Goal: Task Accomplishment & Management: Use online tool/utility

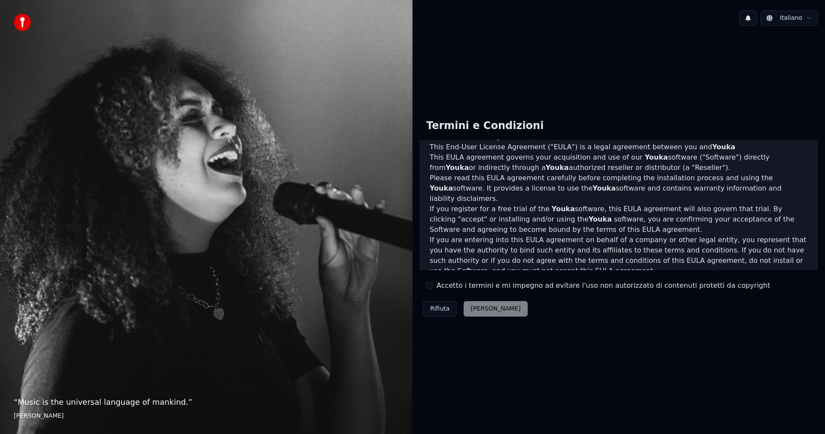
scroll to position [43, 0]
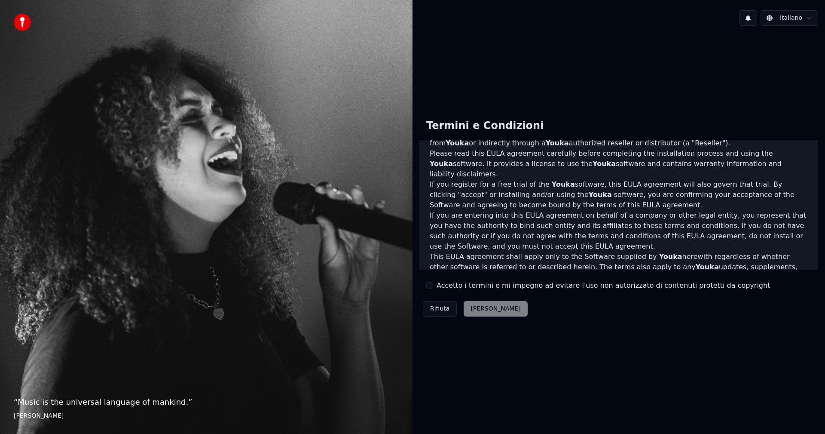
click at [450, 286] on label "Accetto i termini e mi impegno ad evitare l'uso non autorizzato di contenuti pr…" at bounding box center [603, 285] width 333 height 10
click at [433, 286] on button "Accetto i termini e mi impegno ad evitare l'uso non autorizzato di contenuti pr…" at bounding box center [429, 285] width 7 height 7
click at [489, 319] on div "Rifiuta [PERSON_NAME]" at bounding box center [475, 308] width 112 height 22
click at [485, 307] on button "[PERSON_NAME]" at bounding box center [496, 308] width 64 height 15
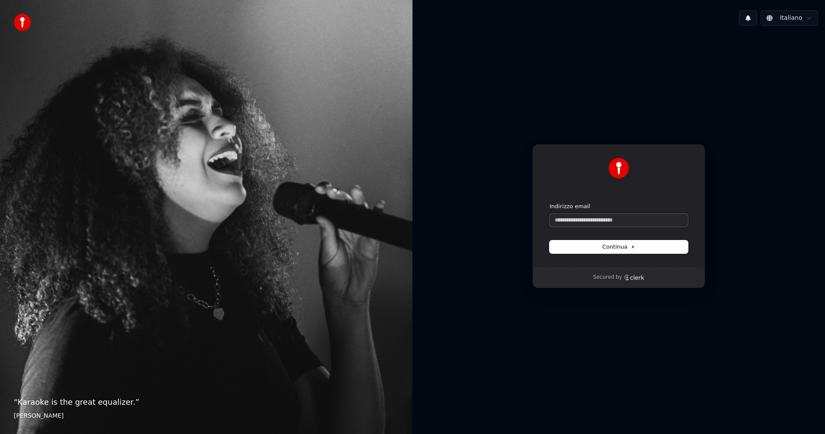
click at [587, 224] on input "Indirizzo email" at bounding box center [619, 220] width 138 height 13
click at [620, 249] on span "Continua" at bounding box center [618, 247] width 33 height 8
click at [613, 223] on input "Indirizzo email" at bounding box center [619, 220] width 138 height 13
click at [550, 202] on button "submit" at bounding box center [550, 202] width 0 height 0
type input "**********"
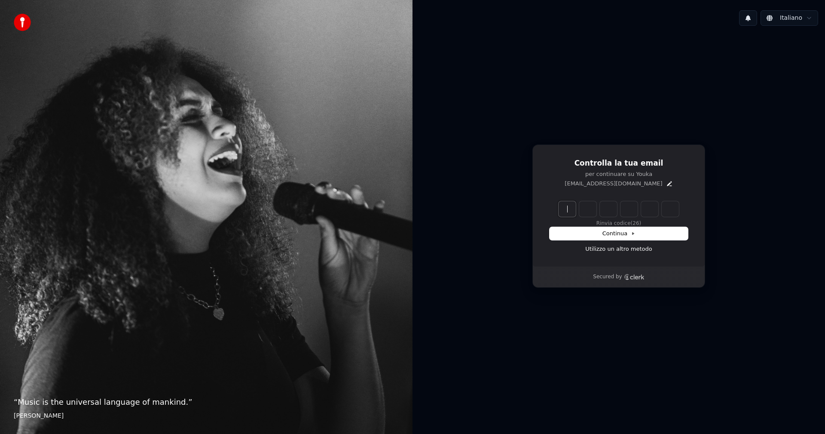
click at [562, 210] on input "Enter verification code" at bounding box center [628, 208] width 138 height 15
type input "******"
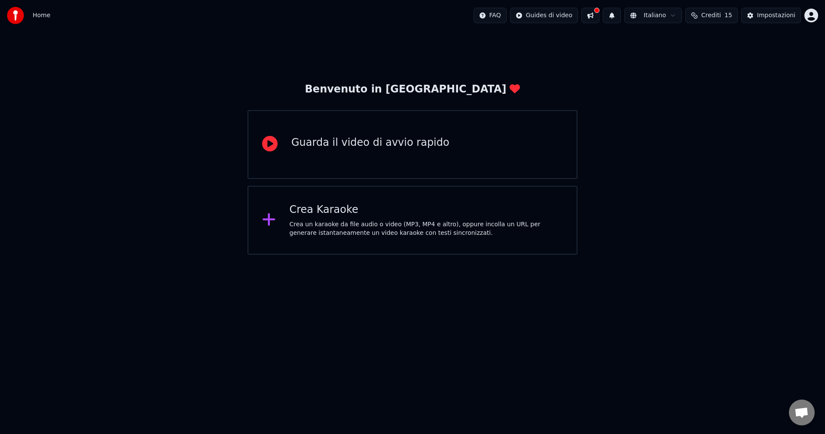
click at [369, 214] on div "Crea Karaoke" at bounding box center [427, 210] width 274 height 14
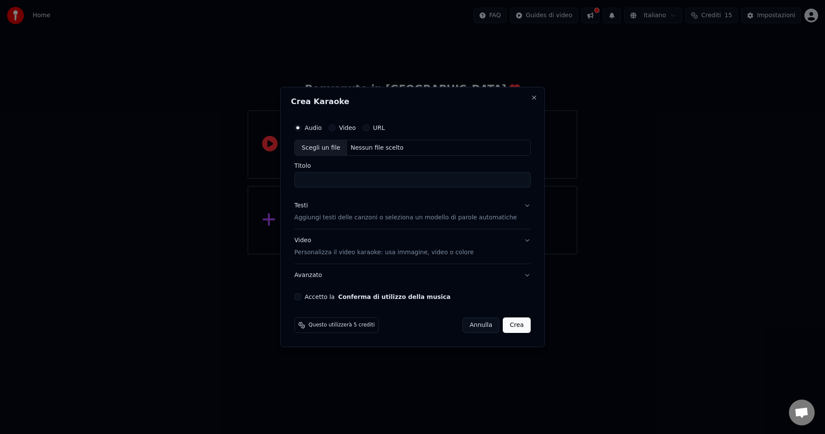
click at [348, 180] on input "Titolo" at bounding box center [412, 179] width 236 height 15
type input "*"
click at [352, 122] on div "Audio Video URL" at bounding box center [412, 127] width 236 height 17
click at [350, 127] on label "Video" at bounding box center [347, 128] width 17 height 6
click at [336, 127] on button "Video" at bounding box center [332, 127] width 7 height 7
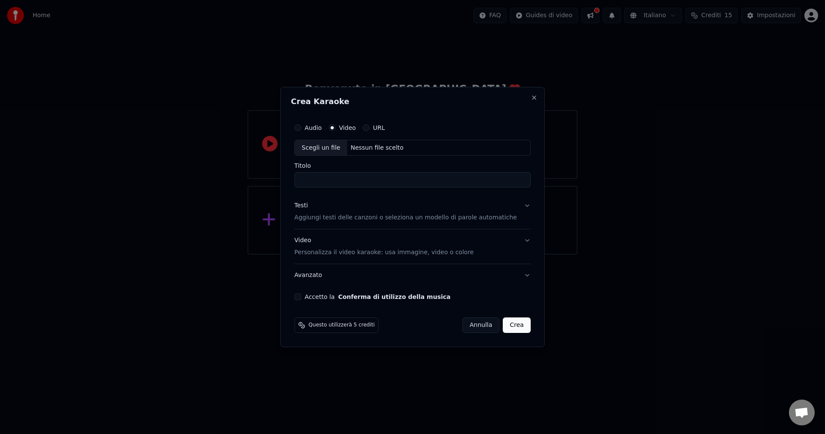
click at [341, 177] on input "Titolo" at bounding box center [412, 179] width 236 height 15
type input "****"
click at [328, 144] on div "Scegli un file" at bounding box center [321, 147] width 52 height 15
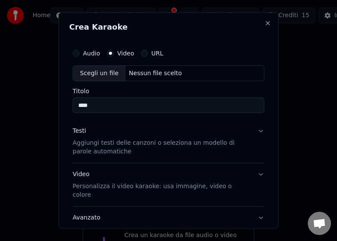
click at [86, 73] on div "Scegli un file" at bounding box center [99, 72] width 52 height 15
click at [82, 55] on div "Audio" at bounding box center [87, 52] width 28 height 7
click at [86, 47] on div "Audio Video URL" at bounding box center [169, 52] width 192 height 17
click at [82, 51] on div "Audio" at bounding box center [87, 52] width 28 height 7
click at [78, 54] on button "Audio" at bounding box center [76, 52] width 7 height 7
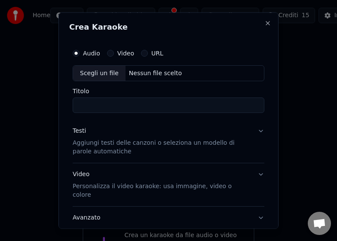
click at [94, 75] on div "Scegli un file" at bounding box center [99, 72] width 52 height 15
type input "**********"
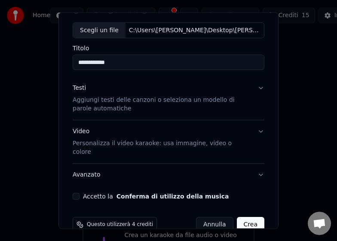
scroll to position [52, 0]
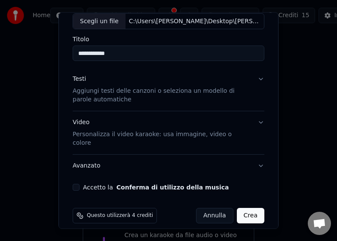
click at [121, 90] on p "Aggiungi testi delle canzoni o seleziona un modello di parole automatiche" at bounding box center [162, 95] width 178 height 17
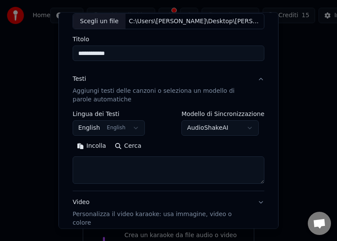
click at [133, 129] on button "English English" at bounding box center [109, 127] width 72 height 15
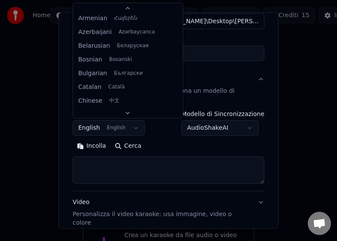
scroll to position [69, 0]
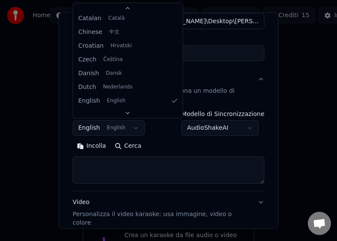
click at [133, 129] on body "**********" at bounding box center [168, 144] width 337 height 289
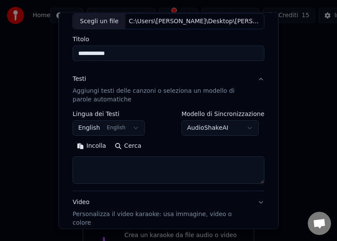
click at [210, 128] on body "**********" at bounding box center [168, 144] width 337 height 289
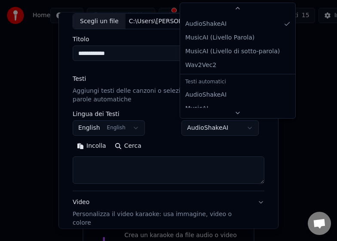
scroll to position [0, 0]
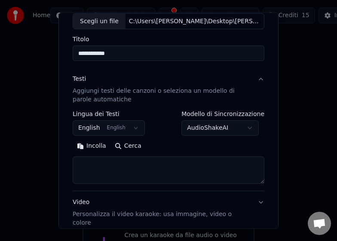
click at [248, 126] on body "**********" at bounding box center [168, 144] width 337 height 289
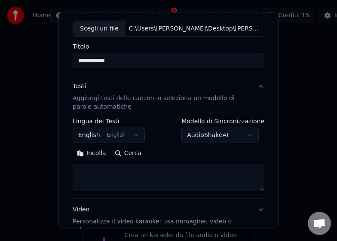
scroll to position [46, 0]
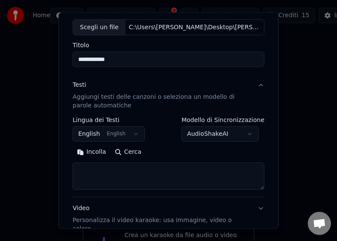
click at [140, 178] on textarea at bounding box center [169, 176] width 192 height 28
click at [125, 148] on button "Cerca" at bounding box center [127, 152] width 35 height 14
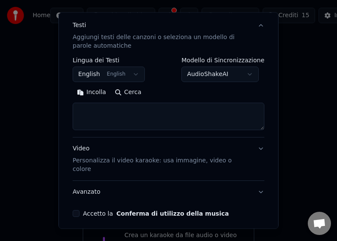
scroll to position [132, 0]
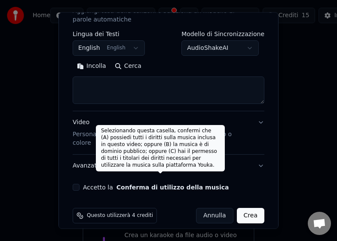
click at [162, 184] on button "Conferma di utilizzo della musica" at bounding box center [172, 187] width 113 height 6
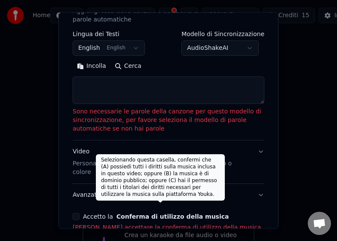
click at [151, 81] on textarea at bounding box center [169, 90] width 192 height 28
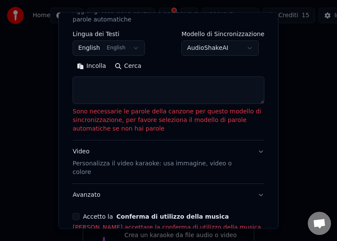
paste textarea "**********"
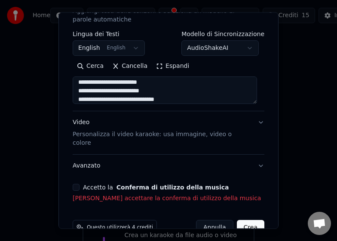
scroll to position [54, 0]
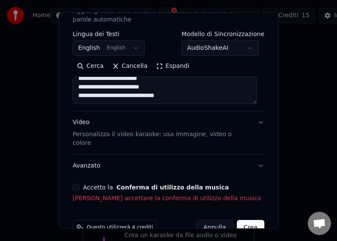
paste textarea "**********"
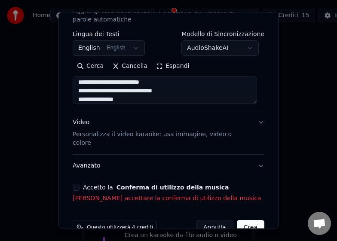
scroll to position [79, 0]
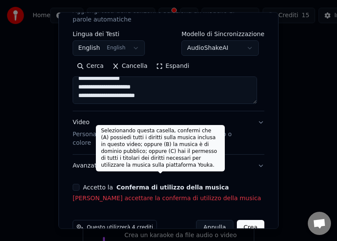
paste textarea "**********"
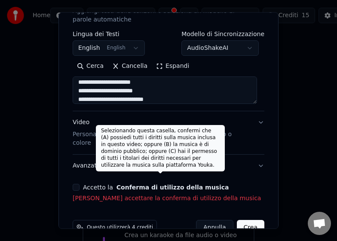
scroll to position [148, 0]
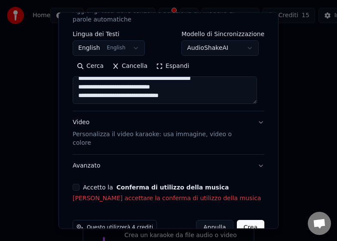
paste textarea "**********"
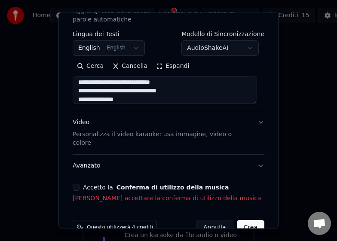
scroll to position [183, 0]
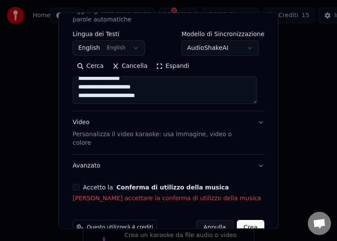
paste textarea "**********"
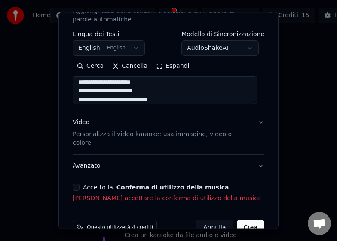
scroll to position [251, 0]
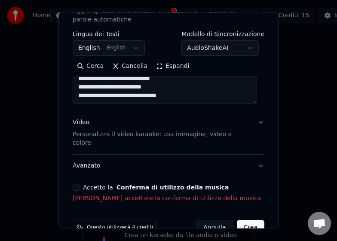
paste textarea "**********"
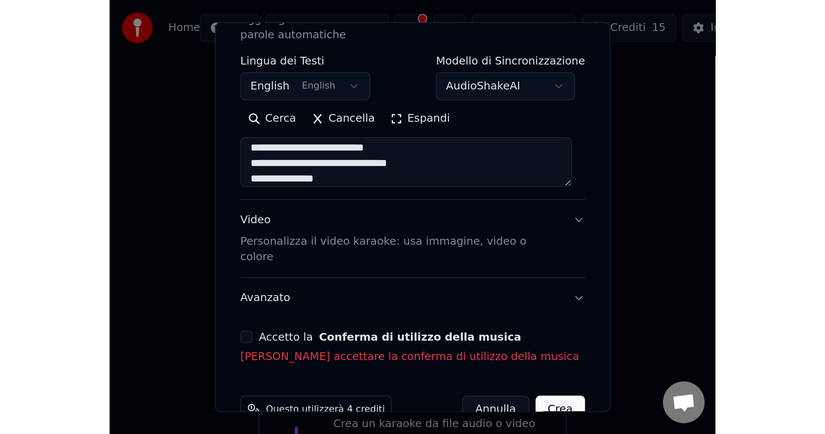
scroll to position [320, 0]
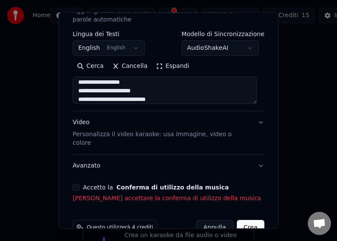
type textarea "**********"
click at [76, 184] on button "Accetto la Conferma di utilizzo della musica" at bounding box center [76, 187] width 7 height 7
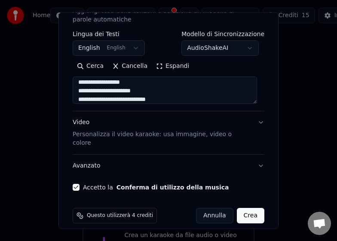
click at [248, 208] on button "Crea" at bounding box center [251, 215] width 28 height 15
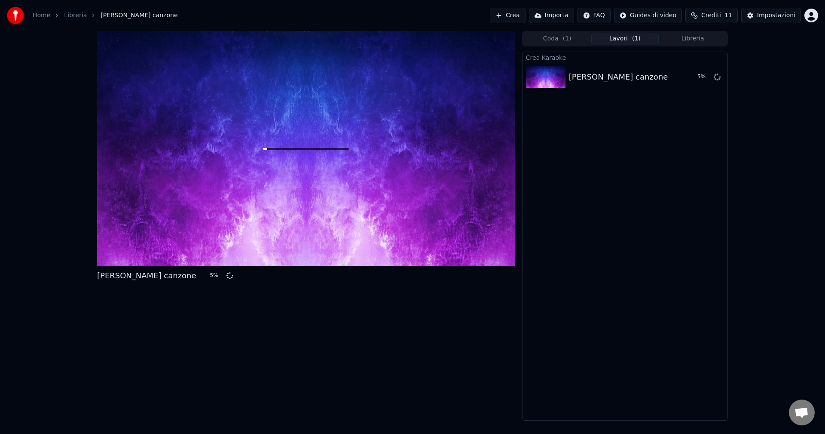
click at [399, 155] on div at bounding box center [306, 148] width 418 height 235
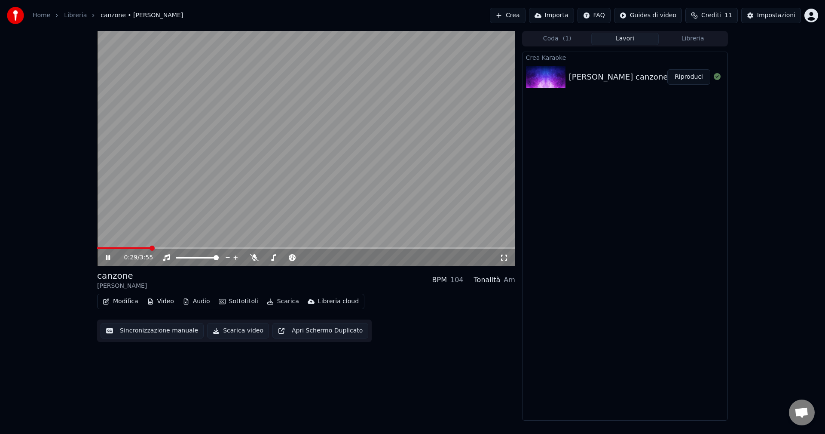
click at [266, 125] on video at bounding box center [306, 148] width 418 height 235
click at [107, 292] on div "canzone [PERSON_NAME] BPM 104 Tonalità Am Modifica Video Audio Sottotitoli Scar…" at bounding box center [306, 305] width 418 height 72
click at [114, 299] on button "Modifica" at bounding box center [120, 301] width 43 height 12
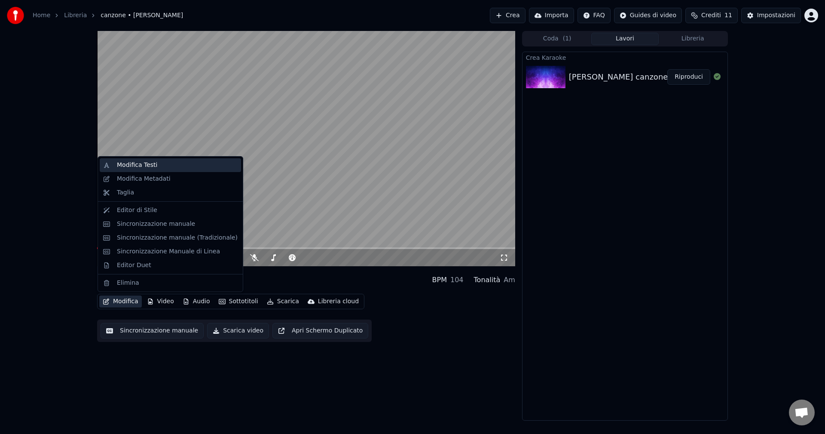
click at [168, 165] on div "Modifica Testi" at bounding box center [177, 165] width 121 height 9
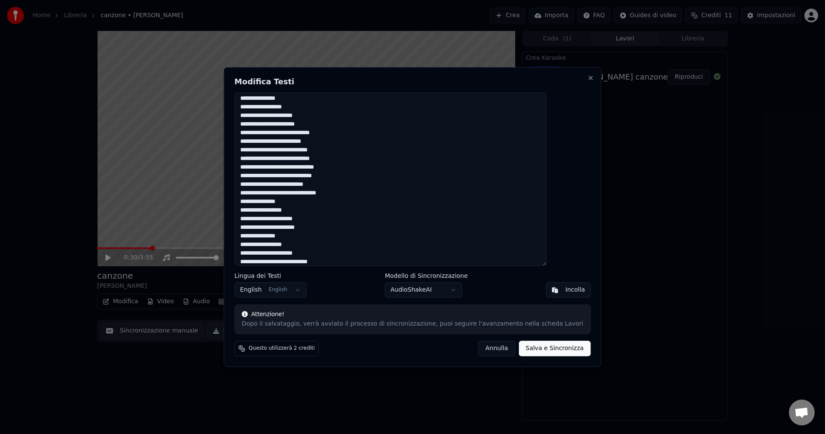
scroll to position [177, 0]
click at [480, 350] on button "Annulla" at bounding box center [496, 347] width 37 height 15
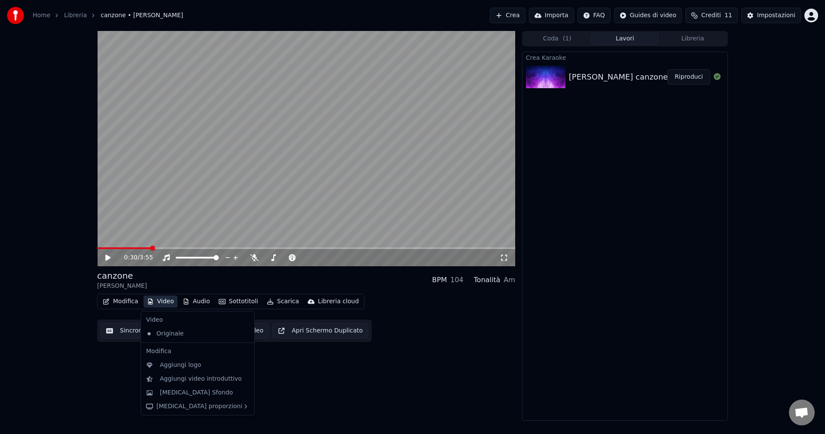
click at [158, 302] on button "Video" at bounding box center [161, 301] width 34 height 12
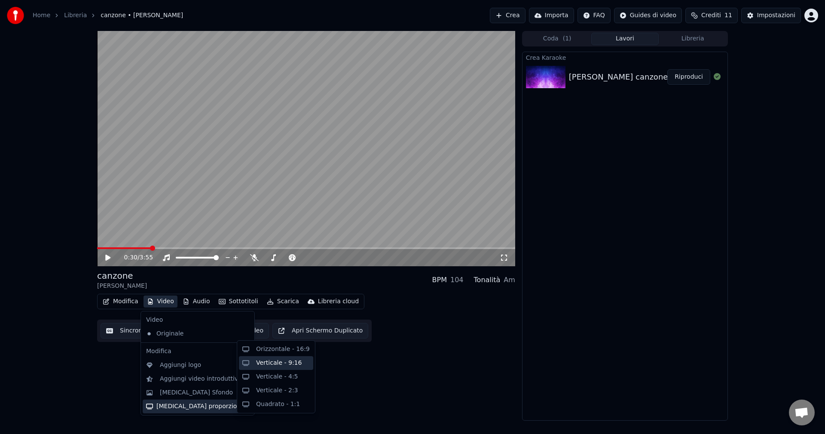
click at [279, 367] on div "Verticale - 9:16" at bounding box center [279, 362] width 46 height 9
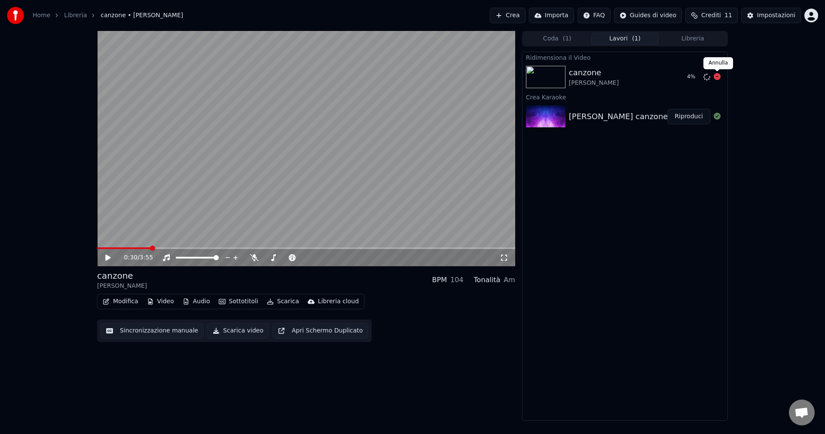
click at [716, 74] on icon at bounding box center [717, 76] width 7 height 7
click at [718, 79] on icon at bounding box center [717, 76] width 7 height 7
click at [716, 77] on icon at bounding box center [717, 76] width 7 height 7
click at [120, 302] on button "Modifica" at bounding box center [120, 301] width 43 height 12
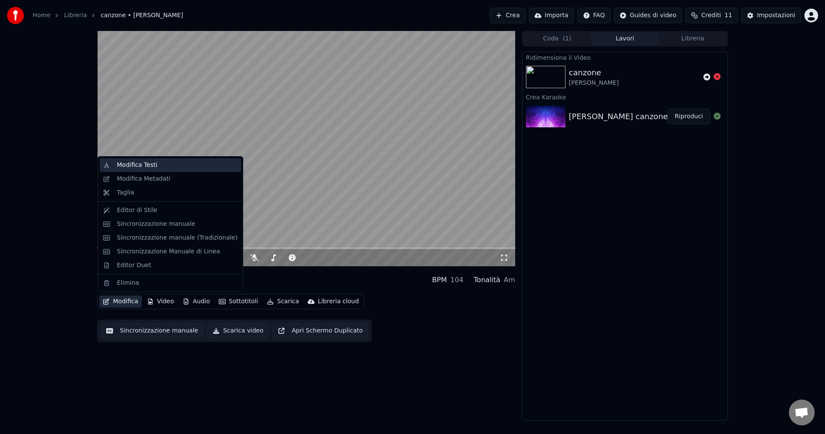
click at [143, 170] on div "Modifica Testi" at bounding box center [170, 165] width 141 height 14
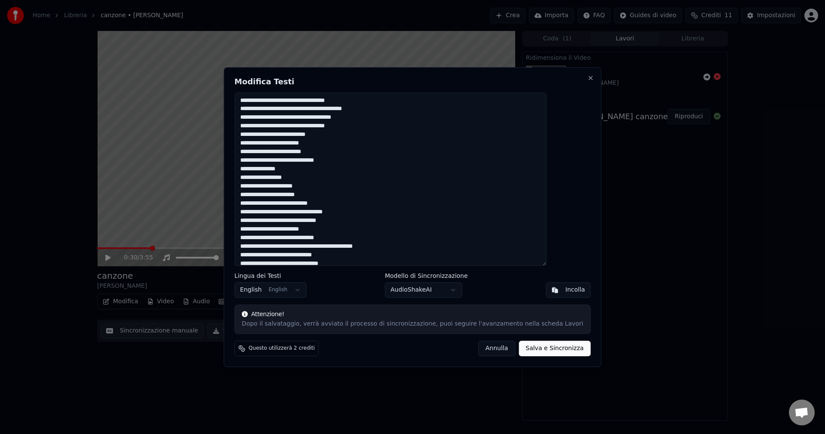
click at [293, 109] on textarea at bounding box center [391, 179] width 312 height 174
click at [336, 204] on textarea at bounding box center [391, 179] width 312 height 174
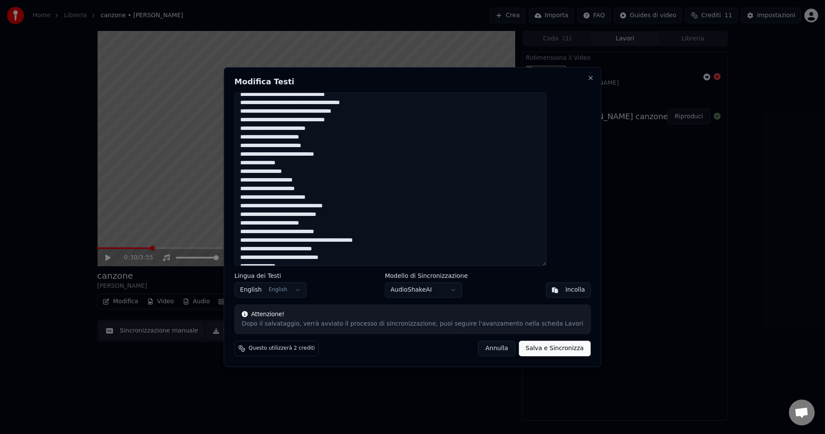
scroll to position [0, 0]
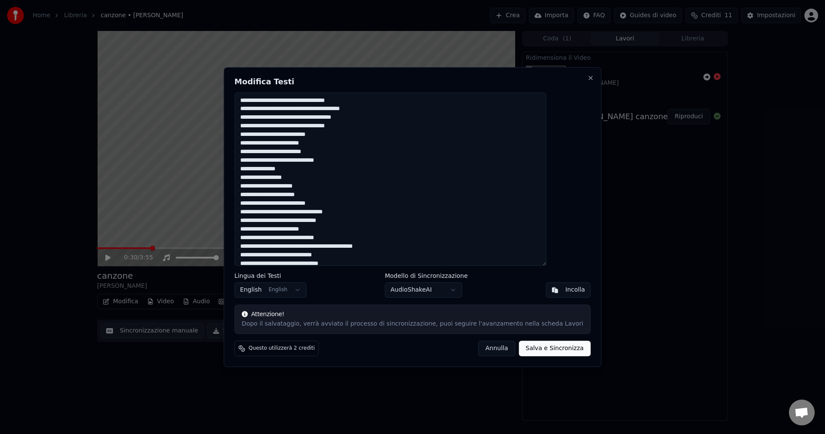
type textarea "**********"
click at [542, 348] on button "Salva e Sincronizza" at bounding box center [555, 347] width 72 height 15
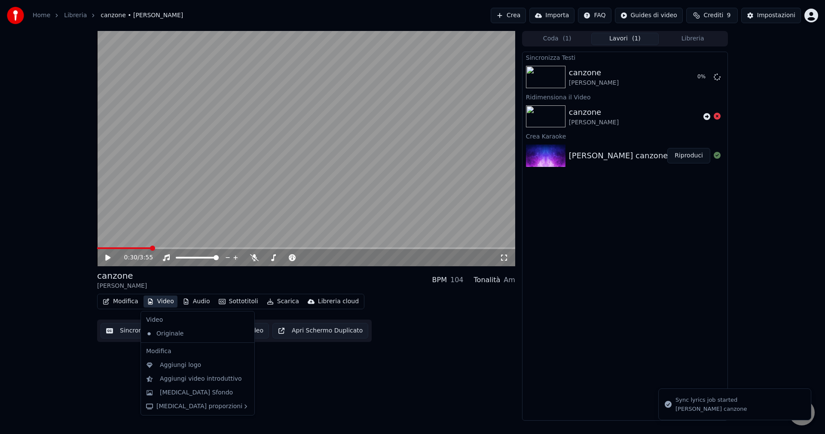
click at [156, 301] on button "Video" at bounding box center [161, 301] width 34 height 12
click at [192, 335] on div "Originale" at bounding box center [191, 334] width 97 height 14
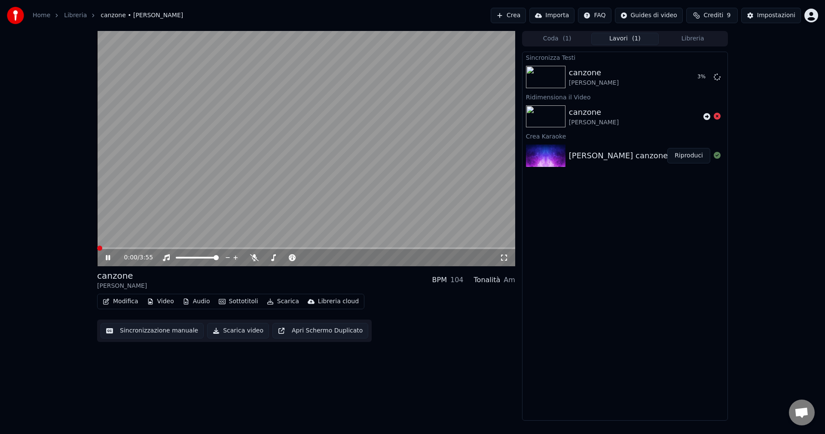
click at [97, 247] on span at bounding box center [97, 248] width 0 height 2
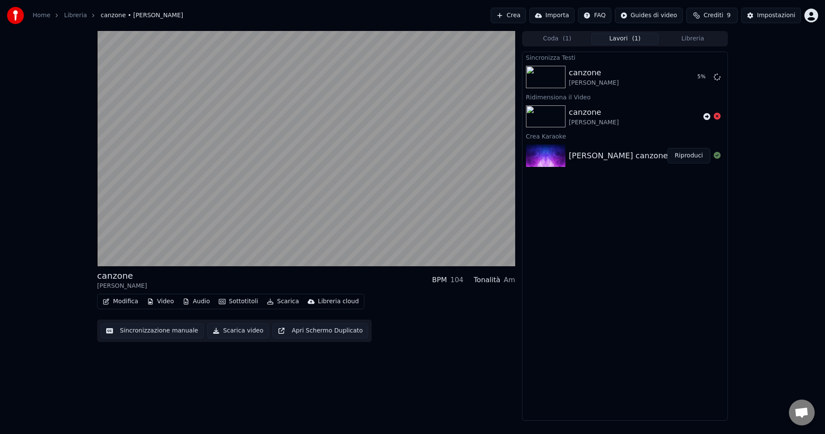
click at [245, 188] on video at bounding box center [306, 148] width 418 height 235
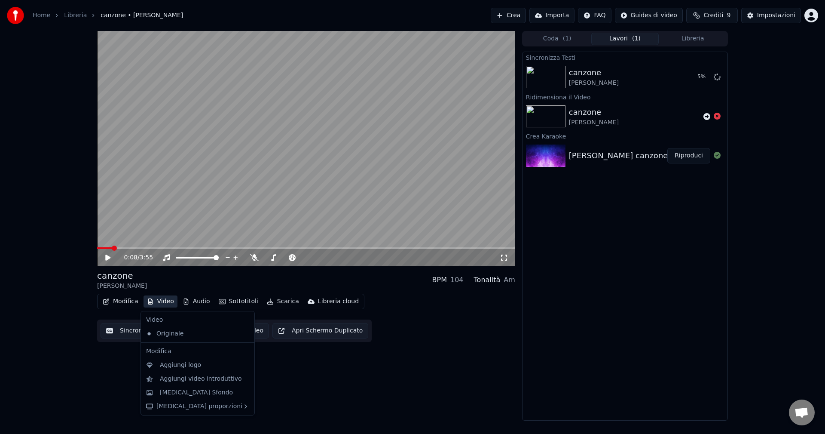
click at [161, 300] on button "Video" at bounding box center [161, 301] width 34 height 12
click at [209, 395] on div "[MEDICAL_DATA] Sfondo" at bounding box center [204, 392] width 89 height 9
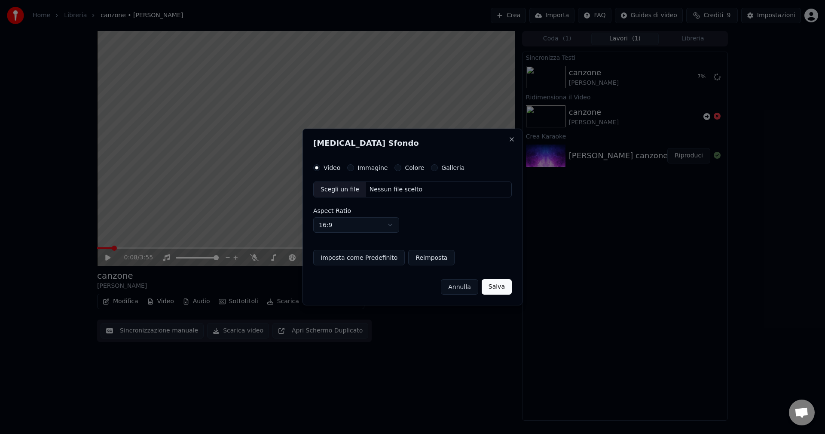
click at [339, 191] on div "Scegli un file" at bounding box center [340, 189] width 52 height 15
click at [465, 293] on button "Annulla" at bounding box center [459, 286] width 37 height 15
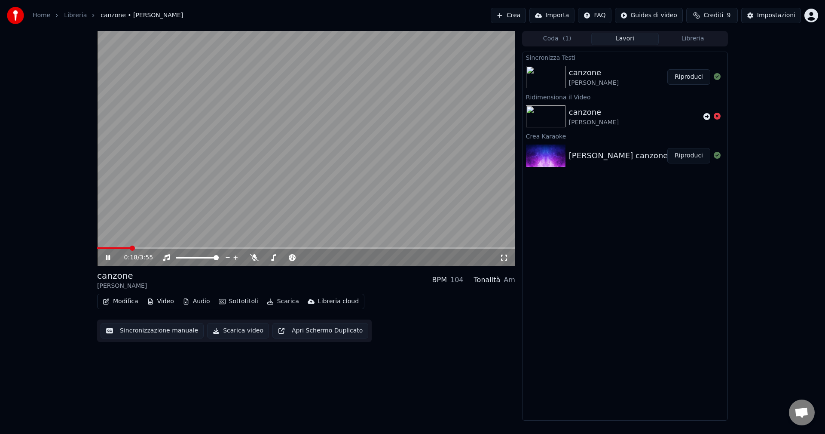
click at [272, 168] on video at bounding box center [306, 148] width 418 height 235
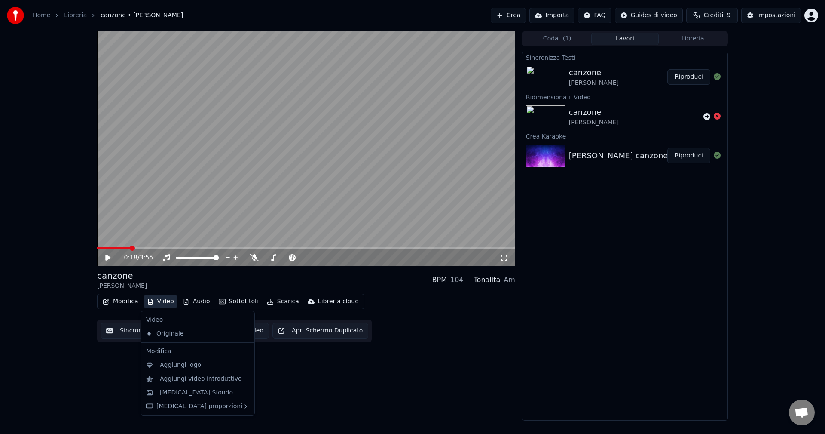
click at [149, 298] on icon "button" at bounding box center [150, 301] width 7 height 6
click at [181, 393] on div "[MEDICAL_DATA] Sfondo" at bounding box center [196, 392] width 73 height 9
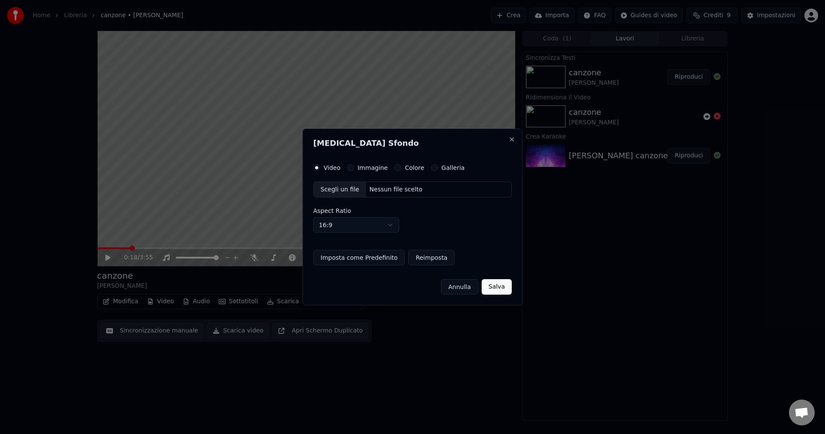
click at [342, 189] on div "Scegli un file" at bounding box center [340, 189] width 52 height 15
click at [499, 290] on button "Salva" at bounding box center [497, 286] width 30 height 15
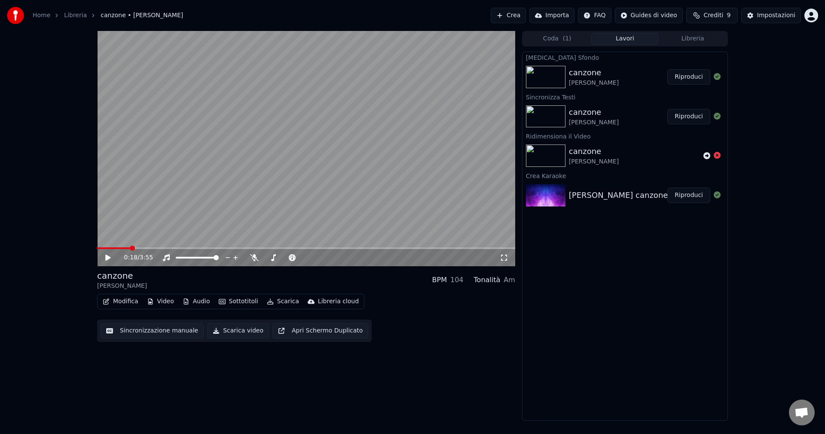
click at [697, 75] on button "Riproduci" at bounding box center [688, 76] width 43 height 15
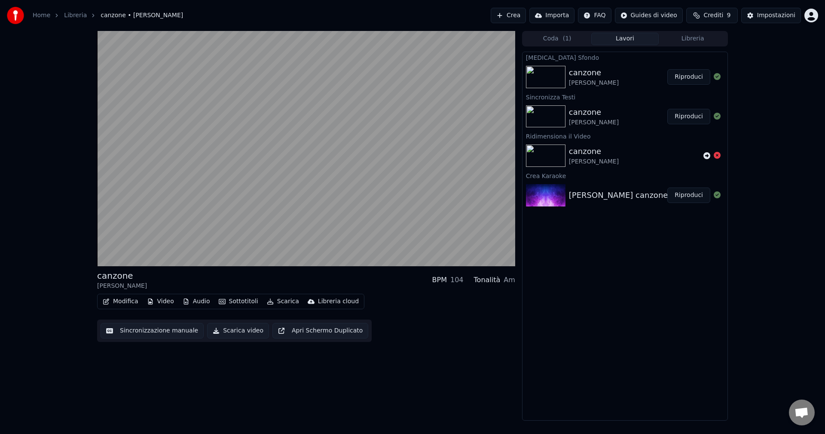
click at [235, 307] on body "Home Libreria canzone • [PERSON_NAME] Importa FAQ Guides di video Crediti 9 Imp…" at bounding box center [412, 217] width 825 height 434
click at [403, 383] on div "canzone [PERSON_NAME] BPM 104 Tonalità Am Modifica Video Audio Sottotitoli Scar…" at bounding box center [306, 225] width 418 height 389
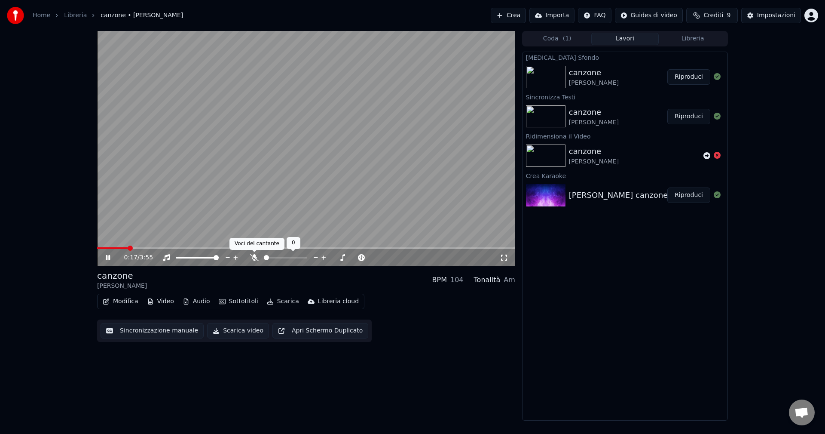
click at [256, 257] on icon at bounding box center [254, 257] width 9 height 7
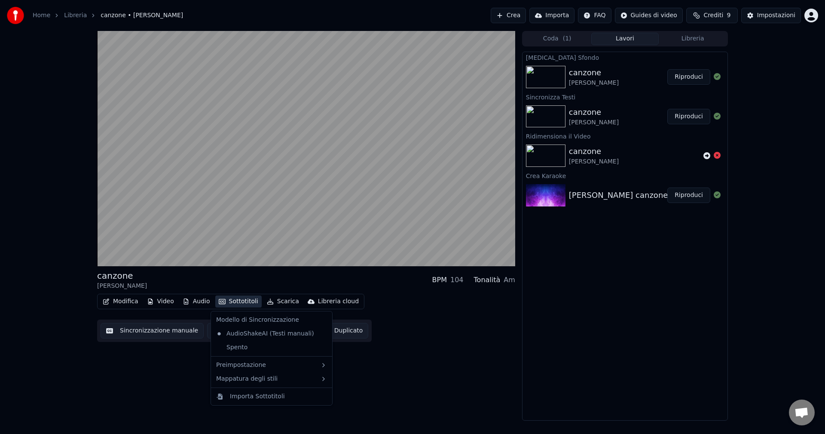
click at [225, 302] on button "Sottotitoli" at bounding box center [238, 301] width 46 height 12
click at [249, 320] on div "Modello di Sincronizzazione" at bounding box center [272, 320] width 118 height 14
drag, startPoint x: 256, startPoint y: 397, endPoint x: 408, endPoint y: 370, distance: 154.5
click at [407, 371] on body "Home Libreria canzone • [PERSON_NAME] Importa FAQ Guides di video Crediti 9 Imp…" at bounding box center [412, 217] width 825 height 434
click at [249, 351] on div "Spento" at bounding box center [272, 347] width 118 height 14
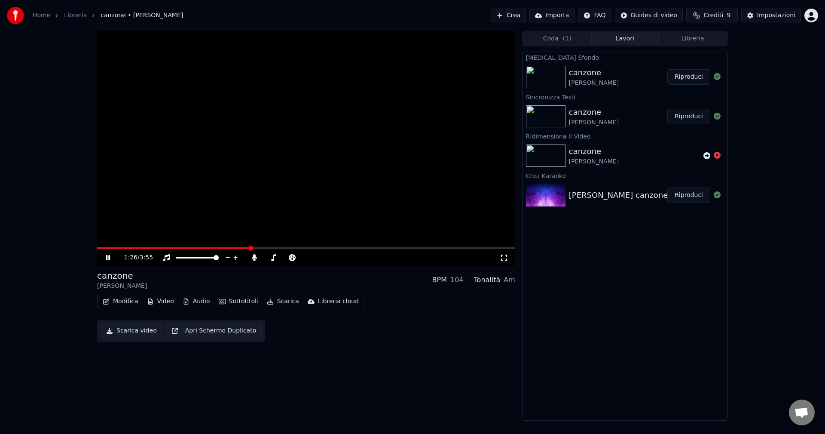
click at [229, 301] on button "Sottotitoli" at bounding box center [238, 301] width 46 height 12
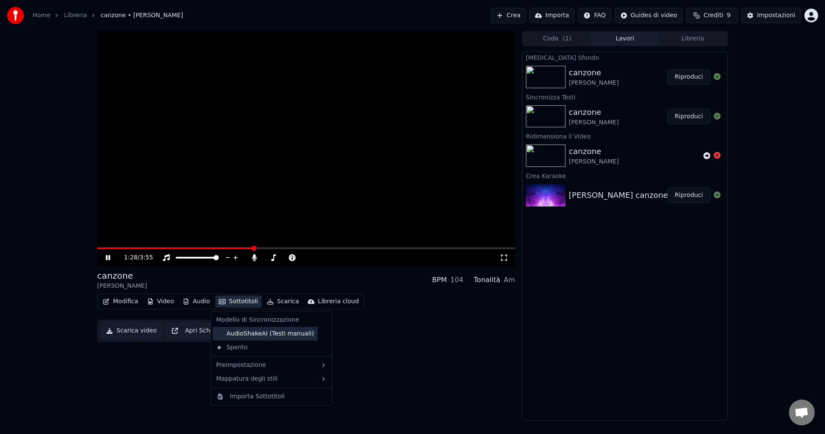
click at [238, 331] on div "AudioShakeAI (Testi manuali)" at bounding box center [265, 334] width 105 height 14
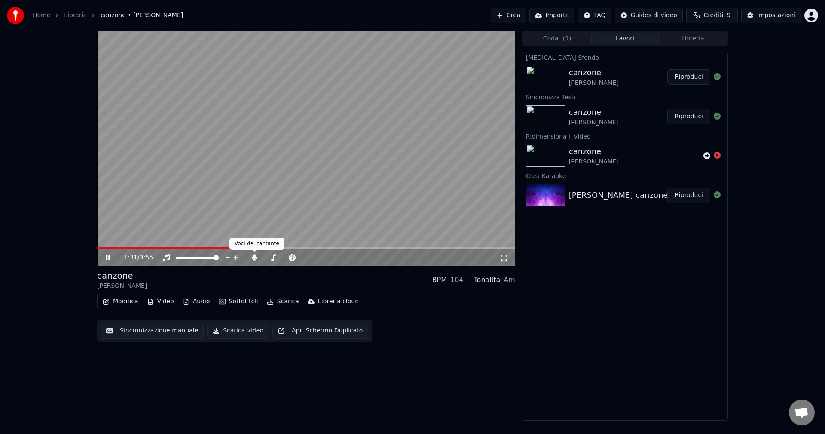
click at [260, 235] on video at bounding box center [306, 148] width 418 height 235
click at [262, 226] on video at bounding box center [306, 148] width 418 height 235
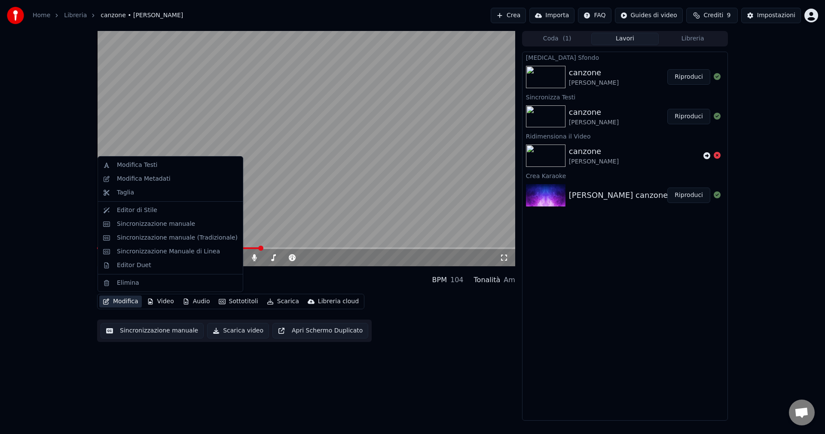
click at [116, 296] on button "Modifica" at bounding box center [120, 301] width 43 height 12
click at [143, 213] on div "Editor di Stile" at bounding box center [137, 210] width 40 height 9
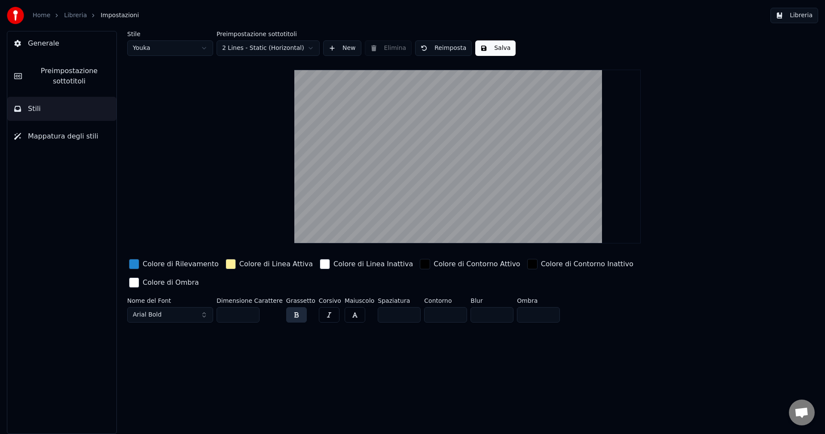
click at [190, 307] on button "Arial Bold" at bounding box center [170, 314] width 86 height 15
click at [204, 307] on button "Arial Bold" at bounding box center [170, 314] width 86 height 15
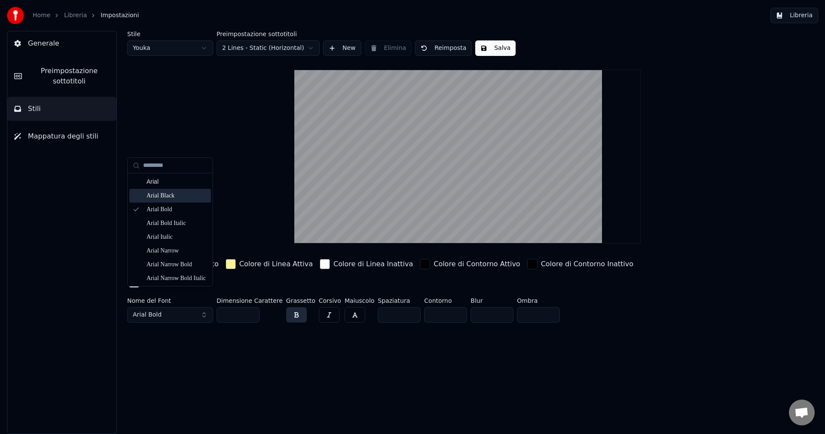
click at [247, 345] on div "Stile Youka Preimpostazione sottotitoli 2 Lines - Static (Horizontal) New Elimi…" at bounding box center [467, 232] width 715 height 403
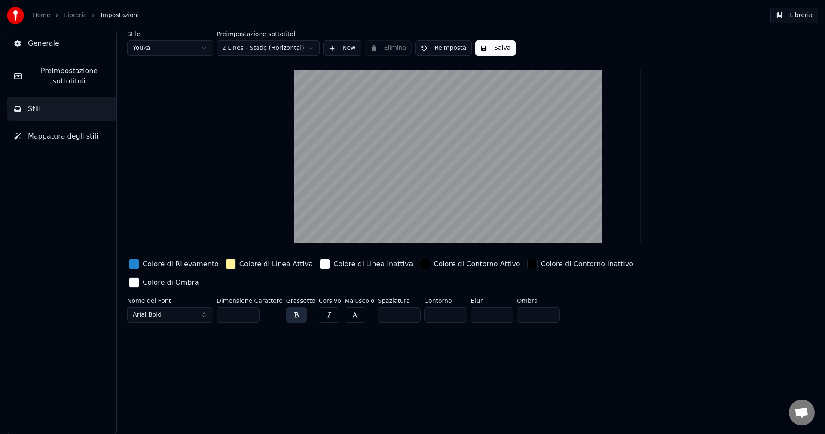
click at [226, 266] on div "button" at bounding box center [231, 264] width 10 height 10
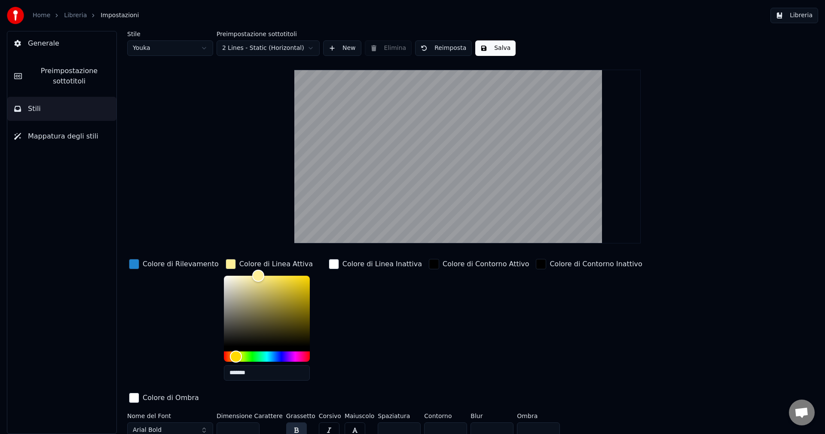
click at [226, 266] on div "button" at bounding box center [231, 264] width 10 height 10
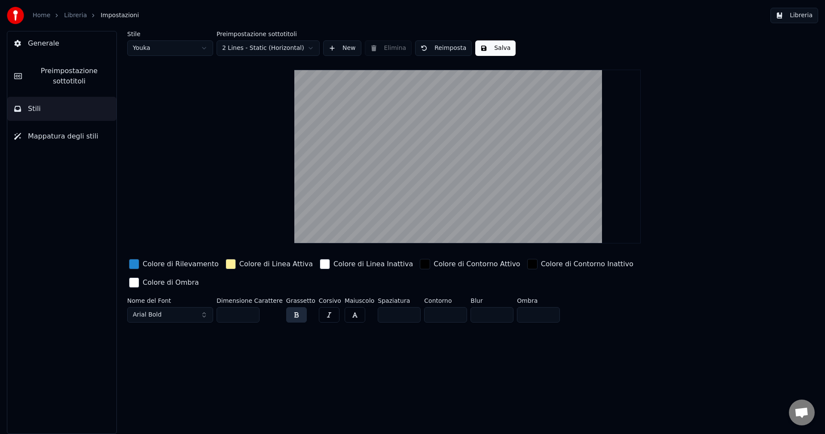
click at [226, 266] on div "button" at bounding box center [231, 264] width 10 height 10
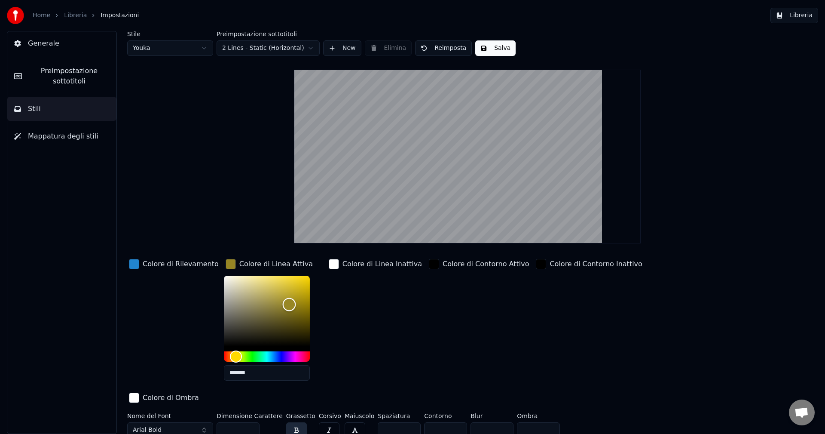
drag, startPoint x: 273, startPoint y: 296, endPoint x: 280, endPoint y: 304, distance: 10.6
click at [280, 304] on div "Color" at bounding box center [267, 310] width 86 height 70
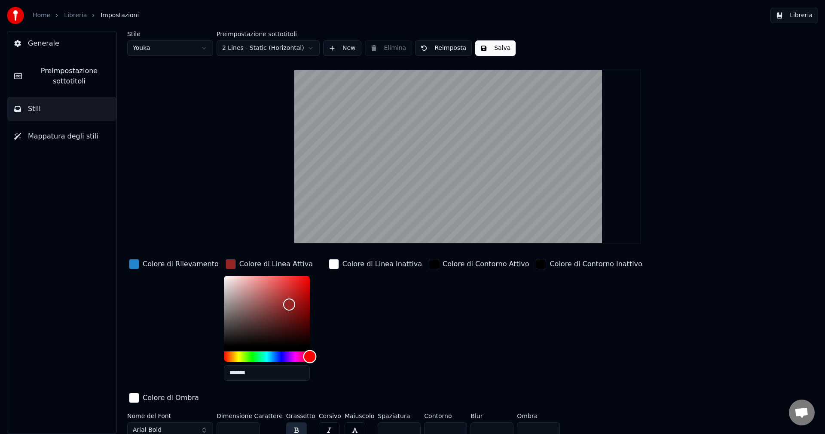
drag, startPoint x: 292, startPoint y: 355, endPoint x: 304, endPoint y: 355, distance: 12.0
click at [304, 355] on div "Hue" at bounding box center [267, 356] width 86 height 10
type input "*******"
drag, startPoint x: 276, startPoint y: 298, endPoint x: 210, endPoint y: 270, distance: 72.1
click at [224, 275] on div "Color" at bounding box center [267, 310] width 86 height 70
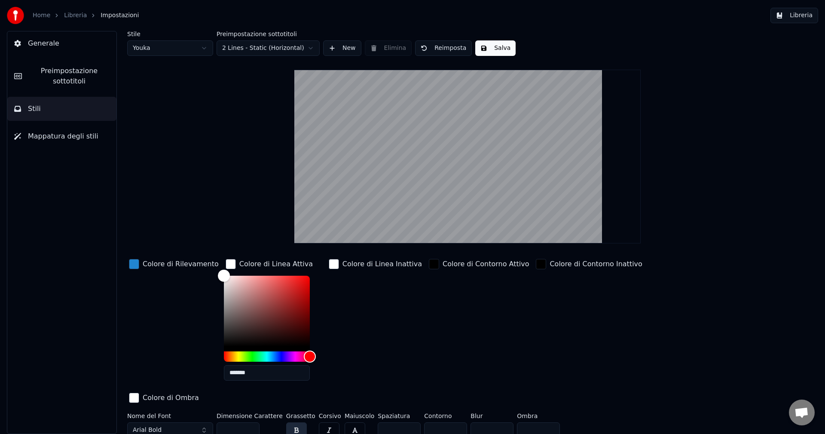
click at [337, 312] on div "Colore di Linea Inattiva" at bounding box center [375, 322] width 97 height 130
click at [139, 260] on div "Colore di Rilevamento" at bounding box center [173, 264] width 93 height 14
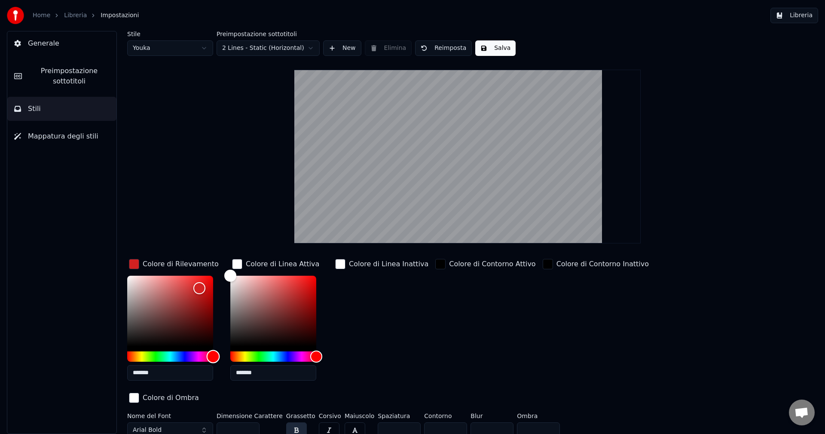
drag, startPoint x: 209, startPoint y: 355, endPoint x: 214, endPoint y: 354, distance: 5.7
click at [213, 354] on div "Hue" at bounding box center [170, 356] width 86 height 10
drag, startPoint x: 197, startPoint y: 287, endPoint x: 203, endPoint y: 284, distance: 6.2
click at [203, 284] on div "Color" at bounding box center [202, 284] width 13 height 13
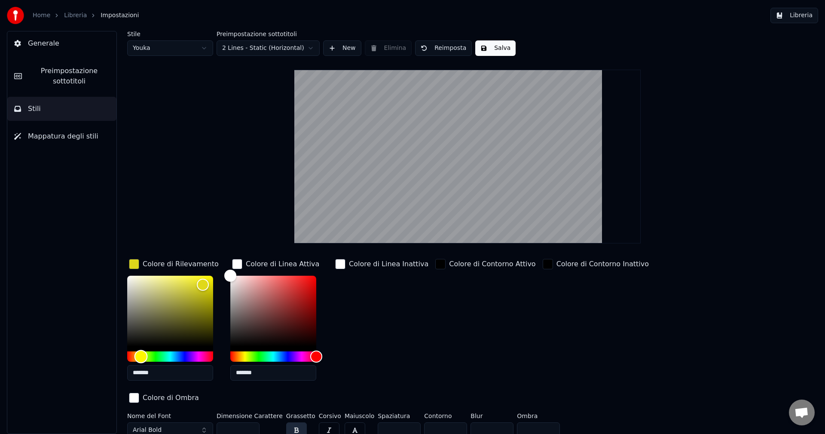
click at [141, 358] on div "Hue" at bounding box center [170, 356] width 86 height 10
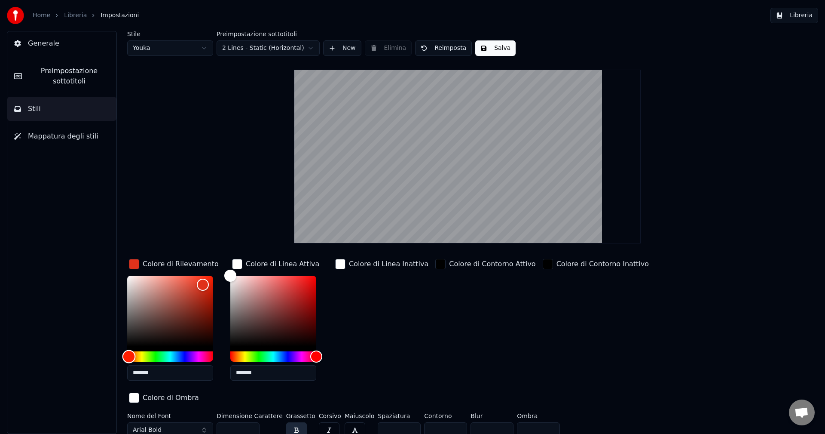
click at [129, 352] on div "Hue" at bounding box center [170, 356] width 86 height 10
click at [211, 353] on div "Hue" at bounding box center [170, 356] width 86 height 10
type input "*******"
drag, startPoint x: 211, startPoint y: 353, endPoint x: 218, endPoint y: 352, distance: 7.4
click at [218, 352] on div "Hue" at bounding box center [213, 355] width 13 height 13
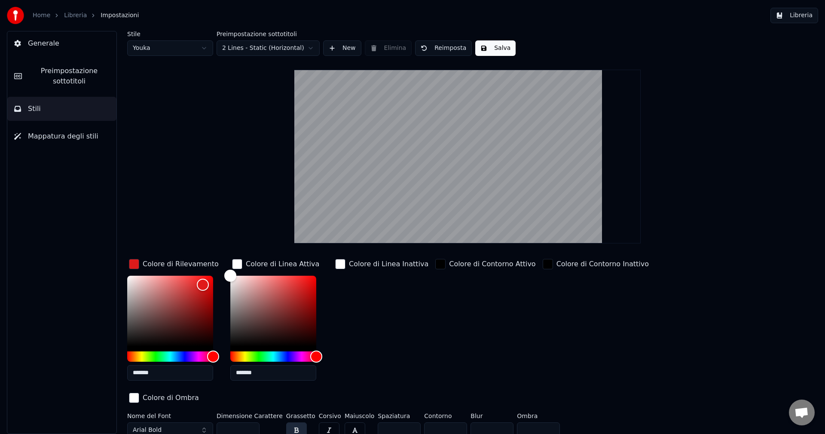
click at [377, 322] on div "Colore di Linea Inattiva" at bounding box center [381, 322] width 97 height 130
click at [256, 52] on html "Home Libreria Impostazioni Libreria Generale Preimpostazione sottotitoli Stili …" at bounding box center [412, 217] width 825 height 434
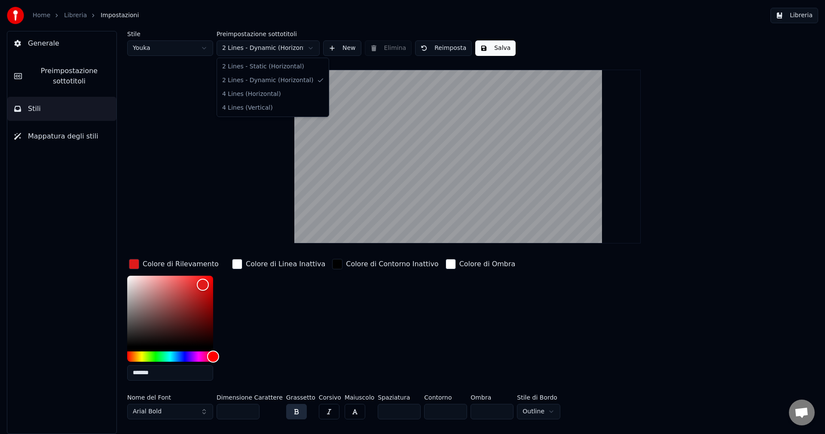
click at [266, 47] on html "Home Libreria Impostazioni Libreria Generale Preimpostazione sottotitoli Stili …" at bounding box center [412, 217] width 825 height 434
click at [266, 51] on html "Home Libreria Impostazioni Libreria Generale Preimpostazione sottotitoli Stili …" at bounding box center [412, 217] width 825 height 434
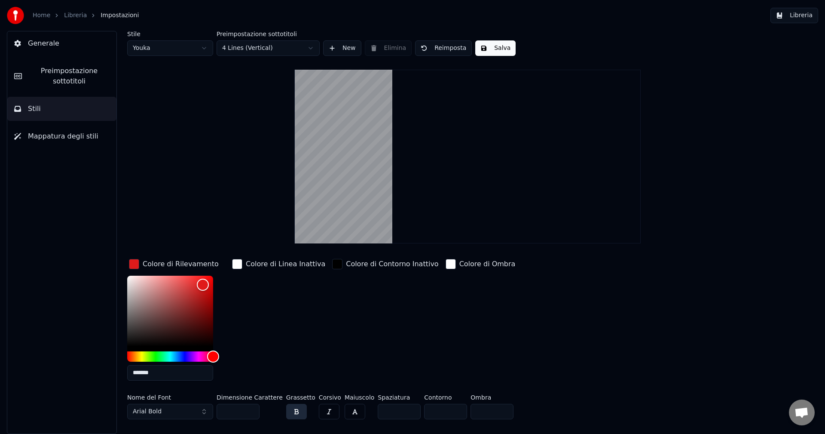
click at [471, 136] on video at bounding box center [467, 157] width 346 height 174
click at [281, 46] on html "Home Libreria Impostazioni Libreria Generale Preimpostazione sottotitoli Stili …" at bounding box center [412, 217] width 825 height 434
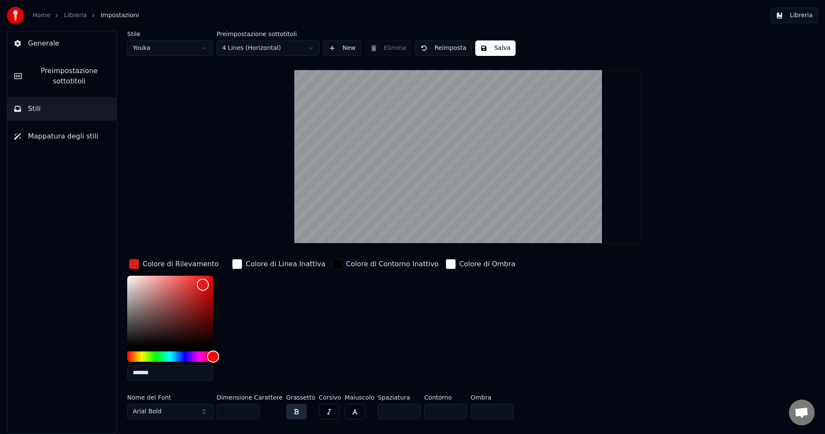
click at [339, 51] on button "New" at bounding box center [342, 47] width 38 height 15
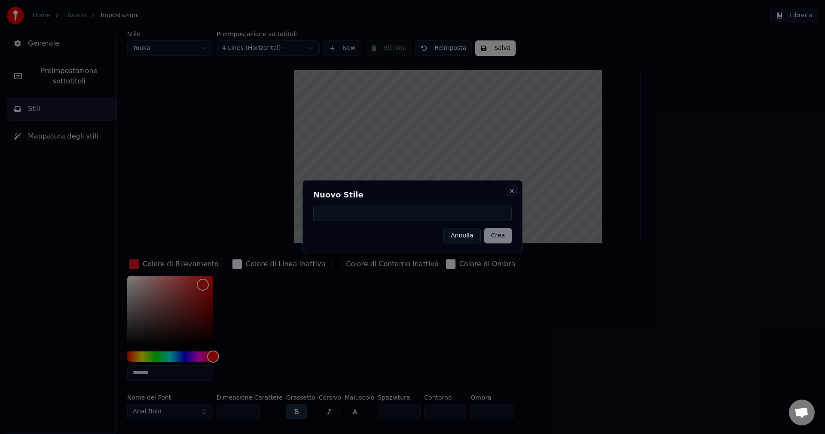
click at [511, 190] on button "Close" at bounding box center [511, 190] width 7 height 7
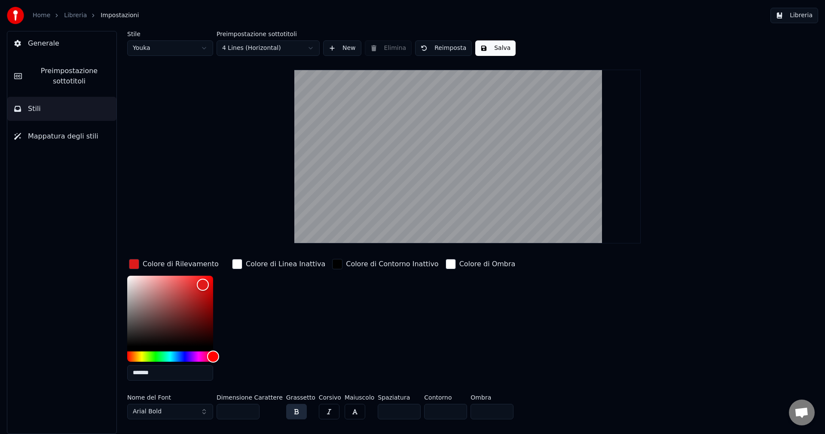
click at [244, 411] on input "**" at bounding box center [238, 410] width 43 height 15
click at [249, 412] on input "**" at bounding box center [238, 410] width 43 height 15
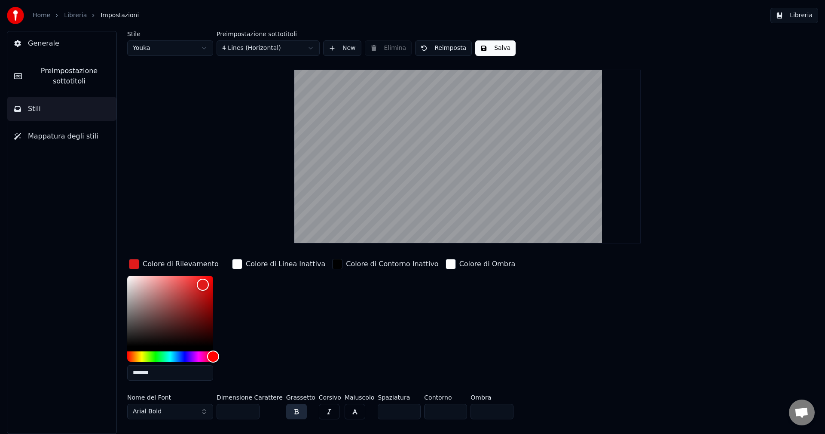
click at [249, 412] on input "**" at bounding box center [238, 410] width 43 height 15
click at [251, 412] on input "**" at bounding box center [238, 410] width 43 height 15
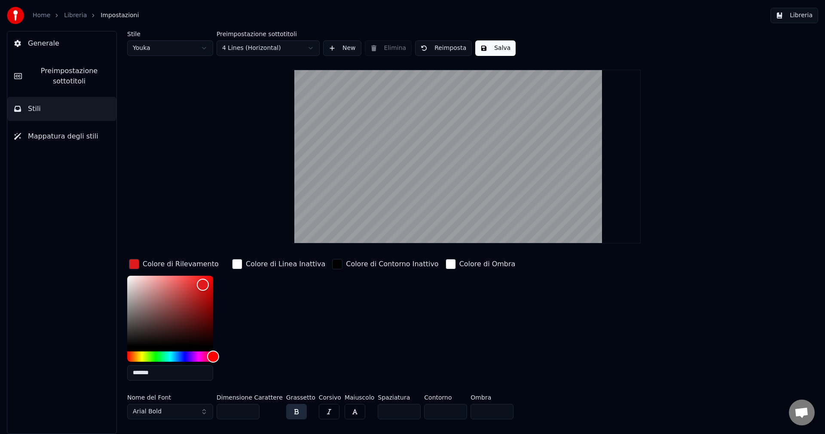
click at [251, 412] on input "**" at bounding box center [238, 410] width 43 height 15
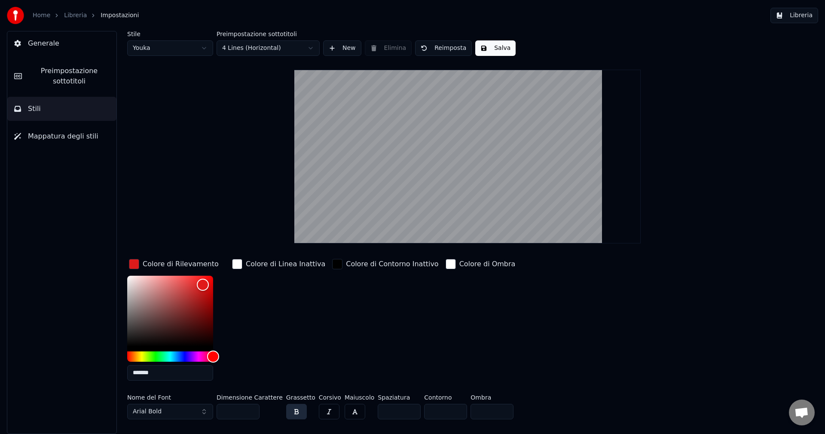
click at [251, 412] on input "**" at bounding box center [238, 410] width 43 height 15
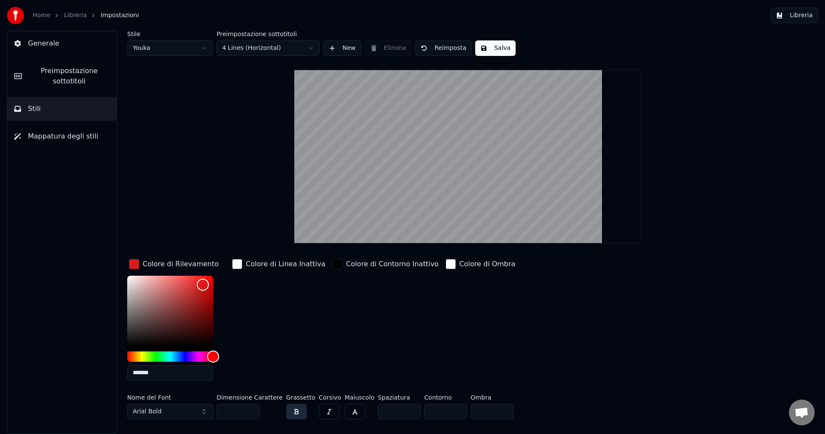
click at [251, 412] on input "**" at bounding box center [238, 410] width 43 height 15
click at [199, 414] on button "Arial Bold" at bounding box center [170, 410] width 86 height 15
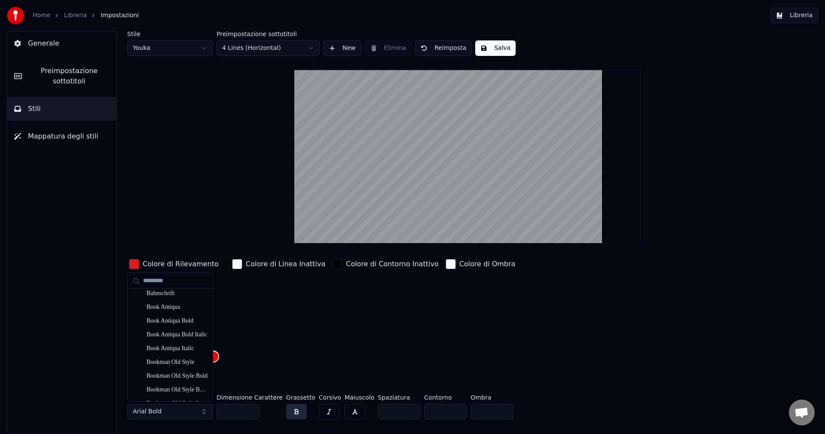
scroll to position [129, 0]
click at [166, 298] on div "Bahnschrift" at bounding box center [170, 292] width 82 height 14
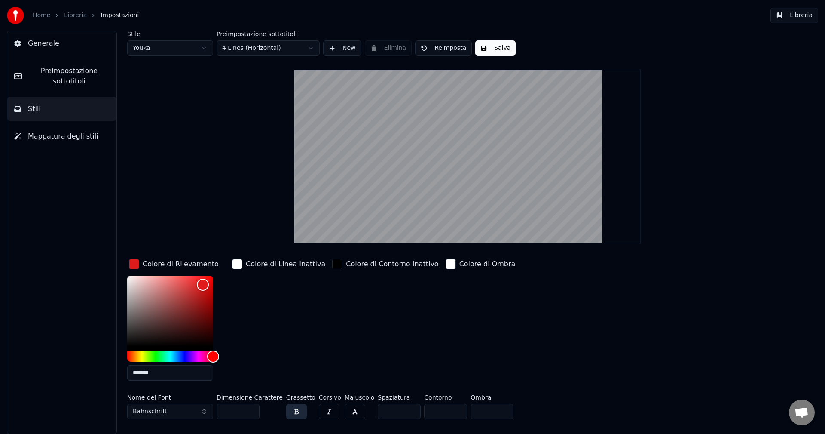
click at [180, 410] on button "Bahnschrift" at bounding box center [170, 410] width 86 height 15
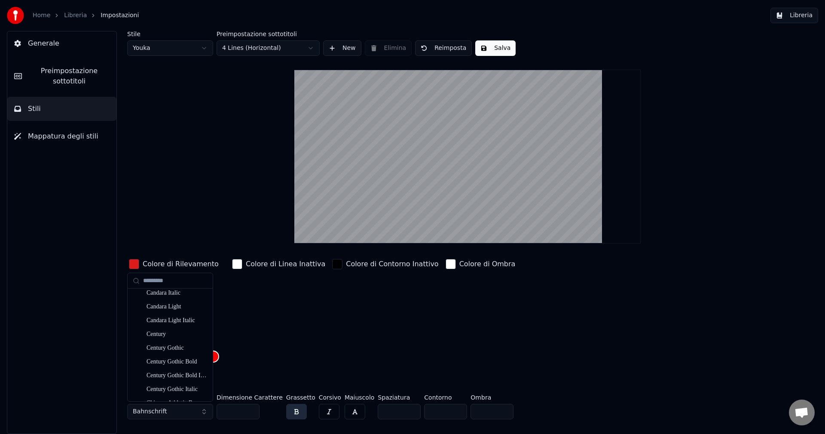
scroll to position [473, 0]
click at [146, 334] on div "Century" at bounding box center [170, 333] width 82 height 14
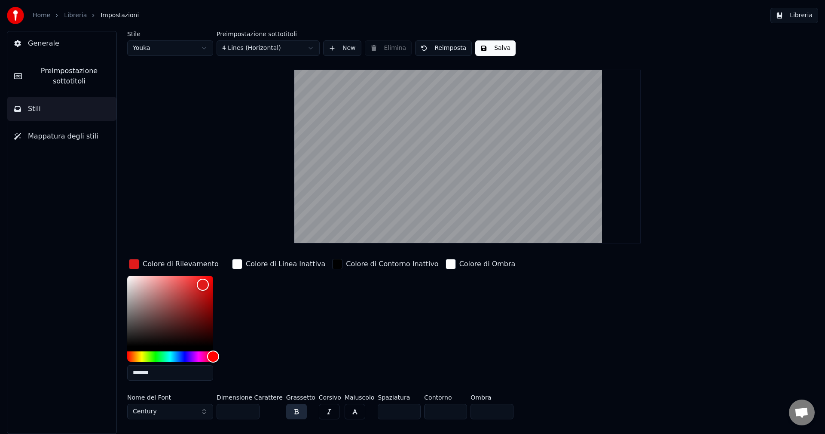
click at [186, 417] on button "Century" at bounding box center [170, 410] width 86 height 15
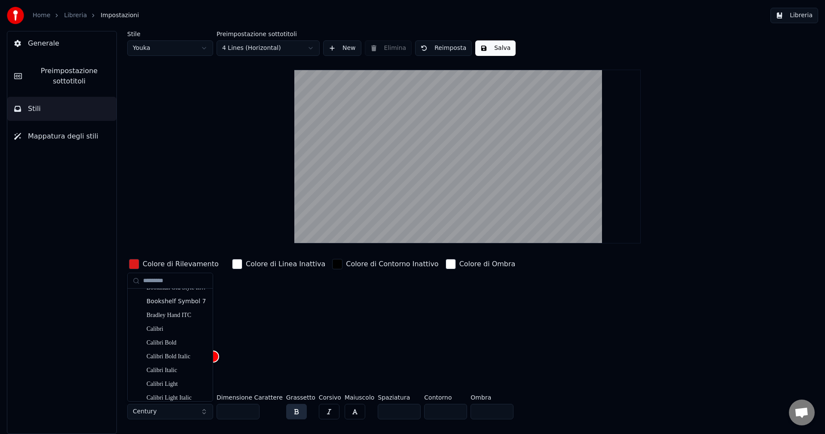
scroll to position [258, 0]
click at [161, 315] on div "Calibri" at bounding box center [177, 314] width 61 height 9
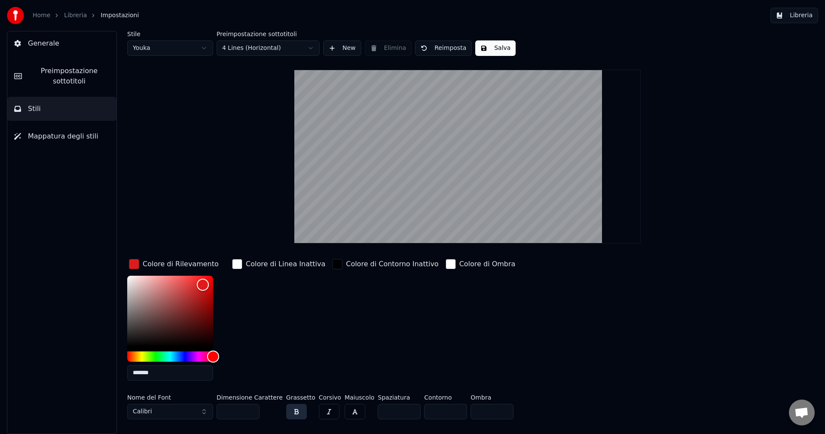
click at [251, 406] on input "**" at bounding box center [238, 410] width 43 height 15
click at [249, 407] on input "**" at bounding box center [238, 410] width 43 height 15
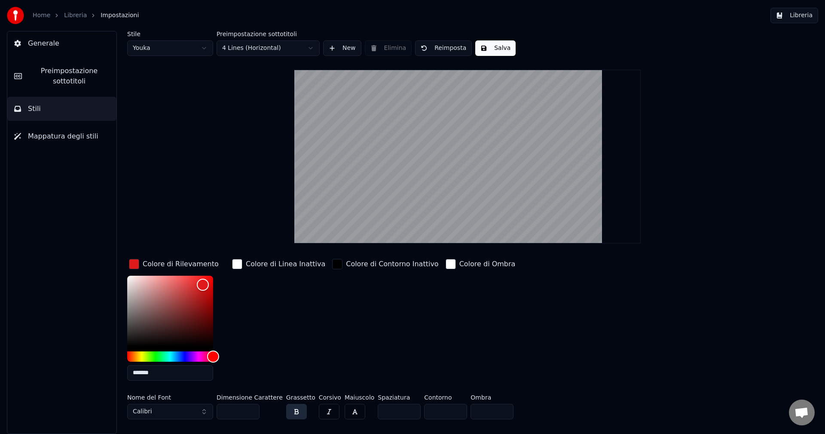
click at [249, 407] on input "**" at bounding box center [238, 410] width 43 height 15
type input "**"
click at [249, 407] on input "**" at bounding box center [238, 410] width 43 height 15
click at [319, 411] on button "button" at bounding box center [329, 410] width 21 height 15
click at [332, 266] on div "button" at bounding box center [337, 264] width 10 height 10
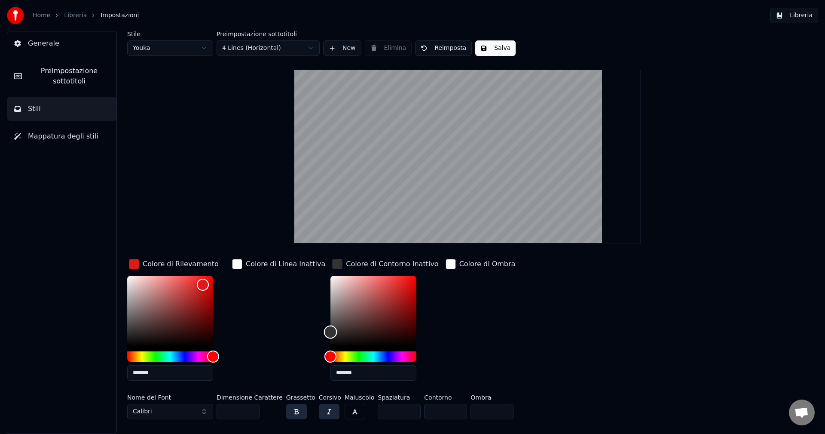
drag, startPoint x: 324, startPoint y: 287, endPoint x: 318, endPoint y: 331, distance: 44.1
click at [330, 331] on div "Color" at bounding box center [373, 310] width 86 height 70
type input "*******"
drag, startPoint x: 321, startPoint y: 334, endPoint x: 317, endPoint y: 359, distance: 25.2
click at [330, 359] on div at bounding box center [373, 318] width 86 height 86
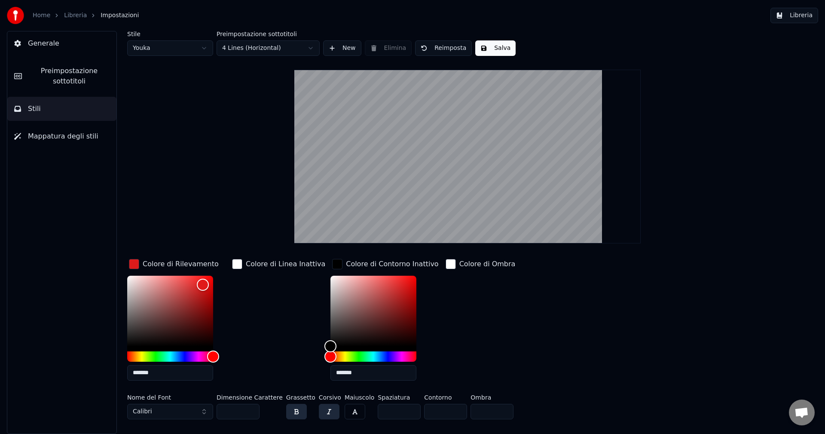
click at [499, 345] on div "Colore di Rilevamento ******* Colore di Linea Inattiva Colore di Contorno Inatt…" at bounding box center [416, 322] width 578 height 130
click at [446, 269] on div "button" at bounding box center [451, 264] width 10 height 10
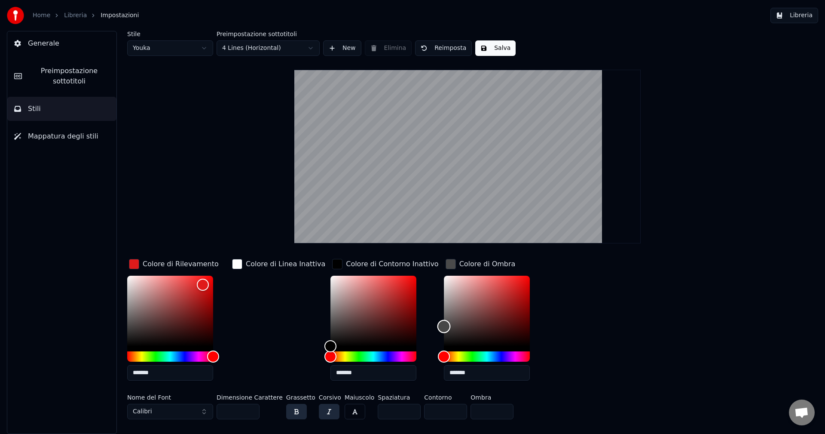
drag, startPoint x: 425, startPoint y: 294, endPoint x: 419, endPoint y: 329, distance: 34.8
click at [444, 329] on div "Color" at bounding box center [487, 310] width 86 height 70
drag, startPoint x: 420, startPoint y: 332, endPoint x: 413, endPoint y: 349, distance: 18.7
click at [413, 349] on div "Colore di Rilevamento ******* Colore di Linea Inattiva Colore di Contorno Inatt…" at bounding box center [416, 322] width 578 height 130
drag, startPoint x: 424, startPoint y: 342, endPoint x: 397, endPoint y: 280, distance: 67.8
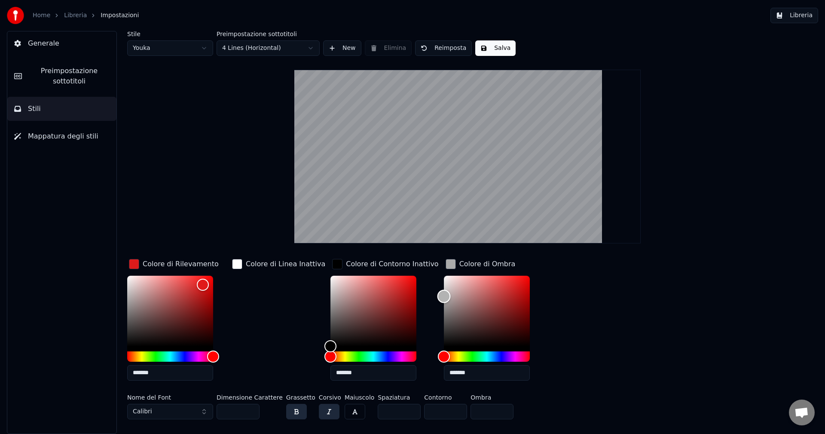
click at [397, 280] on div "Colore di Rilevamento ******* Colore di Linea Inattiva Colore di Contorno Inatt…" at bounding box center [416, 322] width 578 height 130
type input "*******"
drag, startPoint x: 425, startPoint y: 284, endPoint x: 416, endPoint y: 269, distance: 17.3
click at [416, 269] on div "Colore di Rilevamento ******* Colore di Linea Inattiva Colore di Contorno Inatt…" at bounding box center [416, 322] width 578 height 130
click at [547, 269] on div "Colore di Rilevamento ******* Colore di Linea Inattiva Colore di Contorno Inatt…" at bounding box center [416, 322] width 578 height 130
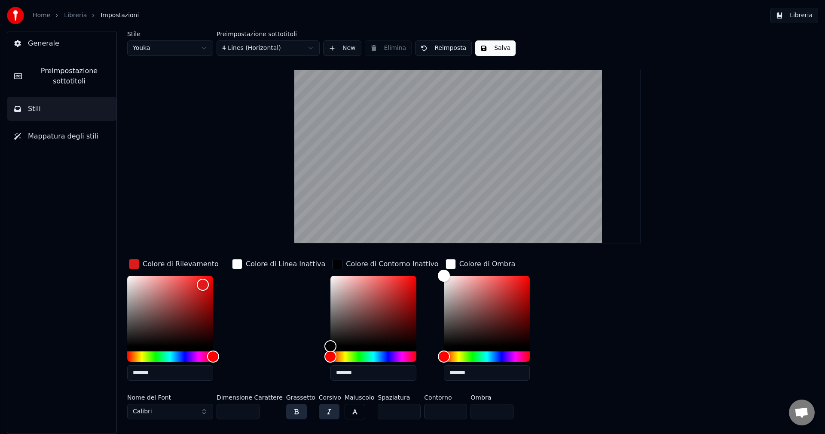
click at [346, 264] on div "Colore di Contorno Inattivo" at bounding box center [392, 264] width 92 height 10
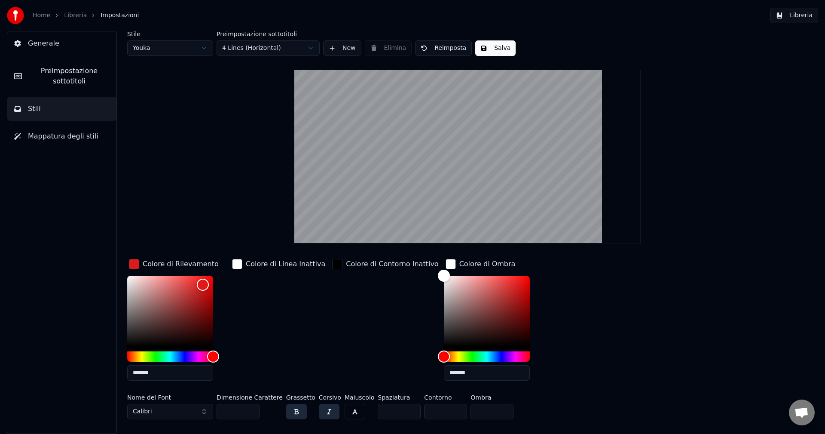
click at [444, 262] on div "Colore di Ombra" at bounding box center [480, 264] width 73 height 14
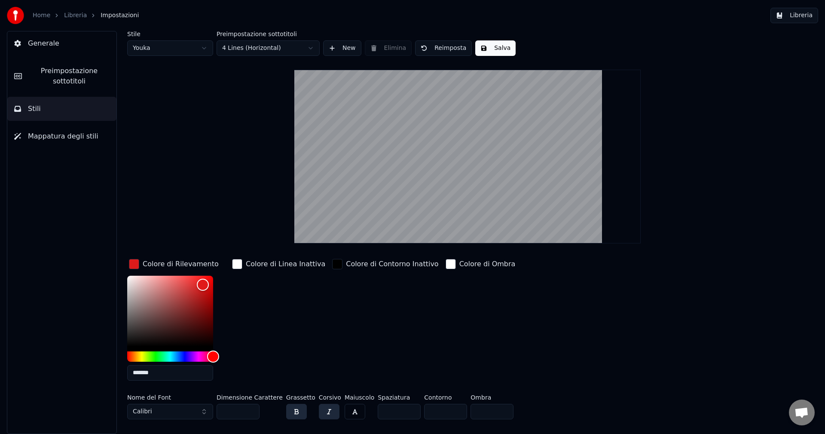
click at [177, 259] on div "Colore di Rilevamento" at bounding box center [181, 264] width 76 height 10
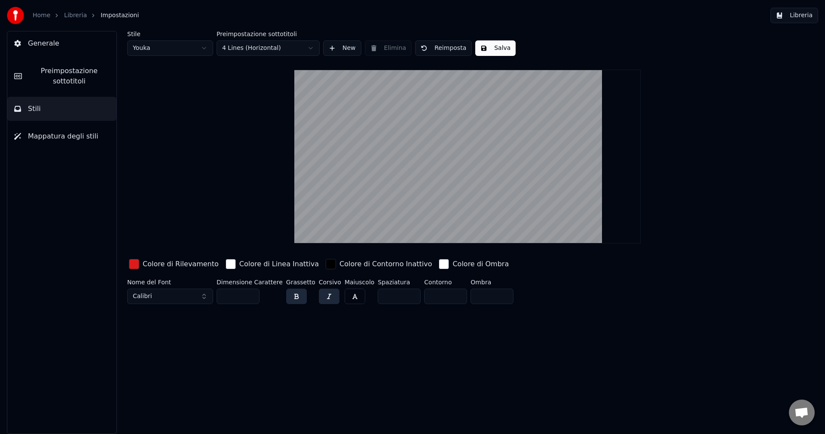
click at [326, 261] on div "button" at bounding box center [331, 264] width 10 height 10
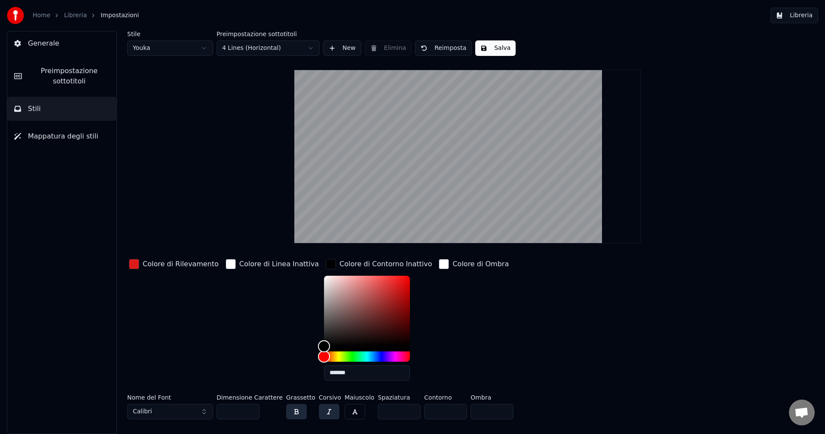
click at [326, 261] on div "button" at bounding box center [331, 264] width 10 height 10
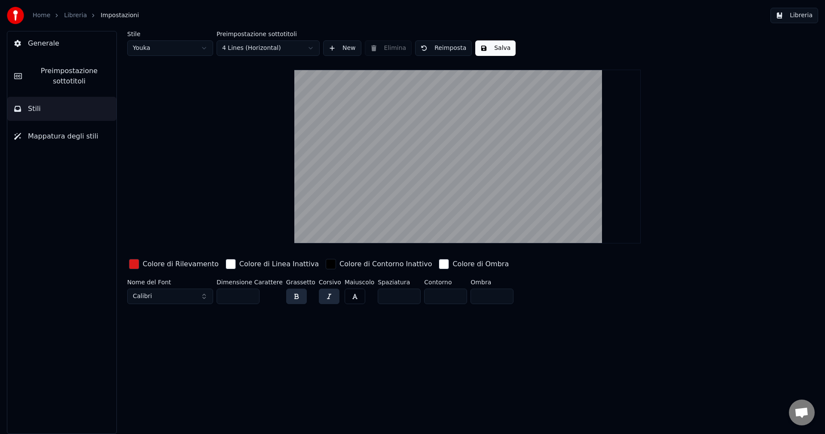
click at [486, 52] on button "Salva" at bounding box center [495, 47] width 40 height 15
click at [72, 72] on span "Preimpostazione sottotitoli" at bounding box center [69, 76] width 81 height 21
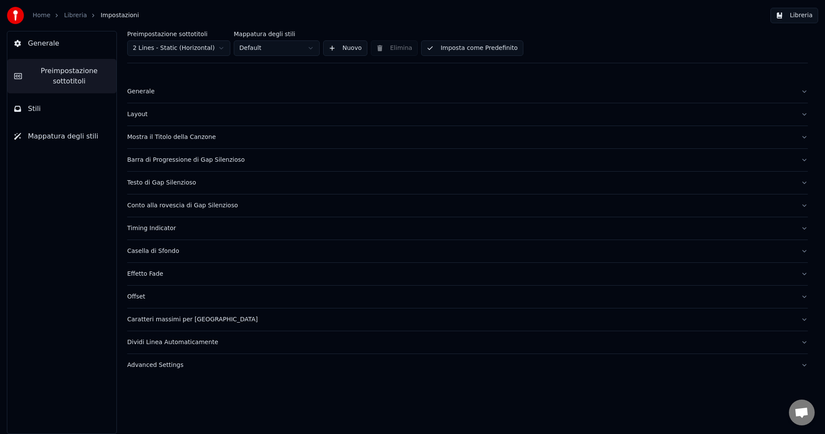
click at [58, 138] on span "Mappatura degli stili" at bounding box center [63, 136] width 70 height 10
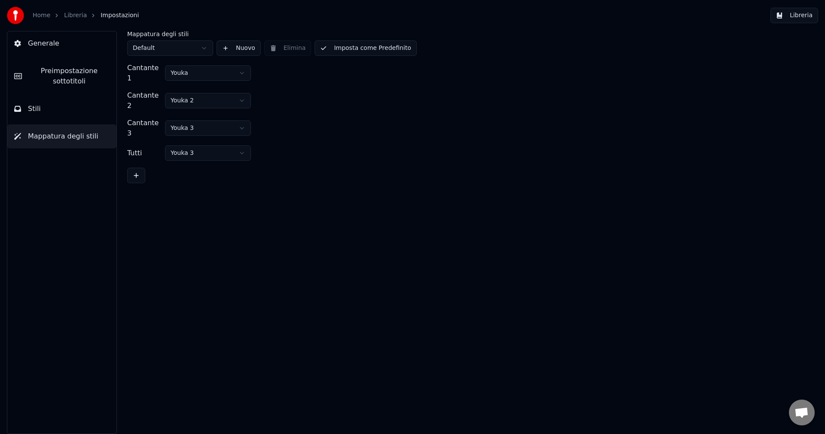
click at [236, 88] on html "Home Libreria Impostazioni Libreria Generale Preimpostazione sottotitoli Stili …" at bounding box center [412, 217] width 825 height 434
click at [243, 91] on html "Home Libreria Impostazioni Libreria Generale Preimpostazione sottotitoli Stili …" at bounding box center [412, 217] width 825 height 434
click at [337, 91] on div "Cantante 2 Youka 2" at bounding box center [467, 100] width 681 height 21
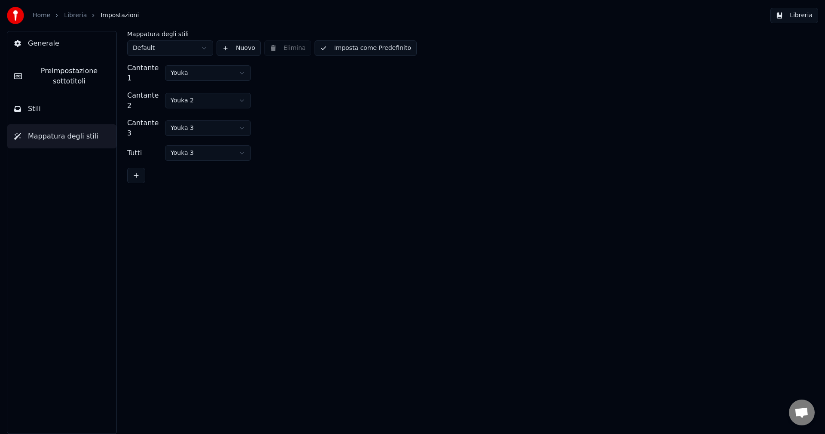
click at [156, 94] on div "Cantante 2" at bounding box center [144, 100] width 34 height 21
click at [129, 96] on div "Cantante 2" at bounding box center [144, 100] width 34 height 21
click at [191, 96] on html "Home Libreria Impostazioni Libreria Generale Preimpostazione sottotitoli Stili …" at bounding box center [412, 217] width 825 height 434
click at [199, 74] on html "Home Libreria Impostazioni Libreria Generale Preimpostazione sottotitoli Stili …" at bounding box center [412, 217] width 825 height 434
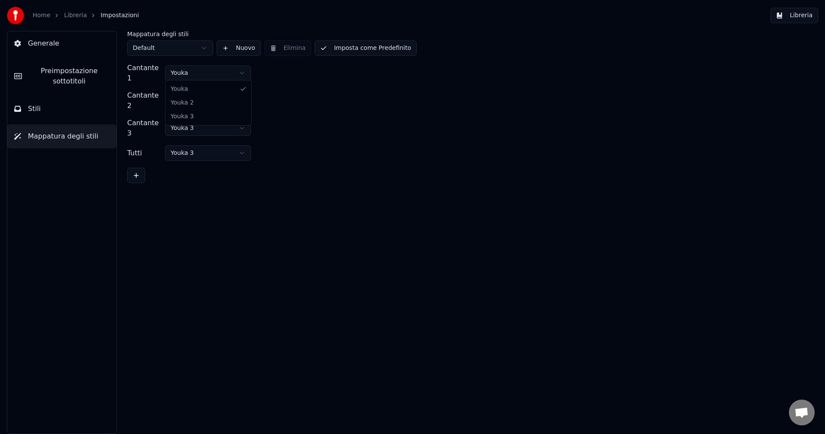
click at [199, 74] on html "Home Libreria Impostazioni Libreria Generale Preimpostazione sottotitoli Stili …" at bounding box center [412, 217] width 825 height 434
click at [350, 193] on div "Mappatura degli stili Default Nuovo Elimina Imposta come Predefinito Cantante 1…" at bounding box center [467, 232] width 715 height 403
click at [54, 46] on span "Generale" at bounding box center [43, 43] width 31 height 10
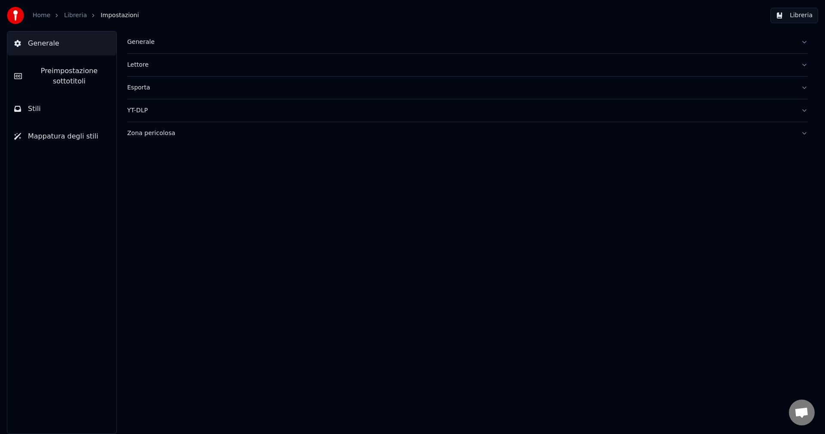
click at [62, 16] on ol "Home Libreria Impostazioni" at bounding box center [86, 15] width 106 height 9
click at [73, 16] on link "Libreria" at bounding box center [75, 15] width 23 height 9
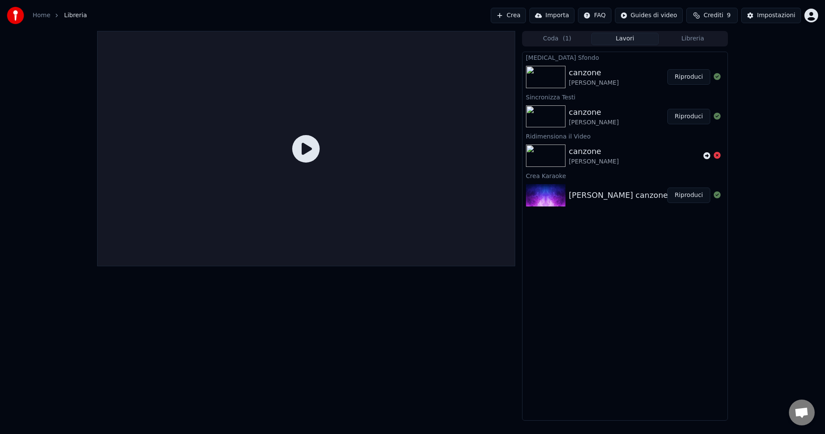
click at [317, 145] on icon at bounding box center [306, 149] width 28 height 28
click at [306, 150] on icon at bounding box center [306, 149] width 28 height 28
click at [695, 78] on button "Riproduci" at bounding box center [688, 76] width 43 height 15
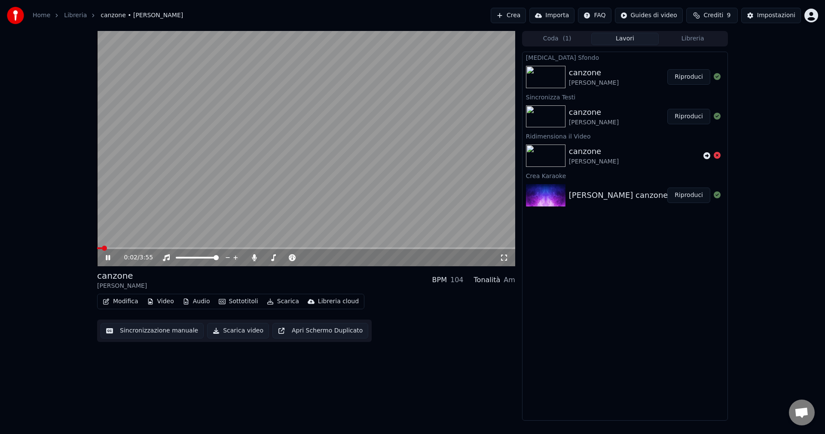
click at [282, 123] on video at bounding box center [306, 148] width 418 height 235
click at [301, 133] on video at bounding box center [306, 148] width 418 height 235
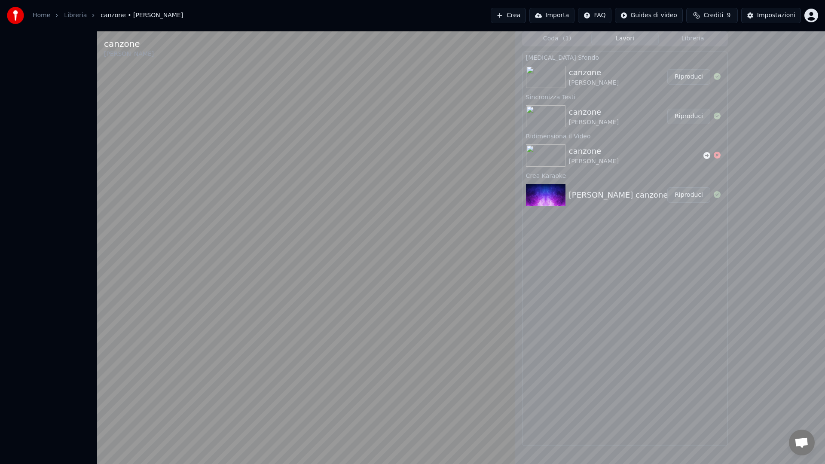
click at [342, 198] on video at bounding box center [306, 263] width 418 height 464
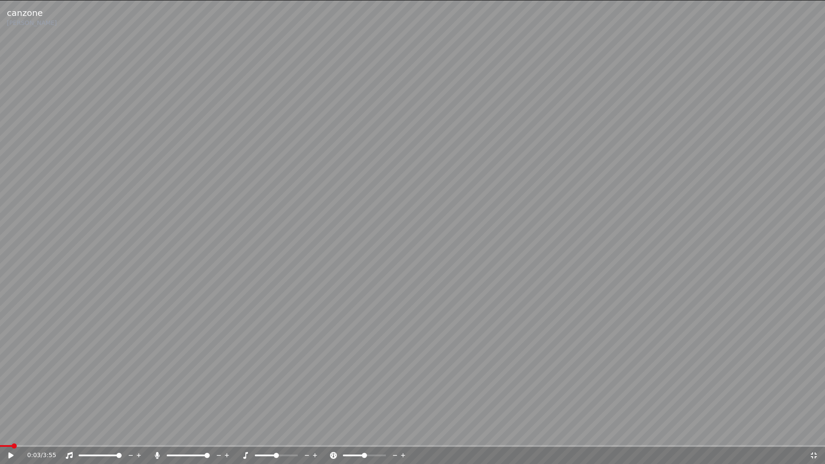
click at [342, 198] on video at bounding box center [412, 232] width 825 height 464
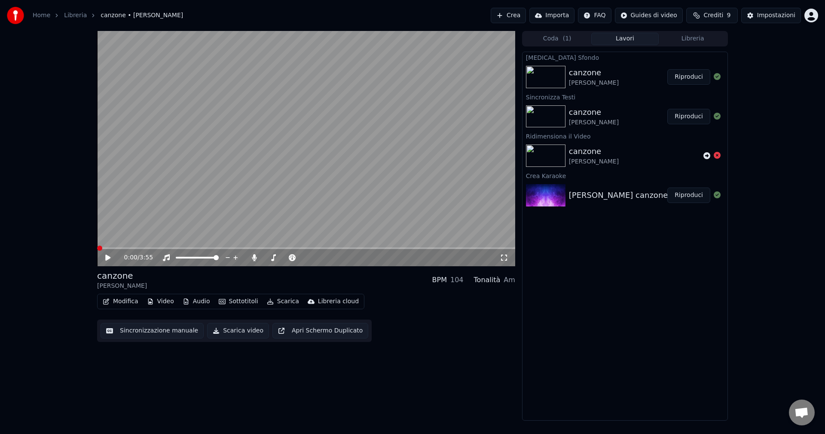
click at [97, 248] on span at bounding box center [99, 247] width 5 height 5
click at [109, 254] on icon at bounding box center [114, 257] width 20 height 7
click at [105, 257] on icon at bounding box center [114, 257] width 20 height 7
click at [586, 69] on div "canzone" at bounding box center [594, 73] width 50 height 12
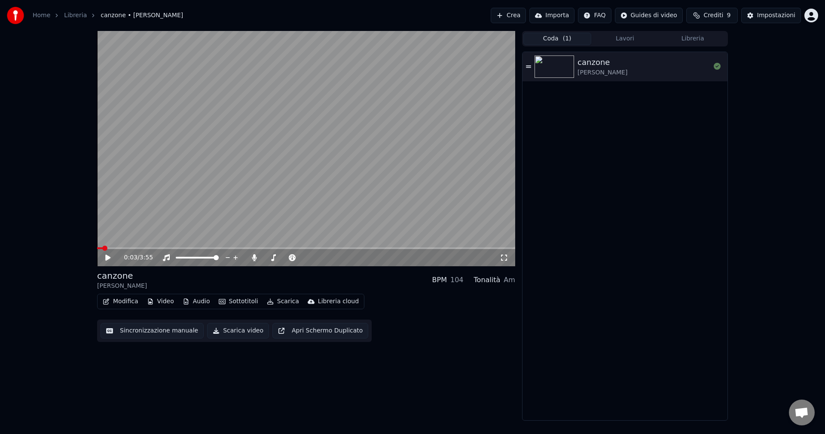
click at [558, 40] on button "Coda ( 1 )" at bounding box center [557, 39] width 68 height 12
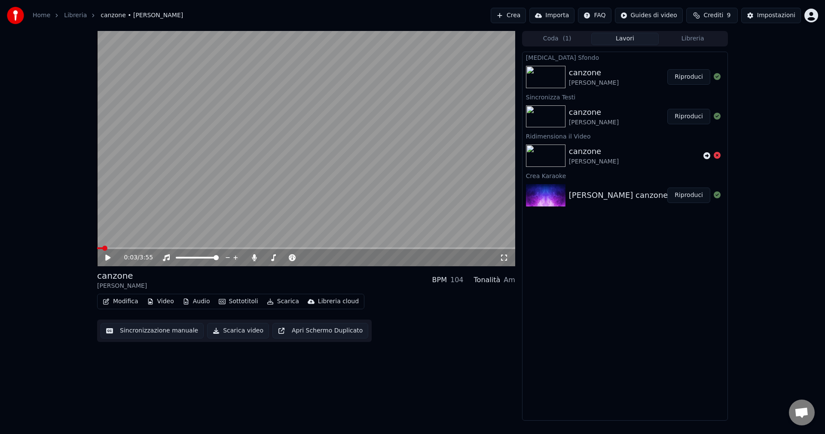
click at [614, 38] on button "Lavori" at bounding box center [625, 39] width 68 height 12
click at [120, 303] on button "Modifica" at bounding box center [120, 301] width 43 height 12
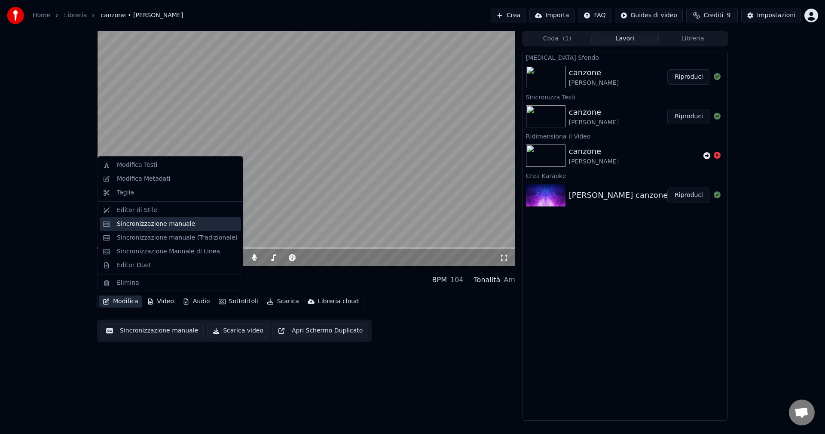
click at [149, 229] on div "Sincronizzazione manuale" at bounding box center [170, 224] width 141 height 14
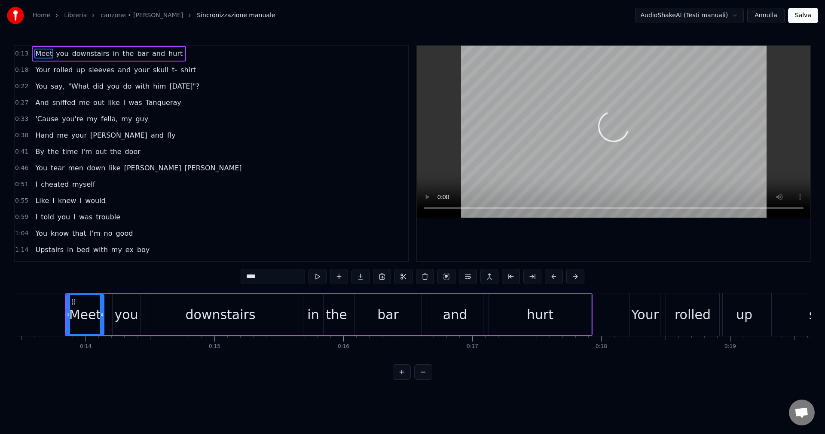
scroll to position [0, 1741]
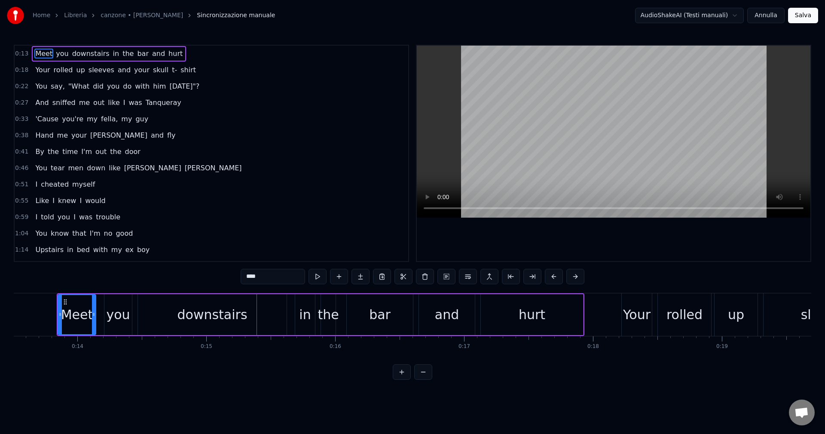
drag, startPoint x: 629, startPoint y: 177, endPoint x: 630, endPoint y: 168, distance: 8.2
click at [630, 168] on video at bounding box center [614, 132] width 394 height 172
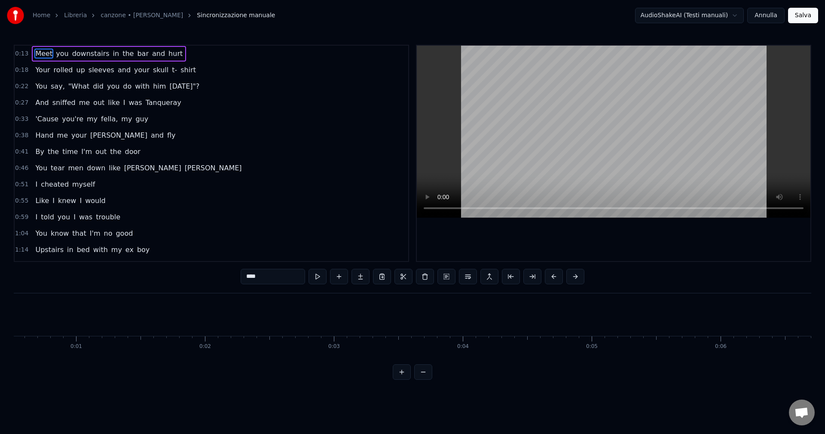
scroll to position [0, 0]
click at [105, 20] on div "Home Libreria canzone • [PERSON_NAME] manuale" at bounding box center [141, 15] width 268 height 17
click at [107, 15] on link "canzone • [PERSON_NAME]" at bounding box center [142, 15] width 83 height 9
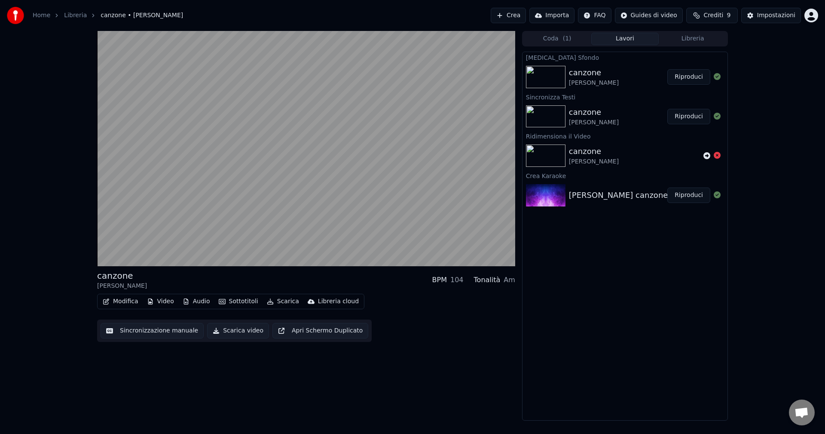
click at [144, 328] on button "Sincronizzazione manuale" at bounding box center [152, 330] width 103 height 15
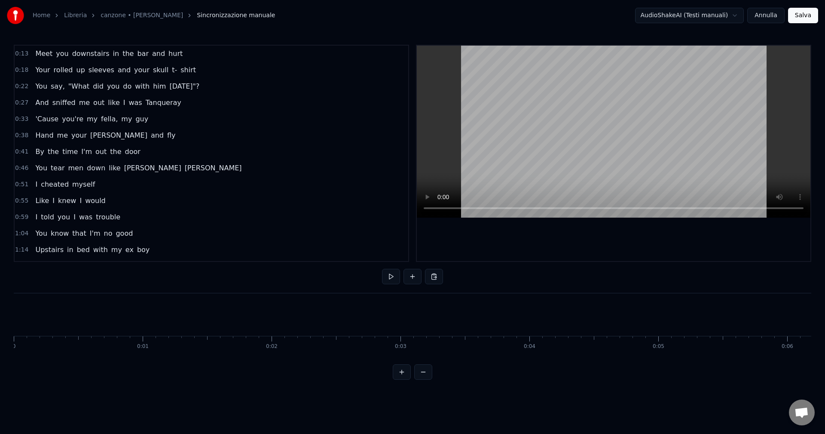
click at [0, 321] on html "Home Libreria canzone • [PERSON_NAME] manuale AudioShakeAI (Testi manuali) [PER…" at bounding box center [412, 196] width 825 height 393
drag, startPoint x: 44, startPoint y: 306, endPoint x: 24, endPoint y: 309, distance: 19.5
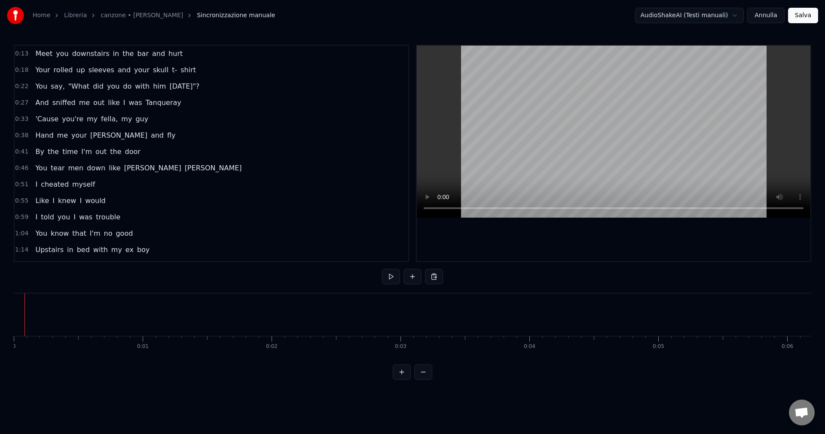
click at [566, 90] on video at bounding box center [614, 132] width 394 height 172
click at [581, 81] on video at bounding box center [614, 132] width 394 height 172
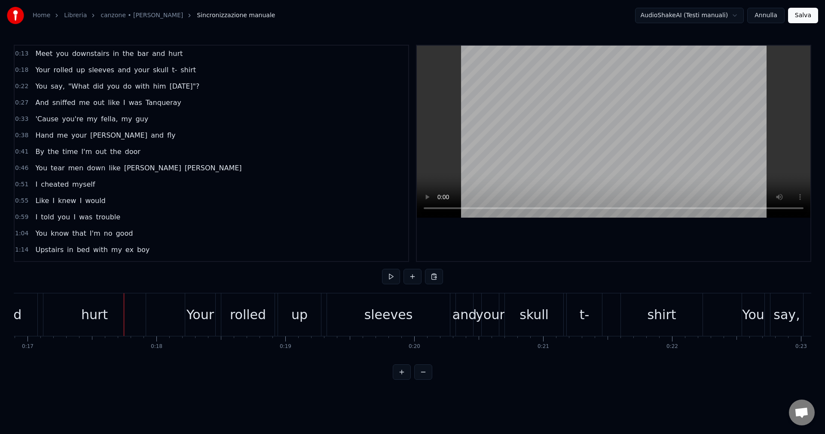
scroll to position [0, 2188]
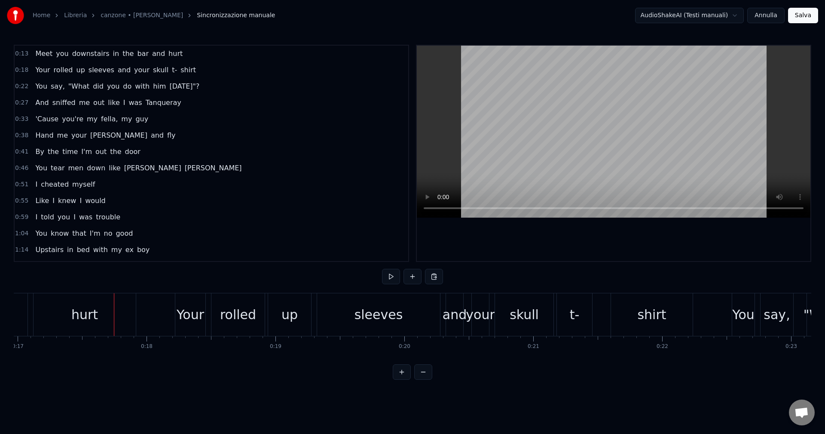
click at [114, 12] on link "canzone • [PERSON_NAME]" at bounding box center [142, 15] width 83 height 9
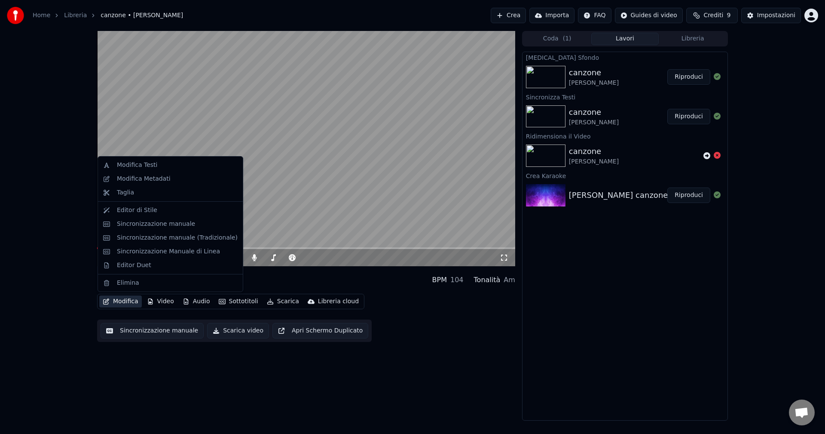
click at [126, 302] on button "Modifica" at bounding box center [120, 301] width 43 height 12
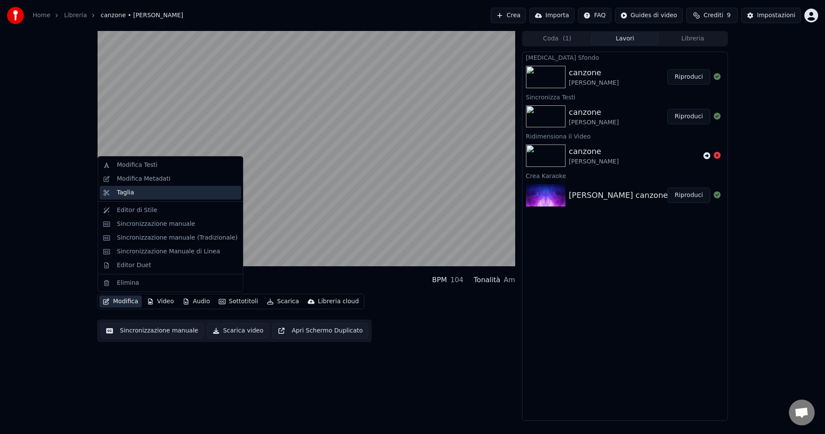
drag, startPoint x: 138, startPoint y: 193, endPoint x: 221, endPoint y: 187, distance: 83.2
click at [221, 187] on div "Taglia" at bounding box center [170, 193] width 141 height 14
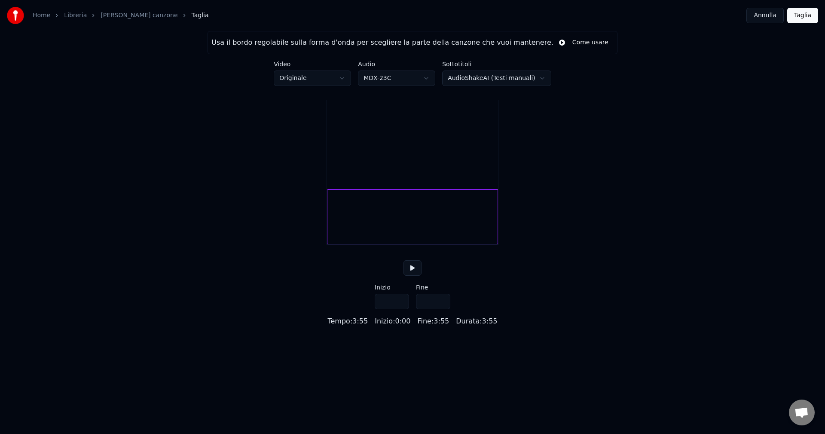
click at [413, 275] on button at bounding box center [412, 267] width 18 height 15
click at [108, 21] on div "Home Libreria [PERSON_NAME] canzone Taglia" at bounding box center [108, 15] width 202 height 17
click at [105, 15] on link "[PERSON_NAME] canzone" at bounding box center [139, 15] width 77 height 9
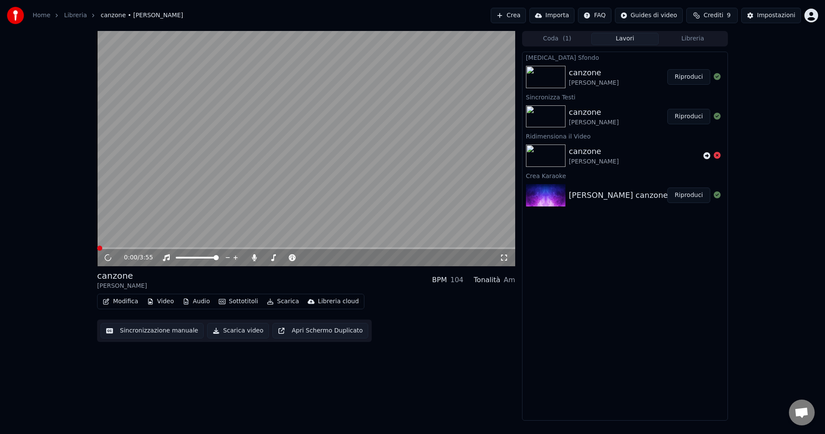
click at [132, 302] on button "Modifica" at bounding box center [120, 301] width 43 height 12
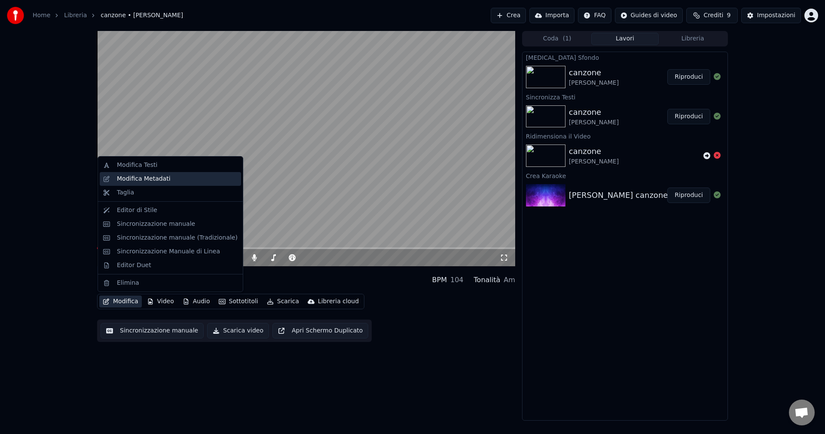
click at [150, 175] on div "Modifica Metadati" at bounding box center [144, 178] width 54 height 9
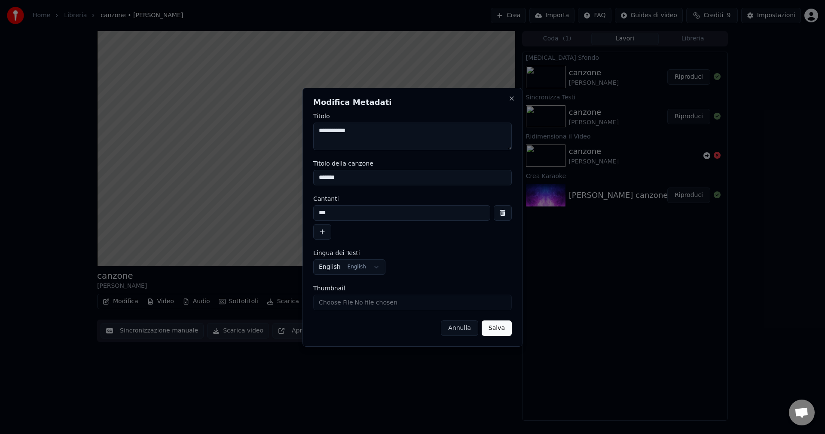
drag, startPoint x: 386, startPoint y: 122, endPoint x: 296, endPoint y: 125, distance: 89.8
click at [296, 125] on body "**********" at bounding box center [412, 217] width 825 height 434
drag, startPoint x: 376, startPoint y: 178, endPoint x: 276, endPoint y: 178, distance: 100.1
click at [276, 178] on body "**********" at bounding box center [412, 217] width 825 height 434
drag, startPoint x: 347, startPoint y: 211, endPoint x: 276, endPoint y: 211, distance: 71.3
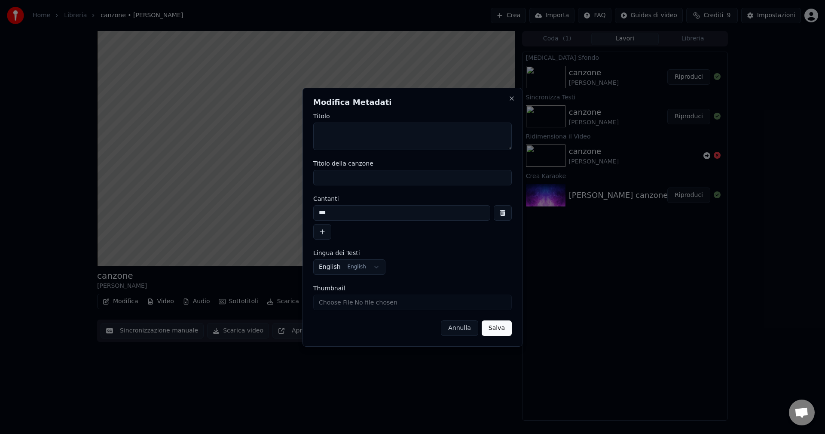
click at [276, 211] on body "**********" at bounding box center [412, 217] width 825 height 434
click at [501, 213] on button "button" at bounding box center [503, 212] width 18 height 15
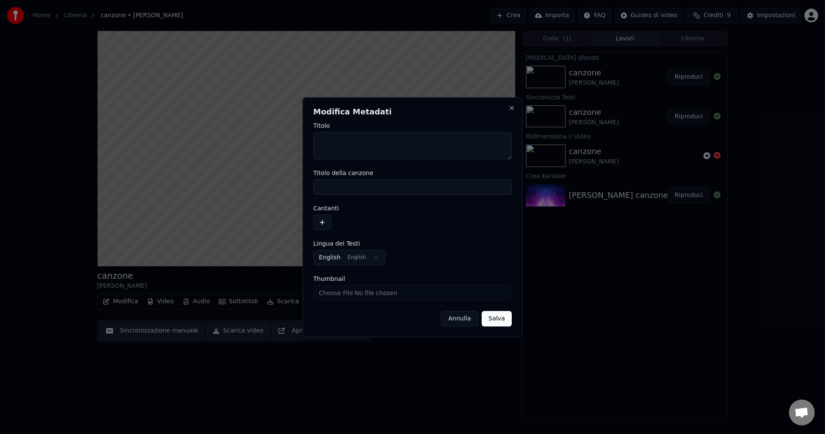
click at [502, 323] on button "Salva" at bounding box center [497, 318] width 30 height 15
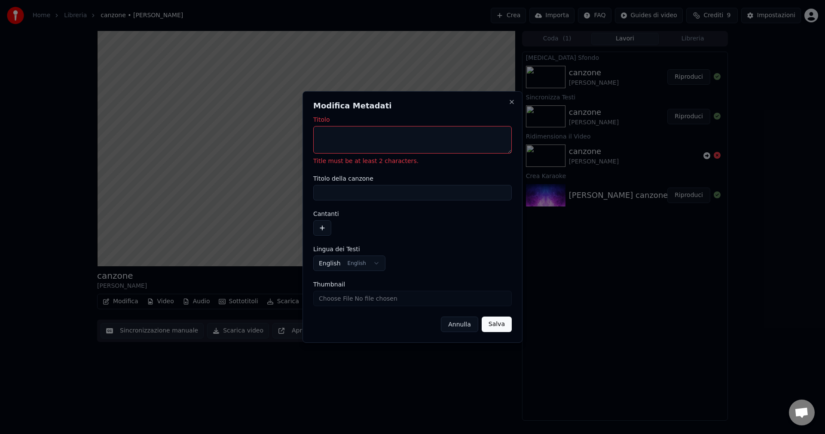
click at [366, 300] on input "Thumbnail" at bounding box center [412, 297] width 199 height 15
click at [349, 138] on textarea "Titolo" at bounding box center [412, 140] width 199 height 28
click at [500, 330] on button "Salva" at bounding box center [497, 323] width 30 height 15
click at [497, 323] on button "Salva" at bounding box center [497, 323] width 30 height 15
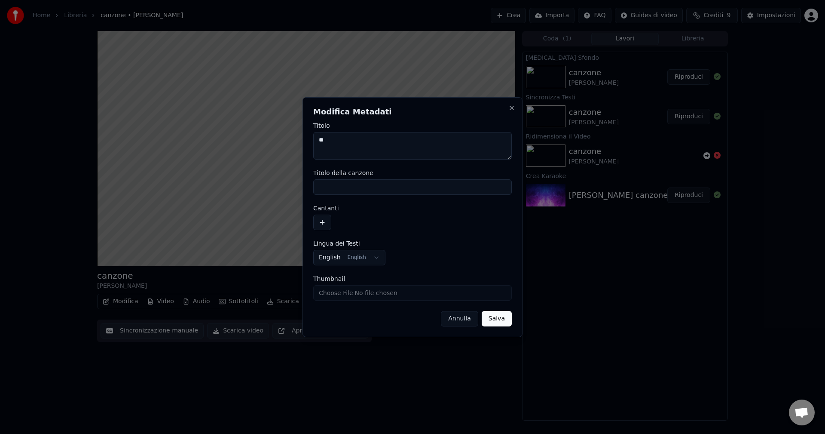
click at [510, 158] on textarea "**" at bounding box center [412, 146] width 199 height 28
click at [510, 156] on textarea "**" at bounding box center [412, 146] width 199 height 28
type textarea "**"
click at [496, 313] on button "Salva" at bounding box center [497, 318] width 30 height 15
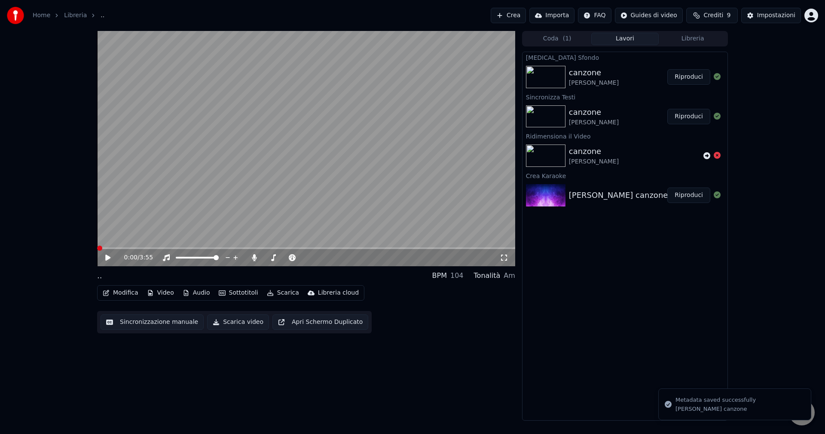
click at [113, 260] on icon at bounding box center [114, 257] width 20 height 7
click at [97, 251] on span at bounding box center [99, 247] width 5 height 5
click at [103, 256] on div "0:00 / 3:55" at bounding box center [306, 257] width 411 height 9
click at [106, 258] on icon at bounding box center [107, 257] width 5 height 6
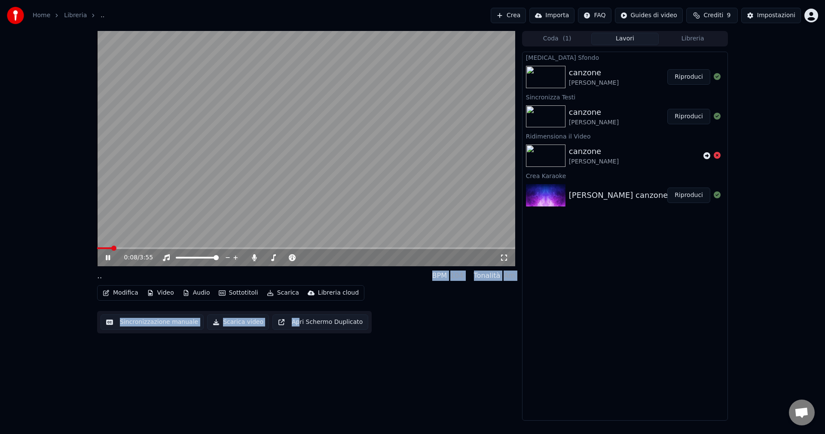
drag, startPoint x: 106, startPoint y: 258, endPoint x: 288, endPoint y: 405, distance: 233.5
click at [288, 405] on div "0:08 / 3:55 .. BPM 104 Tonalità Am Modifica Video Audio Sottotitoli Scarica Lib…" at bounding box center [306, 225] width 418 height 389
click at [109, 258] on icon at bounding box center [108, 257] width 4 height 5
drag, startPoint x: 128, startPoint y: 245, endPoint x: 88, endPoint y: 245, distance: 40.0
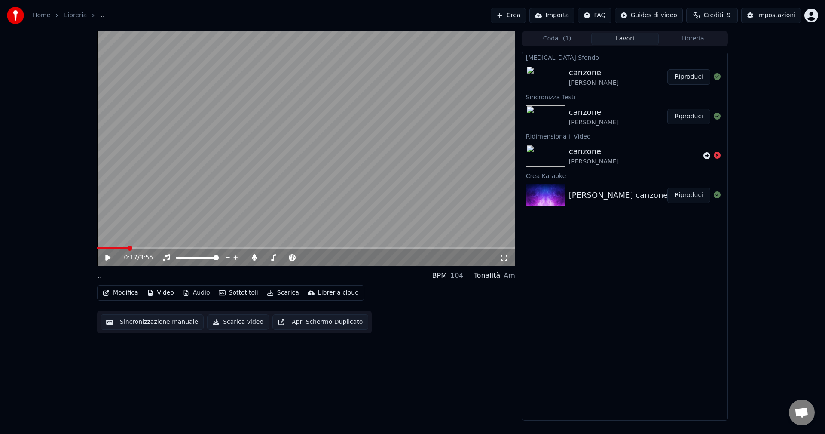
click at [88, 245] on div "0:17 / 3:55 .. BPM 104 Tonalità Am Modifica Video Audio Sottotitoli Scarica Lib…" at bounding box center [412, 225] width 825 height 389
click at [97, 247] on span at bounding box center [99, 247] width 5 height 5
click at [125, 293] on button "Modifica" at bounding box center [120, 293] width 43 height 12
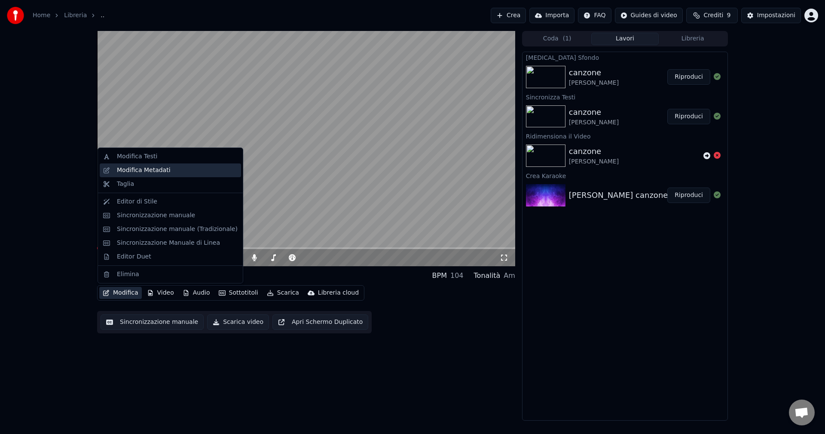
click at [152, 168] on div "Modifica Metadati" at bounding box center [144, 170] width 54 height 9
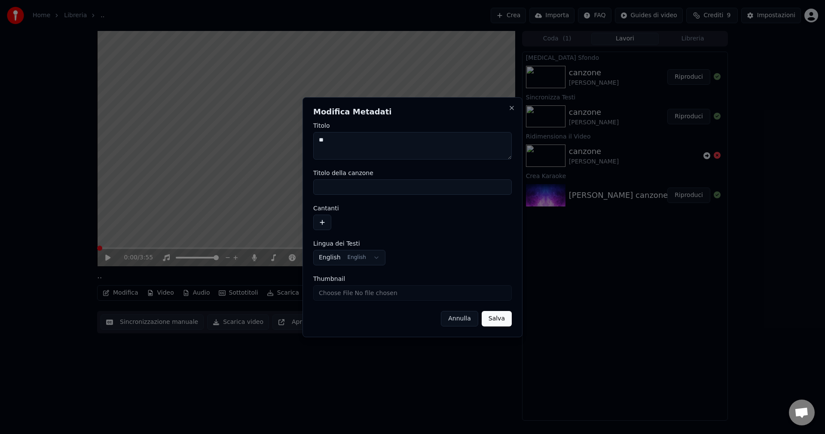
click at [463, 322] on button "Annulla" at bounding box center [459, 318] width 37 height 15
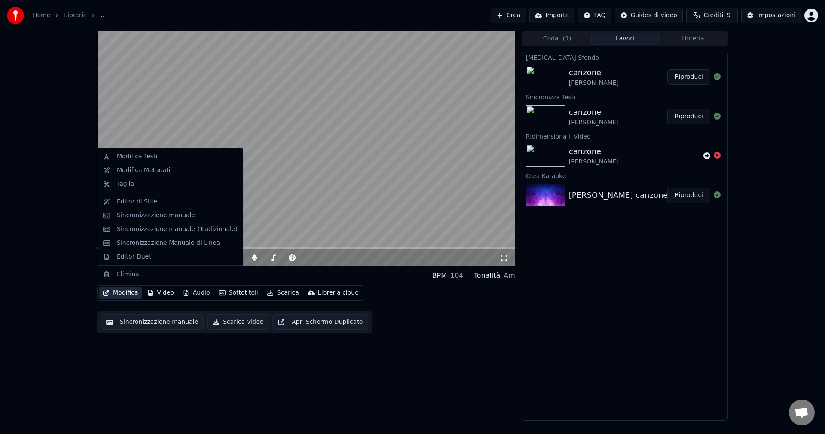
click at [115, 290] on button "Modifica" at bounding box center [120, 293] width 43 height 12
click at [145, 205] on div "Editor di Stile" at bounding box center [137, 201] width 40 height 9
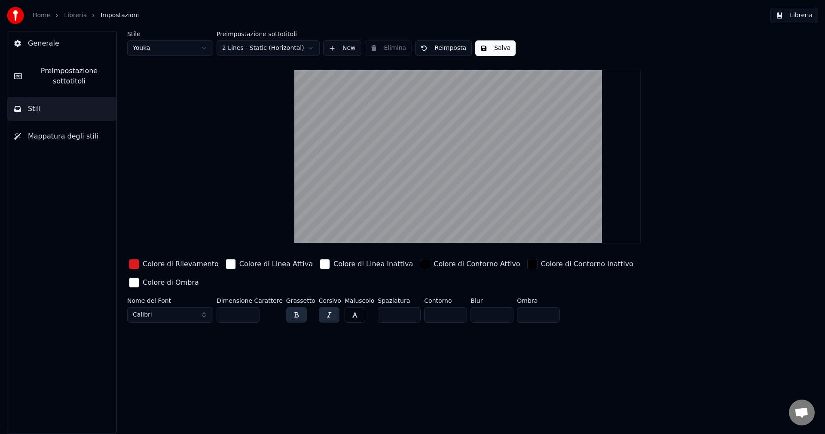
click at [63, 138] on span "Mappatura degli stili" at bounding box center [63, 136] width 70 height 10
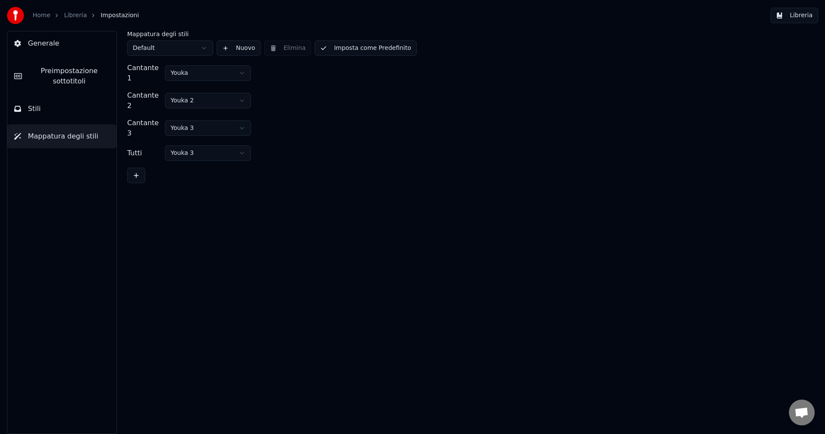
click at [51, 82] on span "Preimpostazione sottotitoli" at bounding box center [69, 76] width 81 height 21
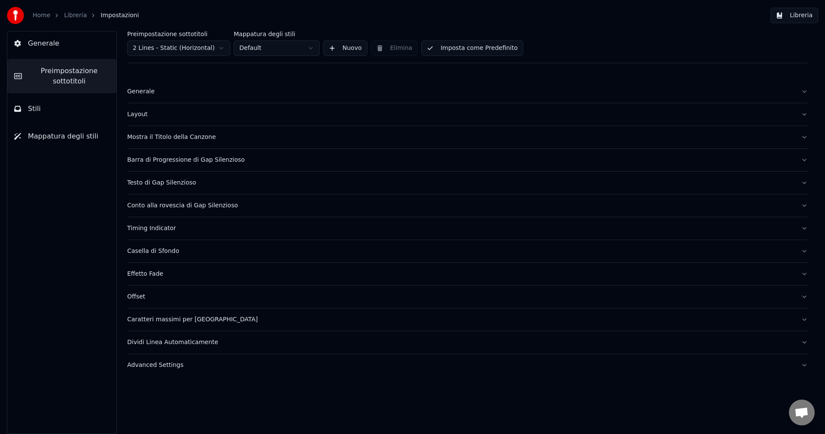
click at [800, 92] on button "Generale" at bounding box center [467, 91] width 681 height 22
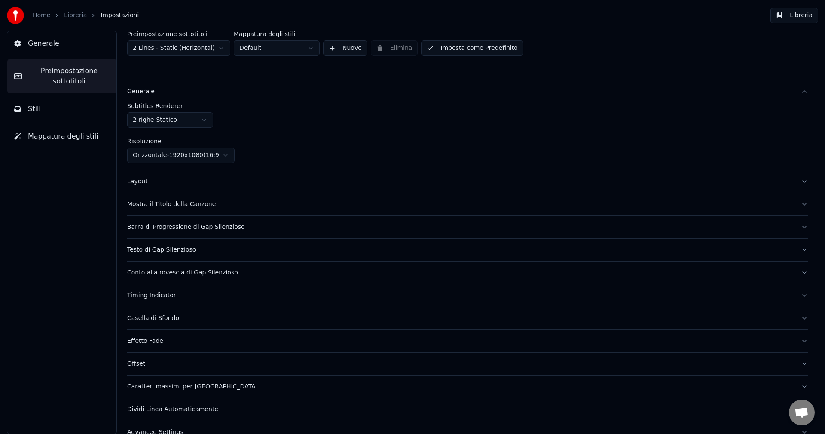
click at [803, 93] on div "Preimpostazione sottotitoli 2 Lines - Static (Horizontal) Mappatura degli stili…" at bounding box center [467, 232] width 715 height 403
click at [798, 95] on button "Generale" at bounding box center [467, 91] width 681 height 22
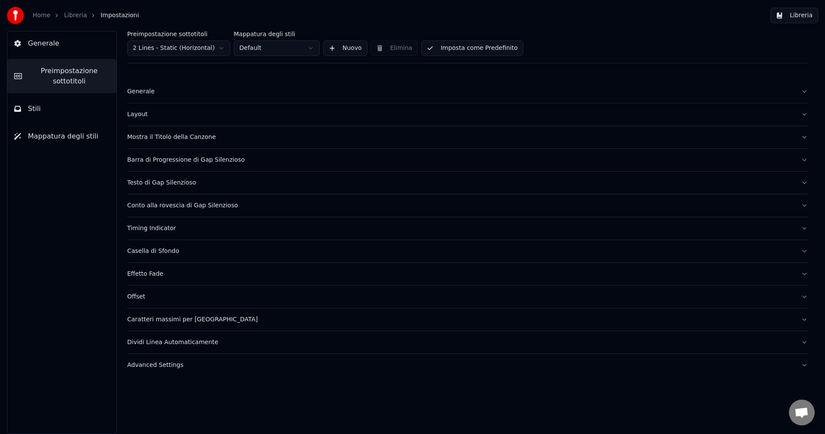
click at [803, 113] on button "Layout" at bounding box center [467, 114] width 681 height 22
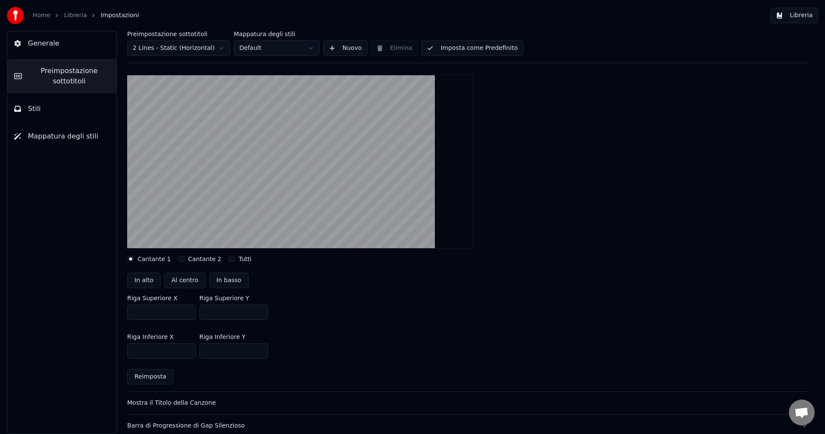
scroll to position [43, 0]
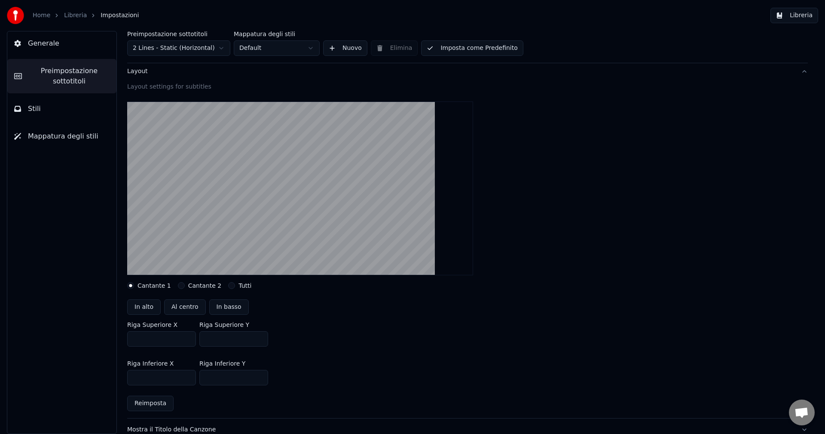
click at [177, 312] on button "Al centro" at bounding box center [185, 306] width 42 height 15
type input "***"
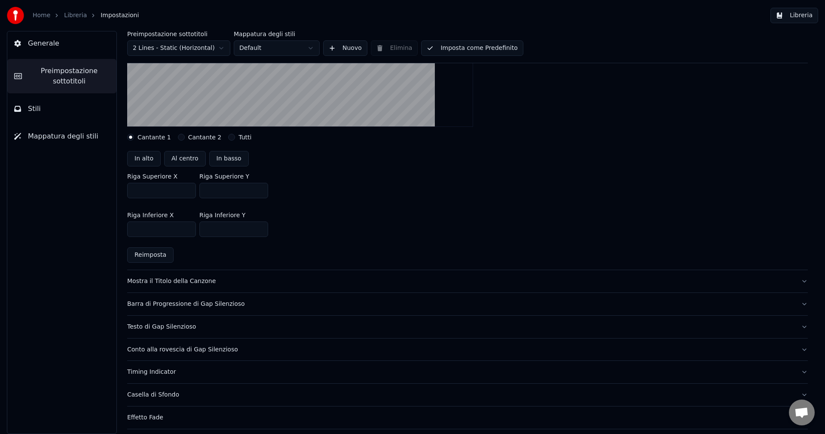
scroll to position [215, 0]
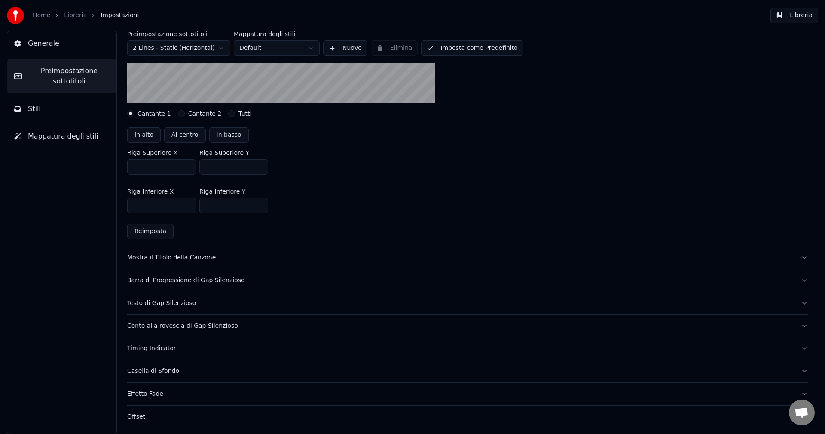
click at [336, 268] on button "Mostra il Titolo della Canzone" at bounding box center [467, 257] width 681 height 22
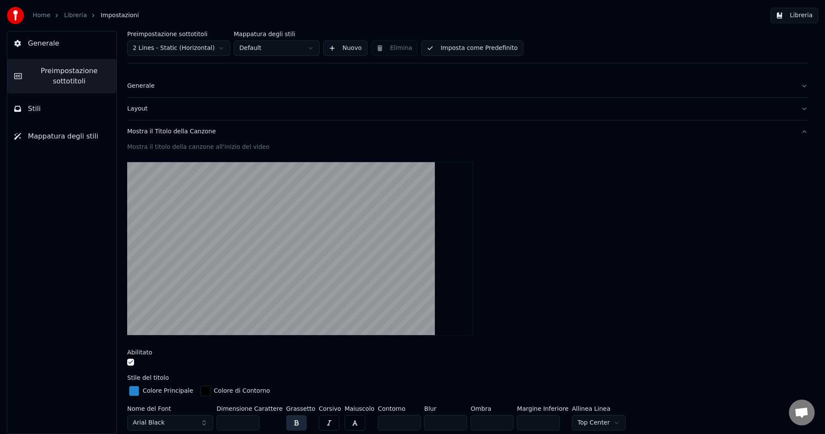
scroll to position [0, 0]
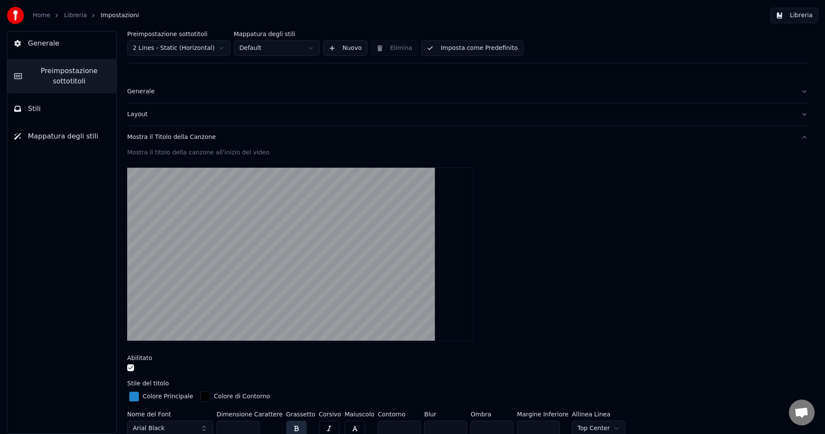
click at [158, 133] on div "Mostra il Titolo della Canzone" at bounding box center [460, 137] width 667 height 9
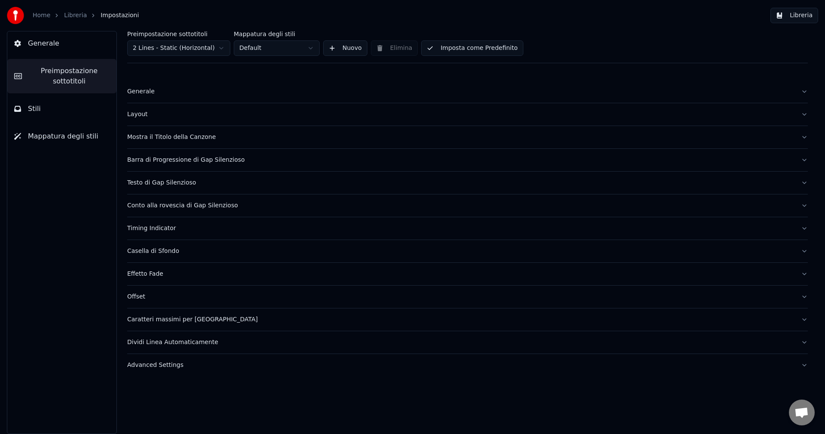
click at [158, 133] on div "Mostra il Titolo della Canzone" at bounding box center [460, 137] width 667 height 9
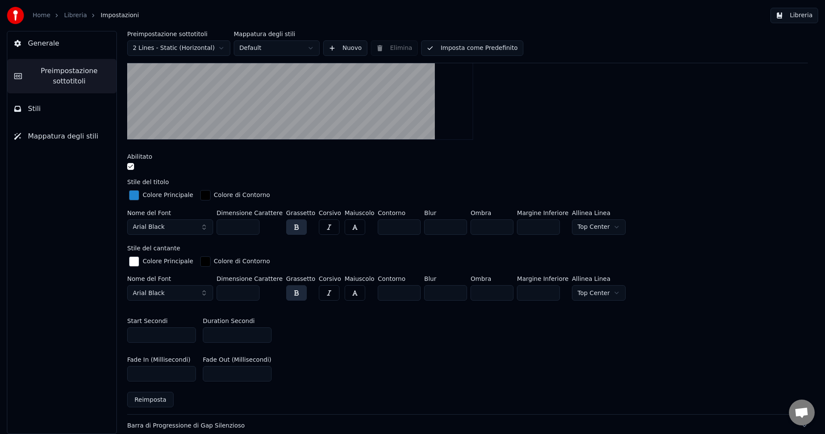
scroll to position [200, 0]
click at [129, 168] on button "button" at bounding box center [130, 167] width 7 height 7
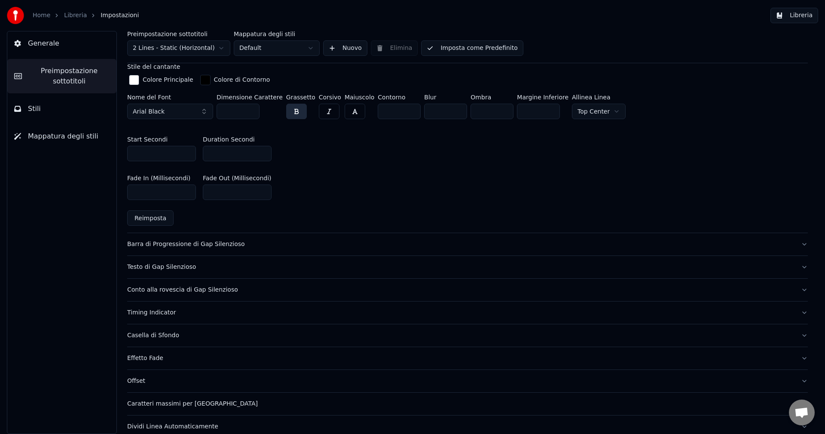
scroll to position [415, 0]
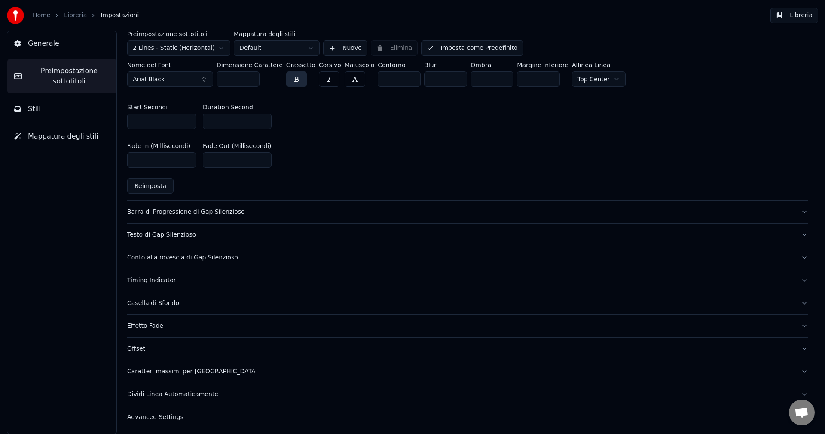
click at [218, 216] on button "Barra di Progressione di Gap Silenzioso" at bounding box center [467, 212] width 681 height 22
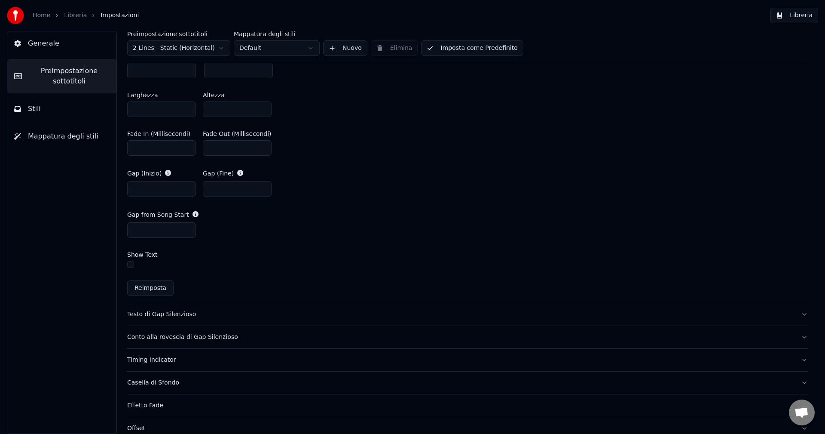
click at [210, 331] on button "Conto alla rovescia di Gap Silenzioso" at bounding box center [467, 337] width 681 height 22
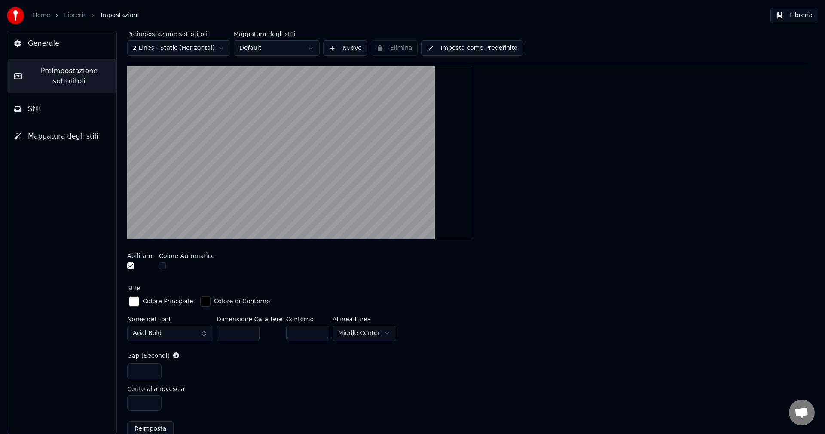
scroll to position [156, 0]
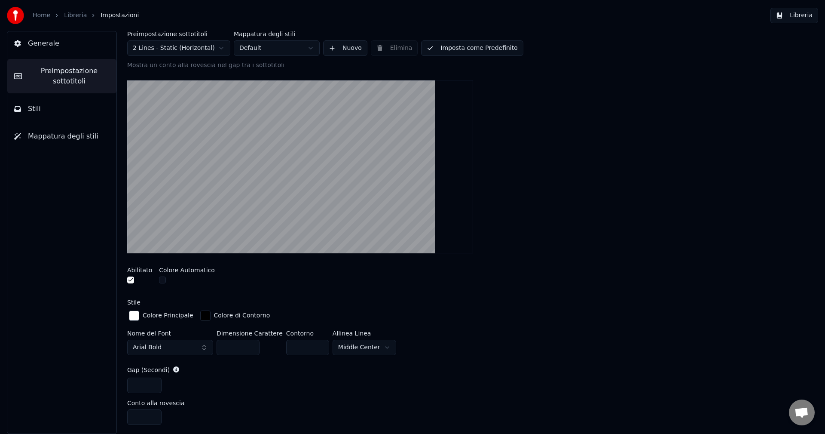
click at [131, 281] on button "button" at bounding box center [130, 279] width 7 height 7
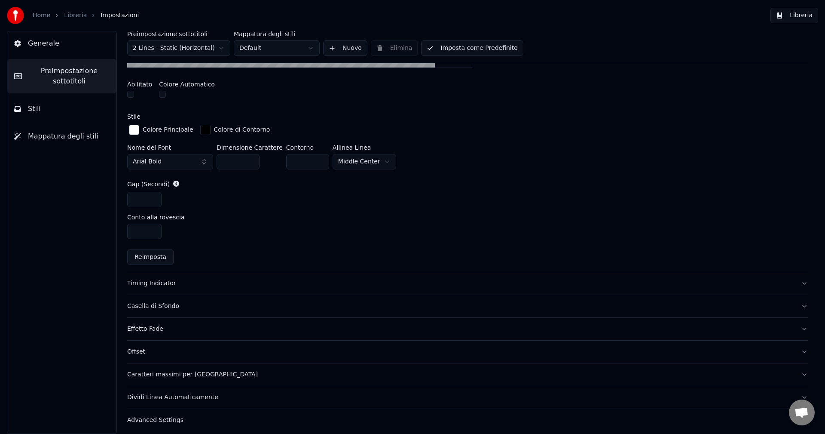
scroll to position [345, 0]
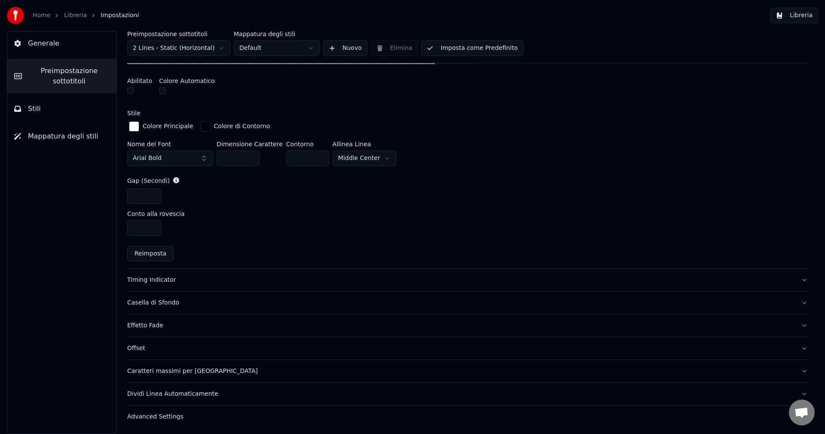
click at [158, 282] on div "Timing Indicator" at bounding box center [460, 279] width 667 height 9
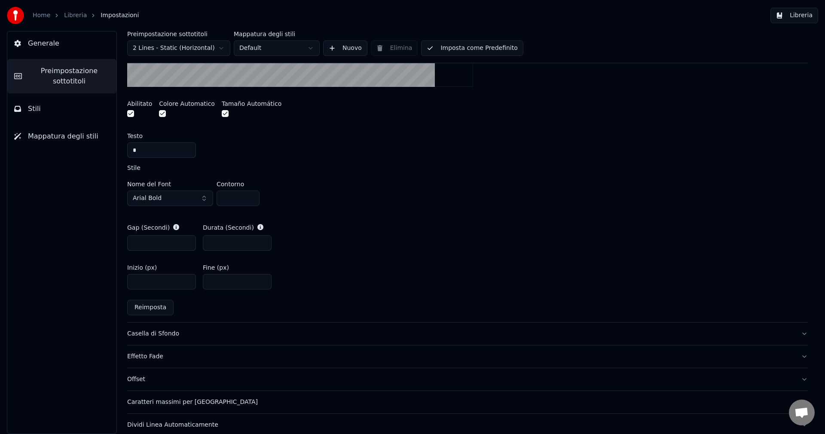
click at [146, 338] on button "Casella di Sfondo" at bounding box center [467, 333] width 681 height 22
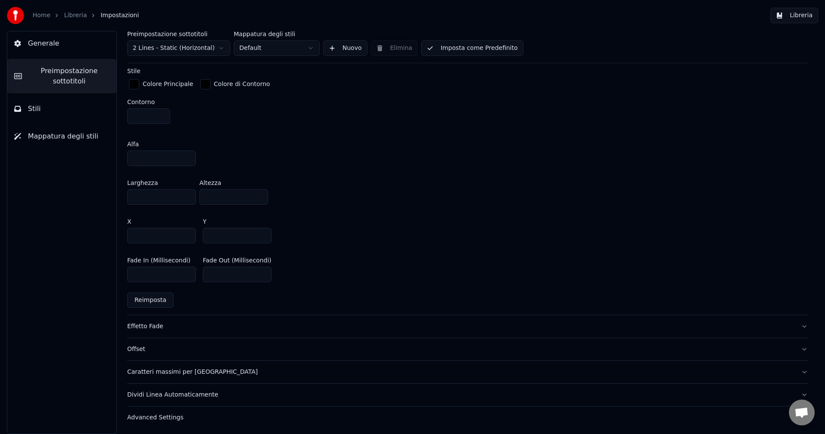
scroll to position [462, 0]
click at [148, 324] on div "Effetto Fade" at bounding box center [460, 325] width 667 height 9
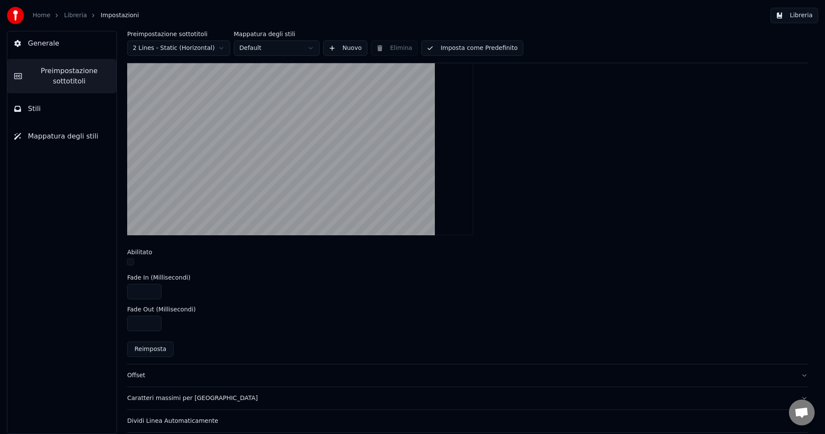
click at [129, 264] on button "button" at bounding box center [130, 261] width 7 height 7
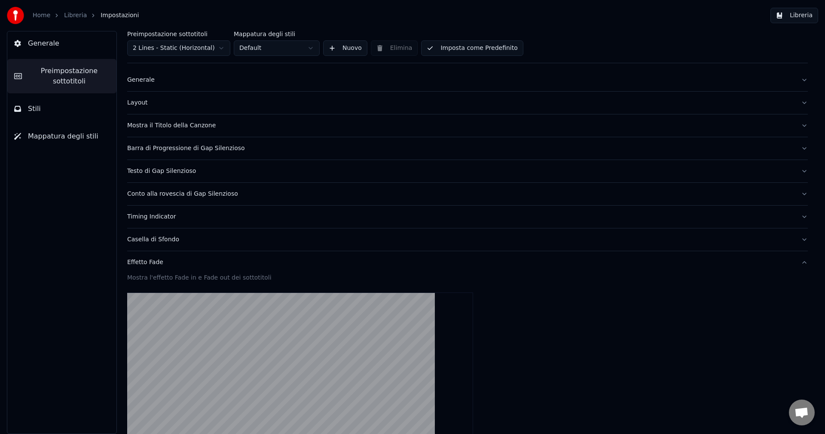
scroll to position [0, 0]
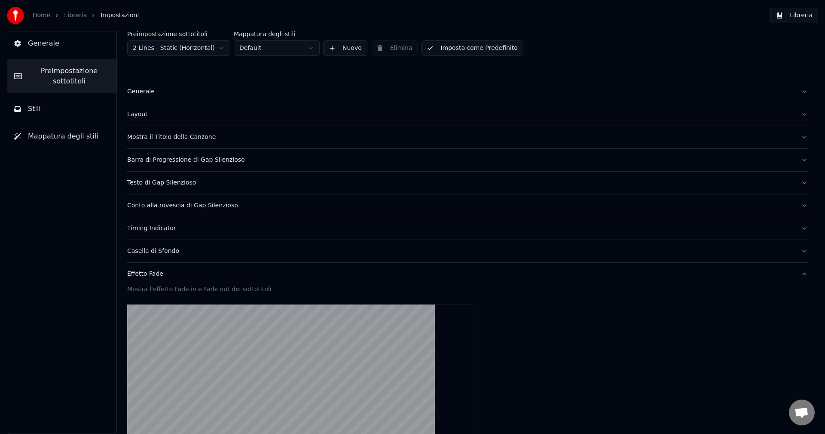
click at [468, 51] on button "Imposta come Predefinito" at bounding box center [472, 47] width 102 height 15
click at [76, 20] on div "Home Libreria Impostazioni" at bounding box center [73, 15] width 132 height 17
click at [71, 17] on link "Libreria" at bounding box center [75, 15] width 23 height 9
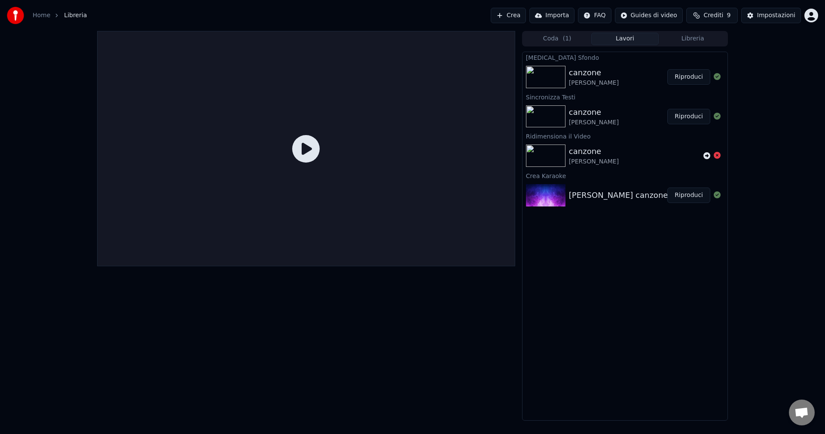
click at [303, 147] on icon at bounding box center [306, 149] width 28 height 28
click at [691, 79] on button "Riproduci" at bounding box center [688, 76] width 43 height 15
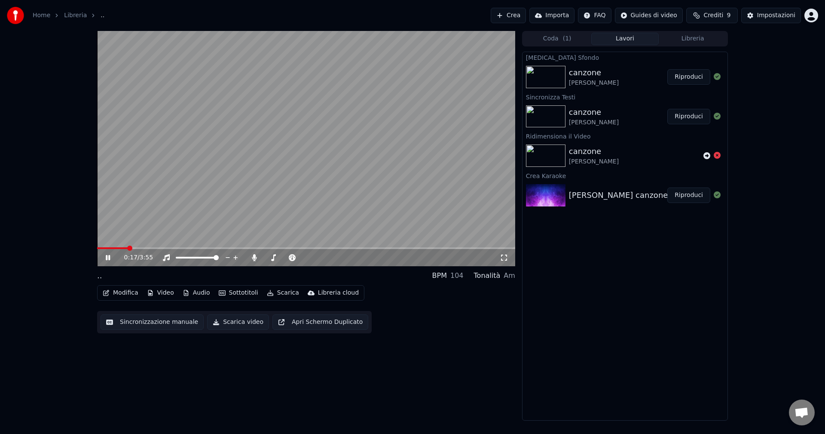
click at [108, 260] on icon at bounding box center [114, 257] width 20 height 7
click at [97, 248] on span at bounding box center [99, 247] width 5 height 5
drag, startPoint x: 98, startPoint y: 245, endPoint x: 110, endPoint y: 245, distance: 11.2
click at [110, 245] on video at bounding box center [306, 148] width 418 height 235
click at [111, 246] on video at bounding box center [306, 148] width 418 height 235
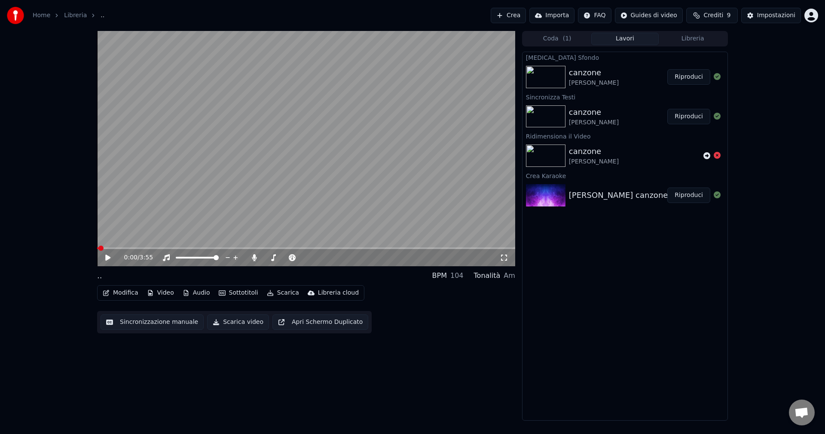
drag, startPoint x: 112, startPoint y: 250, endPoint x: 116, endPoint y: 246, distance: 5.5
click at [116, 246] on div "0:00 / 3:55" at bounding box center [306, 148] width 418 height 235
click at [114, 248] on span at bounding box center [306, 248] width 418 height 2
click at [107, 259] on icon at bounding box center [108, 257] width 4 height 5
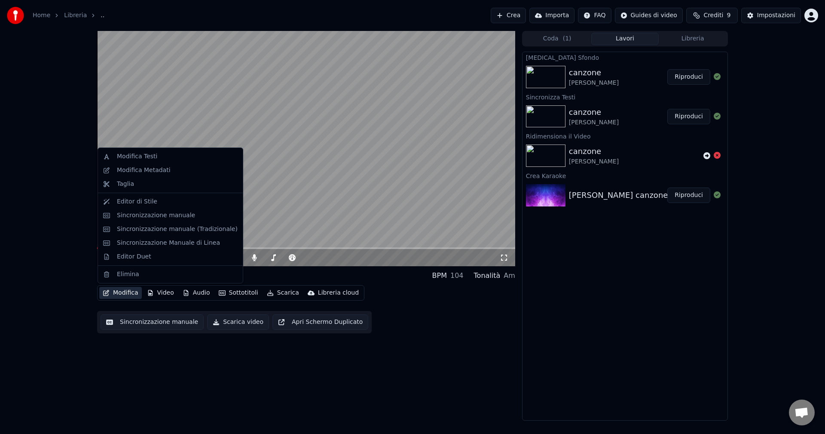
click at [116, 293] on button "Modifica" at bounding box center [120, 293] width 43 height 12
click at [135, 220] on div "Sincronizzazione manuale" at bounding box center [170, 215] width 141 height 14
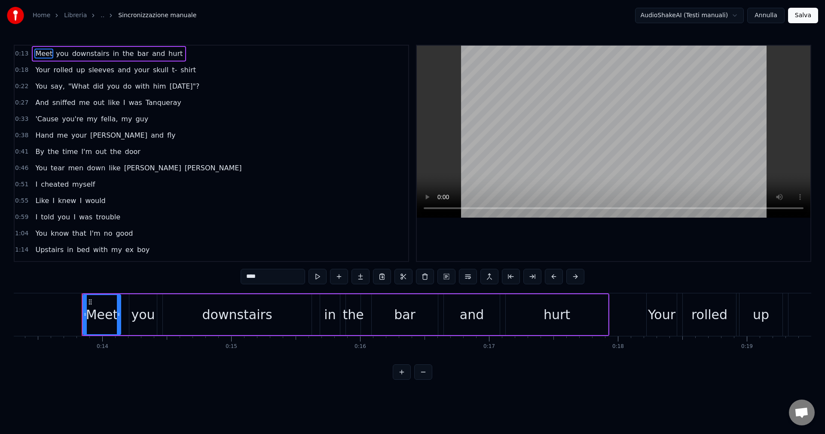
scroll to position [0, 1616]
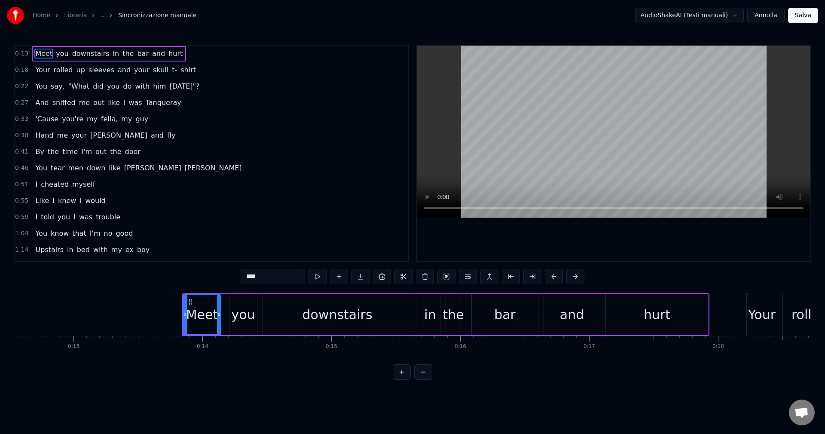
click at [436, 208] on video at bounding box center [614, 132] width 394 height 172
click at [435, 208] on video at bounding box center [614, 132] width 394 height 172
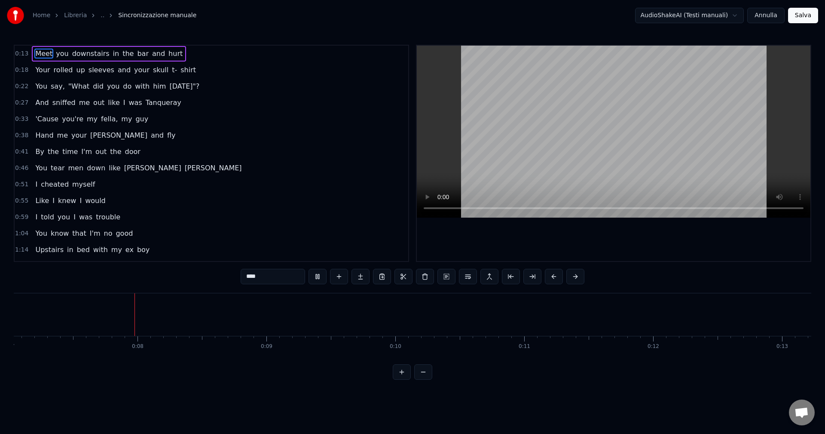
scroll to position [0, 908]
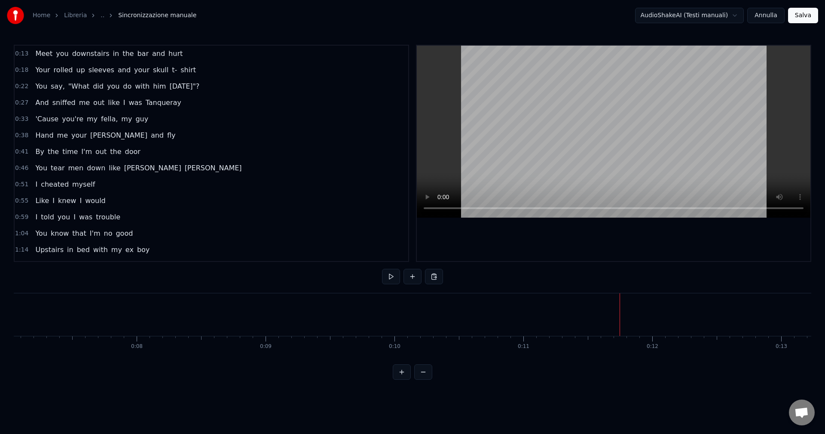
click at [606, 121] on video at bounding box center [614, 132] width 394 height 172
click at [394, 275] on button at bounding box center [391, 276] width 18 height 15
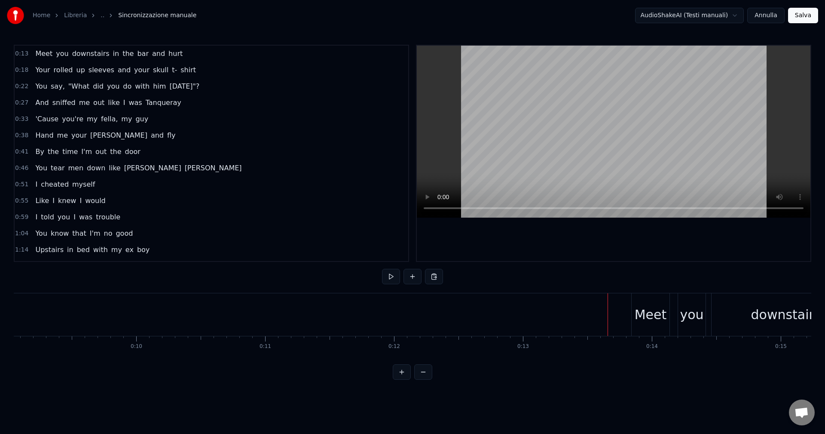
click at [573, 121] on video at bounding box center [614, 132] width 394 height 172
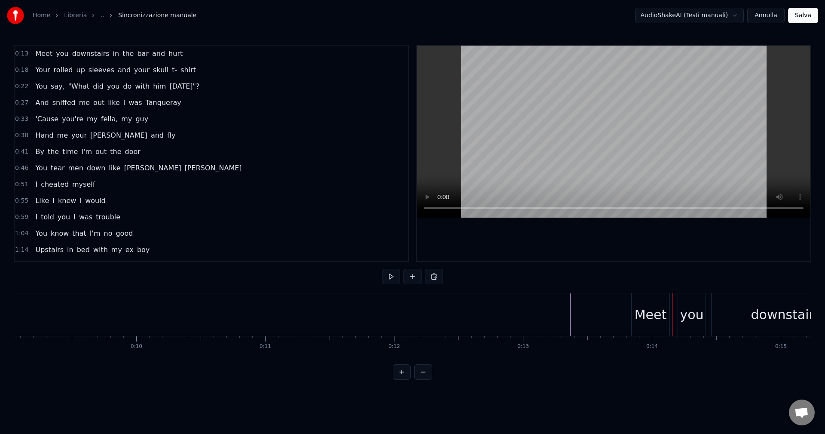
click at [655, 315] on div "Meet" at bounding box center [651, 314] width 32 height 19
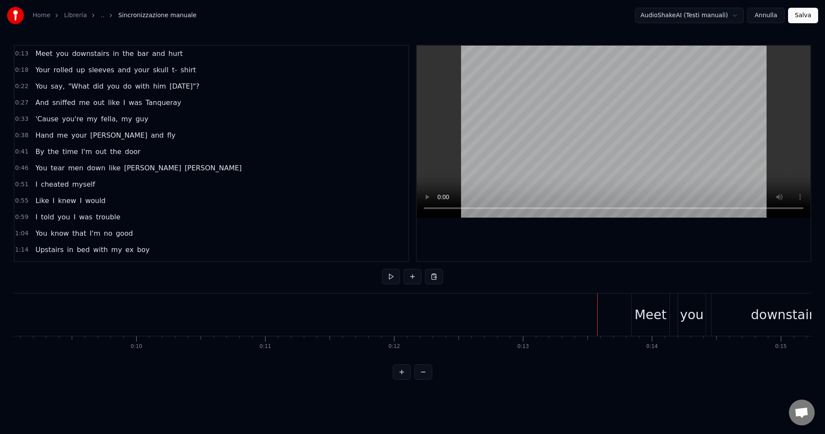
click at [67, 12] on link "Libreria" at bounding box center [75, 15] width 23 height 9
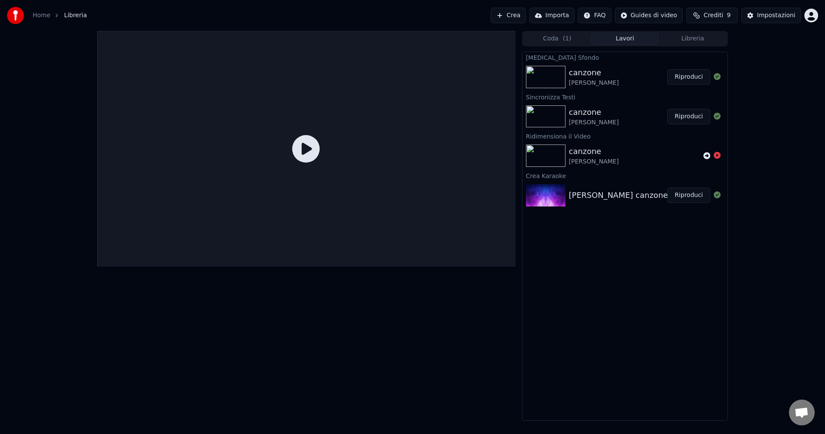
click at [299, 144] on icon at bounding box center [306, 149] width 28 height 28
click at [695, 79] on button "Riproduci" at bounding box center [688, 76] width 43 height 15
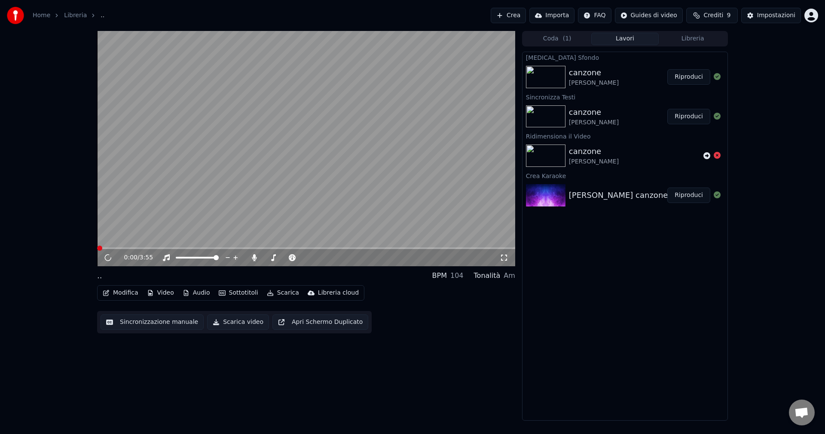
click at [288, 137] on video at bounding box center [306, 148] width 418 height 235
click at [290, 144] on video at bounding box center [306, 148] width 418 height 235
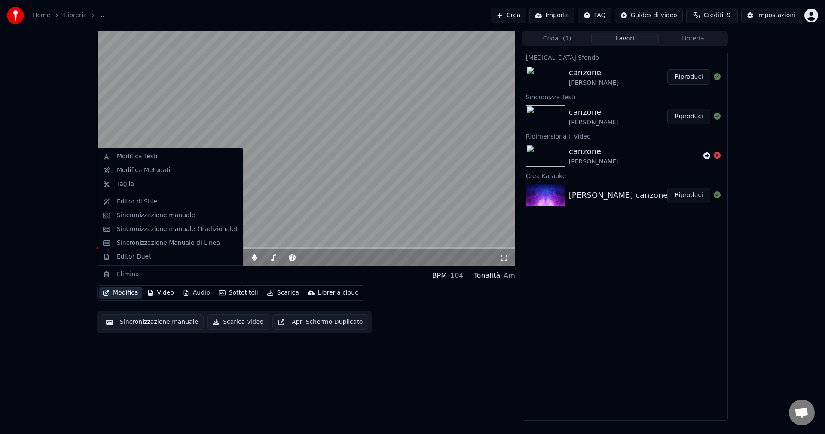
click at [114, 298] on button "Modifica" at bounding box center [120, 293] width 43 height 12
click at [139, 171] on div "Modifica Metadati" at bounding box center [144, 170] width 54 height 9
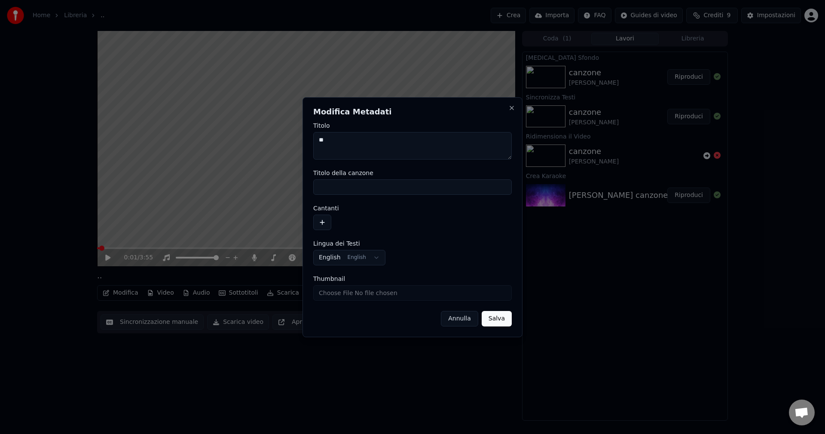
click at [466, 318] on button "Annulla" at bounding box center [459, 318] width 37 height 15
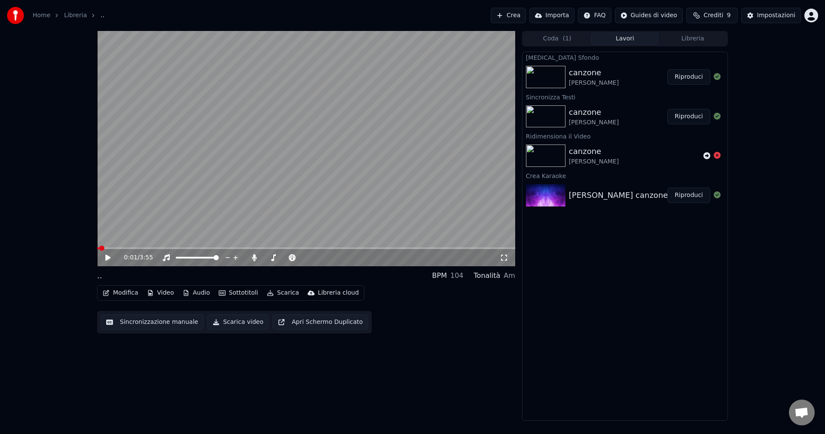
click at [131, 289] on button "Modifica" at bounding box center [120, 293] width 43 height 12
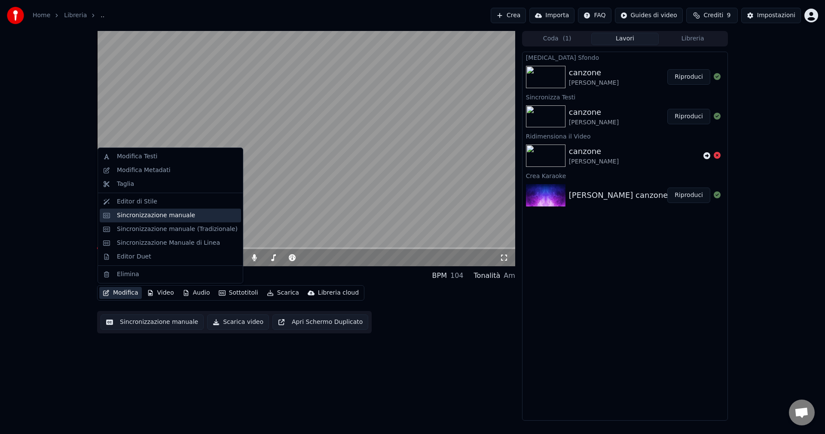
click at [147, 217] on div "Sincronizzazione manuale" at bounding box center [156, 215] width 78 height 9
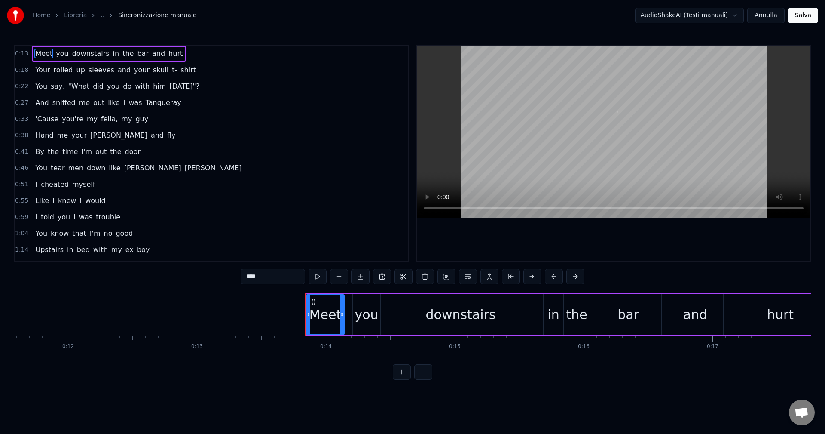
scroll to position [0, 1741]
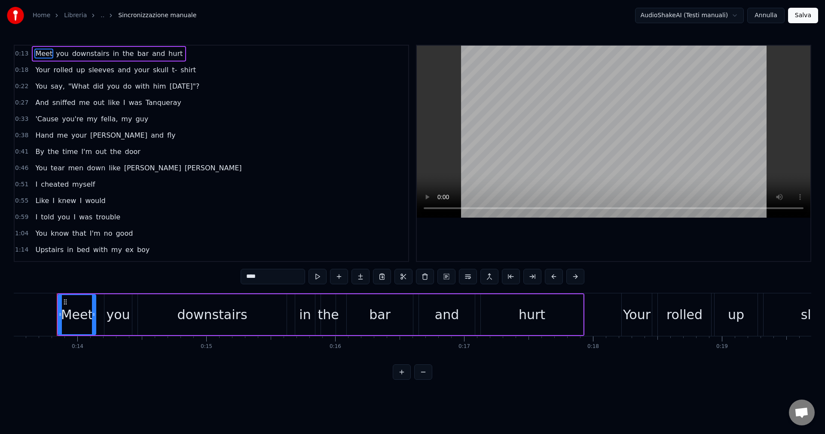
click at [74, 16] on link "Libreria" at bounding box center [75, 15] width 23 height 9
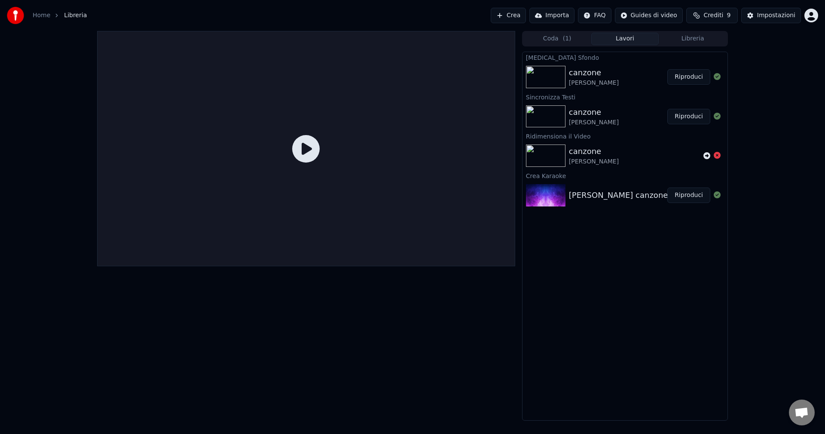
click at [691, 77] on button "Riproduci" at bounding box center [688, 76] width 43 height 15
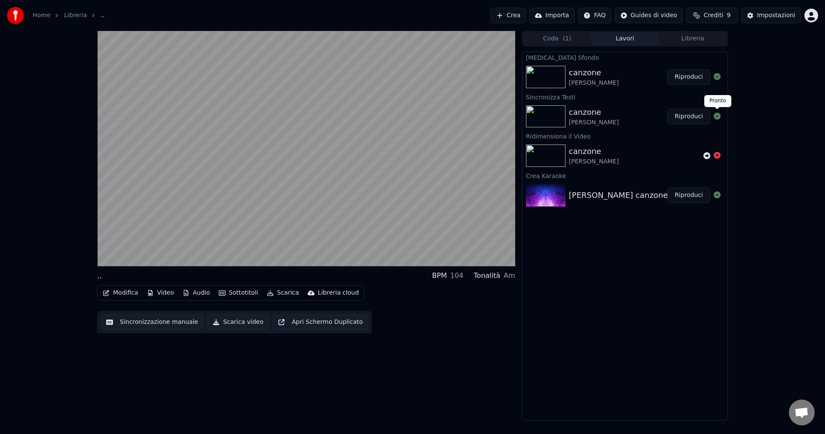
click at [718, 115] on icon at bounding box center [717, 116] width 7 height 7
click at [633, 79] on div "canzone [PERSON_NAME]" at bounding box center [618, 77] width 98 height 21
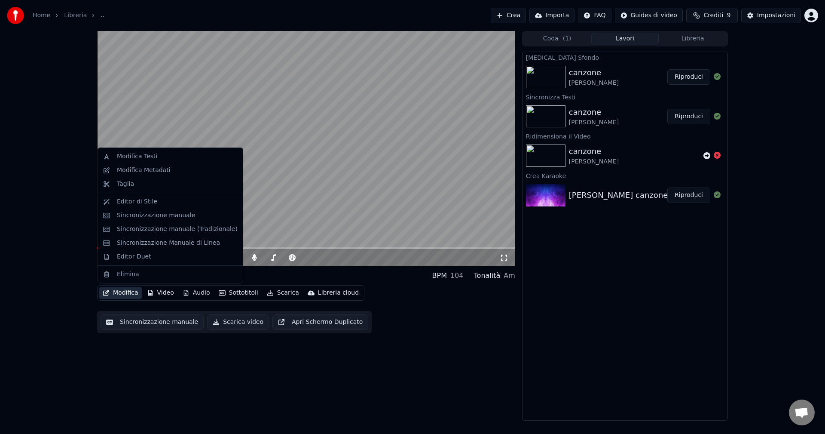
click at [122, 293] on button "Modifica" at bounding box center [120, 293] width 43 height 12
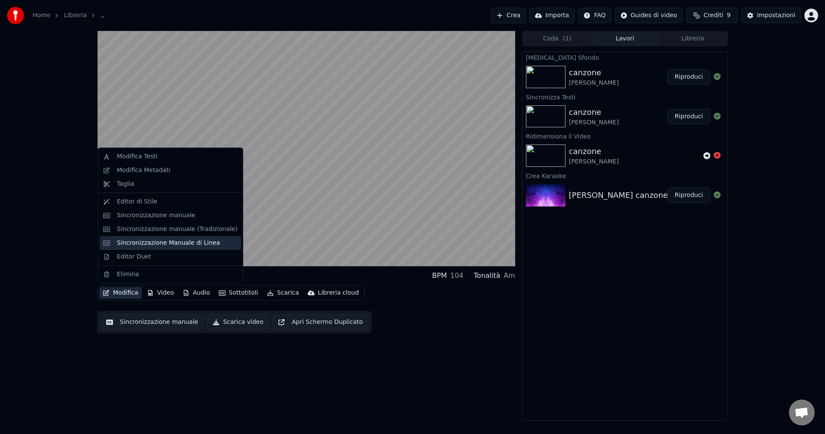
click at [142, 248] on div "Sincronizzazione Manuale di Linea" at bounding box center [170, 243] width 141 height 14
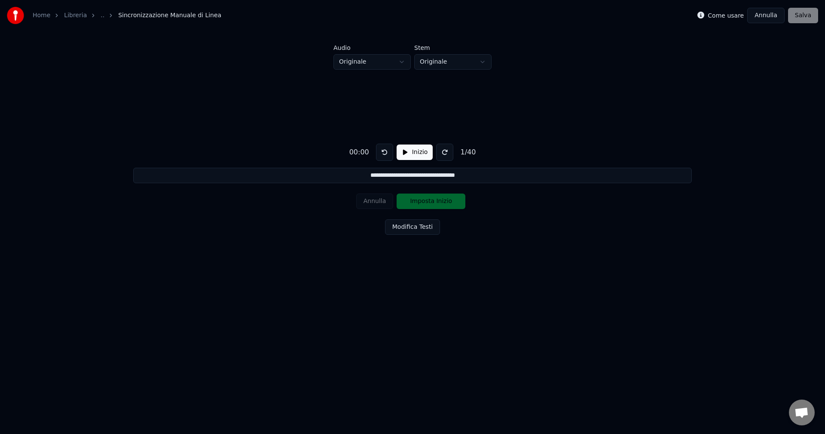
click at [410, 152] on button "Inizio" at bounding box center [415, 151] width 37 height 15
click at [413, 228] on button "Modifica Testi" at bounding box center [412, 226] width 55 height 15
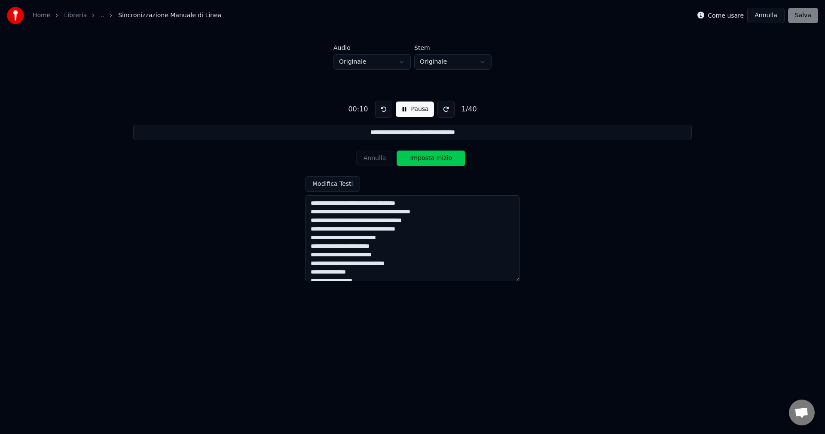
click at [373, 159] on div "Annulla Imposta Inizio" at bounding box center [412, 158] width 113 height 22
click at [377, 92] on div "**********" at bounding box center [413, 187] width 798 height 235
click at [422, 62] on html "**********" at bounding box center [412, 159] width 825 height 318
click at [382, 59] on html "**********" at bounding box center [412, 159] width 825 height 318
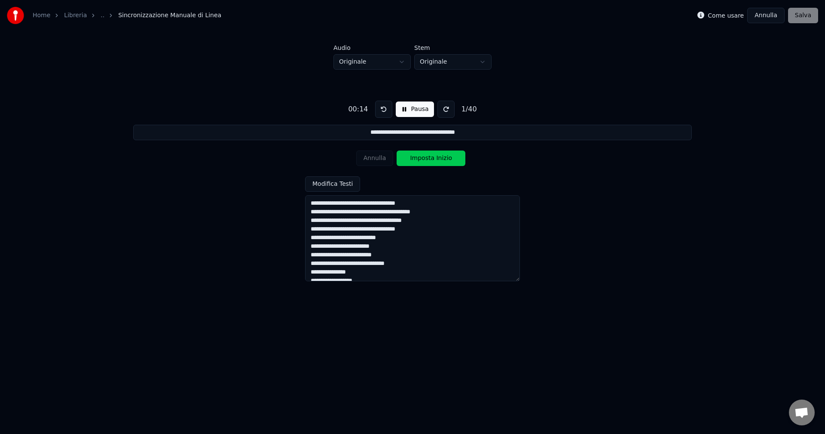
click at [382, 59] on html "**********" at bounding box center [412, 159] width 825 height 318
click at [533, 128] on input "**********" at bounding box center [412, 132] width 558 height 15
click at [51, 16] on div "Home" at bounding box center [46, 15] width 27 height 9
click at [72, 16] on link "Libreria" at bounding box center [75, 15] width 23 height 9
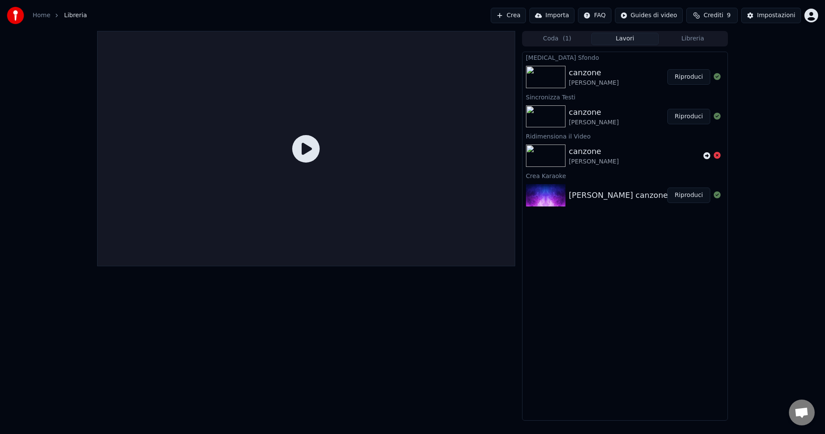
click at [688, 83] on button "Riproduci" at bounding box center [688, 76] width 43 height 15
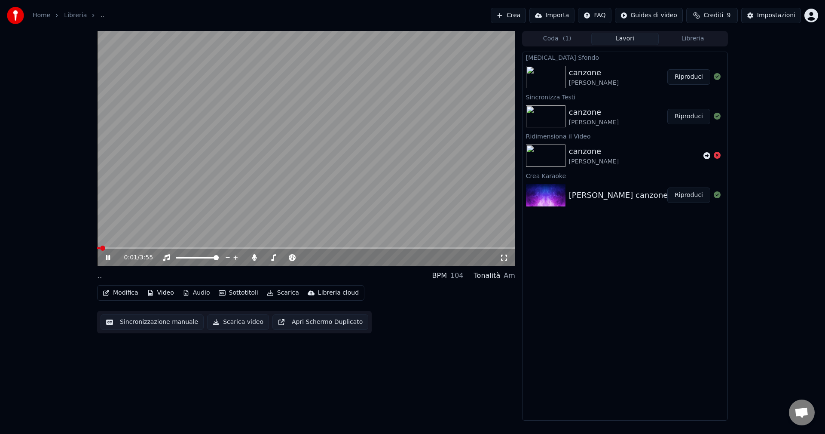
click at [106, 255] on icon at bounding box center [108, 257] width 4 height 5
click at [245, 293] on button "Sottotitoli" at bounding box center [238, 293] width 46 height 12
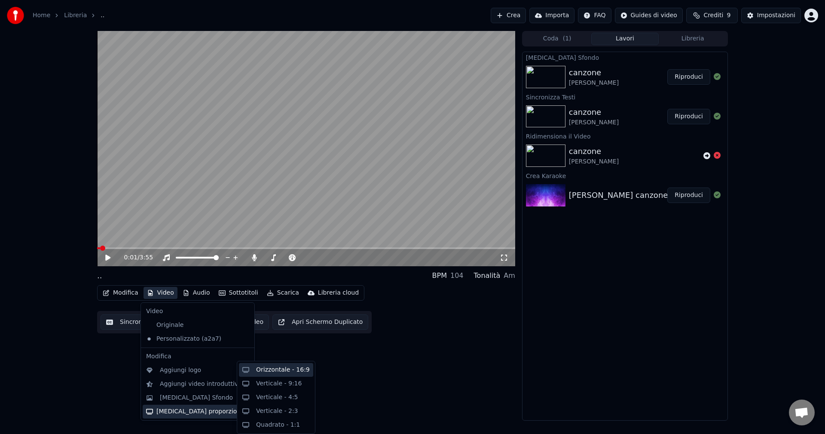
click at [290, 370] on div "Orizzontale - 16:9" at bounding box center [283, 369] width 54 height 9
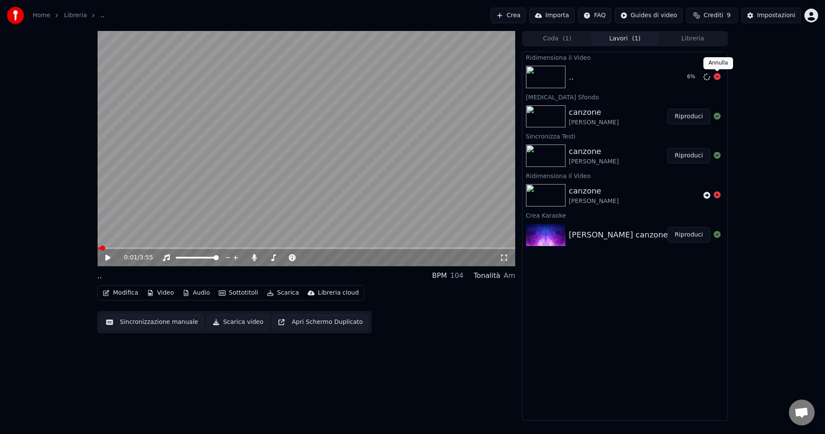
click at [715, 78] on icon at bounding box center [717, 76] width 7 height 7
click at [122, 293] on button "Modifica" at bounding box center [120, 293] width 43 height 12
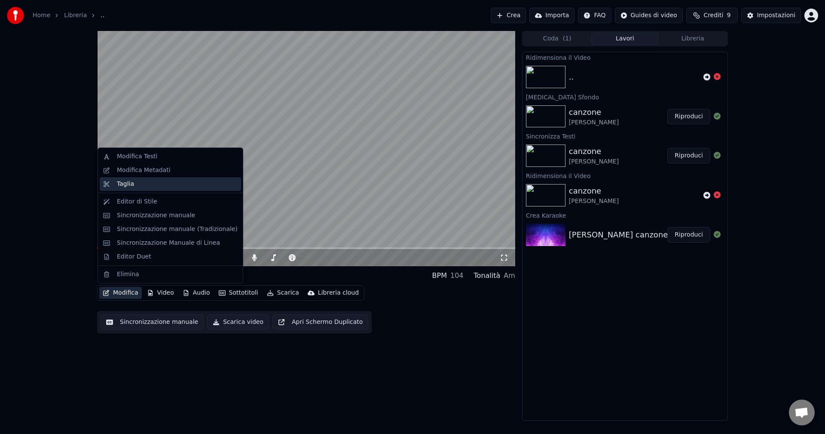
click at [137, 183] on div "Taglia" at bounding box center [177, 184] width 121 height 9
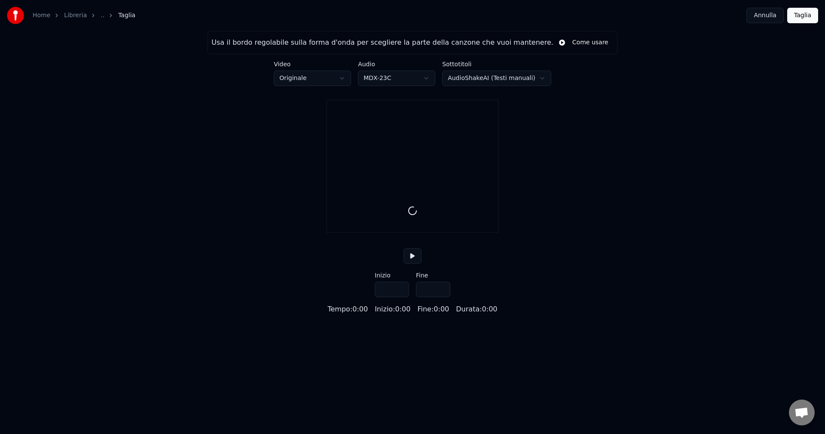
type input "*****"
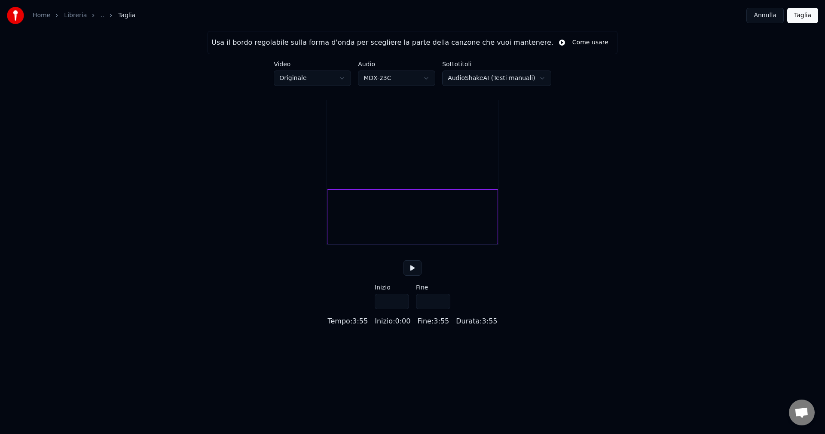
click at [101, 13] on link ".." at bounding box center [103, 15] width 4 height 9
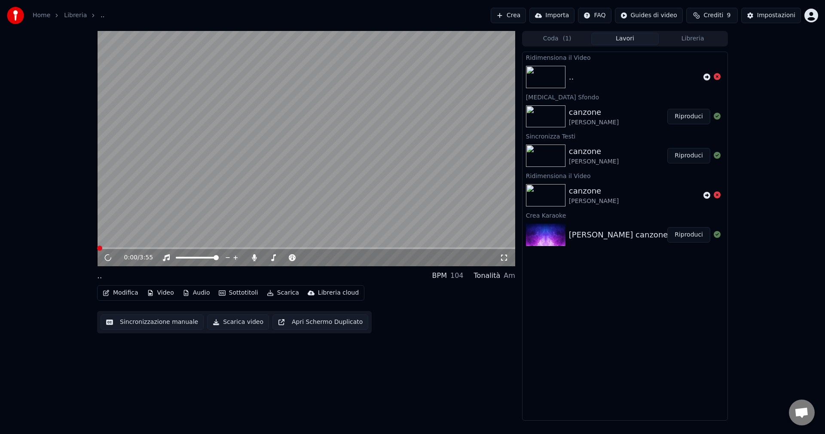
click at [123, 287] on button "Modifica" at bounding box center [120, 293] width 43 height 12
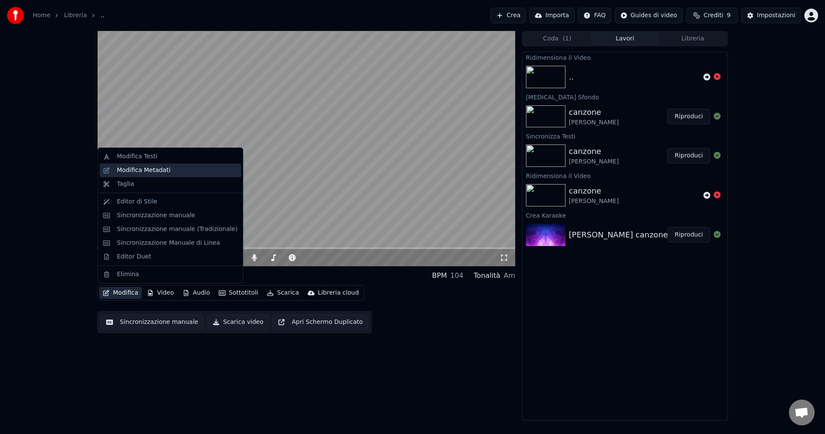
click at [143, 170] on div "Modifica Metadati" at bounding box center [144, 170] width 54 height 9
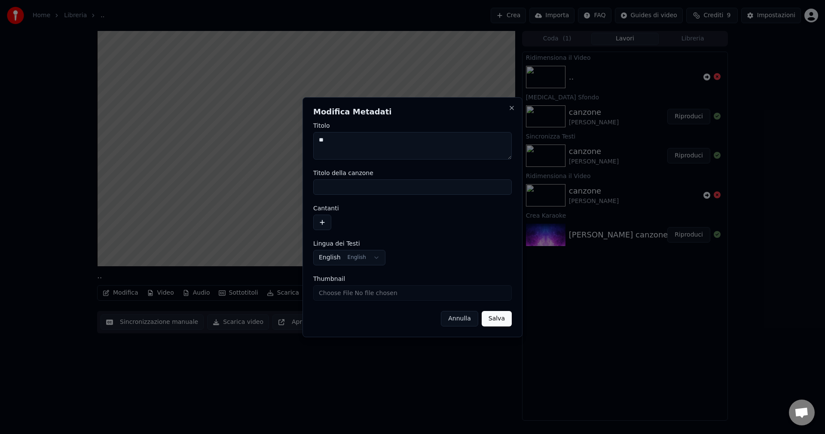
click at [456, 320] on button "Annulla" at bounding box center [459, 318] width 37 height 15
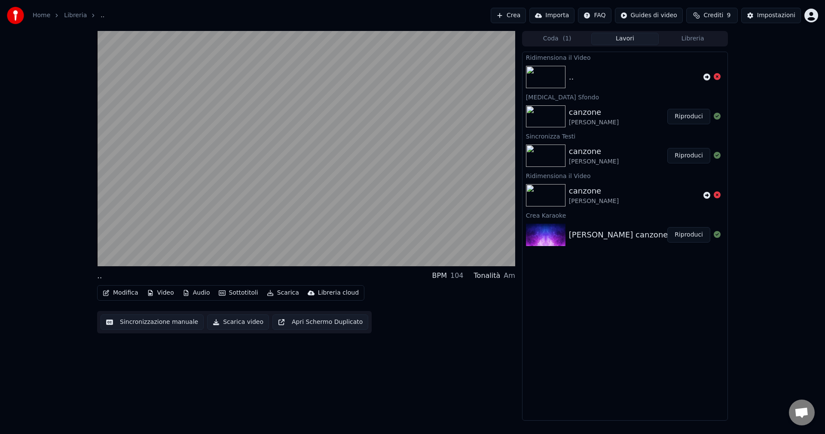
click at [114, 292] on button "Modifica" at bounding box center [120, 293] width 43 height 12
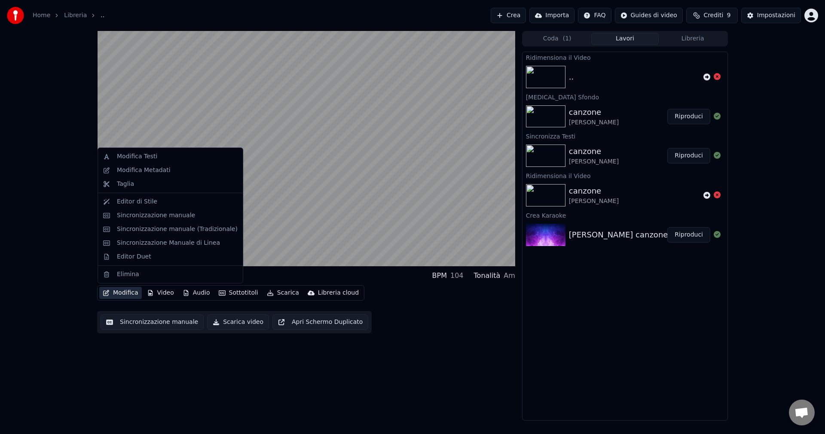
click at [52, 194] on div ".. BPM 104 Tonalità Am Modifica Video Audio Sottotitoli Scarica Libreria cloud …" at bounding box center [412, 225] width 825 height 389
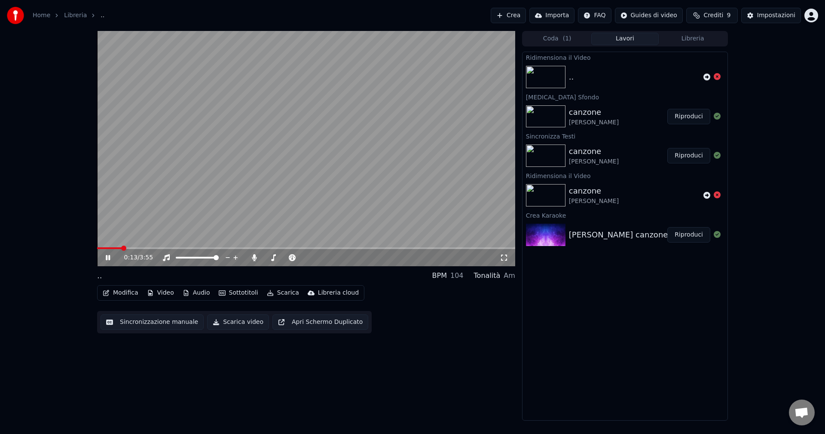
click at [332, 160] on video at bounding box center [306, 148] width 418 height 235
click at [768, 12] on div "Impostazioni" at bounding box center [776, 15] width 38 height 9
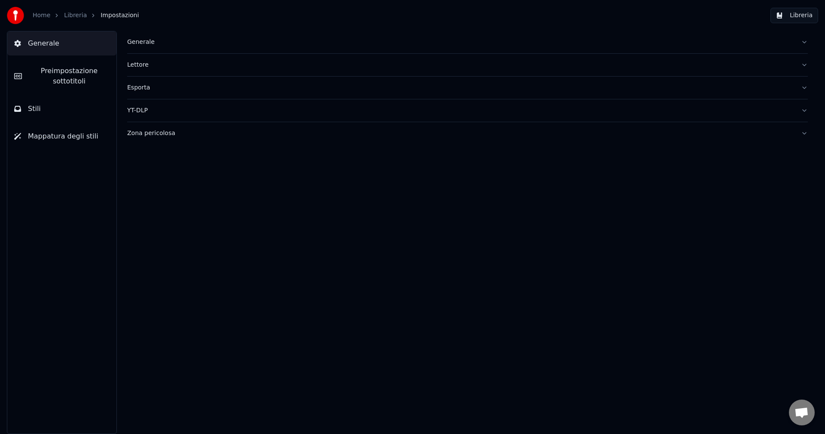
click at [59, 74] on span "Preimpostazione sottotitoli" at bounding box center [69, 76] width 81 height 21
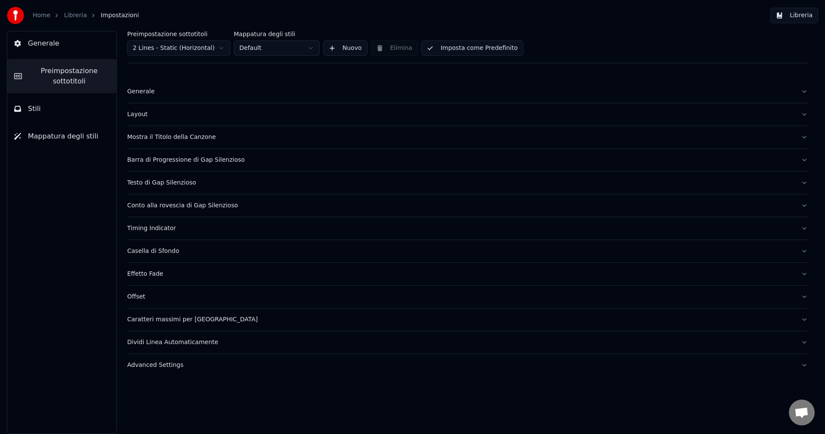
click at [203, 143] on button "Mostra il Titolo della Canzone" at bounding box center [467, 137] width 681 height 22
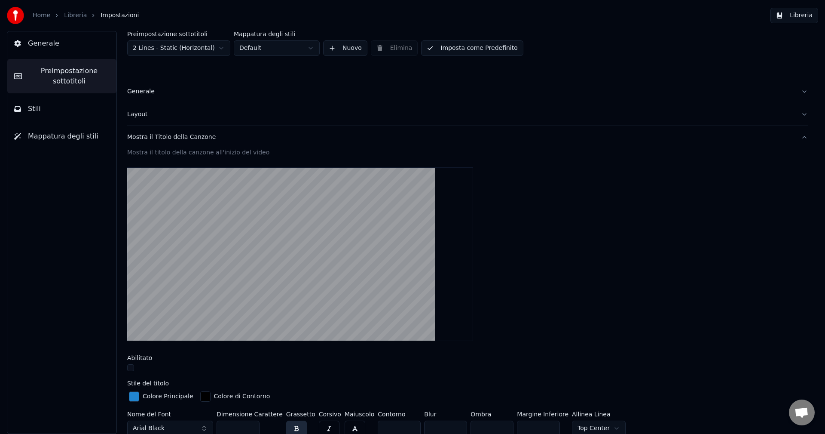
click at [175, 137] on div "Mostra il Titolo della Canzone" at bounding box center [460, 137] width 667 height 9
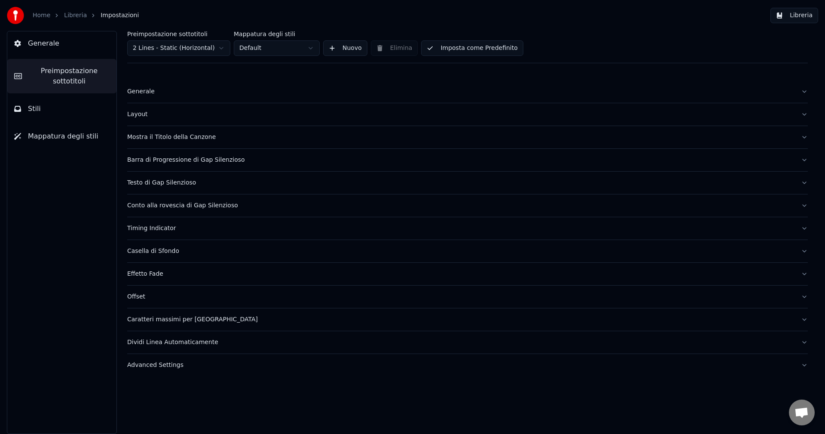
click at [140, 120] on button "Layout" at bounding box center [467, 114] width 681 height 22
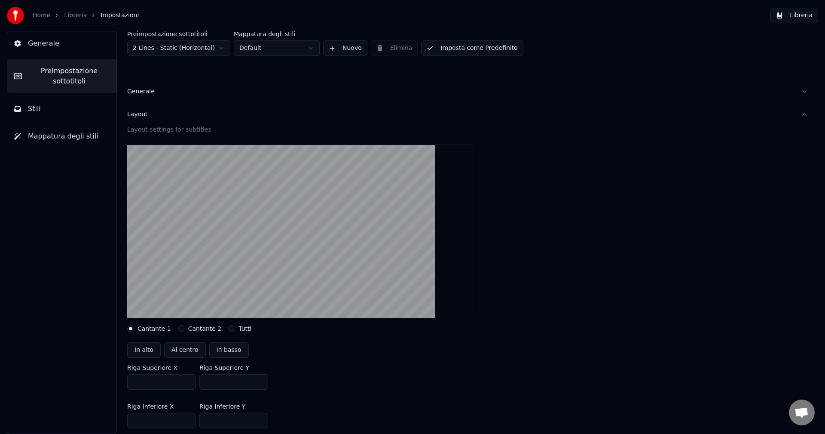
click at [137, 118] on div "Layout" at bounding box center [460, 114] width 667 height 9
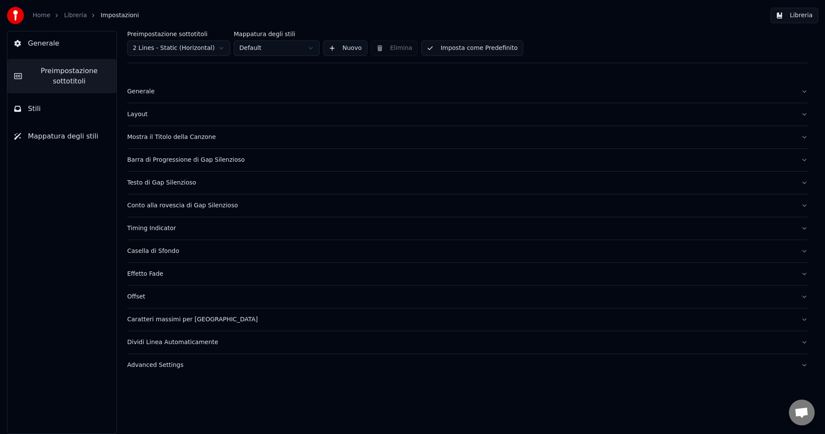
click at [156, 159] on div "Barra di Progressione di Gap Silenzioso" at bounding box center [460, 160] width 667 height 9
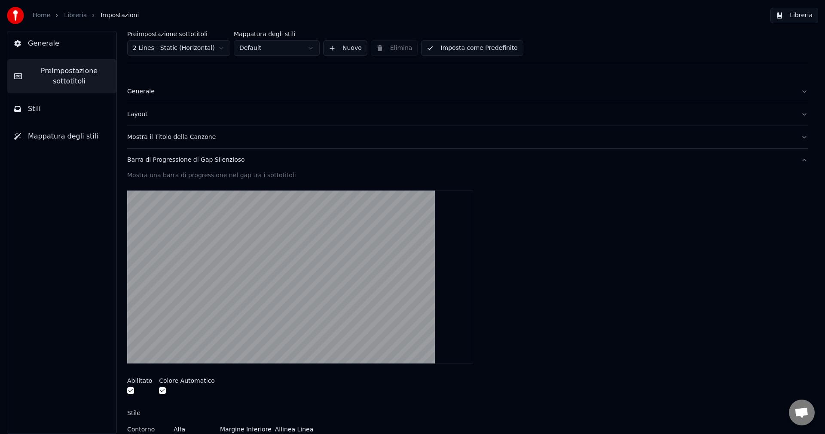
click at [156, 159] on div "Barra di Progressione di Gap Silenzioso" at bounding box center [460, 160] width 667 height 9
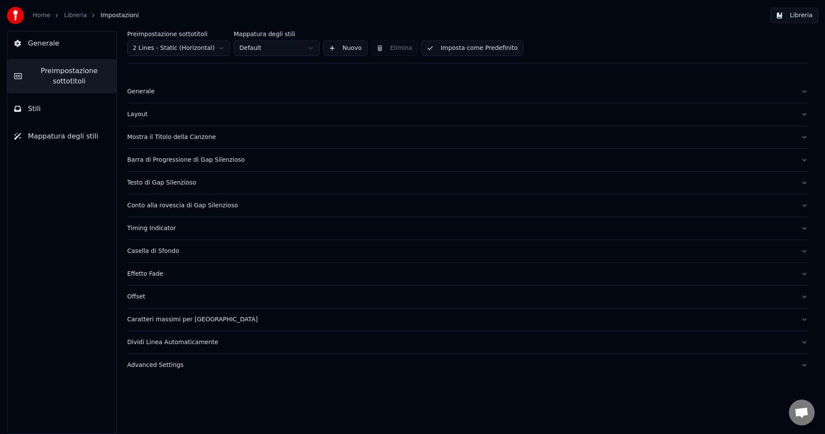
click at [156, 159] on div "Barra di Progressione di Gap Silenzioso" at bounding box center [460, 160] width 667 height 9
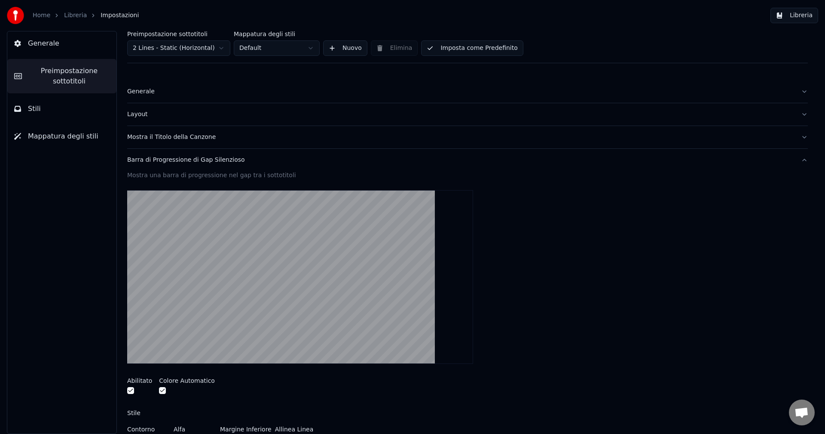
click at [180, 162] on div "Barra di Progressione di Gap Silenzioso" at bounding box center [460, 160] width 667 height 9
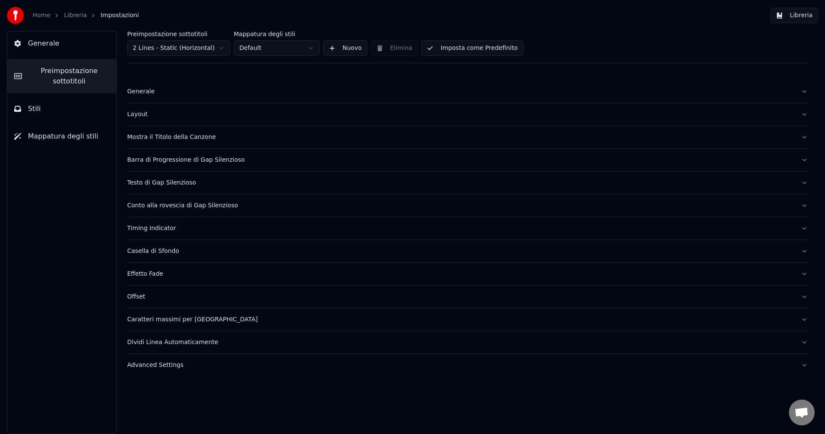
click at [167, 184] on div "Testo di Gap Silenzioso" at bounding box center [460, 182] width 667 height 9
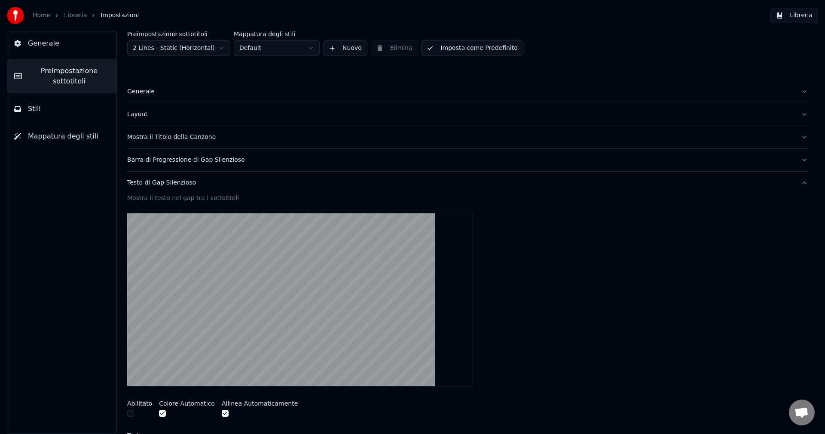
click at [167, 184] on div "Testo di Gap Silenzioso" at bounding box center [460, 182] width 667 height 9
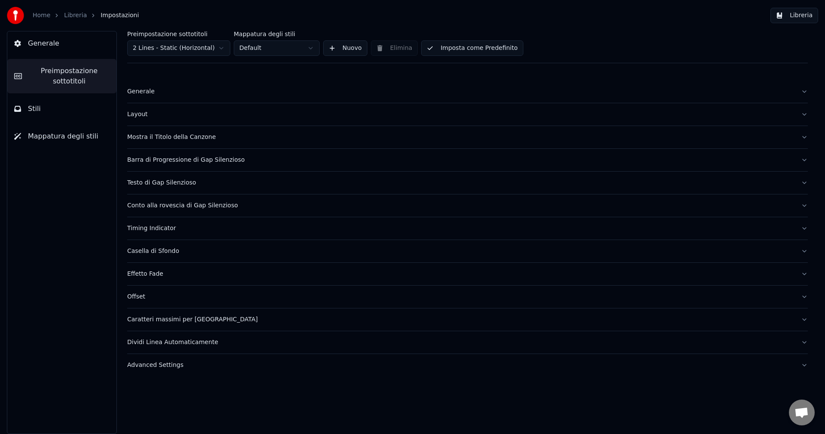
click at [172, 204] on div "Conto alla rovescia di Gap Silenzioso" at bounding box center [460, 205] width 667 height 9
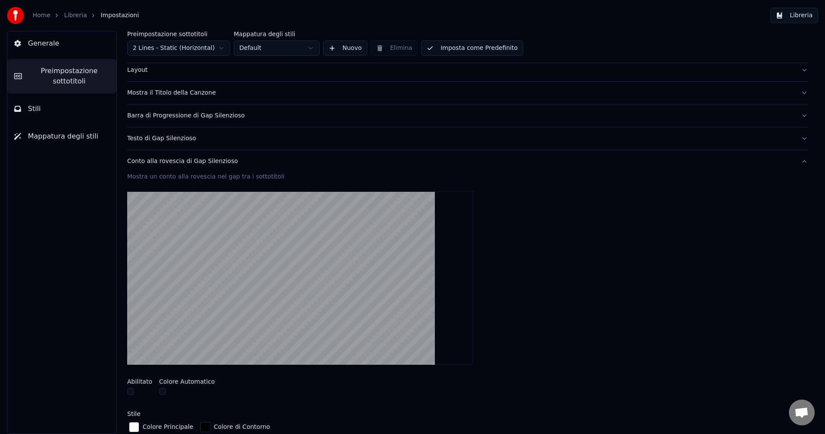
scroll to position [43, 0]
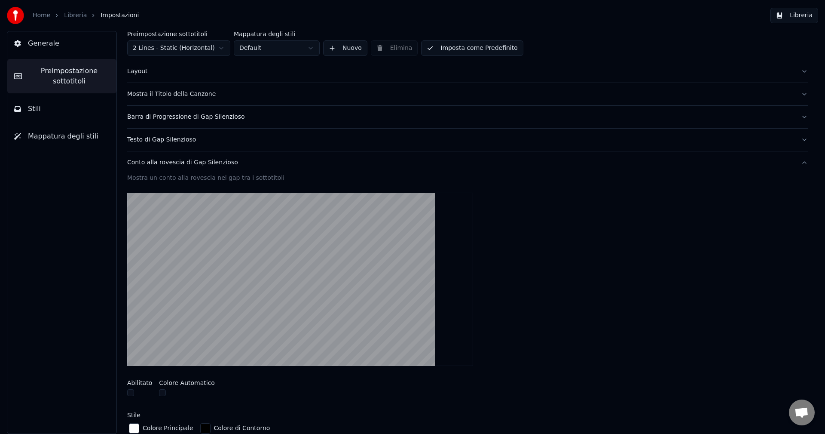
click at [174, 168] on button "Conto alla rovescia di Gap Silenzioso" at bounding box center [467, 162] width 681 height 22
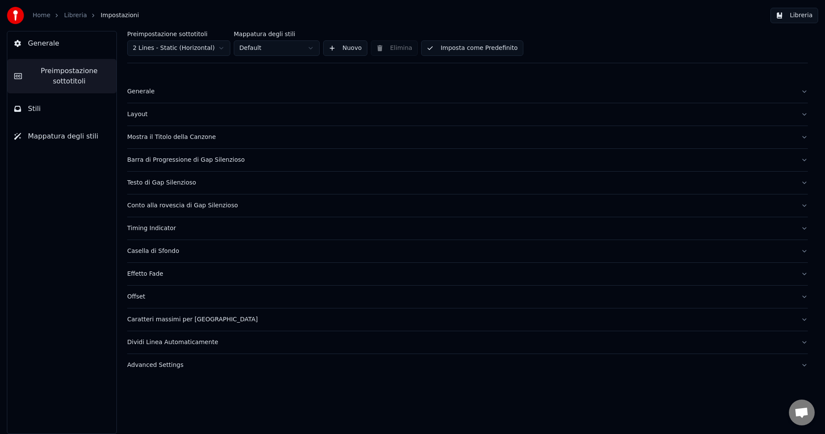
click at [152, 232] on button "Timing Indicator" at bounding box center [467, 228] width 681 height 22
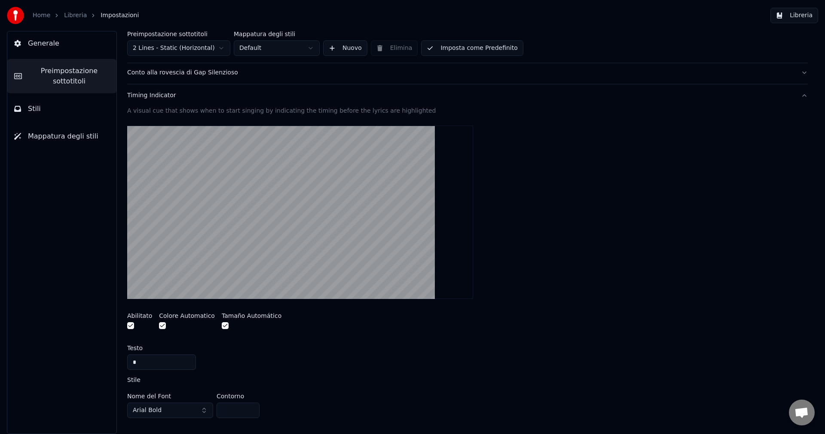
scroll to position [172, 0]
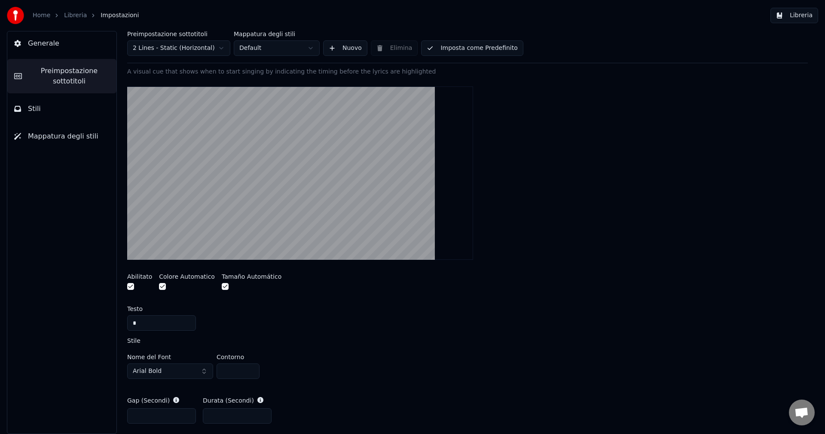
click at [131, 288] on button "button" at bounding box center [130, 286] width 7 height 7
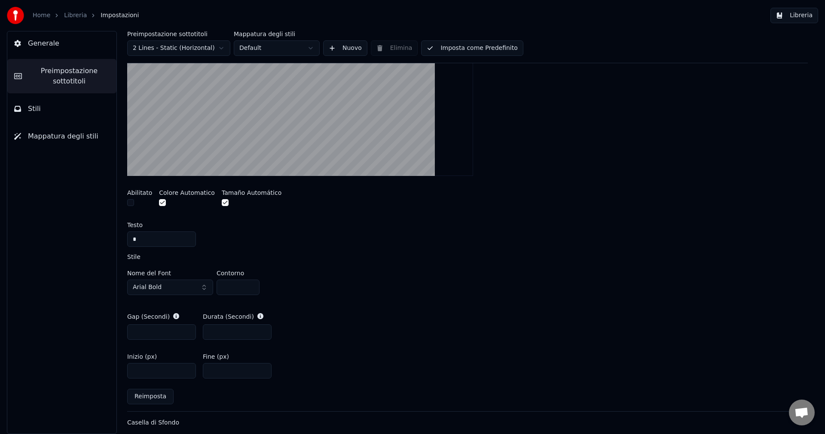
scroll to position [301, 0]
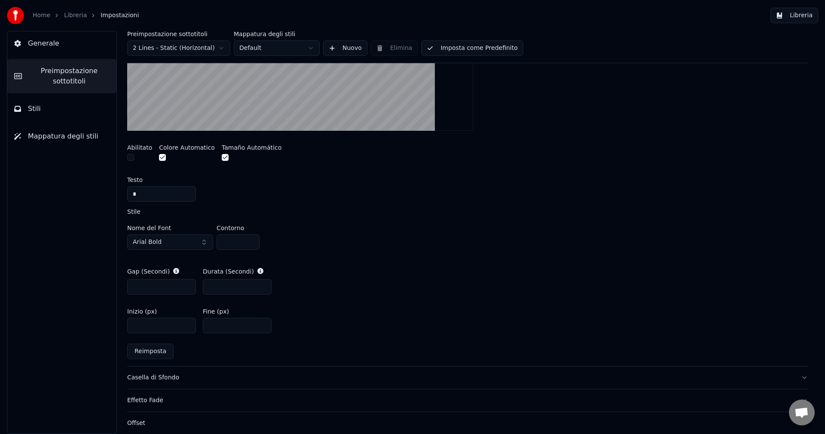
click at [187, 325] on input "****" at bounding box center [161, 325] width 69 height 15
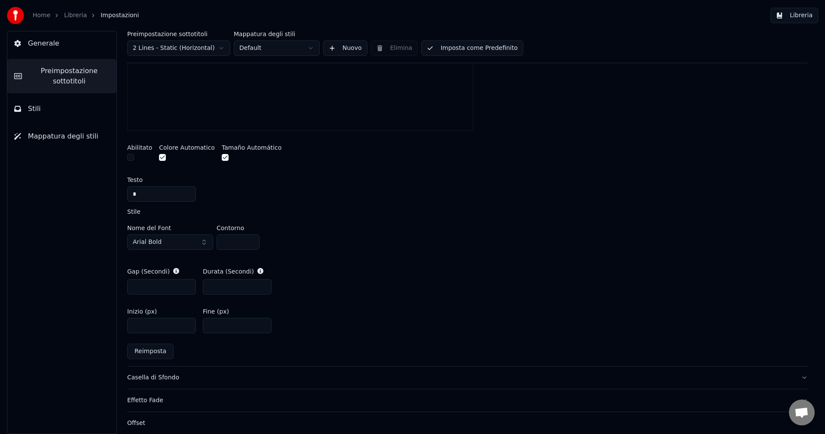
click at [187, 325] on input "****" at bounding box center [161, 325] width 69 height 15
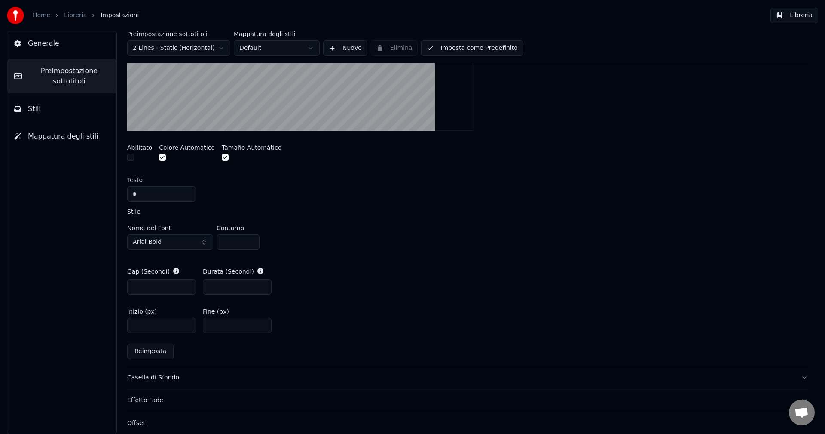
click at [187, 325] on input "****" at bounding box center [161, 325] width 69 height 15
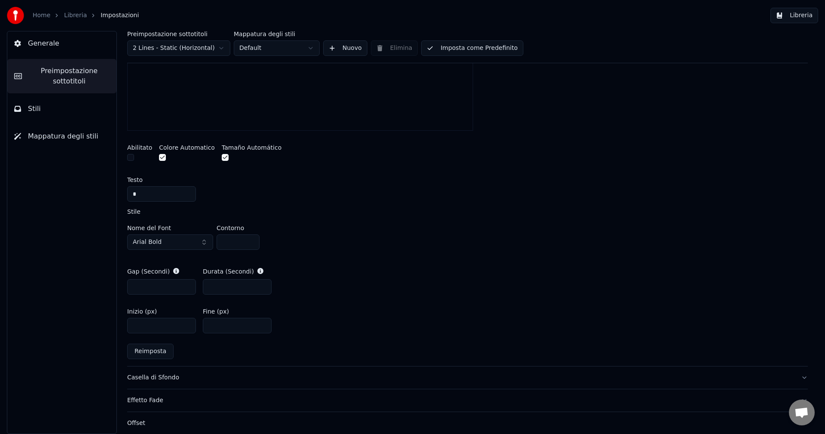
click at [187, 325] on input "****" at bounding box center [161, 325] width 69 height 15
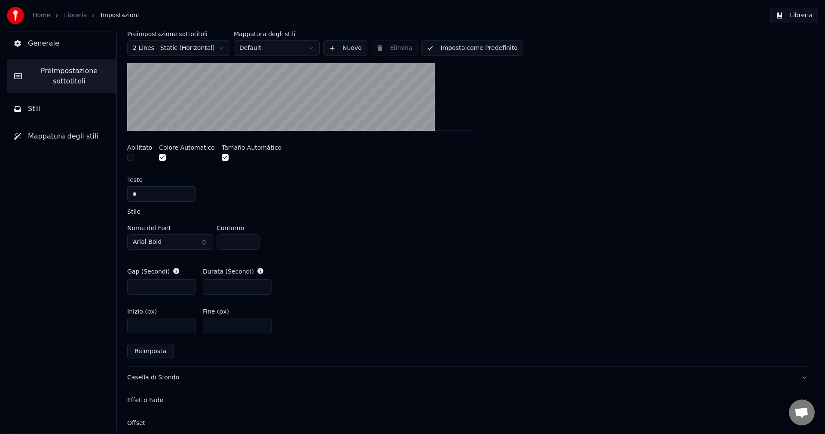
click at [187, 325] on input "****" at bounding box center [161, 325] width 69 height 15
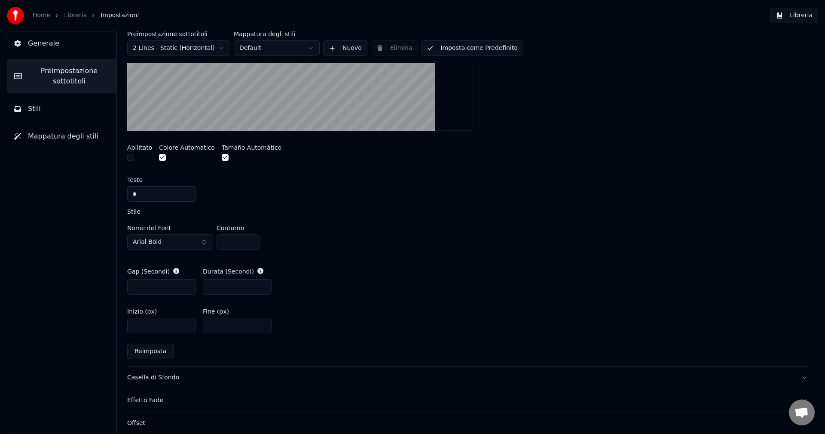
click at [187, 325] on input "****" at bounding box center [161, 325] width 69 height 15
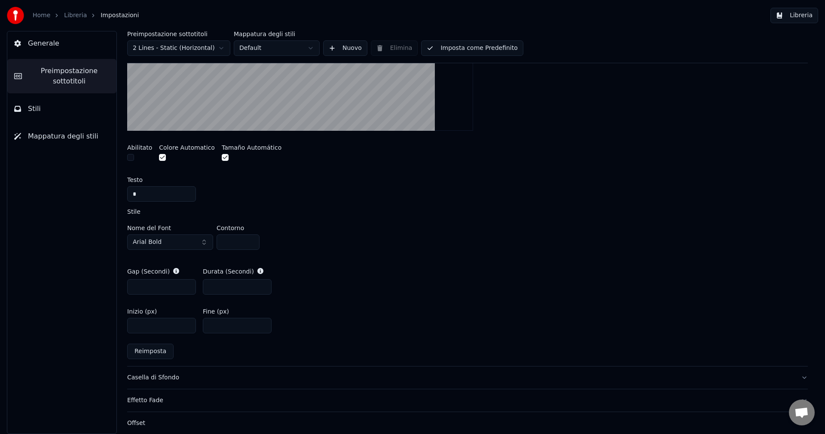
click at [187, 325] on input "****" at bounding box center [161, 325] width 69 height 15
type input "****"
click at [187, 325] on input "****" at bounding box center [161, 325] width 69 height 15
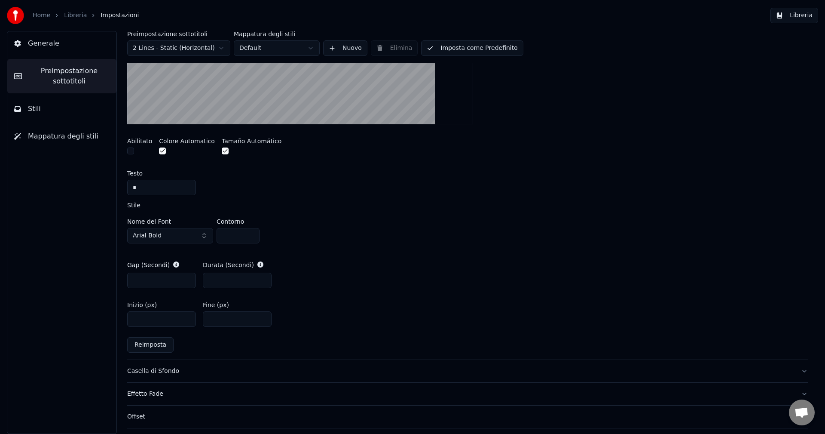
scroll to position [376, 0]
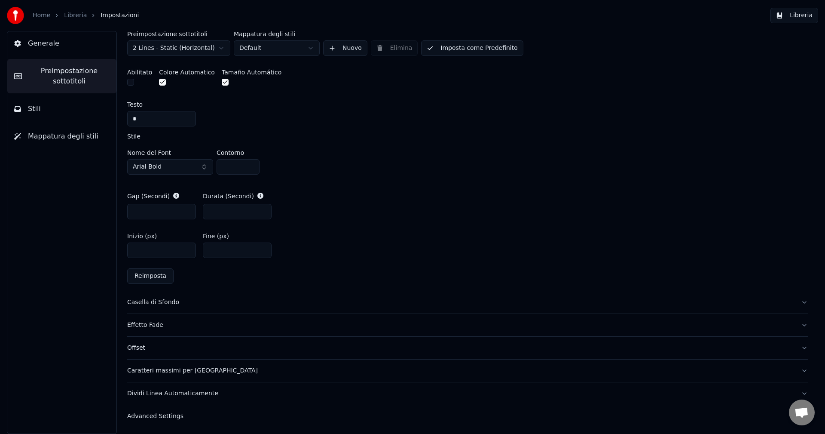
click at [141, 302] on div "Casella di Sfondo" at bounding box center [460, 302] width 667 height 9
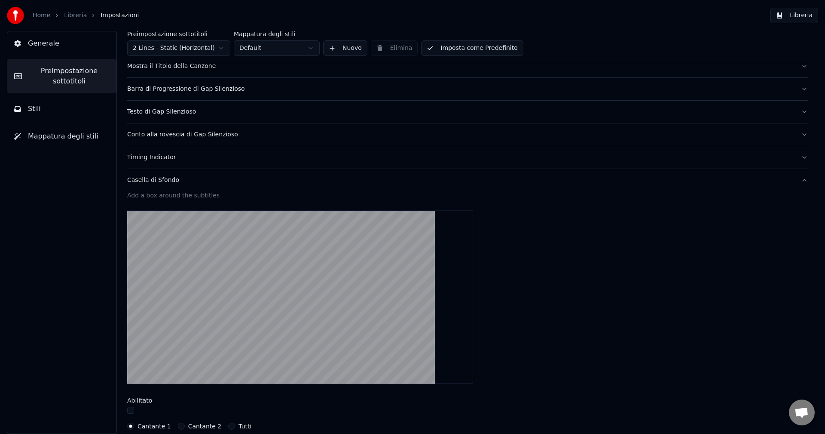
scroll to position [18, 0]
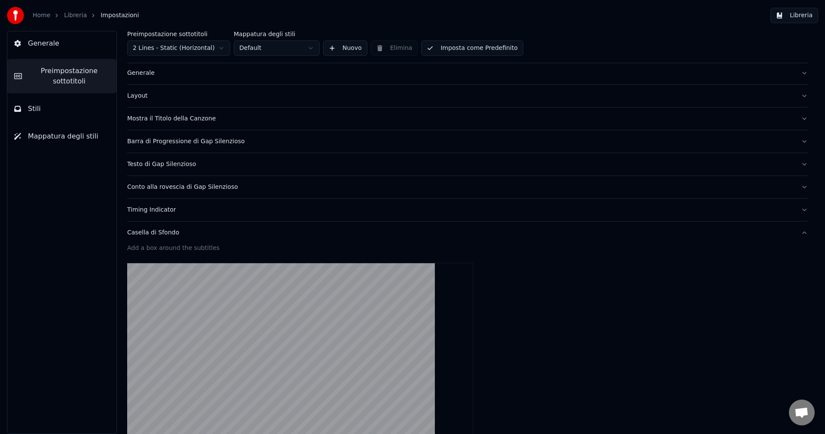
click at [467, 46] on button "Imposta come Predefinito" at bounding box center [472, 47] width 102 height 15
click at [70, 11] on link "Libreria" at bounding box center [75, 15] width 23 height 9
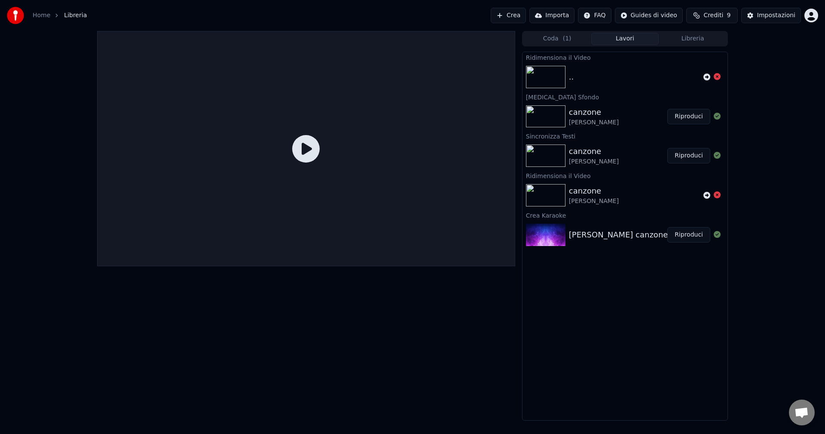
click at [695, 113] on button "Riproduci" at bounding box center [688, 116] width 43 height 15
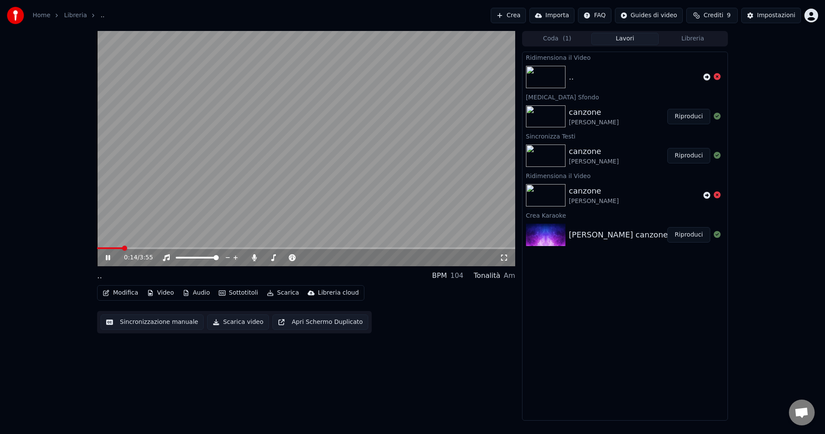
click at [301, 155] on video at bounding box center [306, 148] width 418 height 235
click at [101, 251] on span at bounding box center [103, 247] width 5 height 5
click at [109, 256] on icon at bounding box center [114, 257] width 20 height 7
click at [106, 256] on icon at bounding box center [108, 257] width 4 height 5
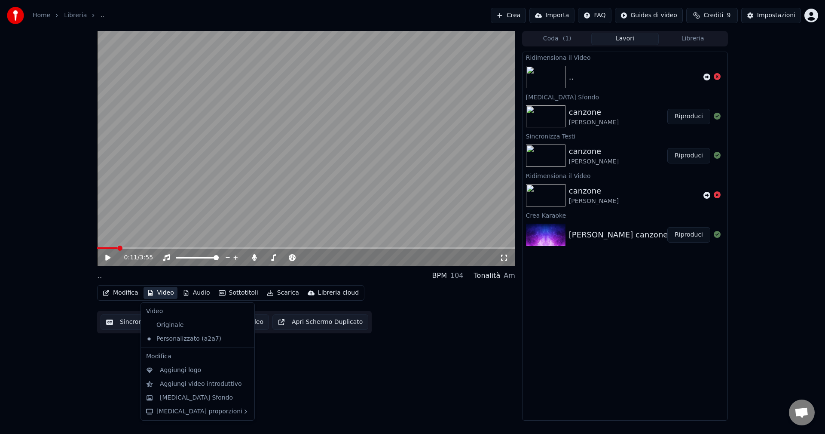
click at [163, 287] on button "Video" at bounding box center [161, 293] width 34 height 12
click at [180, 398] on div "[MEDICAL_DATA] Sfondo" at bounding box center [196, 397] width 73 height 9
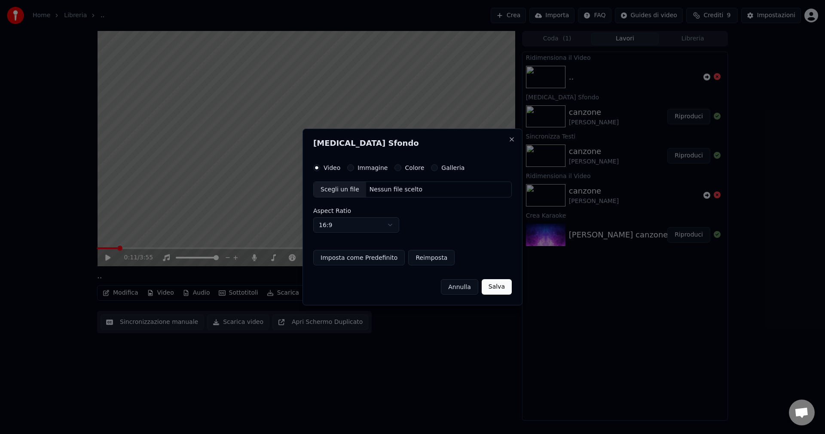
click at [330, 190] on div "Scegli un file" at bounding box center [340, 189] width 52 height 15
click at [499, 286] on button "Salva" at bounding box center [497, 286] width 30 height 15
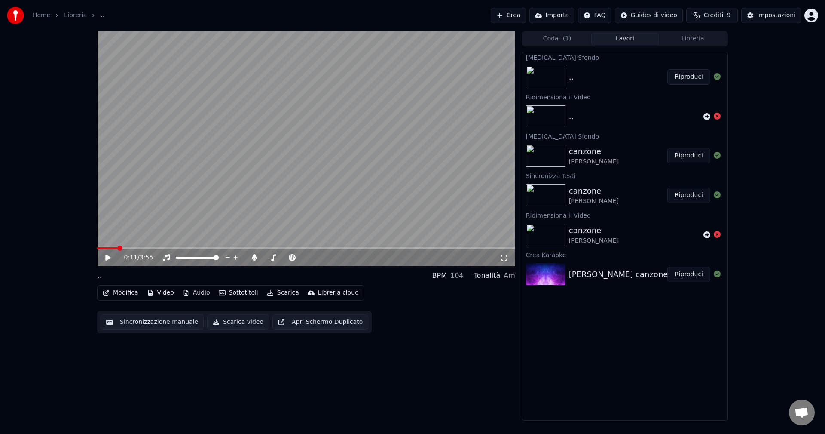
click at [683, 76] on button "Riproduci" at bounding box center [688, 76] width 43 height 15
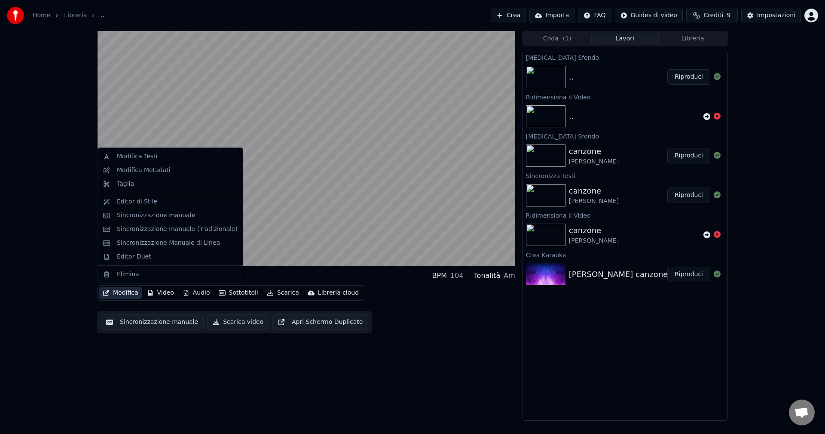
click at [125, 291] on button "Modifica" at bounding box center [120, 293] width 43 height 12
click at [131, 202] on div "Editor di Stile" at bounding box center [137, 201] width 40 height 9
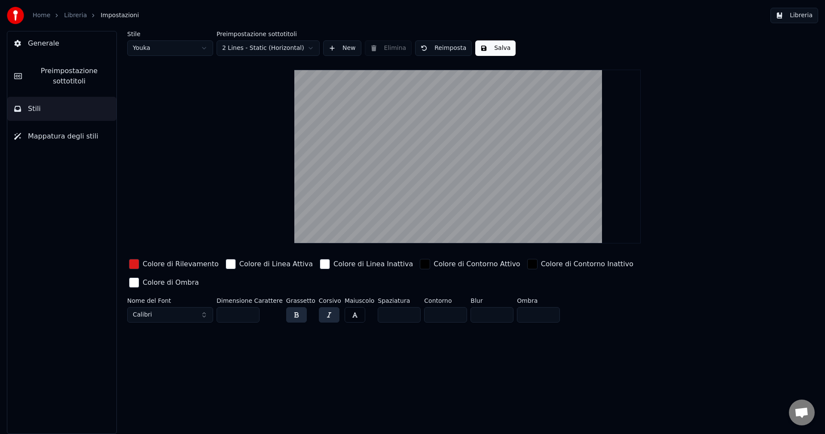
drag, startPoint x: 435, startPoint y: 297, endPoint x: 389, endPoint y: 295, distance: 46.0
click at [389, 297] on div "Nome del Font Calibri Dimensione Carattere ** Grassetto Corsivo Maiuscolo Spazi…" at bounding box center [416, 311] width 578 height 28
type input "*"
click at [534, 347] on div "Stile Youka Preimpostazione sottotitoli 2 Lines - Static (Horizontal) New Elimi…" at bounding box center [467, 232] width 715 height 403
click at [343, 262] on div "Colore di Linea Inattiva" at bounding box center [372, 264] width 79 height 10
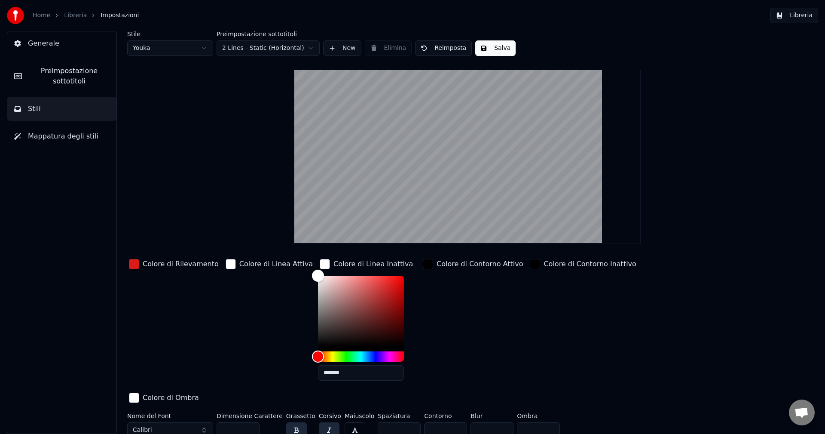
click at [452, 260] on div "Colore di Contorno Attivo" at bounding box center [480, 264] width 86 height 10
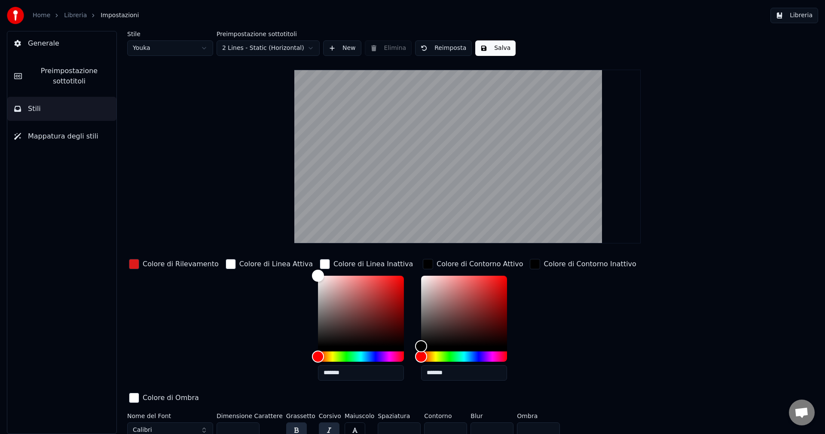
click at [452, 260] on div "Colore di Contorno Attivo" at bounding box center [480, 264] width 86 height 10
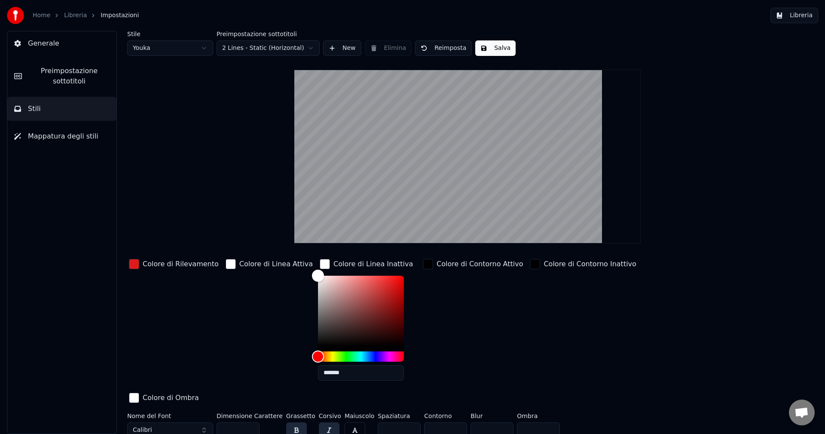
click at [369, 260] on div "Colore di Linea Inattiva" at bounding box center [372, 264] width 79 height 10
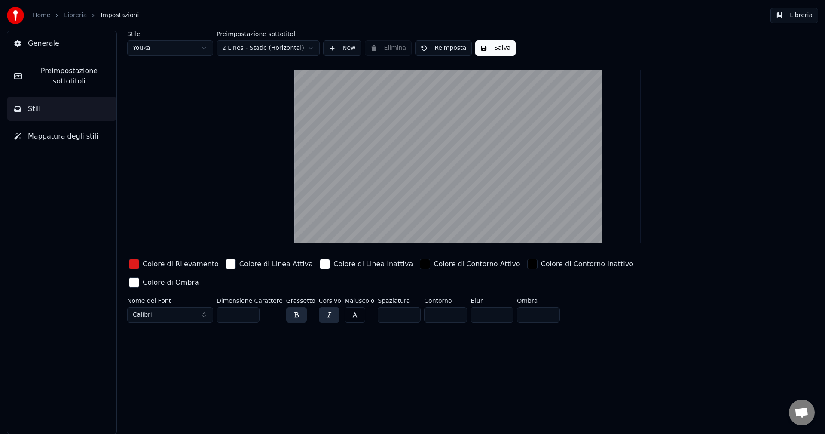
click at [487, 47] on button "Salva" at bounding box center [495, 47] width 40 height 15
click at [77, 14] on link "Libreria" at bounding box center [75, 15] width 23 height 9
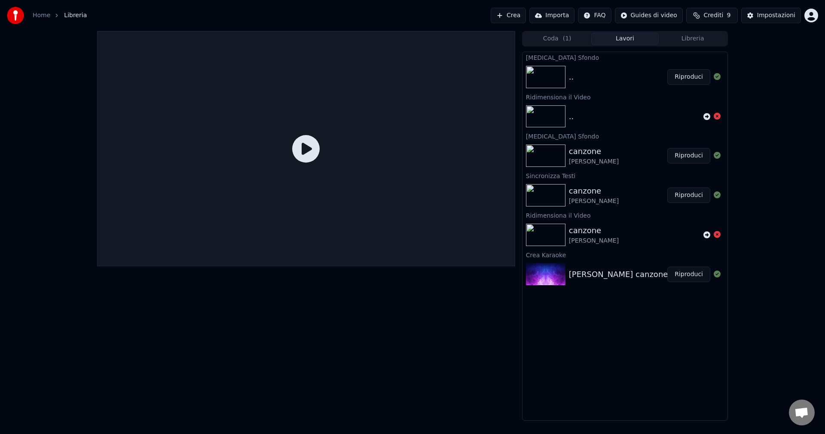
click at [694, 79] on button "Riproduci" at bounding box center [688, 76] width 43 height 15
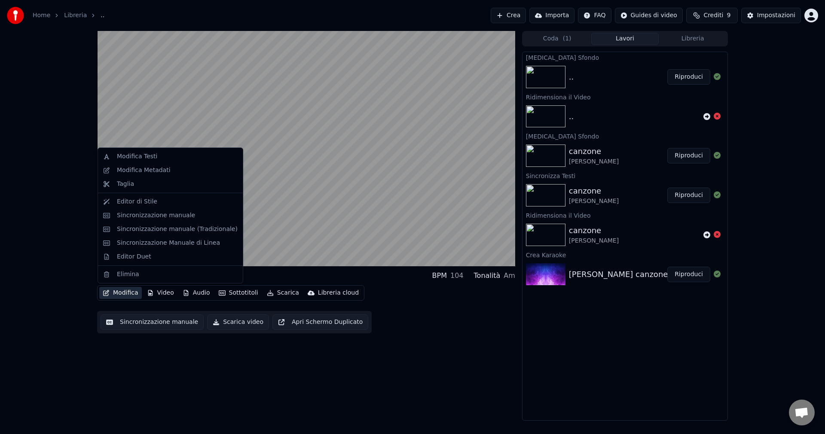
click at [132, 296] on button "Modifica" at bounding box center [120, 293] width 43 height 12
click at [127, 195] on div "Editor di Stile" at bounding box center [170, 202] width 141 height 14
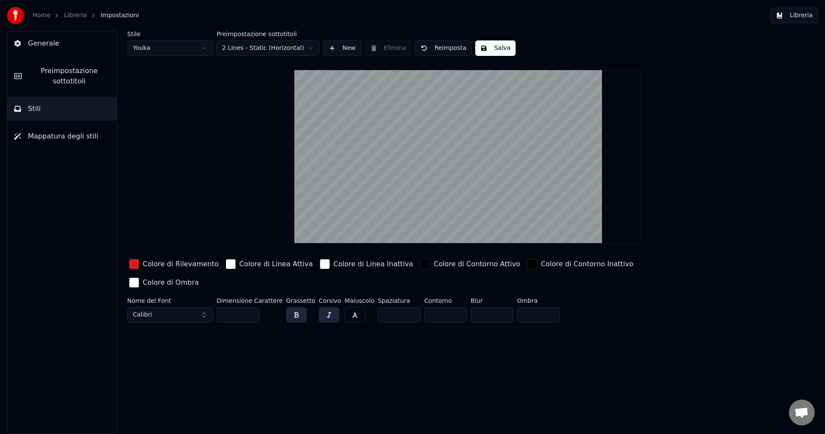
click at [426, 307] on input "*" at bounding box center [445, 314] width 43 height 15
type input "*"
click at [490, 42] on button "Salva" at bounding box center [495, 47] width 40 height 15
click at [79, 13] on link "Libreria" at bounding box center [75, 15] width 23 height 9
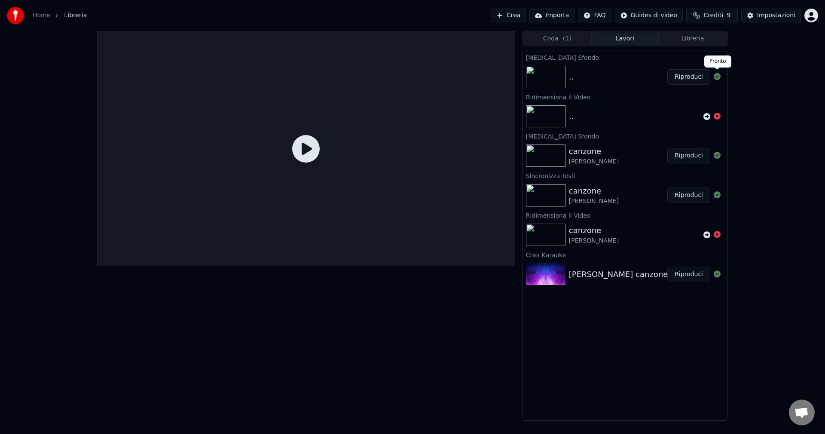
click at [694, 73] on button "Riproduci" at bounding box center [688, 76] width 43 height 15
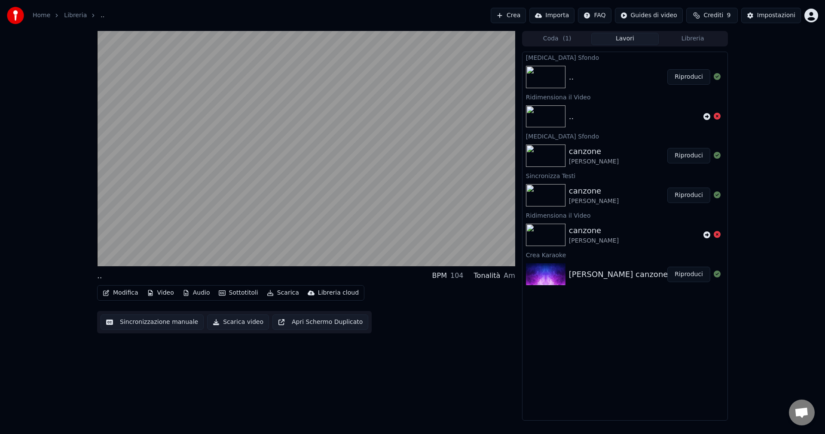
click at [129, 292] on button "Modifica" at bounding box center [120, 293] width 43 height 12
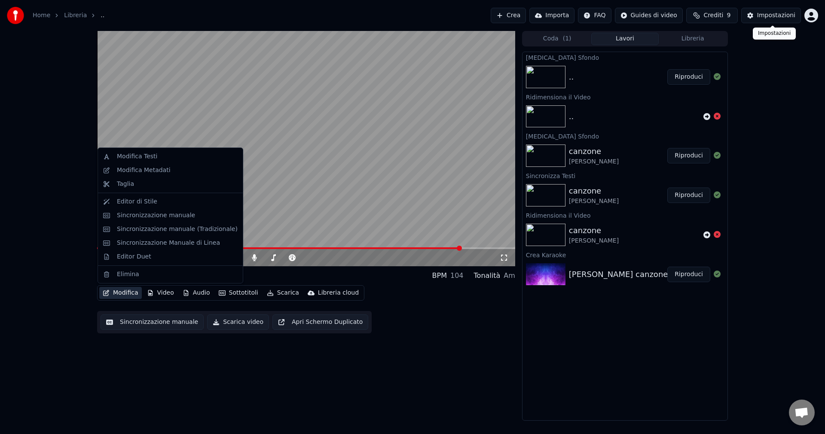
click at [765, 17] on div "Impostazioni" at bounding box center [776, 15] width 38 height 9
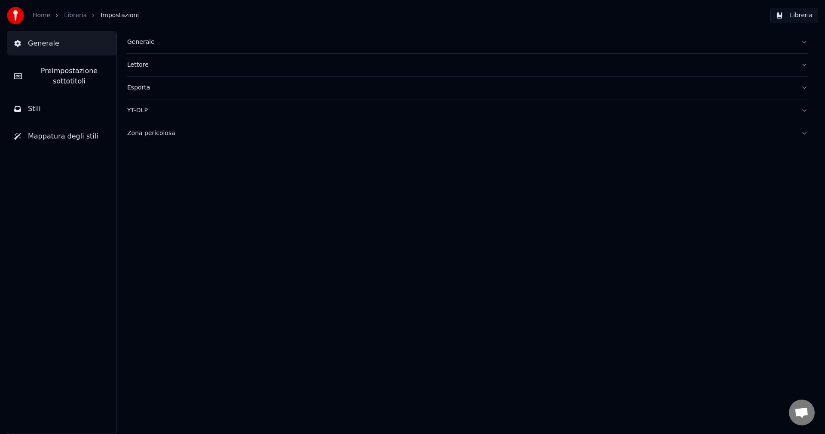
click at [12, 71] on button "Preimpostazione sottotitoli" at bounding box center [61, 76] width 109 height 34
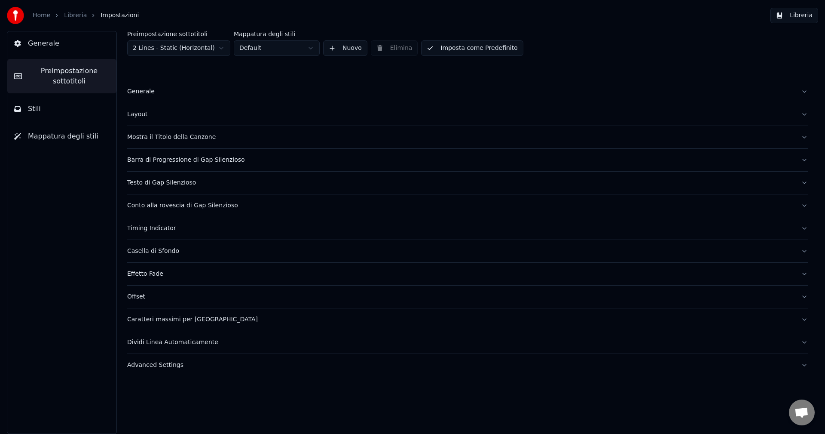
click at [161, 187] on button "Testo di Gap Silenzioso" at bounding box center [467, 182] width 681 height 22
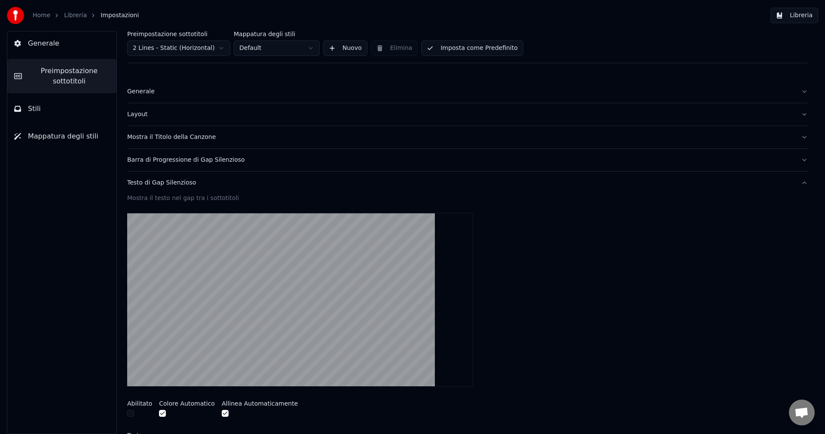
click at [146, 180] on div "Testo di Gap Silenzioso" at bounding box center [460, 182] width 667 height 9
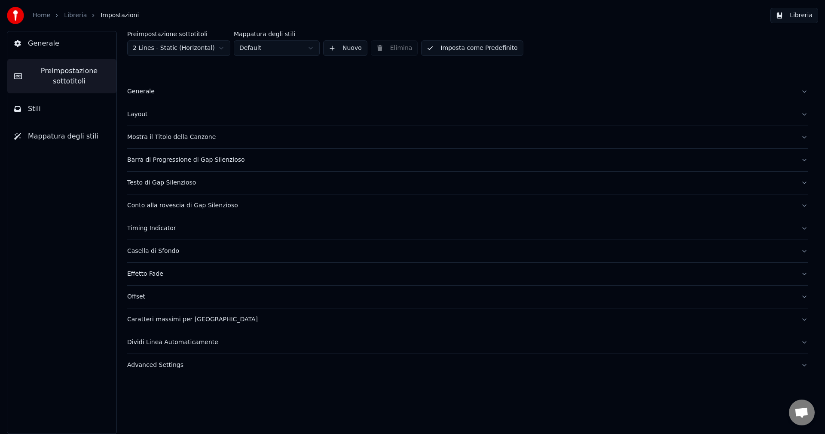
click at [171, 163] on div "Barra di Progressione di Gap Silenzioso" at bounding box center [460, 160] width 667 height 9
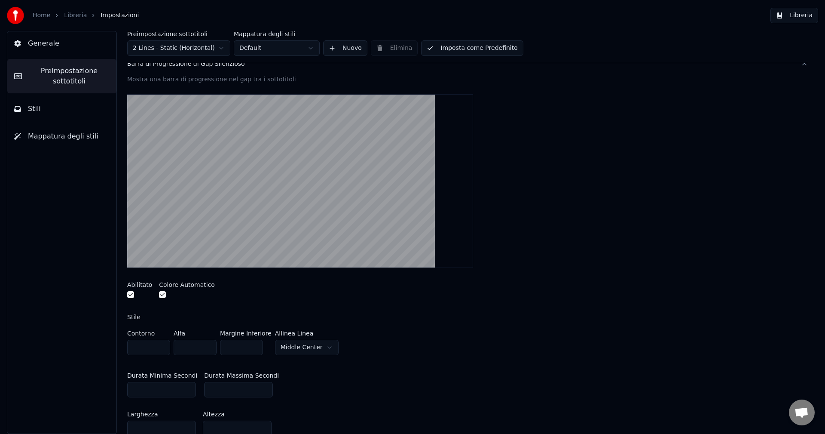
scroll to position [86, 0]
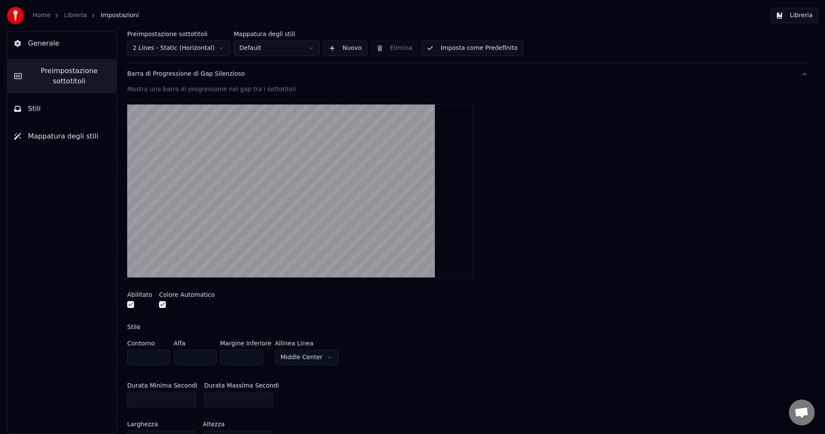
click at [318, 353] on html "Home Libreria Impostazioni Libreria Generale Preimpostazione sottotitoli Stili …" at bounding box center [412, 217] width 825 height 434
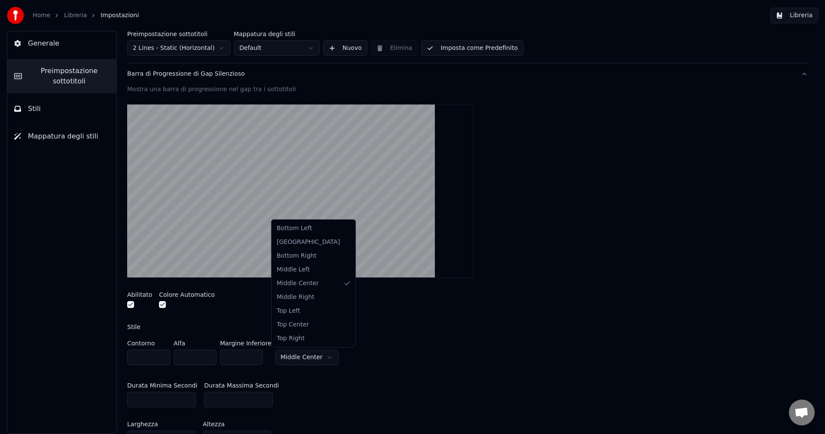
click at [319, 355] on html "Home Libreria Impostazioni Libreria Generale Preimpostazione sottotitoli Stili …" at bounding box center [412, 217] width 825 height 434
click at [315, 351] on html "Home Libreria Impostazioni Libreria Generale Preimpostazione sottotitoli Stili …" at bounding box center [412, 217] width 825 height 434
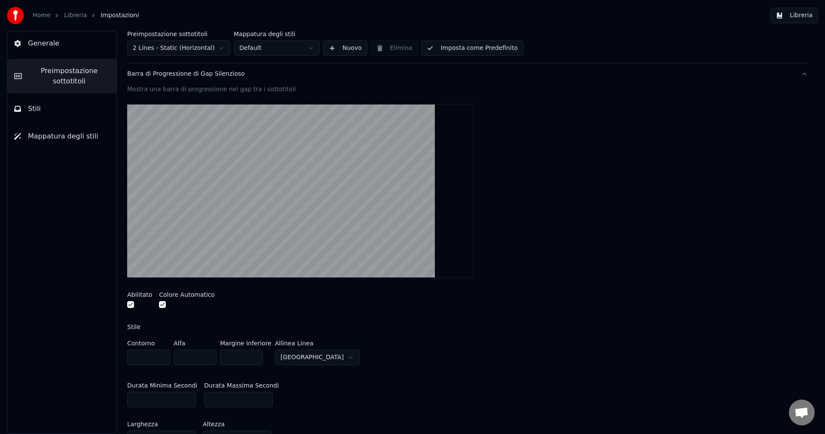
click at [319, 357] on html "Home Libreria Impostazioni Libreria Generale Preimpostazione sottotitoli Stili …" at bounding box center [412, 217] width 825 height 434
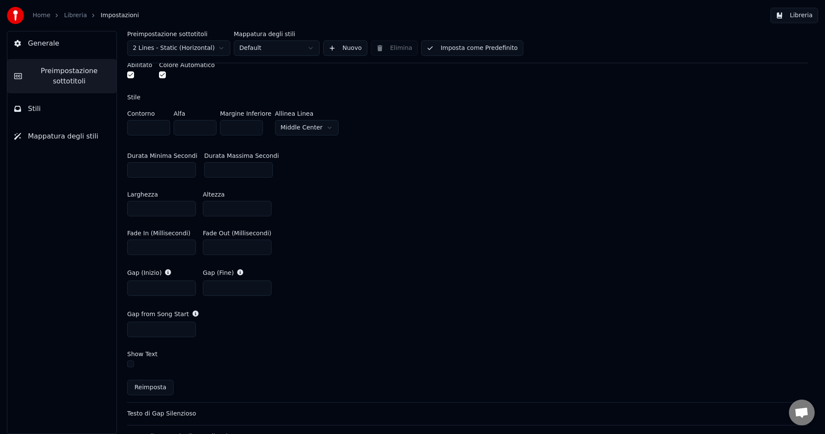
scroll to position [344, 0]
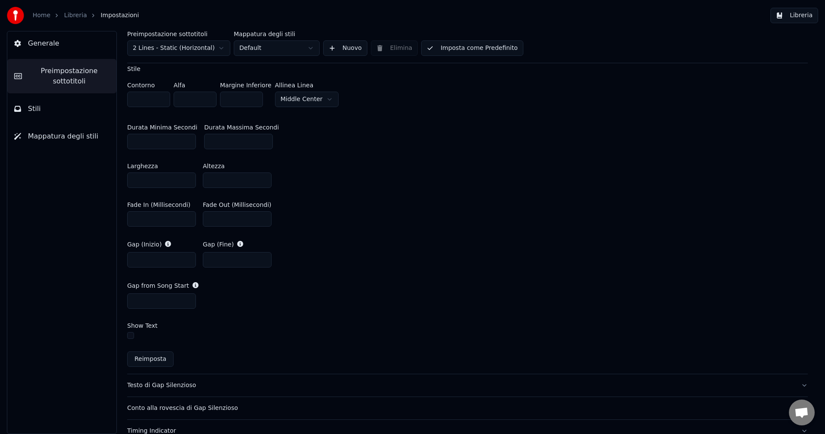
click at [131, 332] on button "button" at bounding box center [130, 335] width 7 height 7
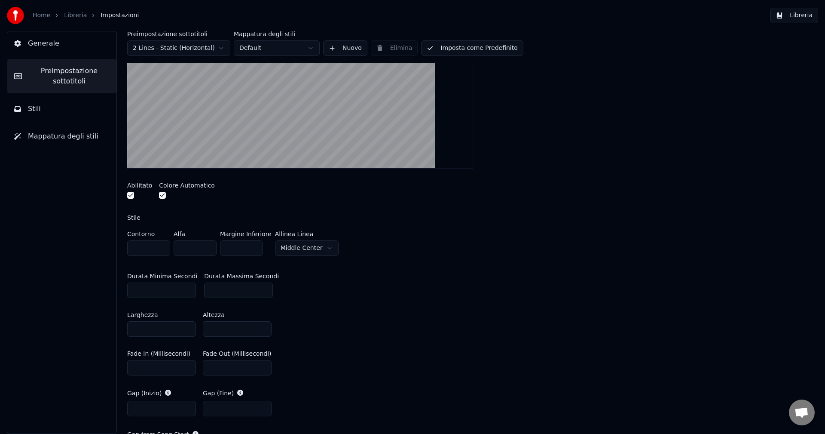
scroll to position [129, 0]
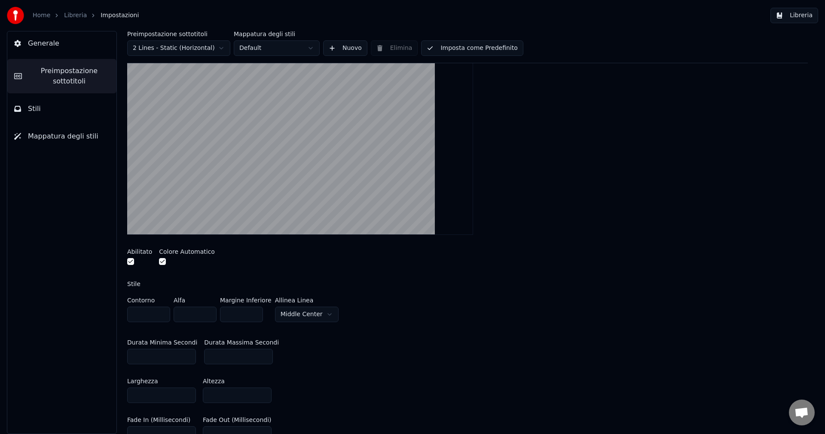
click at [129, 259] on button "button" at bounding box center [130, 261] width 7 height 7
click at [162, 262] on button "button" at bounding box center [162, 261] width 7 height 7
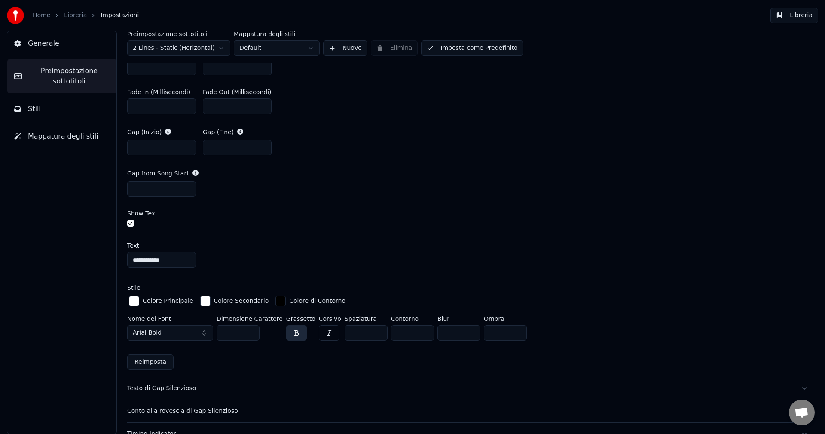
scroll to position [473, 0]
click at [200, 328] on button "Arial Bold" at bounding box center [170, 330] width 86 height 15
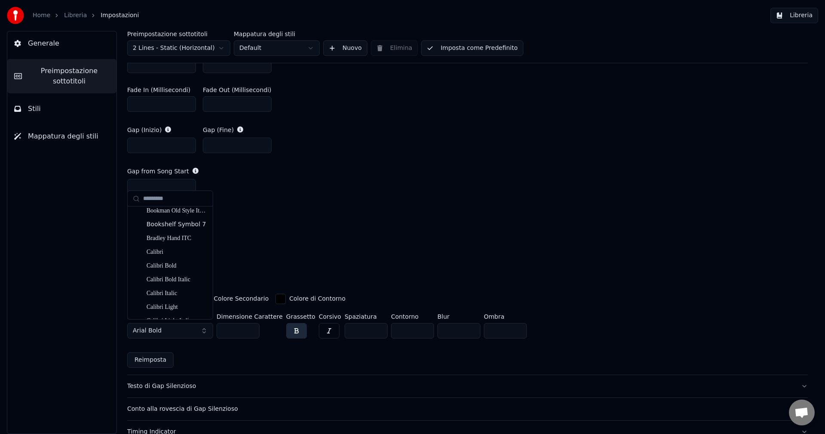
scroll to position [215, 0]
click at [168, 276] on div "Calibri" at bounding box center [177, 275] width 61 height 9
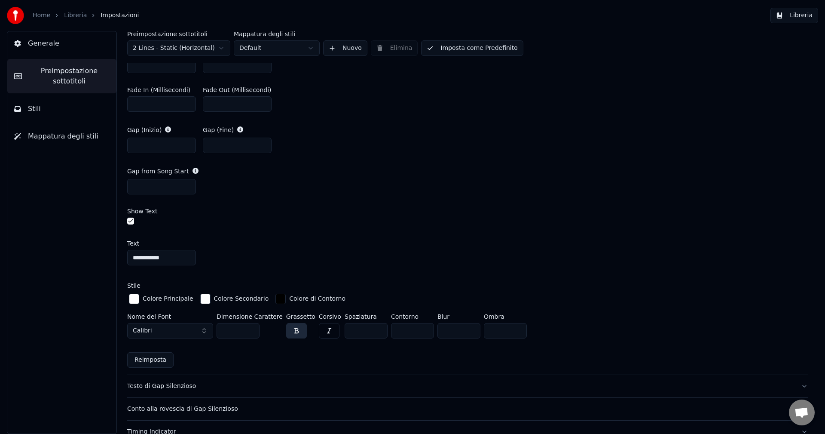
click at [319, 329] on button "button" at bounding box center [329, 330] width 21 height 15
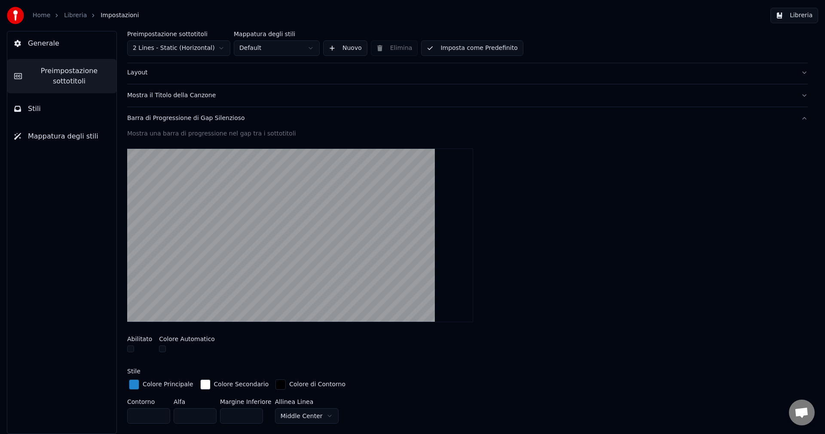
scroll to position [43, 0]
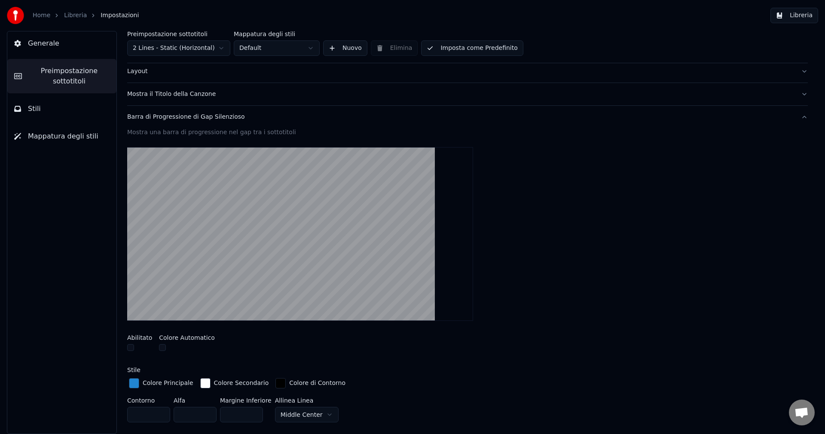
click at [219, 246] on video at bounding box center [300, 234] width 346 height 174
click at [131, 346] on button "button" at bounding box center [130, 347] width 7 height 7
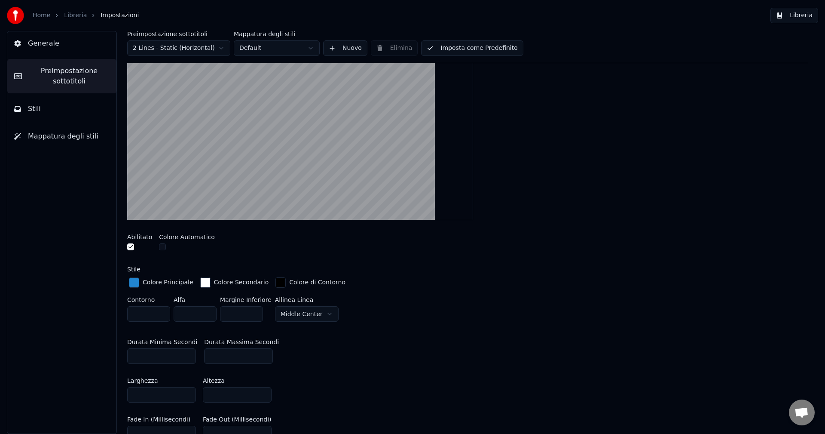
scroll to position [172, 0]
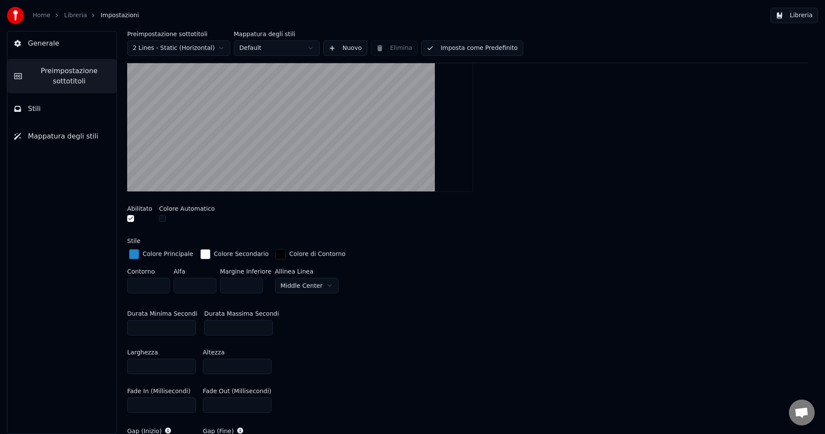
click at [131, 220] on button "button" at bounding box center [130, 218] width 7 height 7
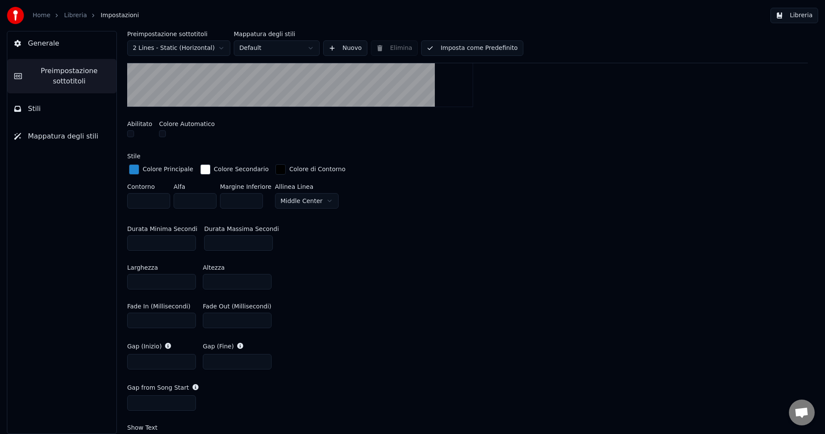
scroll to position [258, 0]
drag, startPoint x: 169, startPoint y: 278, endPoint x: 98, endPoint y: 278, distance: 71.3
click at [98, 278] on div "**********" at bounding box center [412, 232] width 825 height 403
type input "*"
drag, startPoint x: 219, startPoint y: 283, endPoint x: 193, endPoint y: 281, distance: 26.3
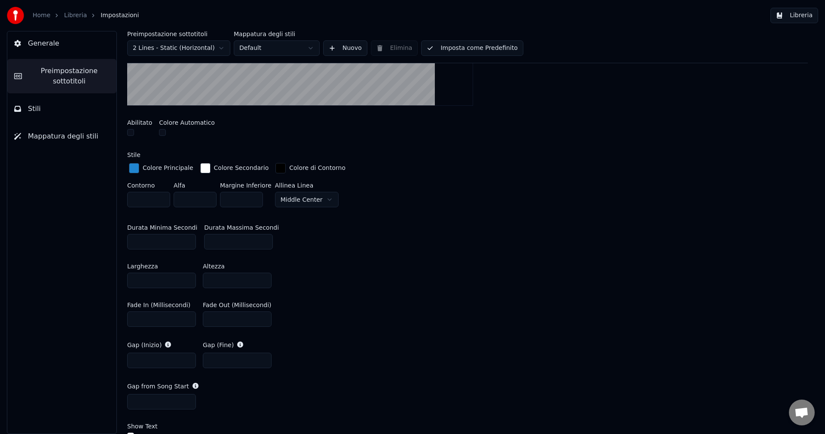
click at [193, 281] on div "Larghezza * Altezza **" at bounding box center [467, 275] width 681 height 39
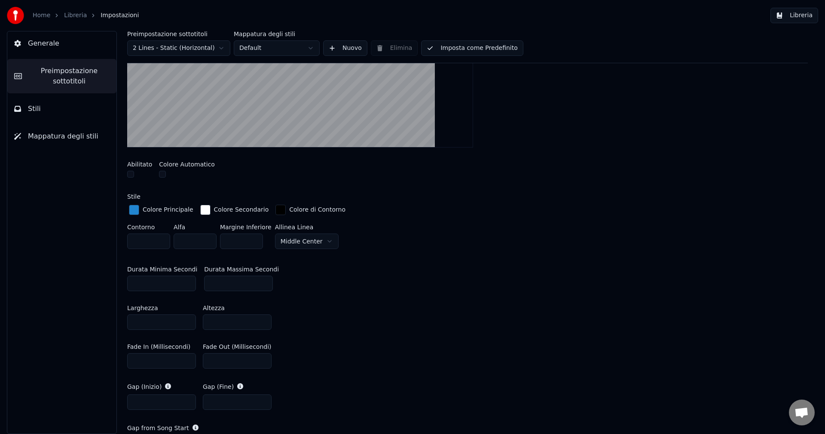
scroll to position [215, 0]
type input "*"
click at [131, 175] on button "button" at bounding box center [130, 175] width 7 height 7
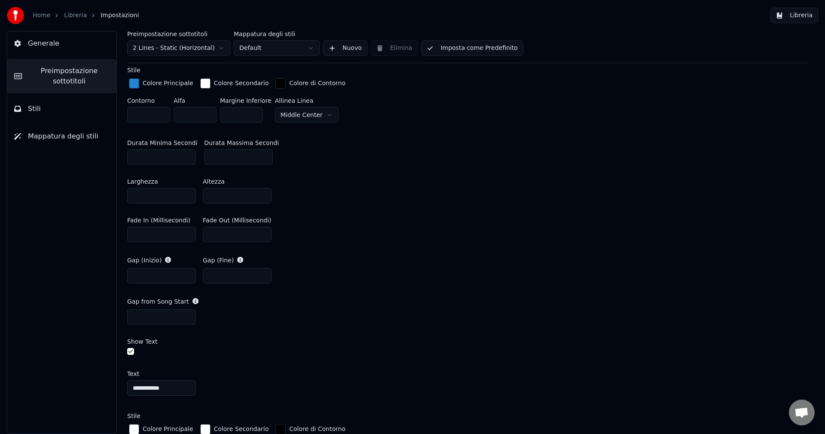
scroll to position [516, 0]
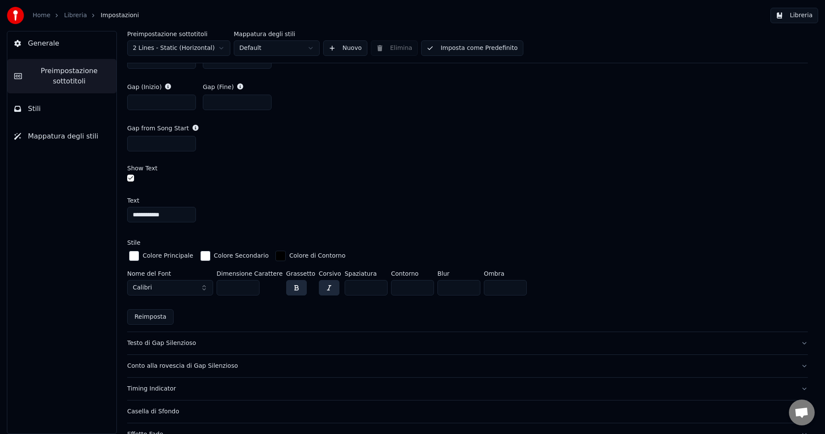
click at [249, 282] on input "**" at bounding box center [238, 287] width 43 height 15
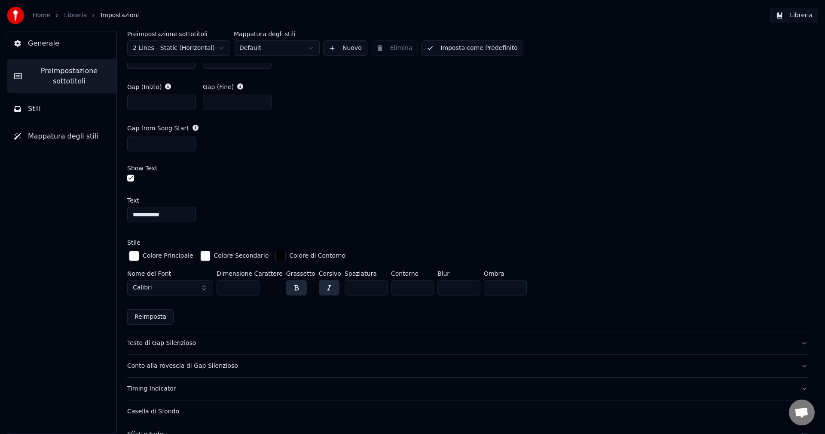
click at [249, 282] on input "**" at bounding box center [238, 287] width 43 height 15
type input "**"
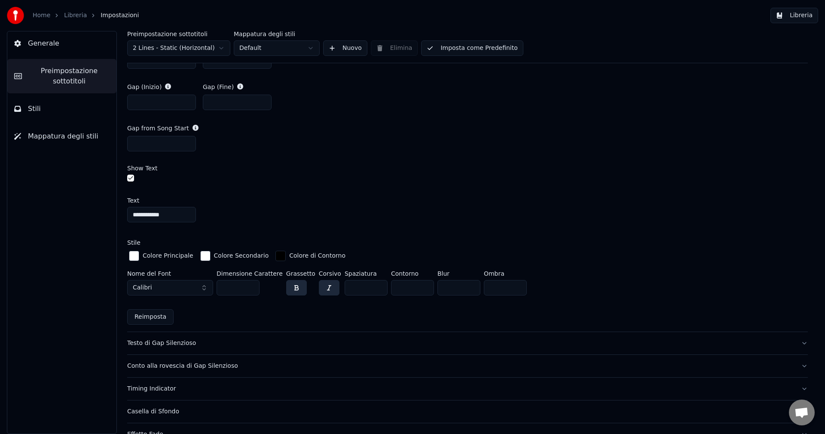
click at [249, 282] on input "**" at bounding box center [238, 287] width 43 height 15
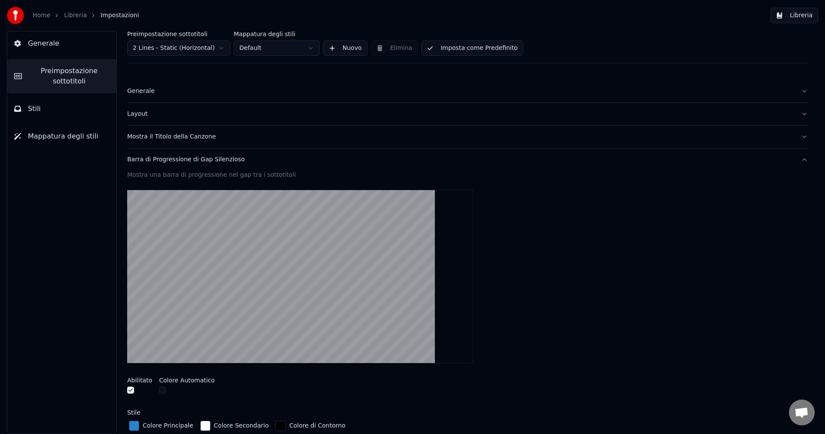
scroll to position [0, 0]
click at [70, 19] on link "Libreria" at bounding box center [75, 15] width 23 height 9
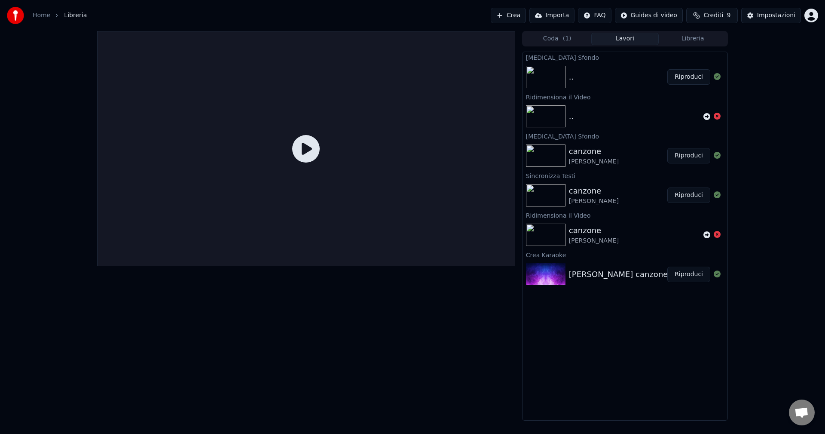
click at [694, 78] on button "Riproduci" at bounding box center [688, 76] width 43 height 15
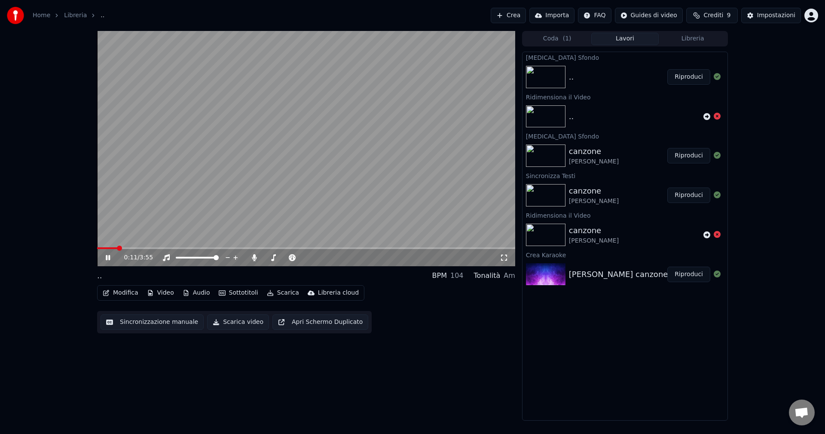
click at [280, 133] on video at bounding box center [306, 148] width 418 height 235
click at [110, 256] on icon at bounding box center [114, 257] width 20 height 7
click at [153, 246] on video at bounding box center [306, 148] width 418 height 235
click at [157, 247] on video at bounding box center [306, 148] width 418 height 235
click at [156, 248] on span at bounding box center [157, 247] width 5 height 5
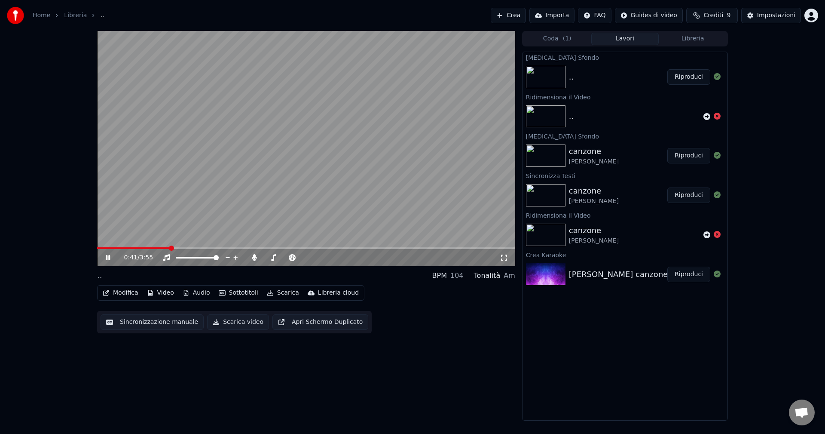
click at [169, 246] on span at bounding box center [171, 247] width 5 height 5
click at [262, 143] on video at bounding box center [306, 148] width 418 height 235
click at [270, 140] on video at bounding box center [306, 148] width 418 height 235
click at [248, 152] on video at bounding box center [306, 148] width 418 height 235
click at [205, 250] on div "0:51 / 3:55" at bounding box center [306, 257] width 418 height 17
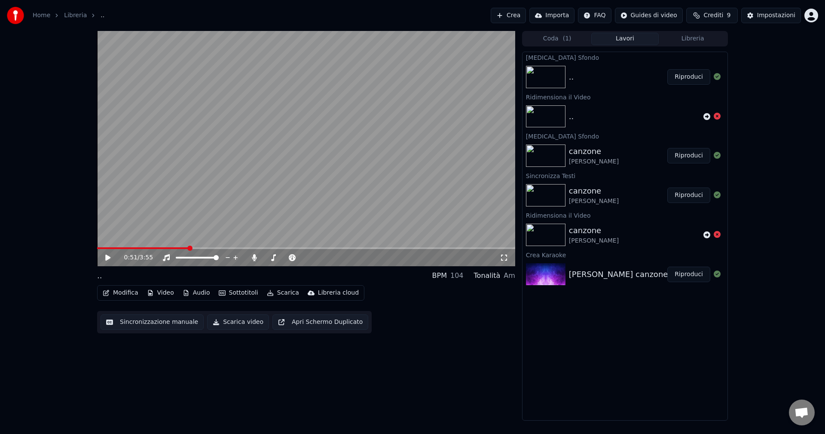
click at [209, 247] on span at bounding box center [306, 248] width 418 height 2
click at [219, 247] on span at bounding box center [306, 248] width 418 height 2
click at [235, 247] on span at bounding box center [306, 248] width 418 height 2
click at [248, 247] on span at bounding box center [306, 248] width 418 height 2
click at [258, 246] on video at bounding box center [306, 148] width 418 height 235
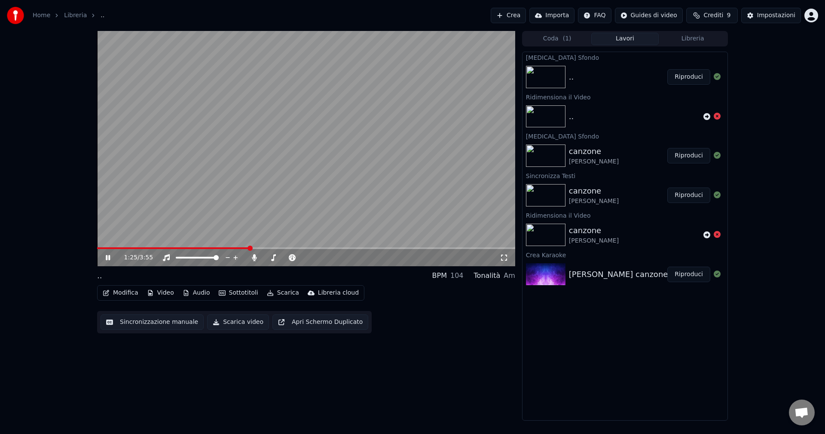
click at [258, 247] on video at bounding box center [306, 148] width 418 height 235
click at [259, 247] on span at bounding box center [306, 248] width 418 height 2
click at [267, 247] on span at bounding box center [306, 248] width 418 height 2
click at [287, 248] on span at bounding box center [306, 248] width 418 height 2
click at [294, 247] on span at bounding box center [306, 248] width 418 height 2
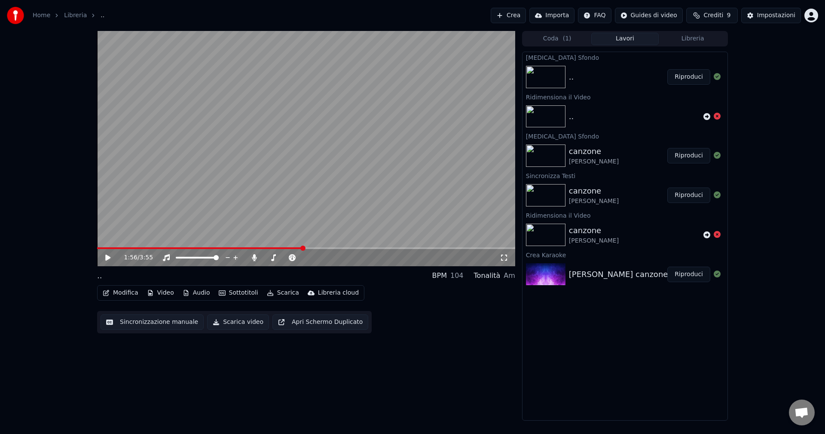
click at [303, 247] on span at bounding box center [306, 248] width 418 height 2
click at [310, 247] on span at bounding box center [306, 248] width 418 height 2
click at [318, 247] on span at bounding box center [306, 248] width 418 height 2
click at [340, 247] on span at bounding box center [306, 248] width 418 height 2
click at [278, 176] on video at bounding box center [306, 148] width 418 height 235
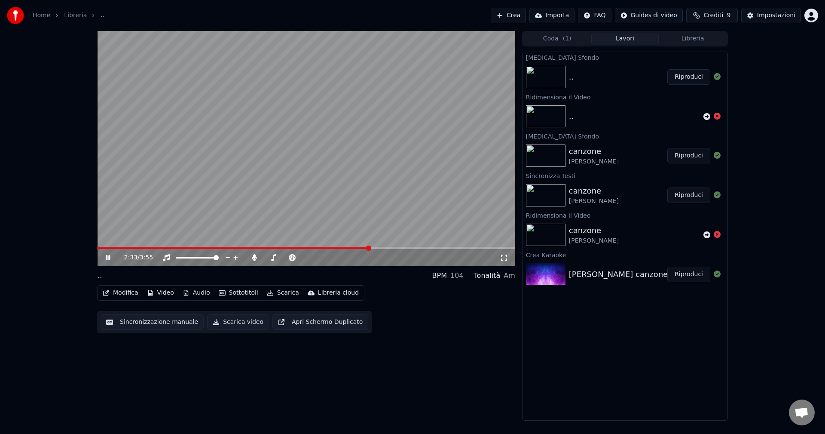
click at [347, 132] on video at bounding box center [306, 148] width 418 height 235
click at [356, 250] on div "2:33 / 3:55" at bounding box center [306, 257] width 418 height 17
click at [345, 248] on span at bounding box center [221, 248] width 248 height 2
click at [333, 247] on video at bounding box center [306, 148] width 418 height 235
click at [330, 248] on span at bounding box center [213, 248] width 232 height 2
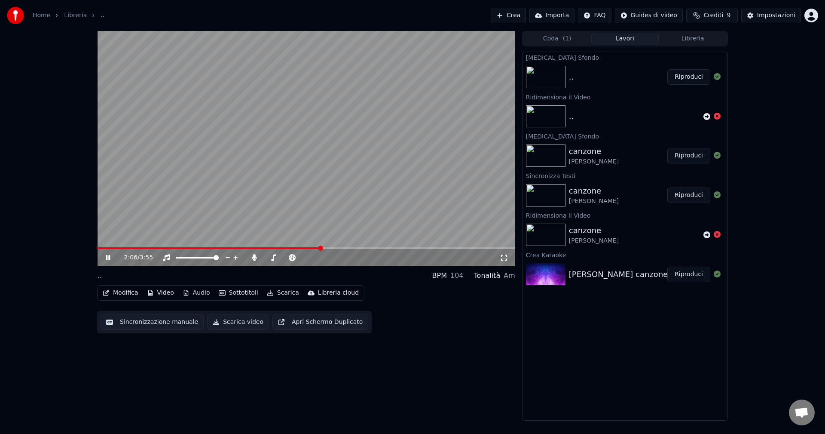
click at [321, 248] on span at bounding box center [209, 248] width 224 height 2
click at [300, 249] on div "2:06 / 3:55" at bounding box center [306, 257] width 418 height 17
click at [296, 249] on span at bounding box center [196, 248] width 199 height 2
click at [309, 247] on span at bounding box center [306, 248] width 418 height 2
click at [358, 189] on video at bounding box center [306, 148] width 418 height 235
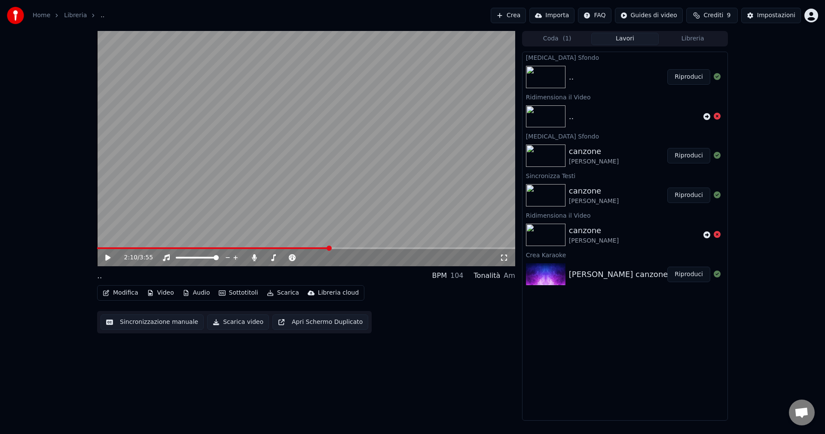
click at [352, 186] on video at bounding box center [306, 148] width 418 height 235
click at [325, 178] on video at bounding box center [306, 148] width 418 height 235
click at [355, 249] on span at bounding box center [354, 247] width 5 height 5
click at [749, 17] on button "Impostazioni" at bounding box center [771, 15] width 60 height 15
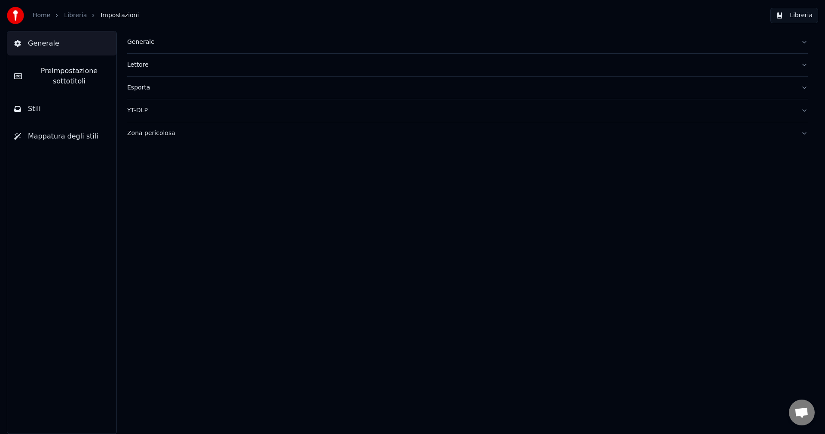
click at [57, 77] on span "Preimpostazione sottotitoli" at bounding box center [69, 76] width 81 height 21
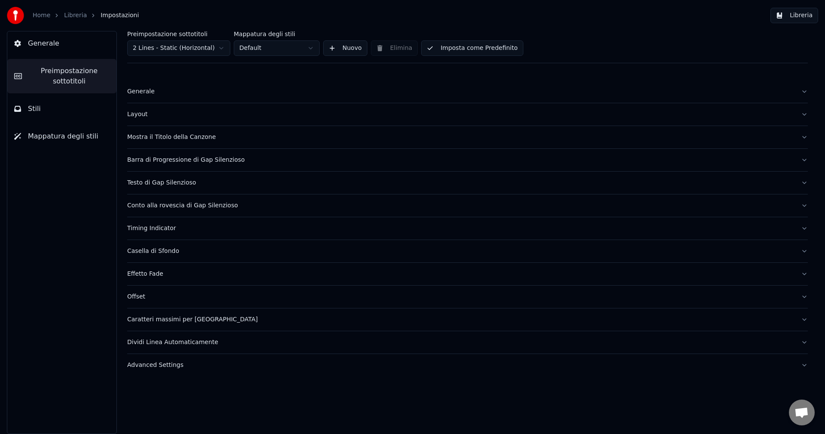
click at [159, 163] on div "Barra di Progressione di Gap Silenzioso" at bounding box center [460, 160] width 667 height 9
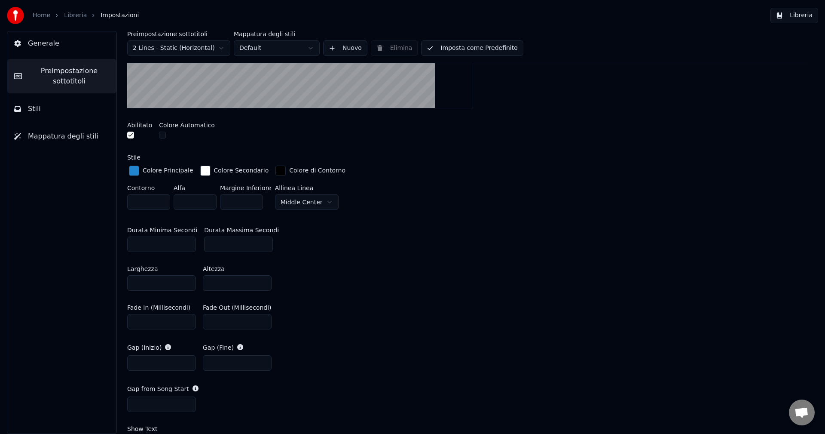
scroll to position [258, 0]
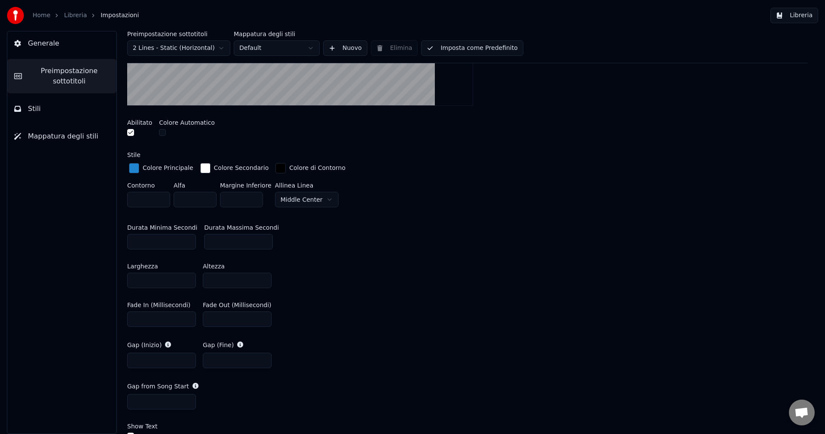
click at [218, 241] on input "**" at bounding box center [238, 241] width 69 height 15
drag, startPoint x: 218, startPoint y: 241, endPoint x: 206, endPoint y: 242, distance: 12.0
click at [206, 242] on input "**" at bounding box center [238, 241] width 69 height 15
type input "**"
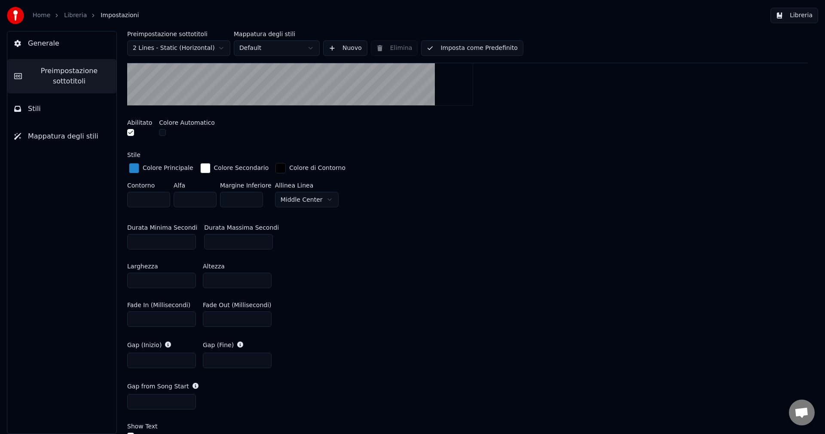
click at [351, 300] on div "Fade In (Millisecondi) * Fade Out (Millisecondi) *" at bounding box center [467, 314] width 681 height 39
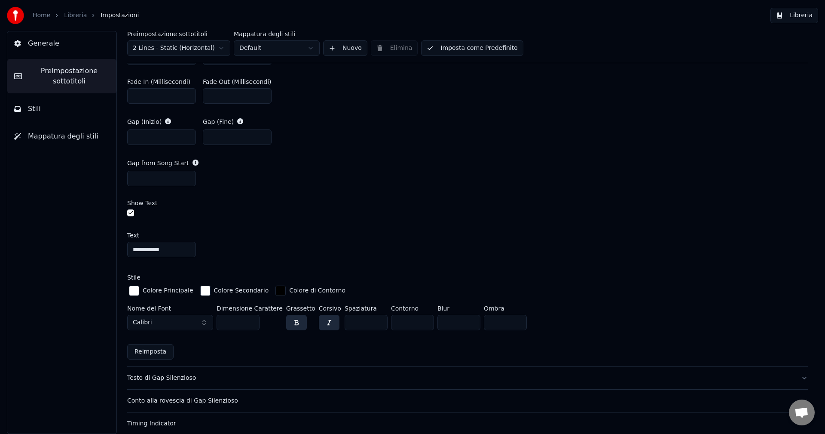
scroll to position [516, 0]
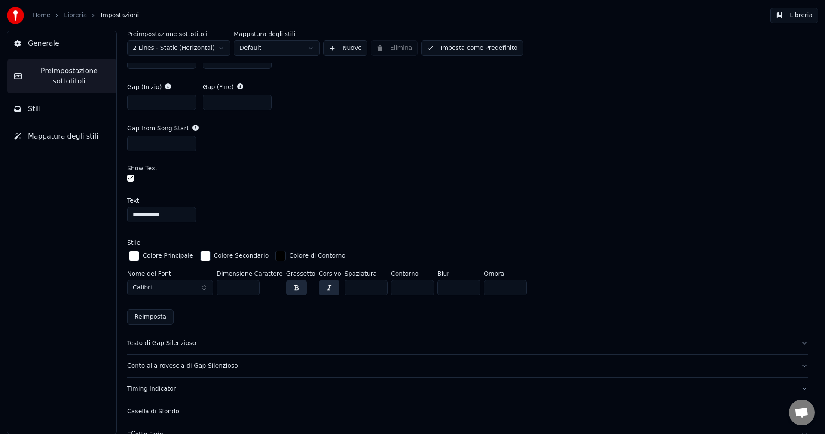
click at [250, 282] on input "**" at bounding box center [238, 287] width 43 height 15
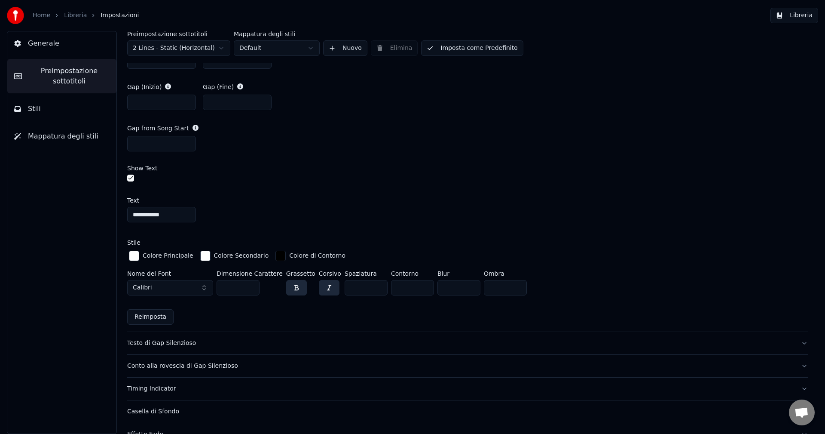
click at [250, 282] on input "**" at bounding box center [238, 287] width 43 height 15
type input "**"
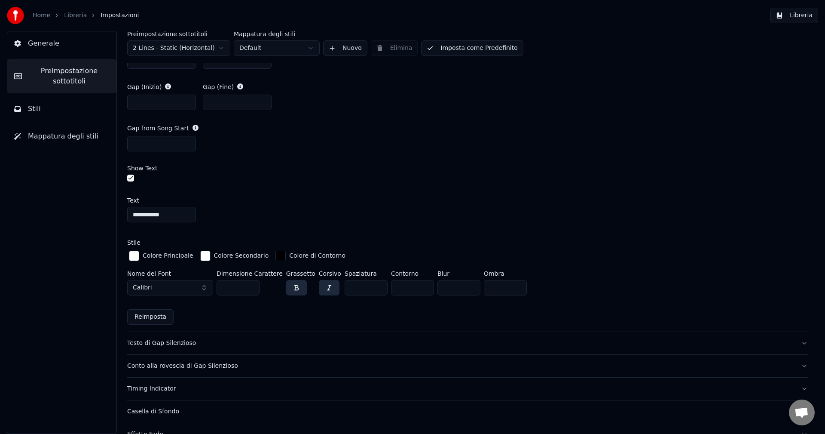
click at [250, 282] on input "**" at bounding box center [238, 287] width 43 height 15
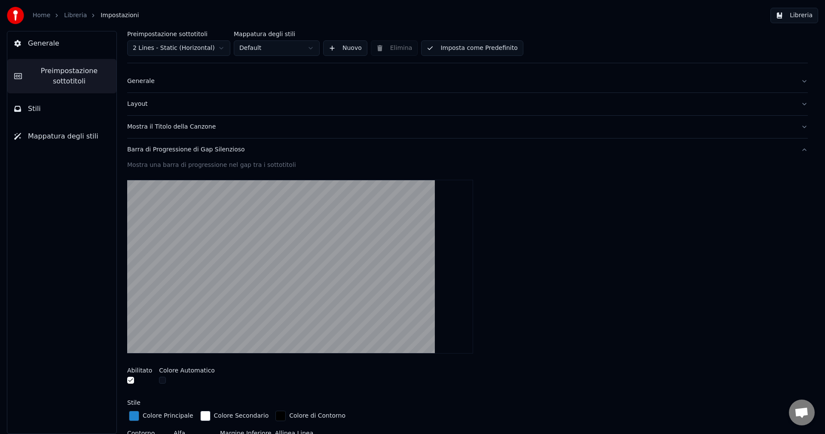
scroll to position [0, 0]
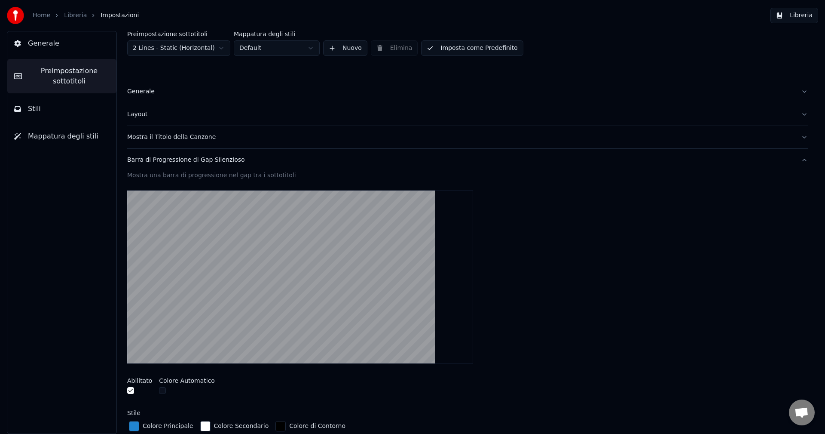
click at [434, 53] on button "Imposta come Predefinito" at bounding box center [472, 47] width 102 height 15
click at [73, 19] on link "Libreria" at bounding box center [75, 15] width 23 height 9
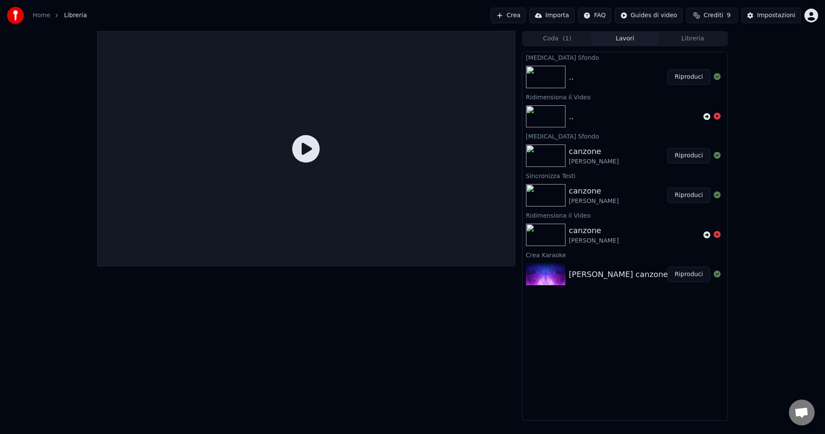
click at [694, 77] on button "Riproduci" at bounding box center [688, 76] width 43 height 15
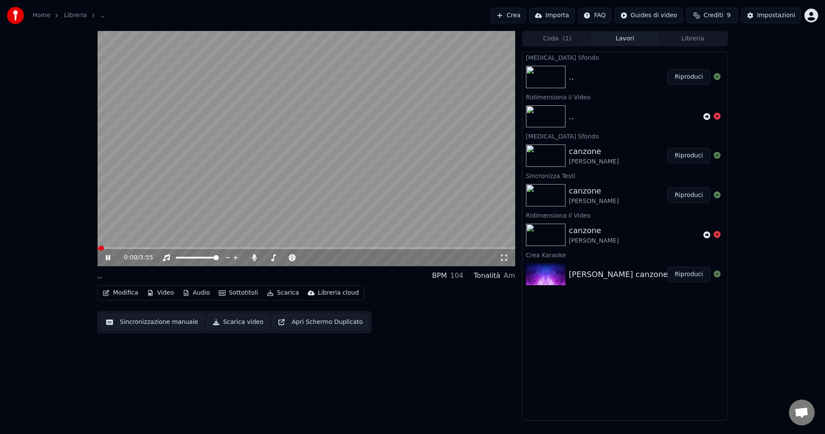
click at [289, 247] on video at bounding box center [306, 148] width 418 height 235
click at [290, 248] on span at bounding box center [306, 248] width 418 height 2
click at [296, 187] on video at bounding box center [306, 148] width 418 height 235
click at [362, 172] on video at bounding box center [306, 148] width 418 height 235
click at [757, 16] on button "Impostazioni" at bounding box center [771, 15] width 60 height 15
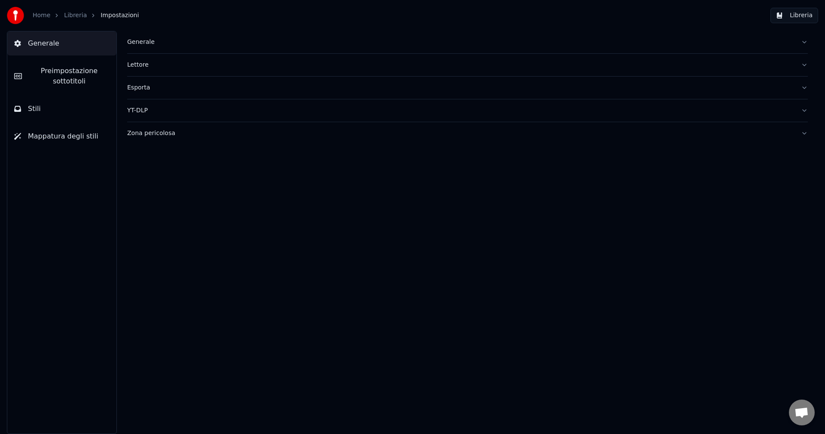
click at [63, 77] on span "Preimpostazione sottotitoli" at bounding box center [69, 76] width 81 height 21
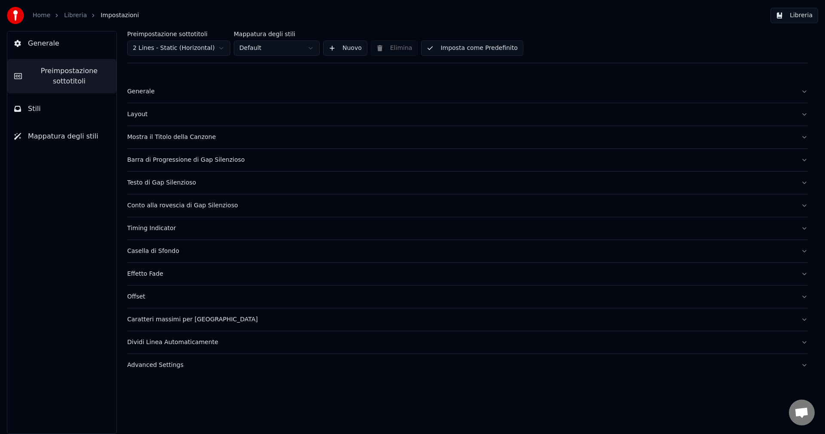
click at [156, 152] on button "Barra di Progressione di Gap Silenzioso" at bounding box center [467, 160] width 681 height 22
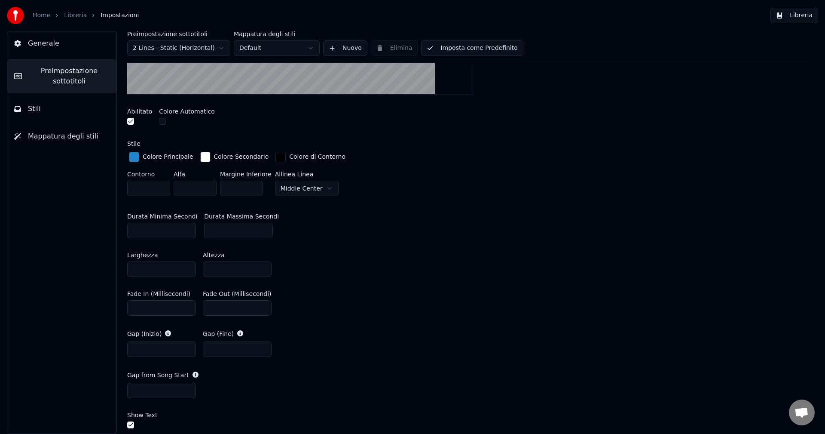
scroll to position [258, 0]
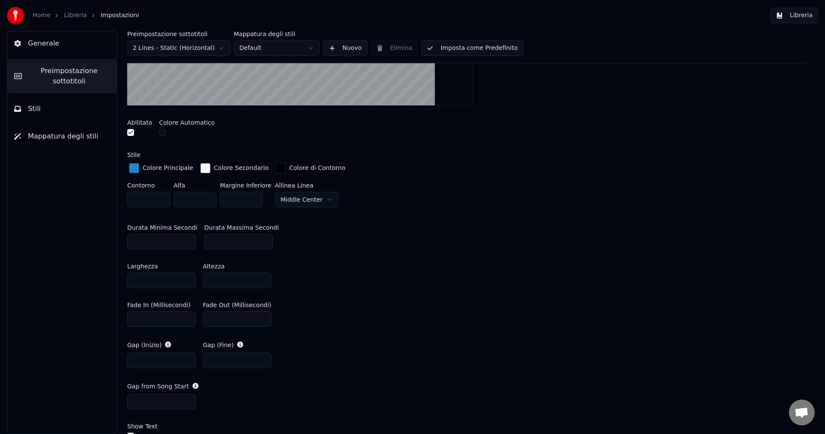
click at [230, 245] on input "**" at bounding box center [238, 241] width 69 height 15
drag, startPoint x: 227, startPoint y: 243, endPoint x: 186, endPoint y: 243, distance: 40.4
click at [186, 243] on div "Durata Minima Secondi ** [PERSON_NAME] Secondi ***" at bounding box center [467, 236] width 681 height 39
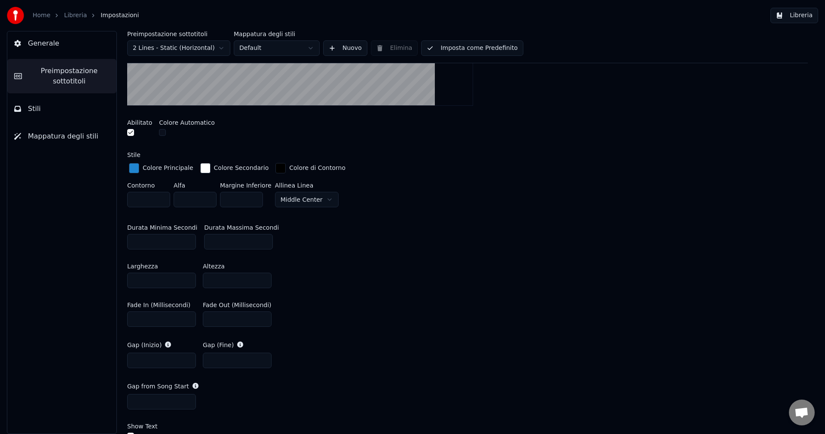
type input "**"
click at [340, 239] on div "Durata Minima Secondi ** [PERSON_NAME] **" at bounding box center [467, 236] width 681 height 39
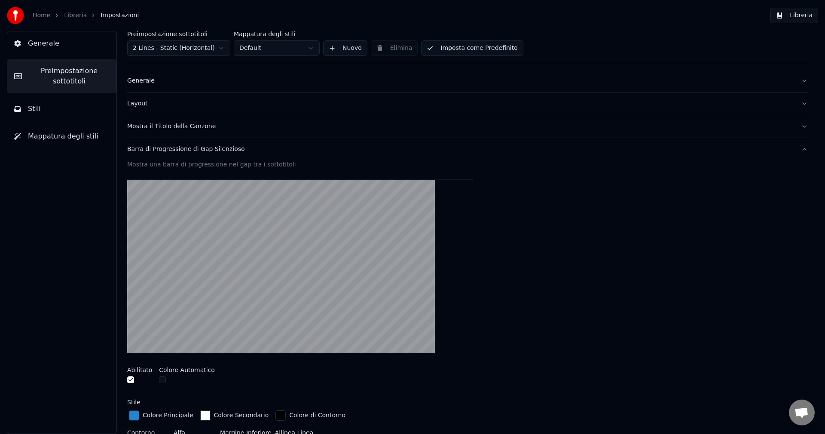
scroll to position [0, 0]
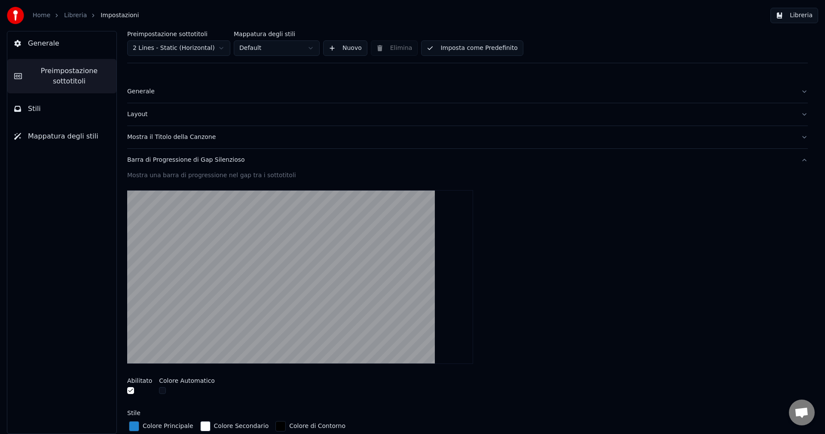
click at [464, 54] on button "Imposta come Predefinito" at bounding box center [472, 47] width 102 height 15
click at [63, 21] on div "Home Libreria Impostazioni" at bounding box center [73, 15] width 132 height 17
click at [68, 17] on link "Libreria" at bounding box center [75, 15] width 23 height 9
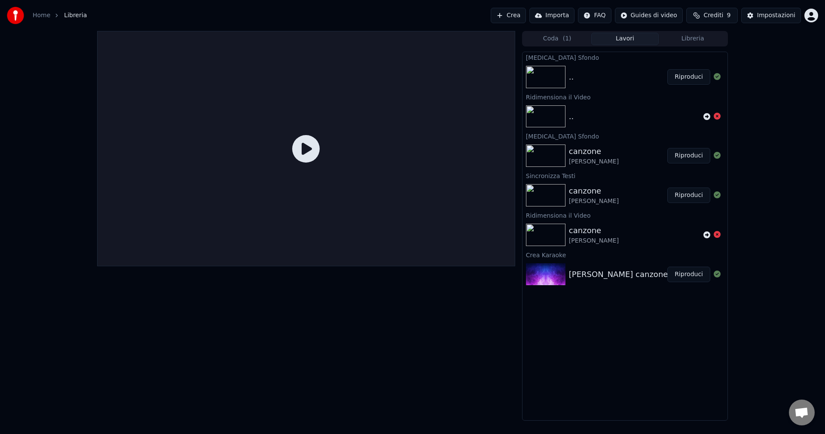
click at [692, 78] on button "Riproduci" at bounding box center [688, 76] width 43 height 15
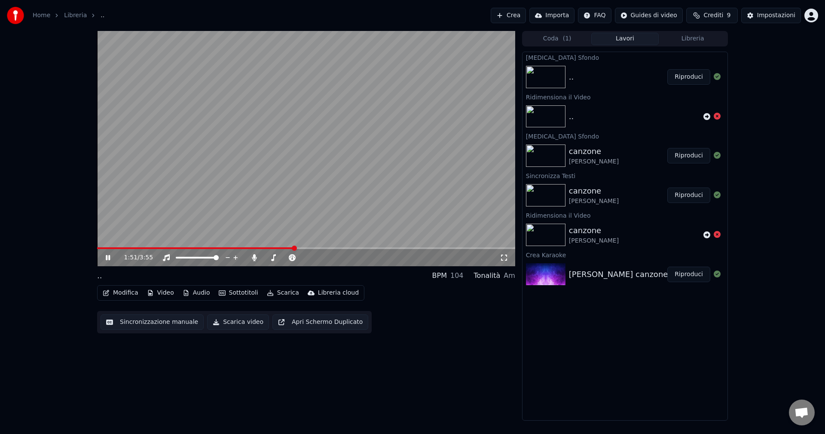
click at [294, 248] on span at bounding box center [306, 248] width 418 height 2
click at [326, 174] on video at bounding box center [306, 148] width 418 height 235
click at [235, 319] on button "Scarica video" at bounding box center [238, 321] width 62 height 15
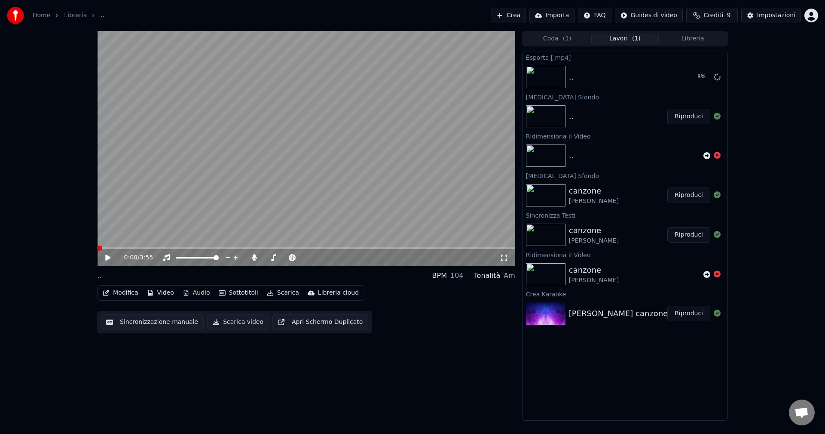
click at [97, 247] on span at bounding box center [97, 248] width 0 height 2
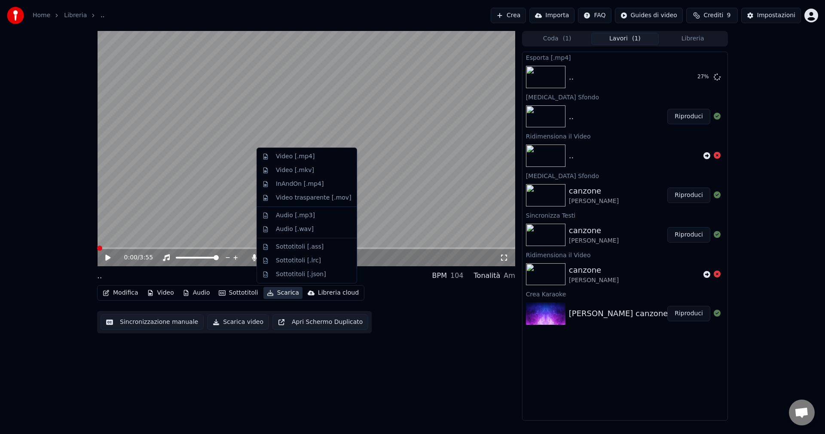
click at [277, 293] on button "Scarica" at bounding box center [282, 293] width 39 height 12
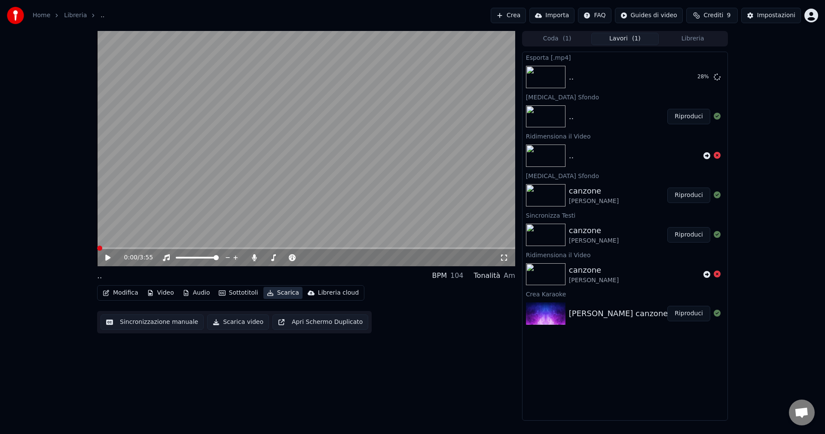
click at [277, 293] on button "Scarica" at bounding box center [282, 293] width 39 height 12
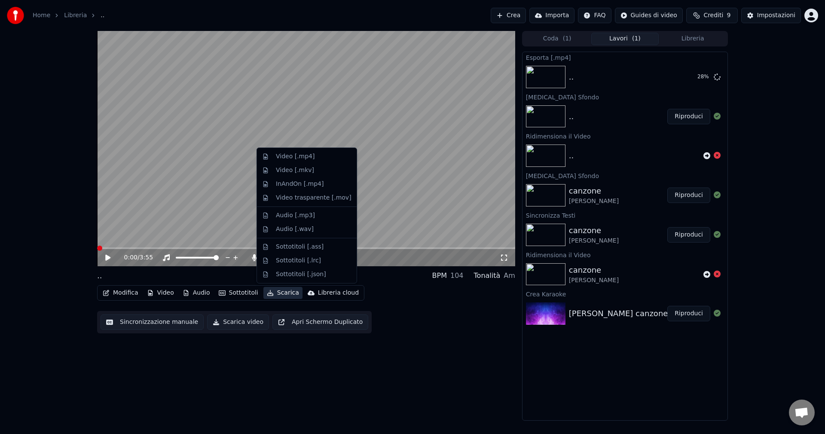
click at [267, 290] on icon "button" at bounding box center [270, 293] width 7 height 6
click at [278, 159] on div "Video [.mp4]" at bounding box center [295, 156] width 39 height 9
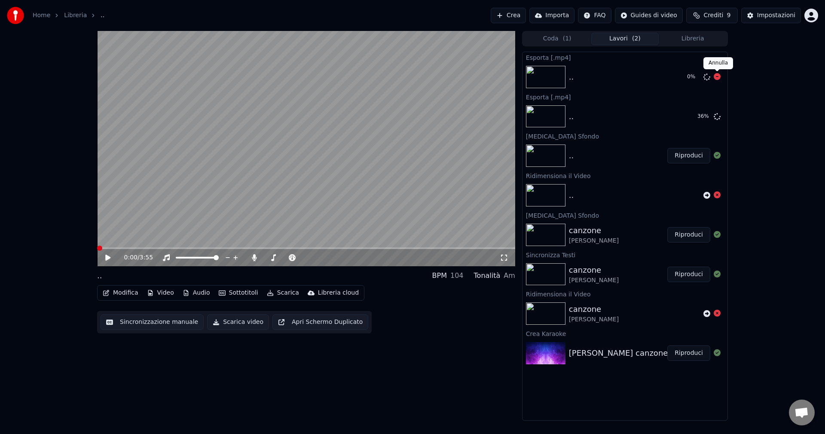
click at [718, 76] on icon at bounding box center [717, 76] width 7 height 7
click at [230, 322] on button "Scarica video" at bounding box center [238, 321] width 62 height 15
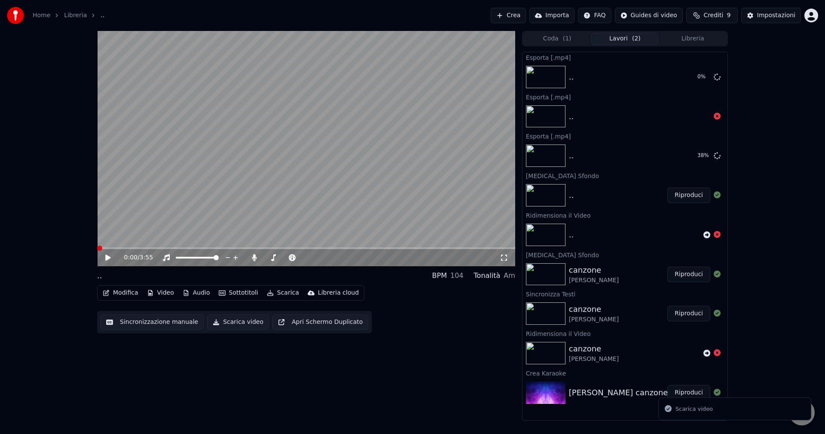
click at [685, 410] on div "Scarica video" at bounding box center [693, 408] width 37 height 9
click at [669, 409] on icon "Notifications alt+T" at bounding box center [668, 408] width 9 height 9
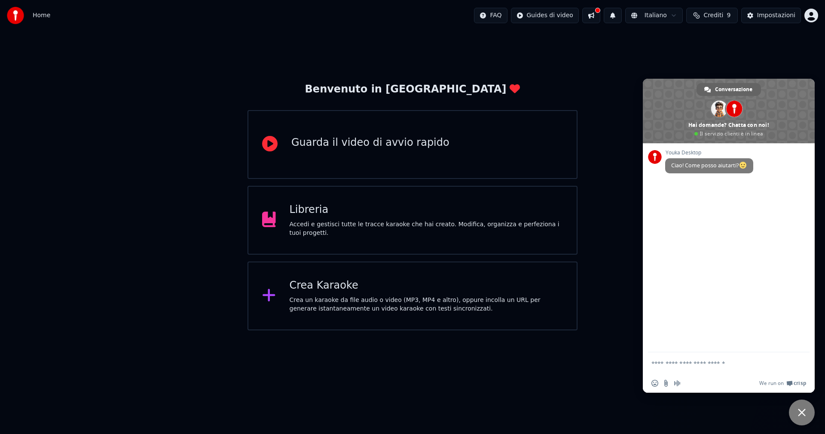
click at [367, 210] on div "Libreria" at bounding box center [427, 210] width 274 height 14
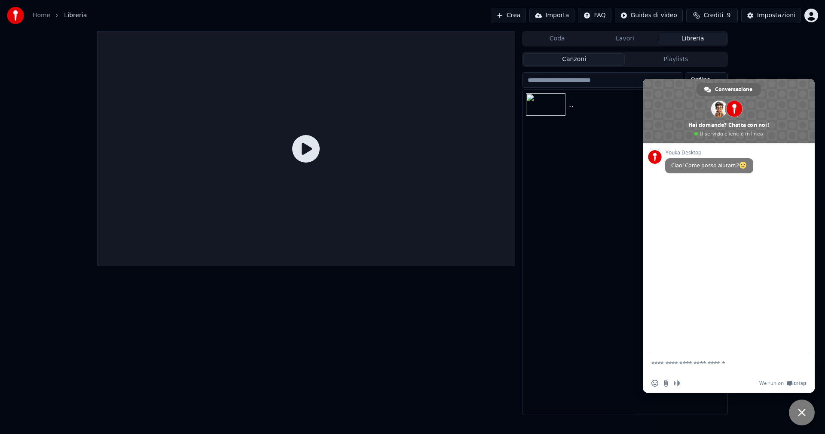
click at [301, 150] on icon at bounding box center [306, 149] width 28 height 28
click at [809, 413] on span "Chiudere la chat" at bounding box center [802, 412] width 26 height 26
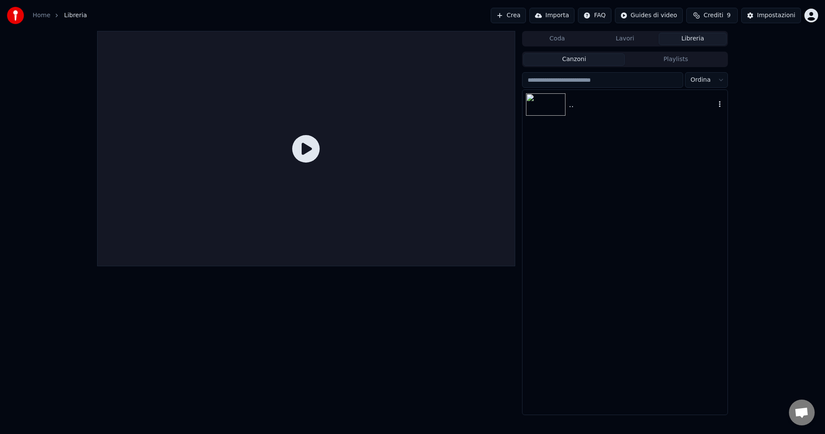
click at [692, 100] on div ".." at bounding box center [642, 104] width 147 height 12
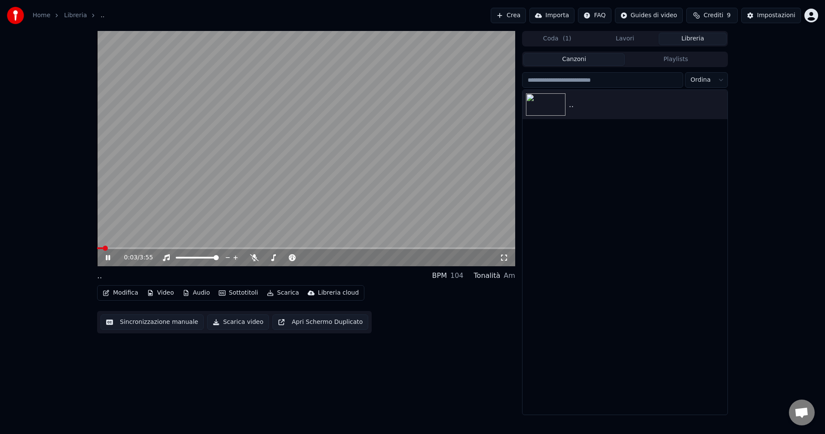
click at [253, 260] on icon at bounding box center [254, 257] width 9 height 7
click at [192, 243] on video at bounding box center [306, 148] width 418 height 235
click at [192, 246] on video at bounding box center [306, 148] width 418 height 235
click at [190, 248] on span at bounding box center [306, 248] width 418 height 2
click at [287, 179] on video at bounding box center [306, 148] width 418 height 235
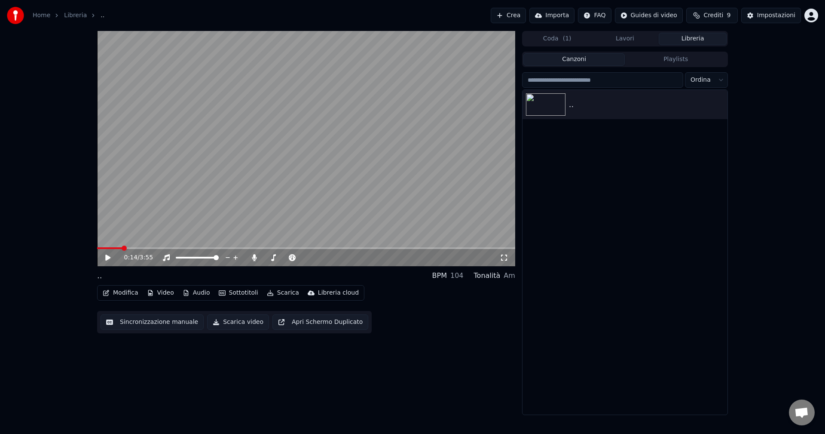
click at [122, 249] on span at bounding box center [124, 247] width 5 height 5
click at [278, 296] on button "Scarica" at bounding box center [282, 293] width 39 height 12
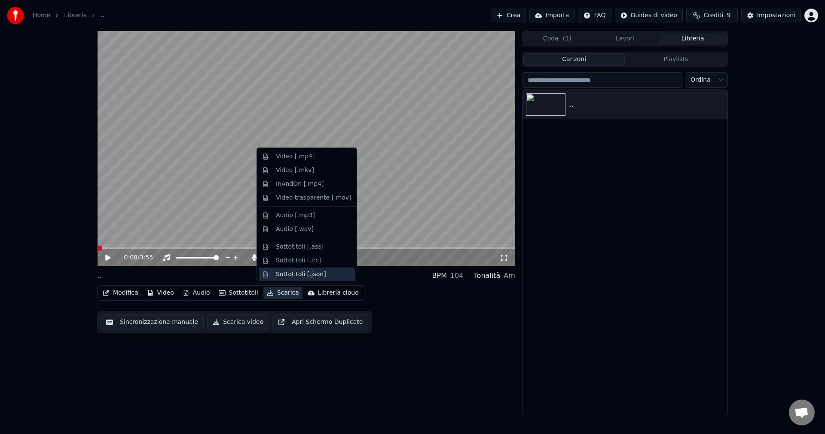
click at [292, 273] on div "Sottotitoli [.json]" at bounding box center [301, 274] width 50 height 9
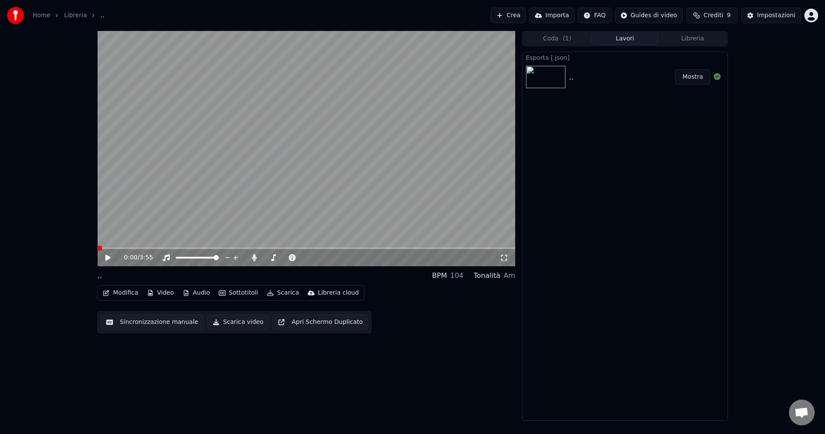
click at [694, 76] on button "Mostra" at bounding box center [692, 76] width 35 height 15
click at [272, 290] on button "Scarica" at bounding box center [282, 293] width 39 height 12
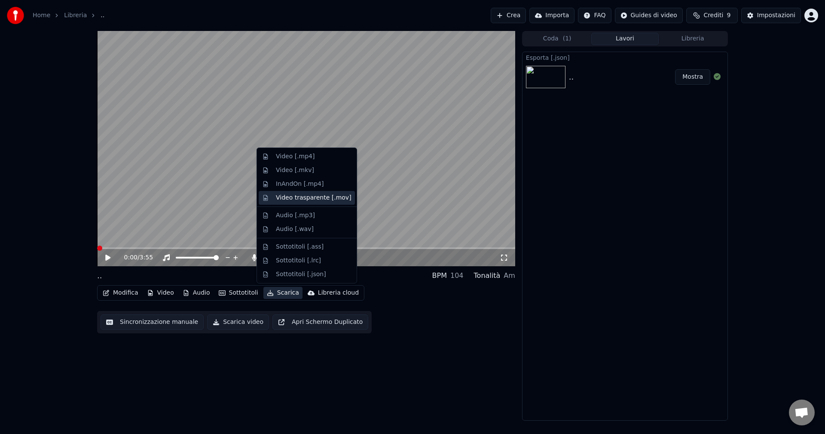
click at [315, 197] on div "Video trasparente [.mov]" at bounding box center [314, 197] width 76 height 9
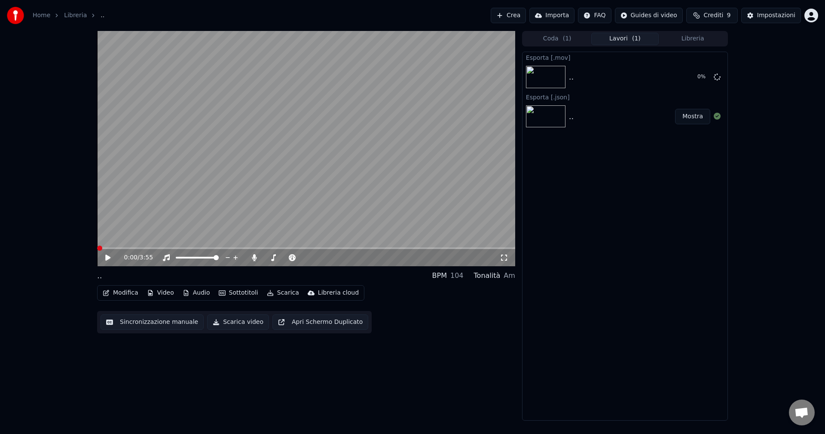
click at [313, 287] on button "Libreria cloud" at bounding box center [333, 293] width 58 height 12
click at [337, 311] on div "Carica nella libreria cloud" at bounding box center [352, 311] width 76 height 9
click at [226, 320] on button "Scarica video" at bounding box center [238, 321] width 62 height 15
click at [718, 157] on icon at bounding box center [717, 155] width 7 height 7
click at [716, 117] on icon at bounding box center [717, 116] width 7 height 7
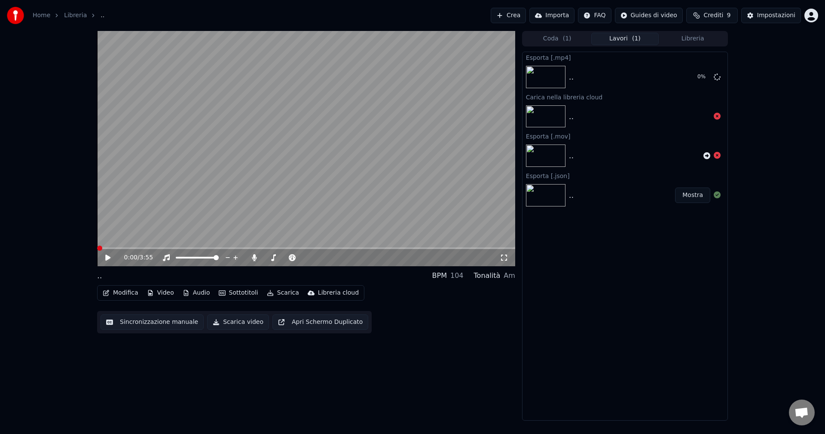
click at [692, 198] on button "Mostra" at bounding box center [692, 194] width 35 height 15
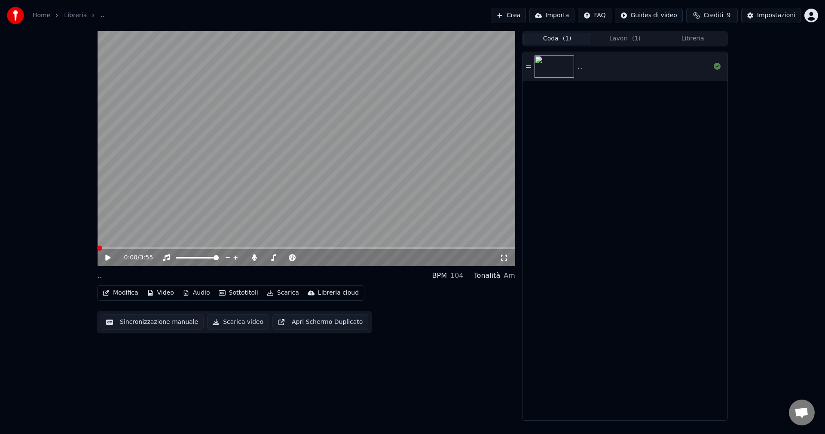
click at [549, 36] on button "Coda ( 1 )" at bounding box center [557, 39] width 68 height 12
click at [528, 66] on icon at bounding box center [528, 66] width 5 height 2
click at [306, 140] on video at bounding box center [306, 148] width 418 height 235
click at [631, 43] on button "Lavori ( 1 )" at bounding box center [625, 39] width 68 height 12
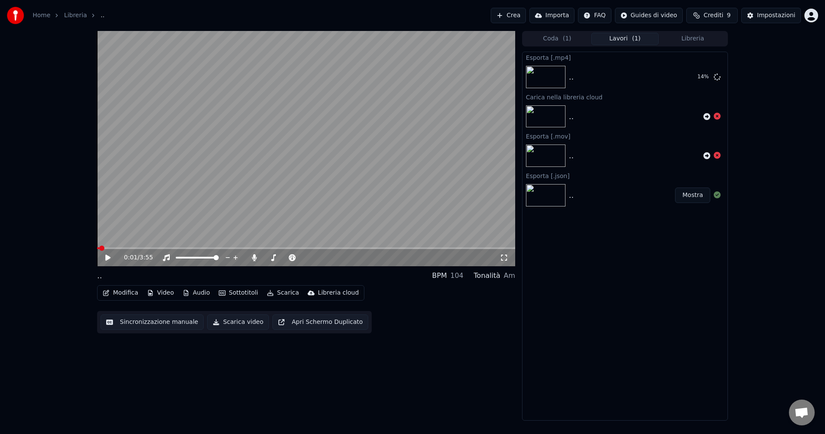
click at [312, 133] on video at bounding box center [306, 148] width 418 height 235
click at [696, 77] on button "Mostra" at bounding box center [692, 76] width 35 height 15
click at [16, 8] on img at bounding box center [15, 15] width 17 height 17
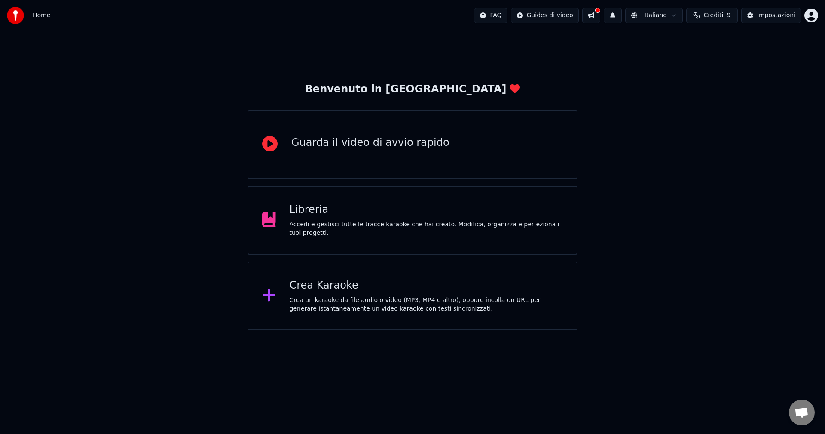
click at [386, 294] on div "Crea Karaoke Crea un karaoke da file audio o video (MP3, MP4 e altro), oppure i…" at bounding box center [427, 295] width 274 height 34
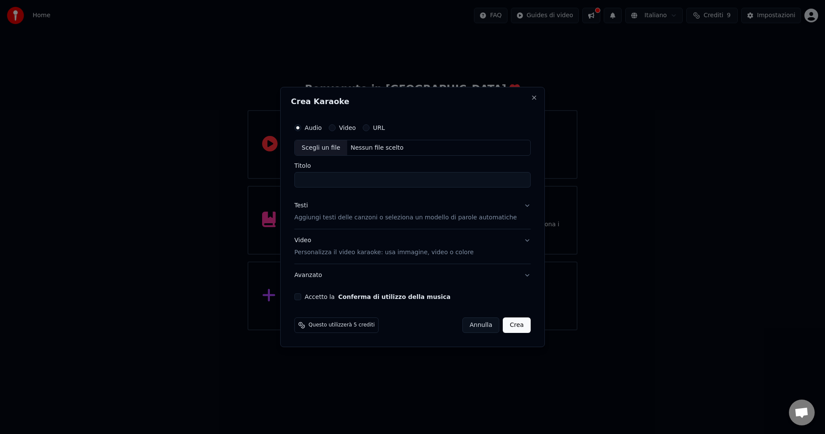
click at [347, 125] on div "Video" at bounding box center [342, 127] width 27 height 7
click at [336, 126] on button "Video" at bounding box center [332, 127] width 7 height 7
click at [339, 152] on div "Scegli un file" at bounding box center [321, 147] width 52 height 15
type input "**********"
drag, startPoint x: 355, startPoint y: 180, endPoint x: 290, endPoint y: 180, distance: 65.3
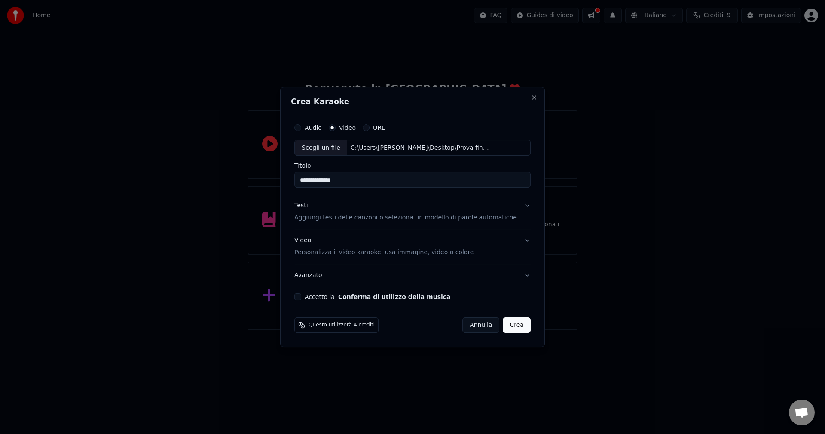
click at [290, 180] on div "**********" at bounding box center [412, 217] width 265 height 260
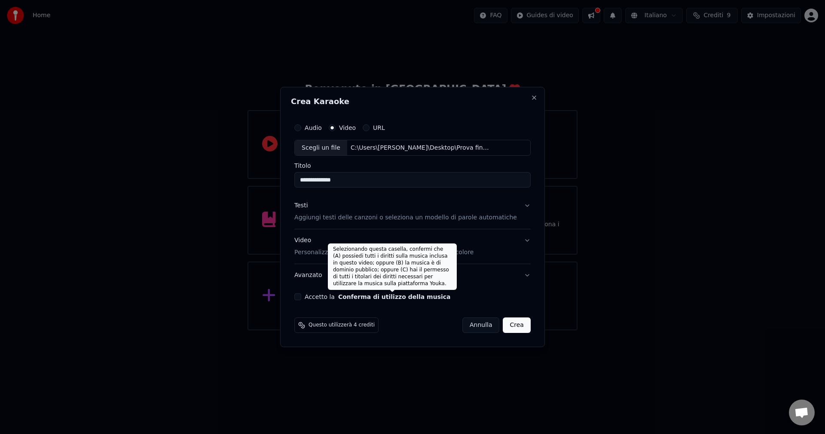
click at [394, 300] on button "Conferma di utilizzo della musica" at bounding box center [394, 296] width 113 height 6
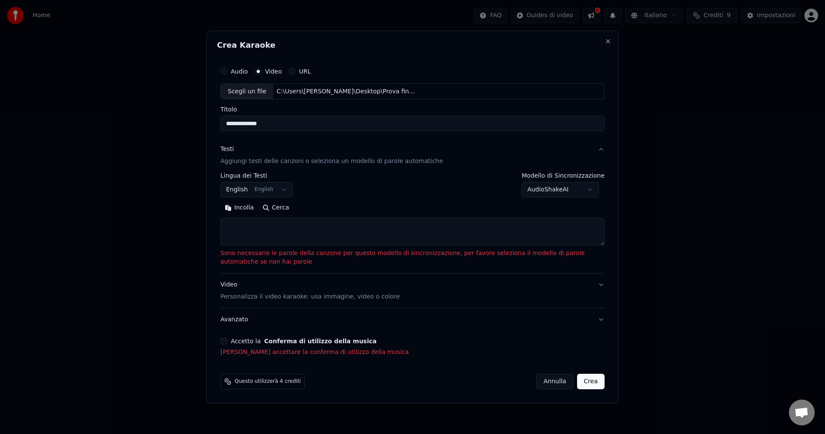
click at [224, 338] on button "Accetto la Conferma di utilizzo della musica" at bounding box center [223, 340] width 7 height 7
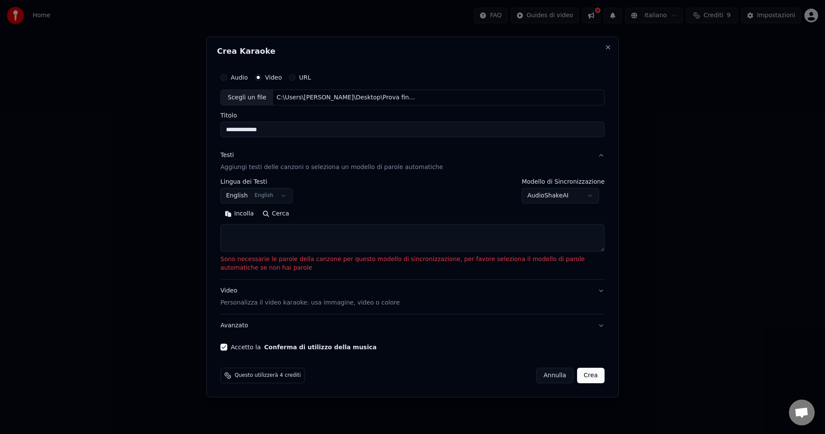
click at [280, 241] on textarea at bounding box center [412, 238] width 384 height 28
paste textarea "**********"
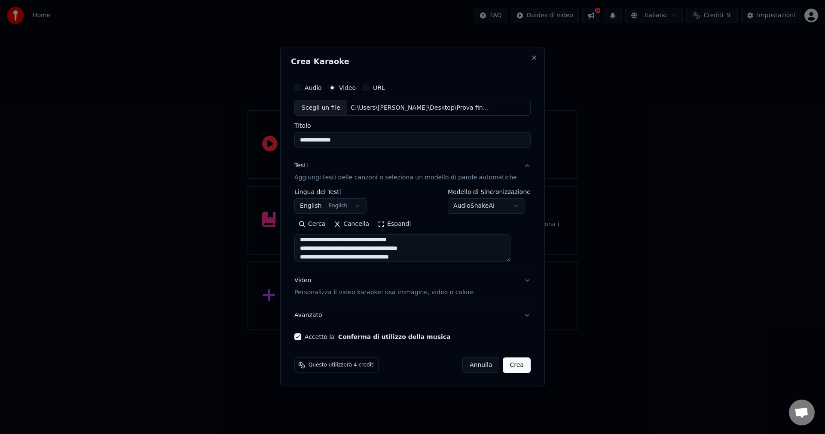
scroll to position [11, 0]
type textarea "**********"
drag, startPoint x: 435, startPoint y: 253, endPoint x: 255, endPoint y: 215, distance: 183.5
click at [255, 215] on body "**********" at bounding box center [412, 165] width 825 height 330
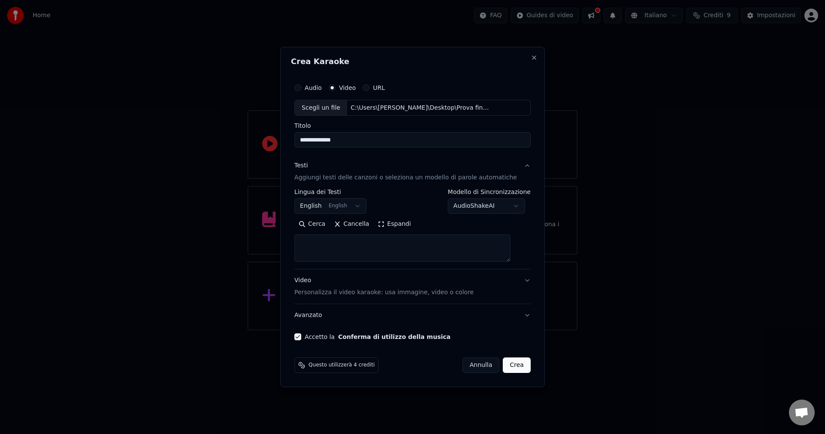
click at [348, 261] on textarea at bounding box center [402, 249] width 216 height 28
click at [347, 245] on textarea at bounding box center [402, 249] width 216 height 28
click at [345, 241] on textarea at bounding box center [402, 249] width 216 height 28
paste textarea "**********"
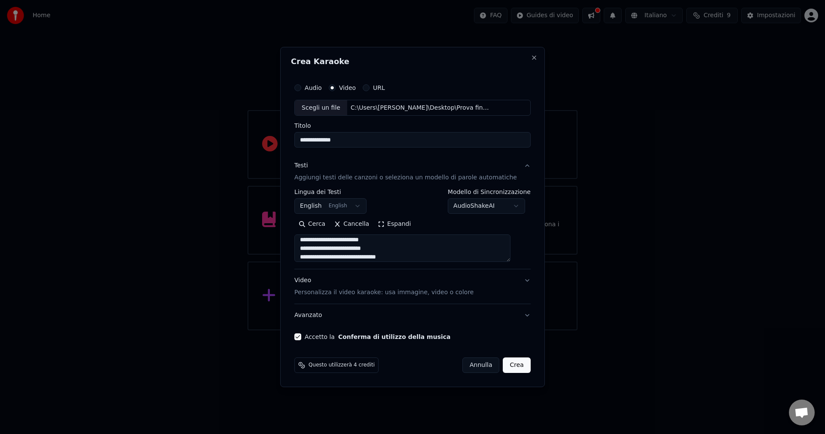
click at [443, 254] on textarea "**********" at bounding box center [402, 249] width 216 height 28
paste textarea "**********"
click at [325, 255] on textarea "**********" at bounding box center [402, 249] width 216 height 28
paste textarea "**********"
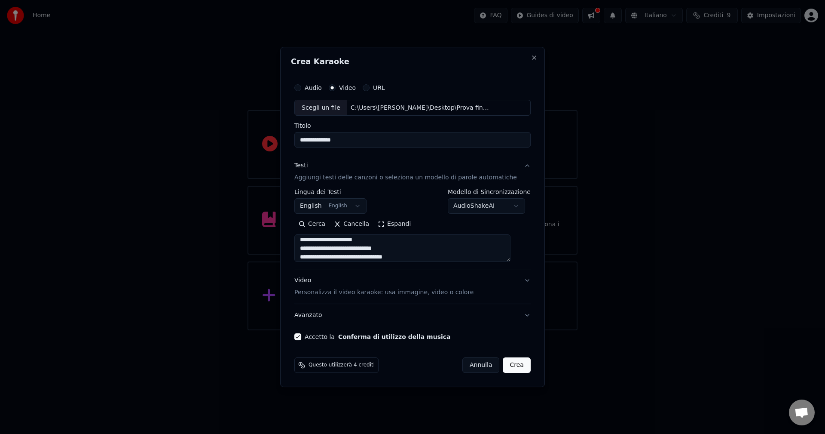
scroll to position [166, 0]
click at [349, 260] on textarea "**********" at bounding box center [402, 249] width 216 height 28
paste textarea "**********"
click at [312, 254] on textarea "**********" at bounding box center [402, 249] width 216 height 28
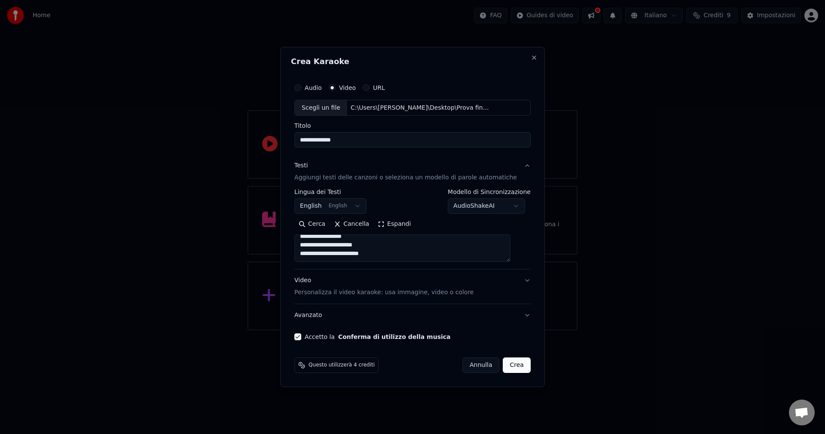
paste textarea "**********"
click at [324, 255] on textarea "**********" at bounding box center [402, 249] width 216 height 28
paste textarea "**********"
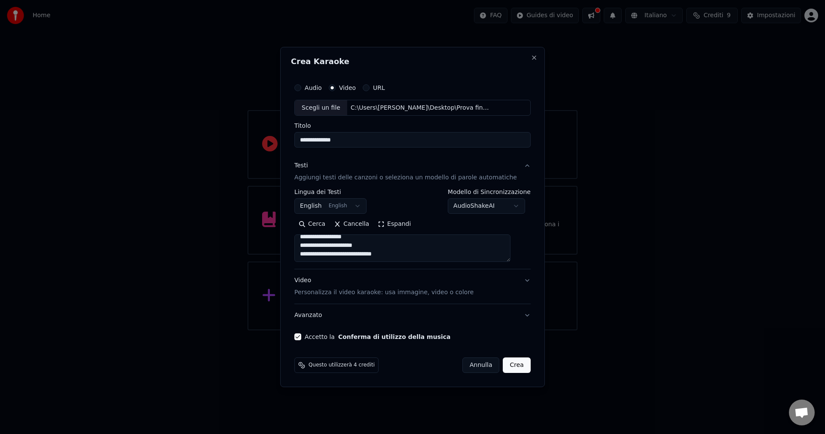
type textarea "**********"
click at [511, 367] on button "Crea" at bounding box center [517, 364] width 28 height 15
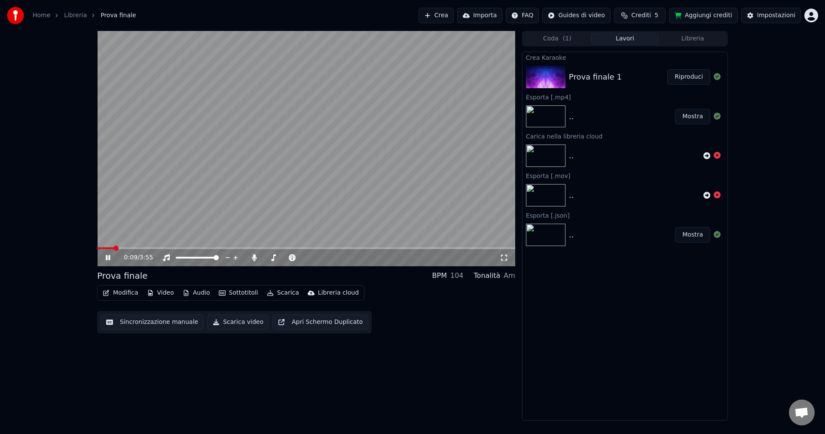
click at [269, 78] on video at bounding box center [306, 148] width 418 height 235
click at [110, 255] on icon at bounding box center [114, 257] width 20 height 7
click at [110, 255] on icon at bounding box center [108, 257] width 4 height 5
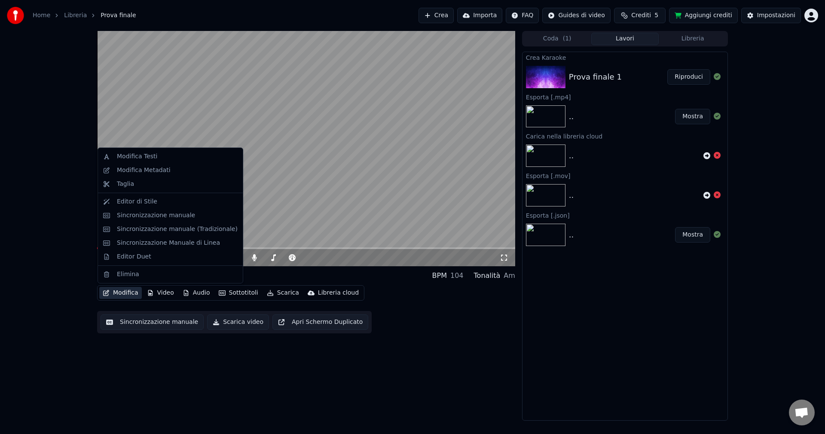
click at [128, 292] on button "Modifica" at bounding box center [120, 293] width 43 height 12
click at [171, 199] on div "Editor di Stile" at bounding box center [177, 201] width 121 height 9
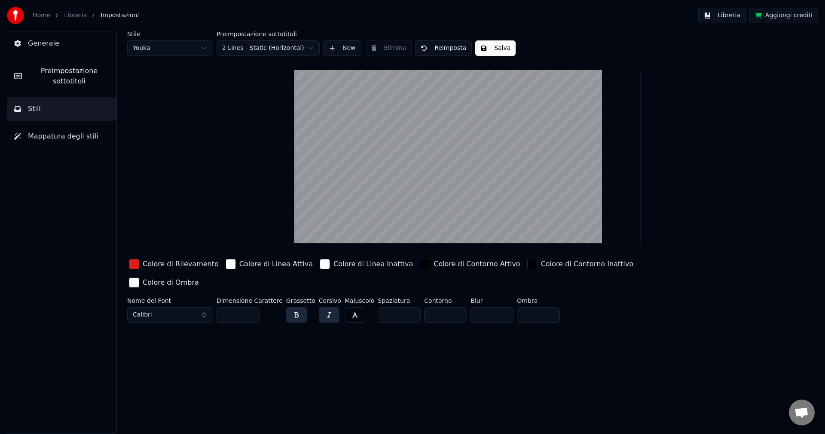
click at [251, 307] on input "**" at bounding box center [238, 314] width 43 height 15
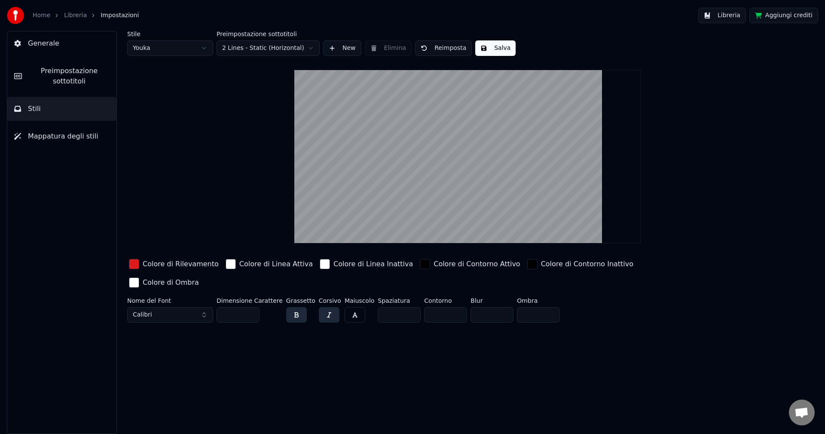
click at [251, 307] on input "**" at bounding box center [238, 314] width 43 height 15
type input "**"
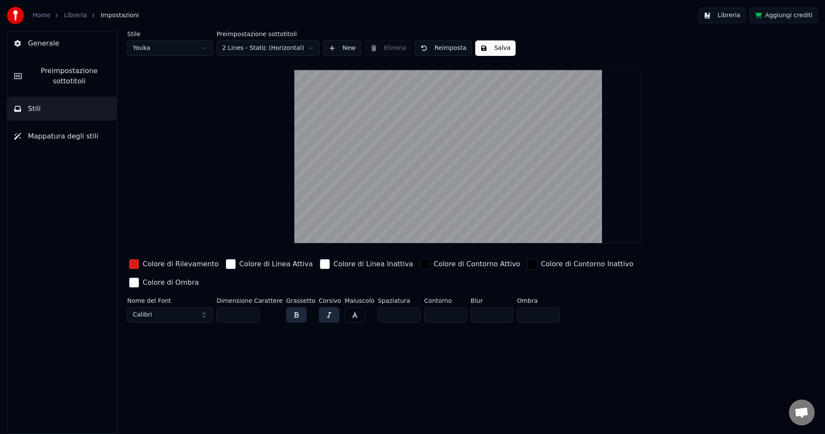
click at [251, 307] on input "**" at bounding box center [238, 314] width 43 height 15
click at [75, 7] on div "Home Libreria Impostazioni" at bounding box center [73, 15] width 132 height 17
click at [72, 15] on link "Libreria" at bounding box center [75, 15] width 23 height 9
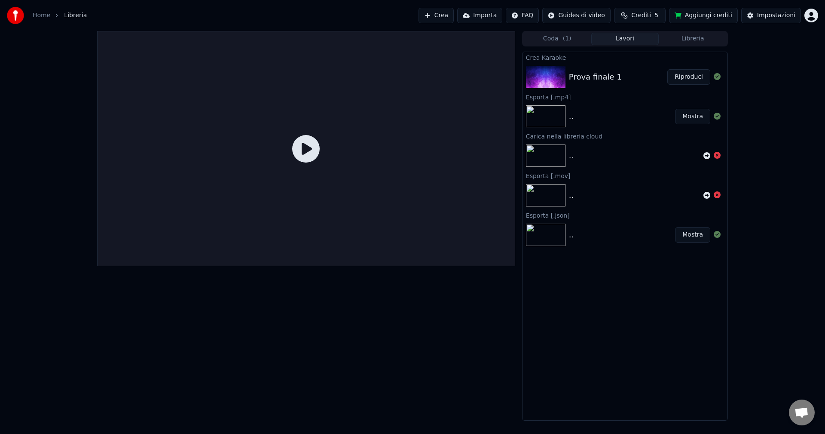
click at [698, 74] on button "Riproduci" at bounding box center [688, 76] width 43 height 15
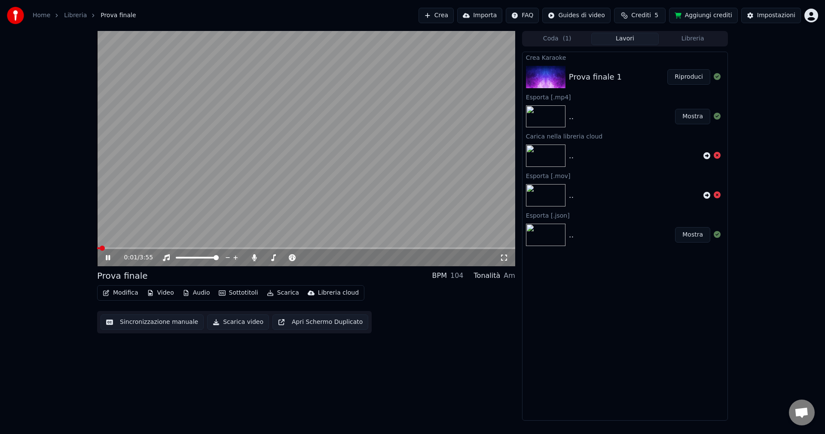
click at [123, 248] on span at bounding box center [306, 248] width 418 height 2
click at [134, 247] on video at bounding box center [306, 148] width 418 height 235
click at [105, 255] on icon at bounding box center [114, 257] width 20 height 7
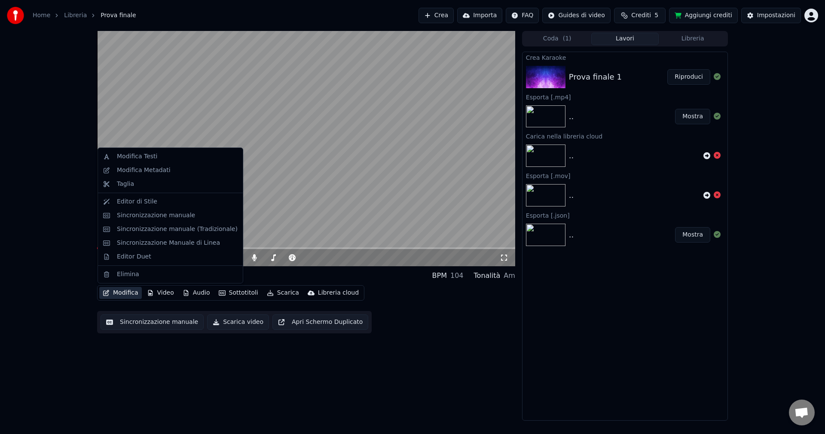
click at [105, 291] on icon "button" at bounding box center [106, 293] width 7 height 6
click at [134, 200] on div "Editor di Stile" at bounding box center [137, 201] width 40 height 9
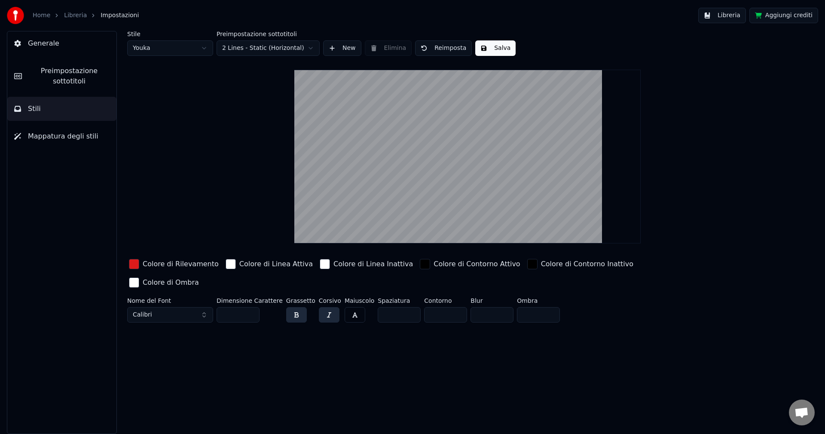
click at [70, 79] on span "Preimpostazione sottotitoli" at bounding box center [69, 76] width 81 height 21
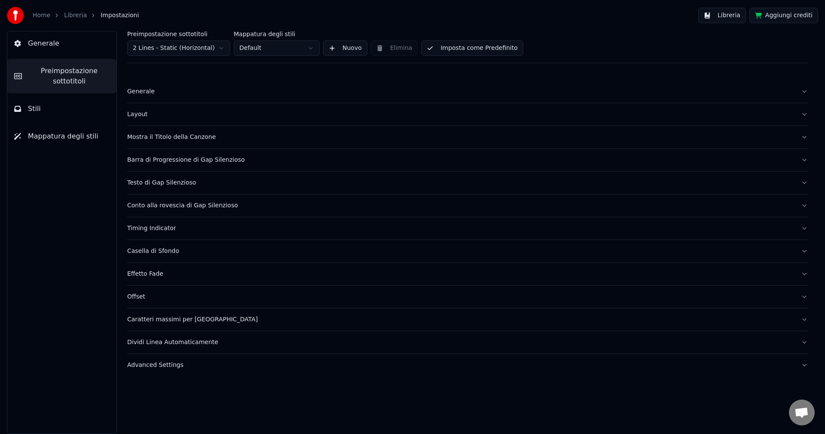
click at [163, 117] on div "Layout" at bounding box center [460, 114] width 667 height 9
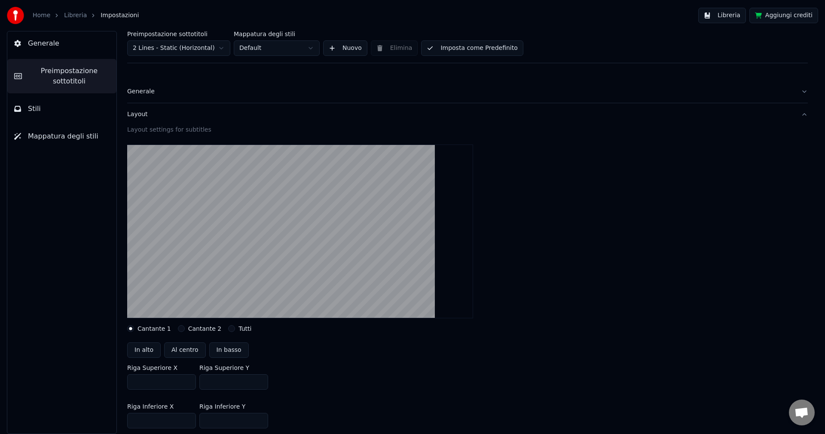
click at [153, 98] on button "Generale" at bounding box center [467, 91] width 681 height 22
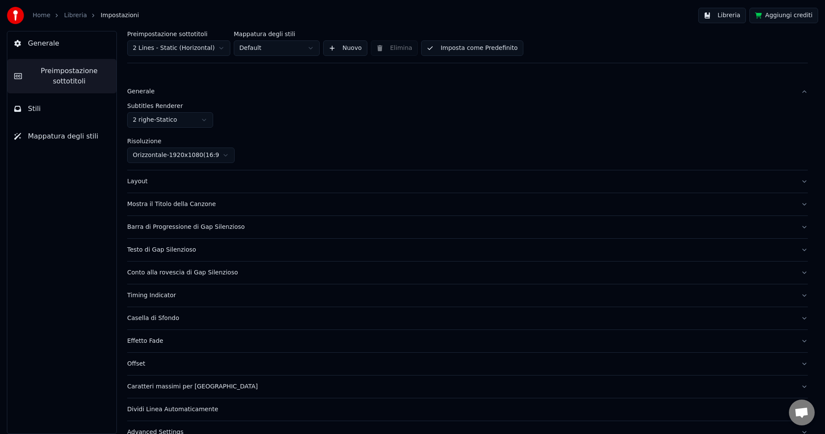
click at [206, 156] on html "Home Libreria Impostazioni Libreria Aggiungi crediti Generale Preimpostazione s…" at bounding box center [412, 217] width 825 height 434
click at [72, 18] on link "Libreria" at bounding box center [75, 15] width 23 height 9
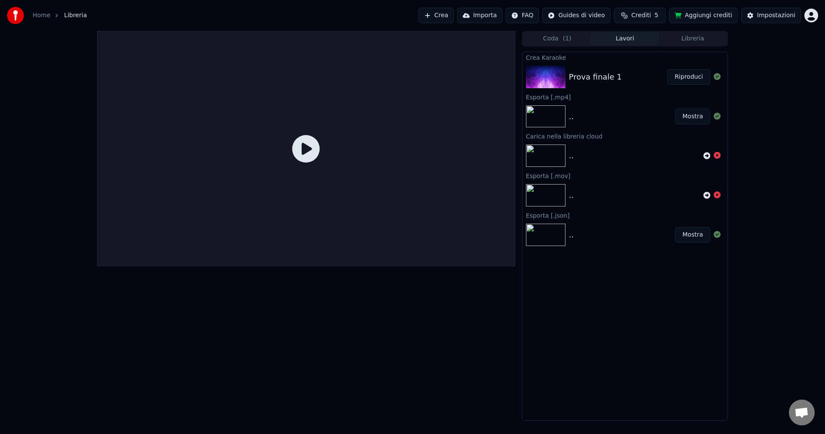
click at [690, 74] on button "Riproduci" at bounding box center [688, 76] width 43 height 15
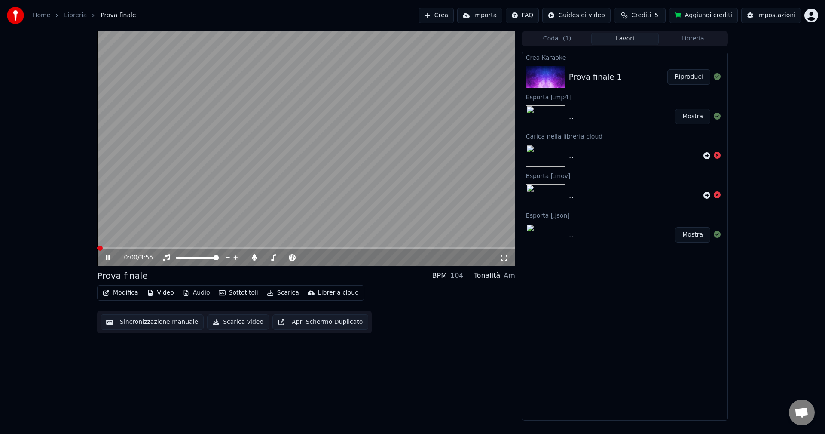
click at [306, 140] on video at bounding box center [306, 148] width 418 height 235
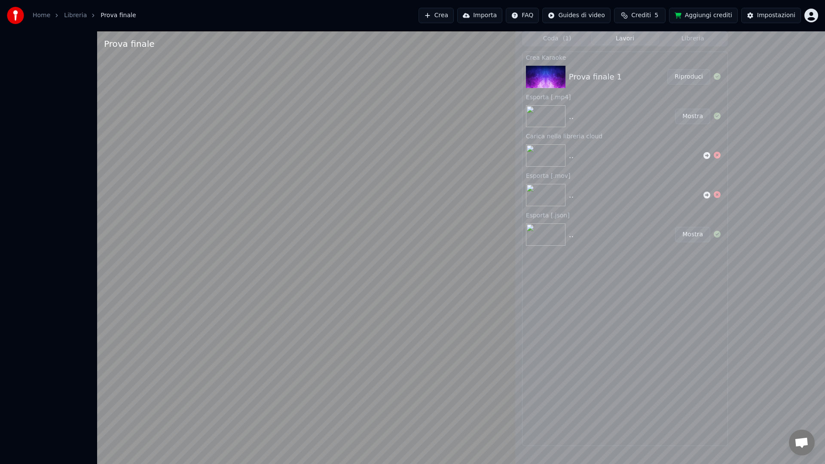
click at [268, 191] on video at bounding box center [306, 263] width 418 height 464
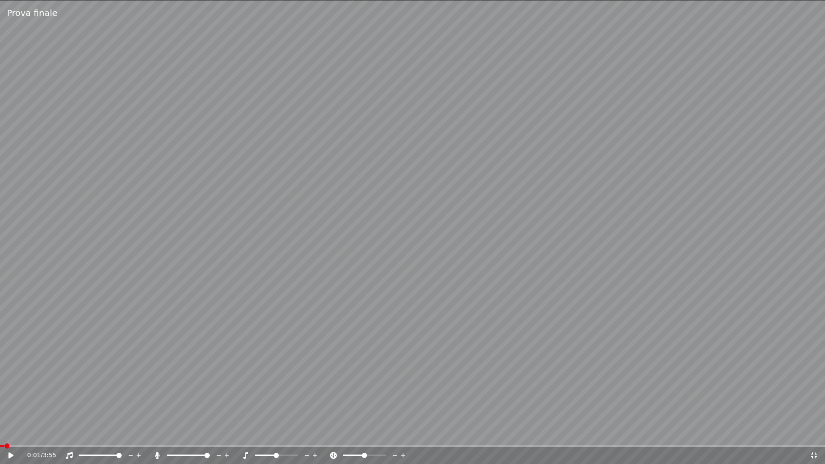
click at [268, 191] on video at bounding box center [412, 232] width 825 height 464
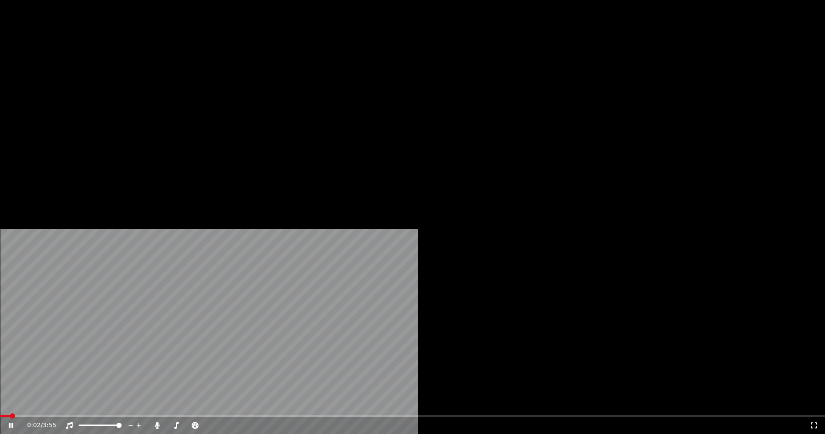
click at [188, 415] on span at bounding box center [412, 416] width 825 height 2
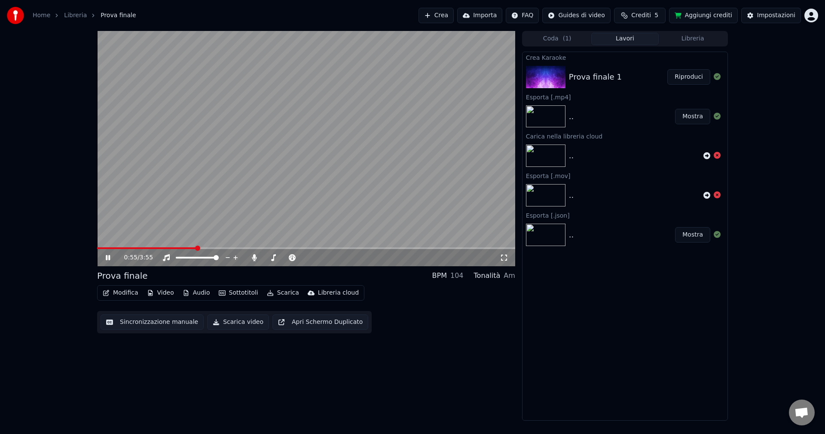
click at [319, 125] on video at bounding box center [306, 148] width 418 height 235
drag, startPoint x: 154, startPoint y: 322, endPoint x: 310, endPoint y: 356, distance: 159.6
click at [326, 356] on div "0:56 / 3:55 Prova finale BPM 104 Tonalità Am Modifica Video Audio Sottotitoli S…" at bounding box center [306, 225] width 418 height 389
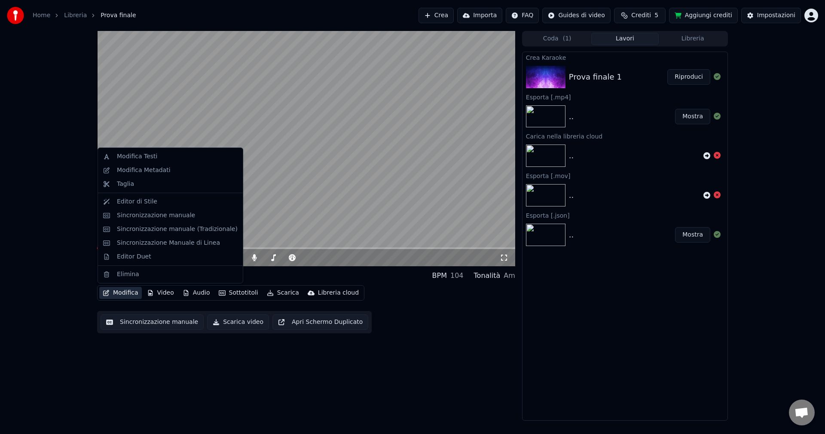
click at [124, 290] on button "Modifica" at bounding box center [120, 293] width 43 height 12
click at [138, 196] on div "Editor di Stile" at bounding box center [170, 202] width 141 height 14
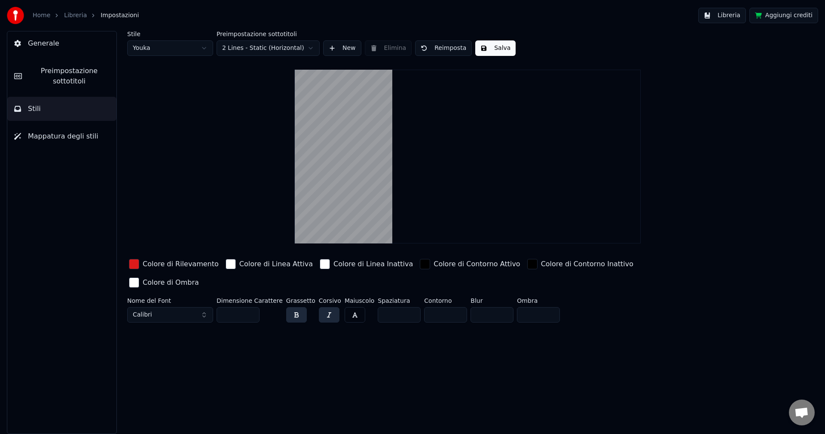
drag, startPoint x: 502, startPoint y: 125, endPoint x: 475, endPoint y: 123, distance: 27.2
click at [475, 123] on video at bounding box center [467, 157] width 346 height 174
click at [53, 86] on span "Preimpostazione sottotitoli" at bounding box center [69, 76] width 81 height 21
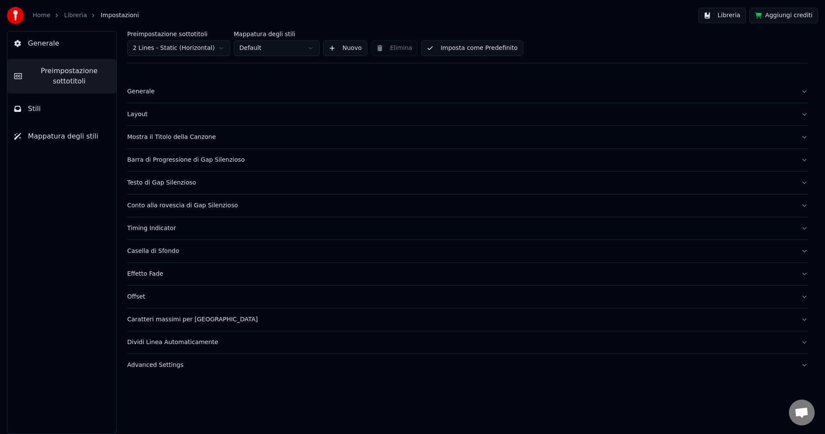
click at [195, 90] on div "Generale" at bounding box center [460, 91] width 667 height 9
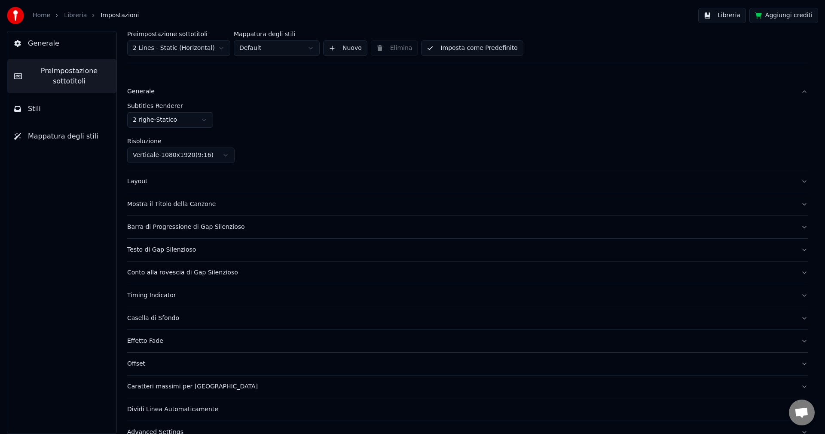
click at [195, 90] on div "Generale" at bounding box center [460, 91] width 667 height 9
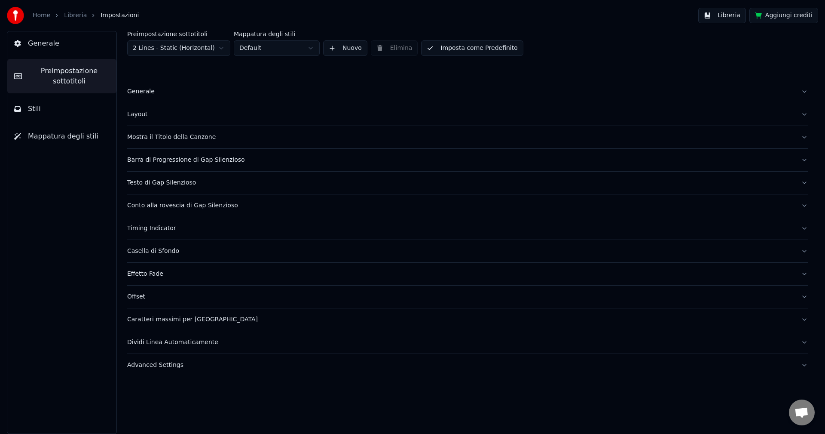
click at [199, 121] on button "Layout" at bounding box center [467, 114] width 681 height 22
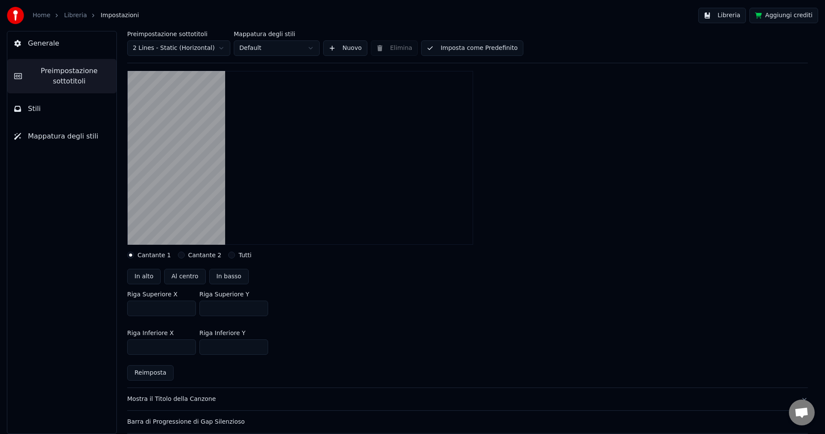
scroll to position [86, 0]
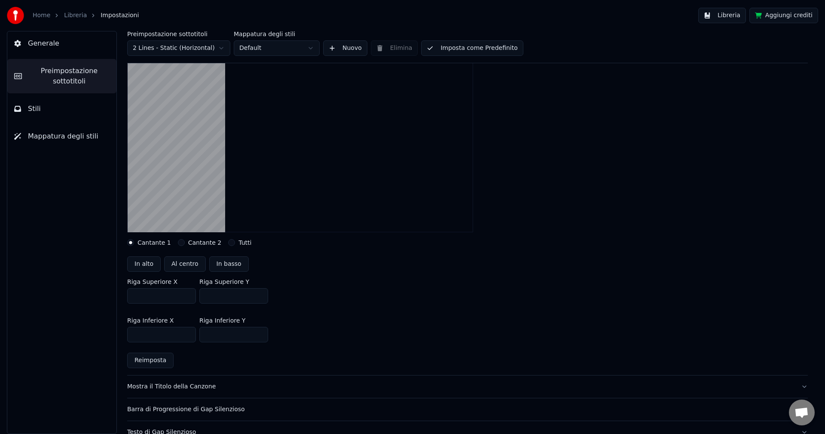
click at [178, 262] on button "Al centro" at bounding box center [185, 263] width 42 height 15
click at [147, 262] on button "In alto" at bounding box center [144, 263] width 34 height 15
type input "***"
click at [220, 262] on button "In basso" at bounding box center [229, 263] width 40 height 15
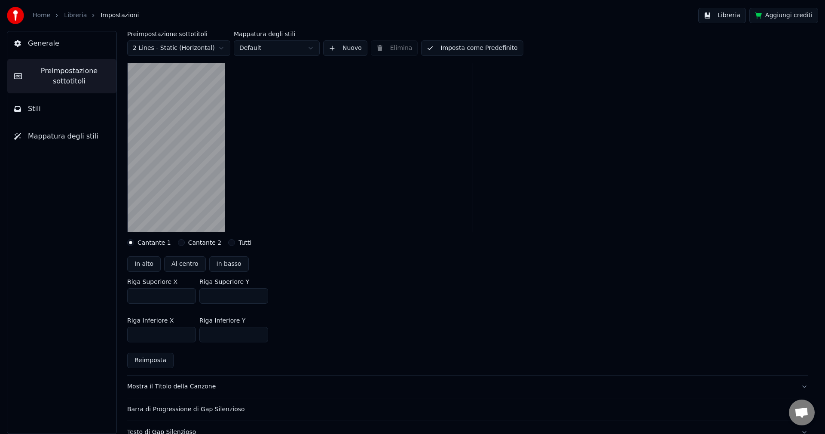
type input "***"
click at [191, 266] on button "Al centro" at bounding box center [185, 263] width 42 height 15
type input "***"
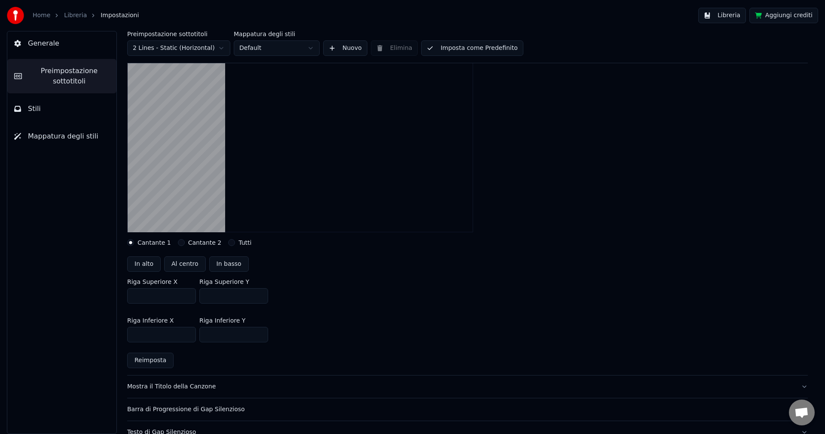
drag, startPoint x: 202, startPoint y: 110, endPoint x: 189, endPoint y: 138, distance: 30.8
click at [189, 138] on video at bounding box center [300, 145] width 346 height 174
click at [197, 101] on video at bounding box center [300, 145] width 346 height 174
click at [137, 241] on div "Cantante 1" at bounding box center [149, 242] width 44 height 7
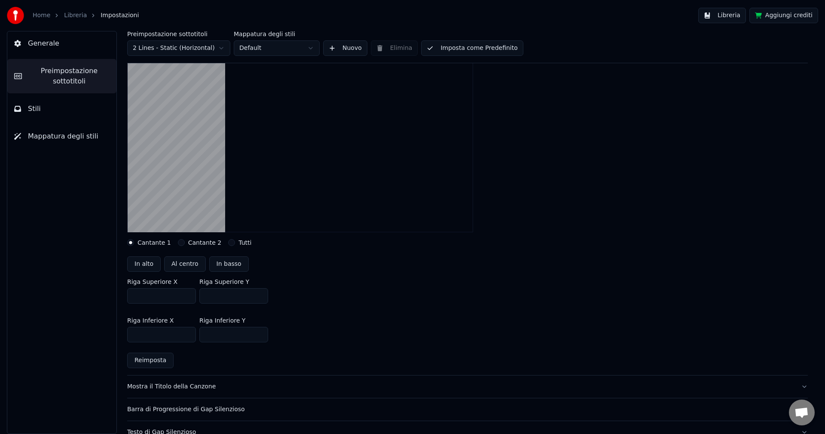
click at [199, 240] on label "Cantante 2" at bounding box center [205, 242] width 34 height 6
click at [185, 240] on button "Cantante 2" at bounding box center [181, 242] width 7 height 7
click at [229, 240] on div "Tutti" at bounding box center [239, 242] width 23 height 7
click at [228, 242] on div "Tutti" at bounding box center [239, 242] width 23 height 7
click at [228, 242] on button "Tutti" at bounding box center [231, 242] width 7 height 7
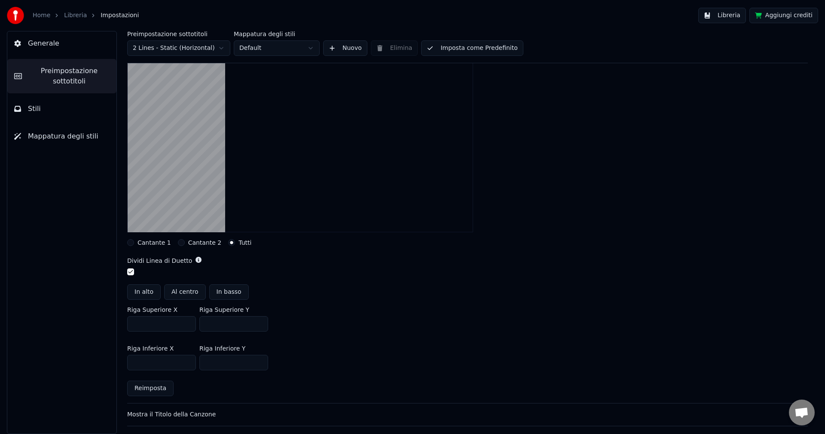
click at [131, 241] on button "Cantante 1" at bounding box center [130, 242] width 7 height 7
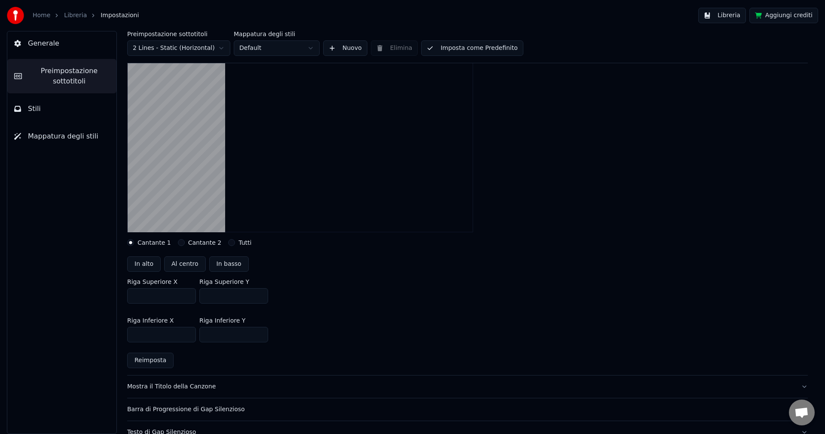
click at [141, 265] on button "In alto" at bounding box center [144, 263] width 34 height 15
type input "***"
click at [182, 260] on button "Al centro" at bounding box center [185, 263] width 42 height 15
type input "***"
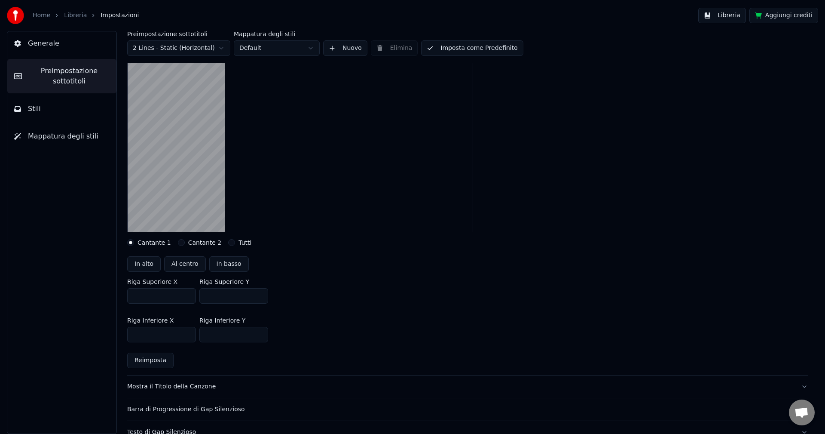
type input "***"
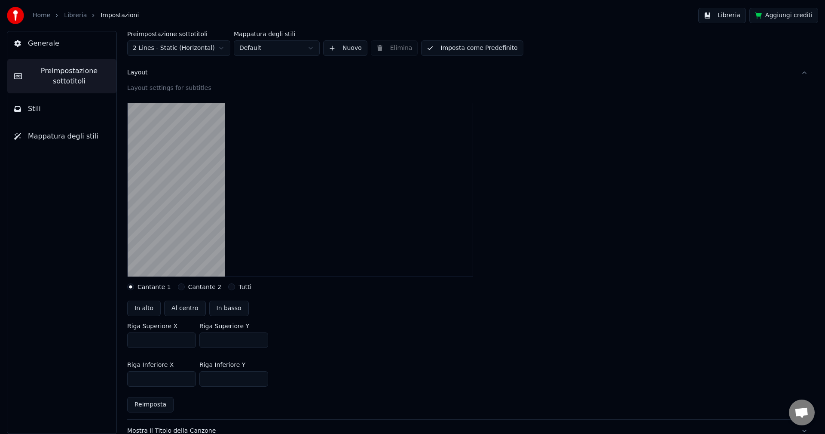
scroll to position [43, 0]
click at [217, 306] on button "In basso" at bounding box center [229, 306] width 40 height 15
type input "***"
click at [187, 340] on input "***" at bounding box center [161, 338] width 69 height 15
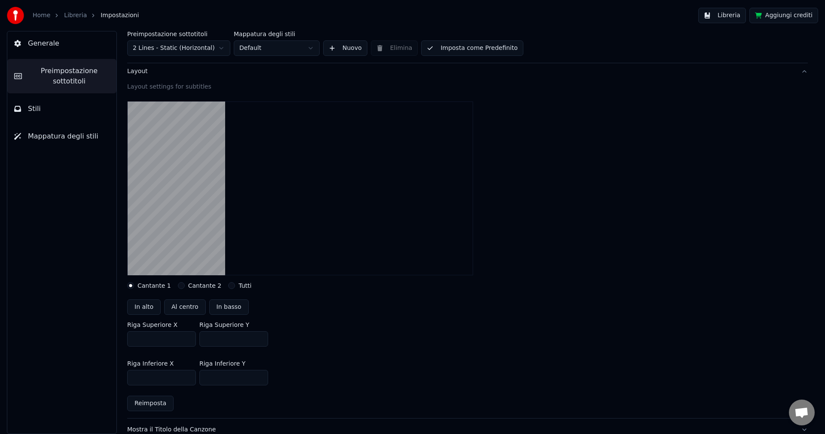
click at [187, 340] on input "***" at bounding box center [161, 338] width 69 height 15
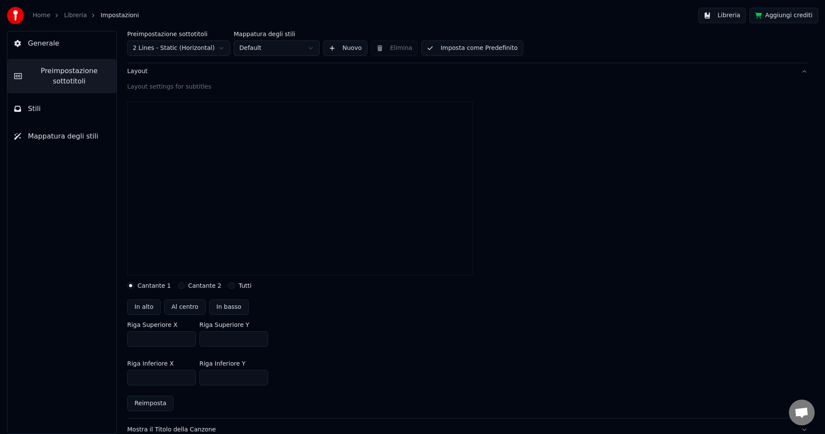
click at [187, 340] on input "***" at bounding box center [161, 338] width 69 height 15
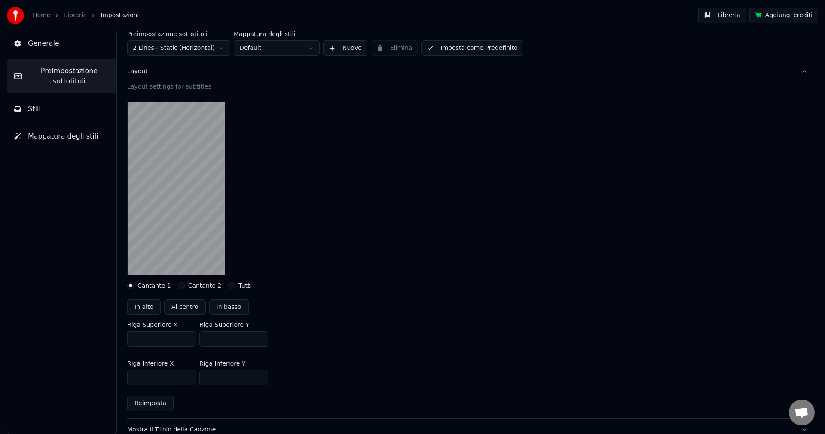
click at [187, 340] on input "***" at bounding box center [161, 338] width 69 height 15
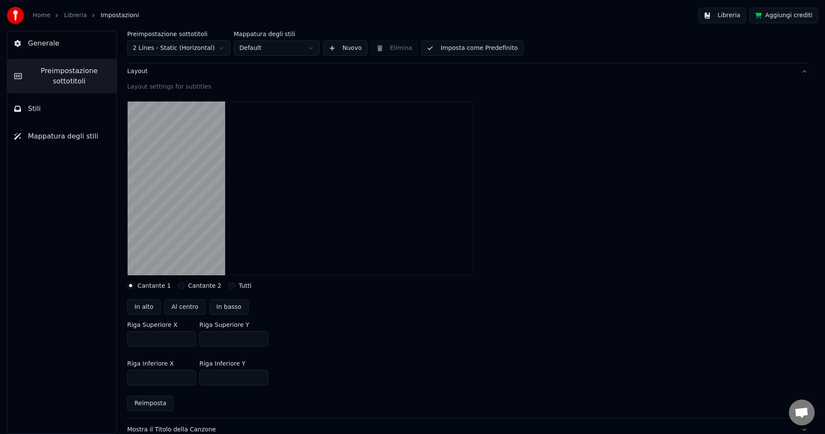
click at [162, 338] on input "***" at bounding box center [161, 338] width 69 height 15
type input "****"
click at [235, 332] on input "***" at bounding box center [233, 338] width 69 height 15
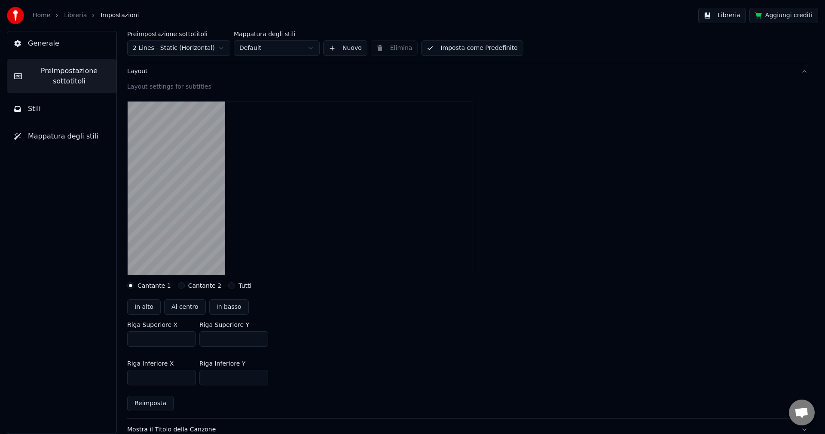
type input "***"
click at [182, 308] on button "Al centro" at bounding box center [185, 306] width 42 height 15
type input "***"
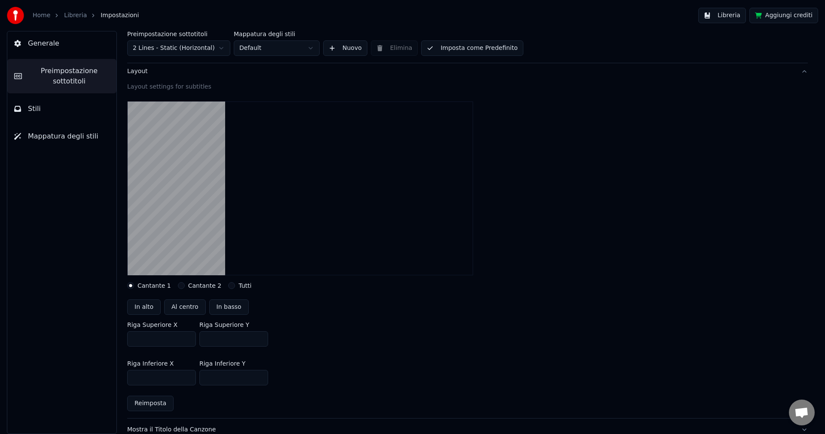
click at [153, 340] on input "***" at bounding box center [161, 338] width 69 height 15
type input "***"
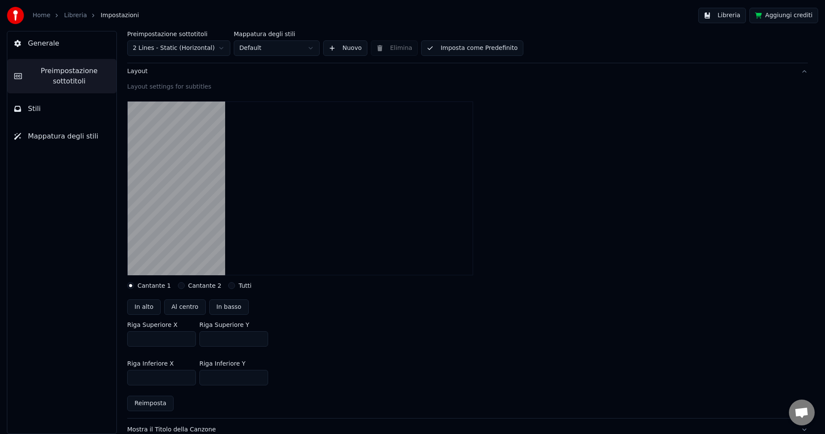
click at [213, 338] on input "***" at bounding box center [233, 338] width 69 height 15
click at [226, 338] on input "***" at bounding box center [233, 338] width 69 height 15
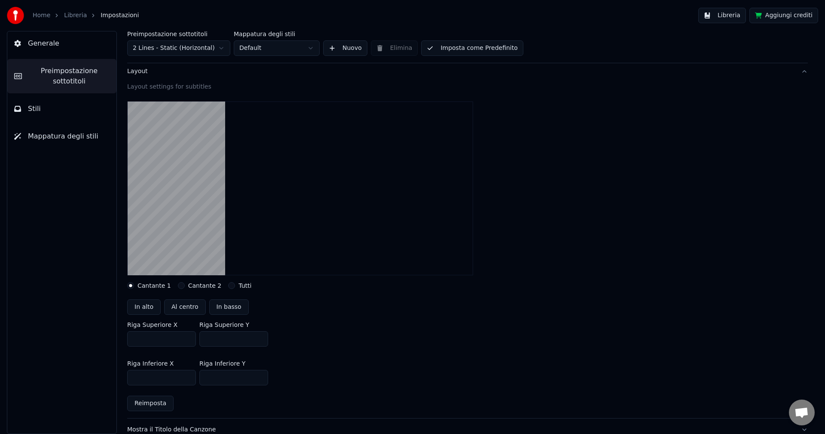
click at [226, 338] on input "***" at bounding box center [233, 338] width 69 height 15
type input "***"
click at [147, 373] on input "***" at bounding box center [161, 377] width 69 height 15
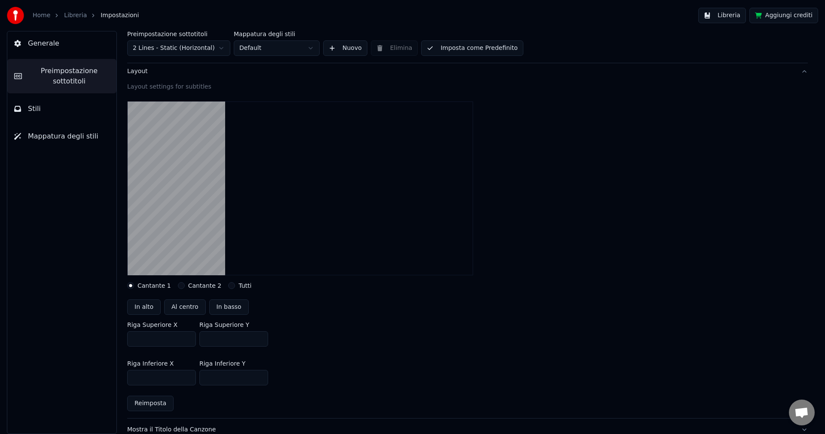
drag, startPoint x: 148, startPoint y: 373, endPoint x: 96, endPoint y: 376, distance: 52.1
click at [96, 376] on div "Generale Preimpostazione sottotitoli Stili Mappatura degli stili Preimpostazion…" at bounding box center [412, 232] width 825 height 403
type input "***"
click at [240, 371] on input "***" at bounding box center [233, 377] width 69 height 15
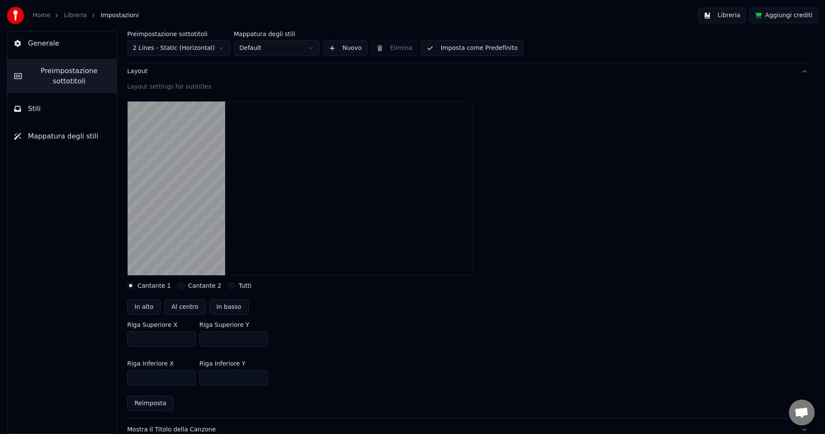
click at [240, 371] on input "***" at bounding box center [233, 377] width 69 height 15
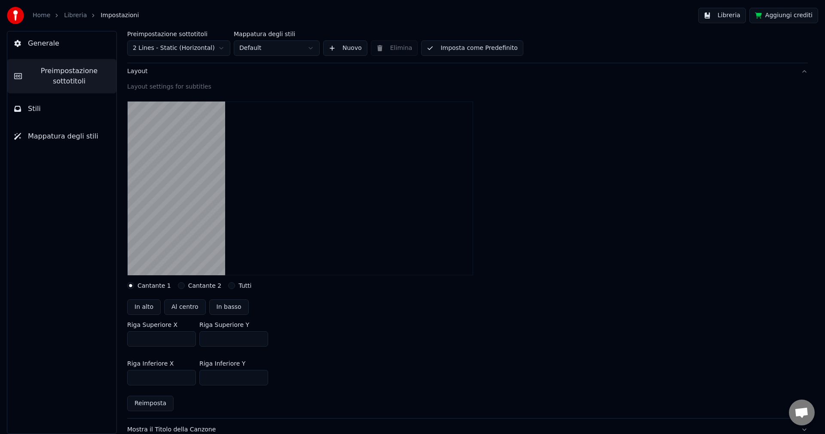
drag, startPoint x: 238, startPoint y: 375, endPoint x: 178, endPoint y: 381, distance: 60.0
click at [178, 381] on div "Riga Inferiore X *** Riga Inferiore Y ***" at bounding box center [467, 372] width 681 height 39
type input "***"
click at [176, 306] on button "Al centro" at bounding box center [185, 306] width 42 height 15
type input "***"
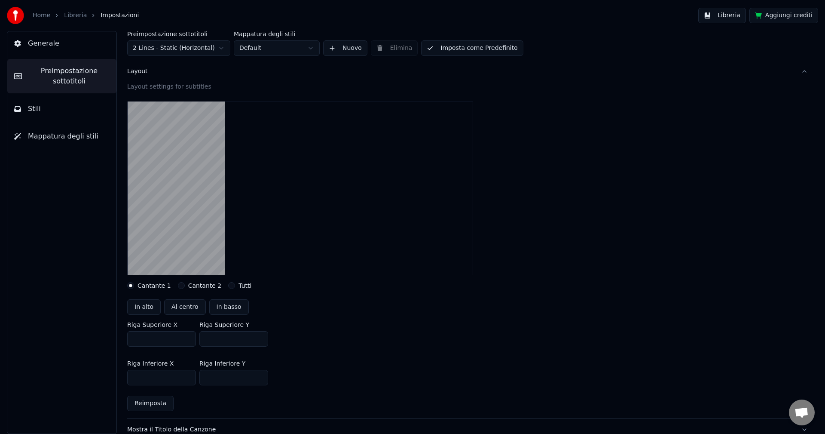
type input "***"
click at [139, 308] on button "In alto" at bounding box center [144, 306] width 34 height 15
type input "***"
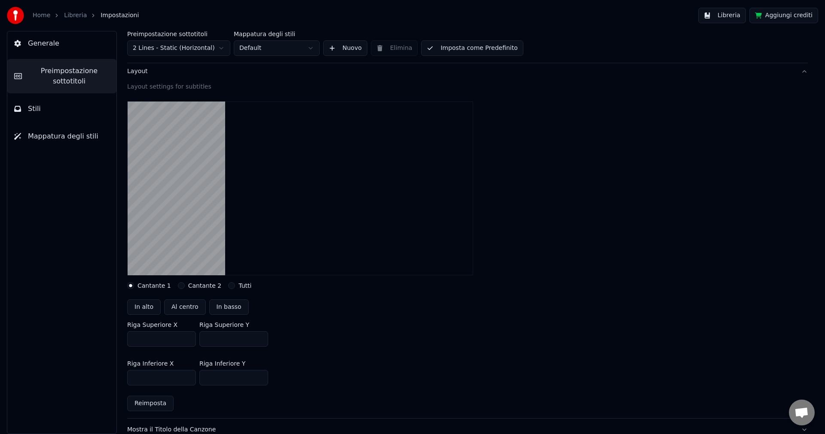
type input "***"
click at [213, 308] on button "In basso" at bounding box center [229, 306] width 40 height 15
type input "***"
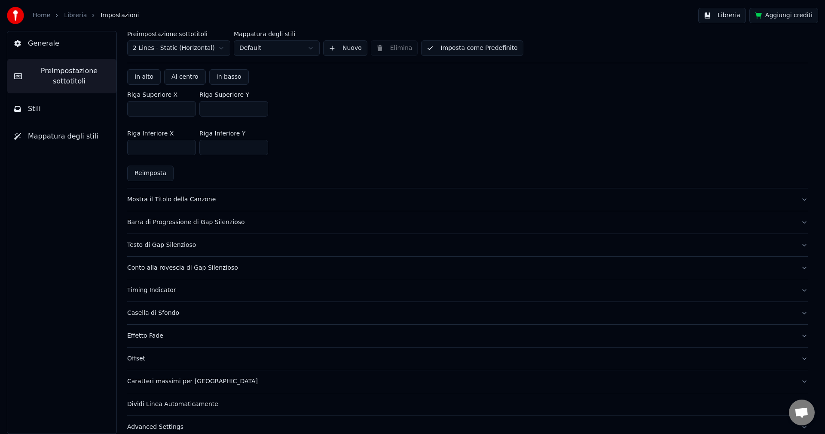
scroll to position [284, 0]
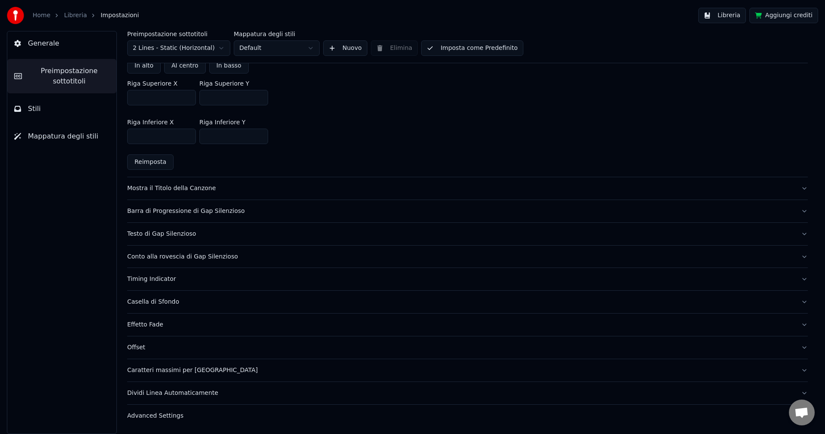
click at [179, 417] on div "Advanced Settings" at bounding box center [460, 415] width 667 height 9
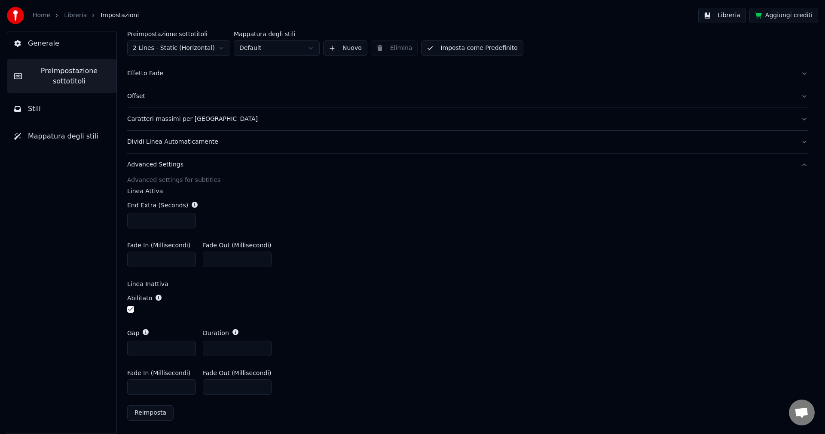
scroll to position [0, 0]
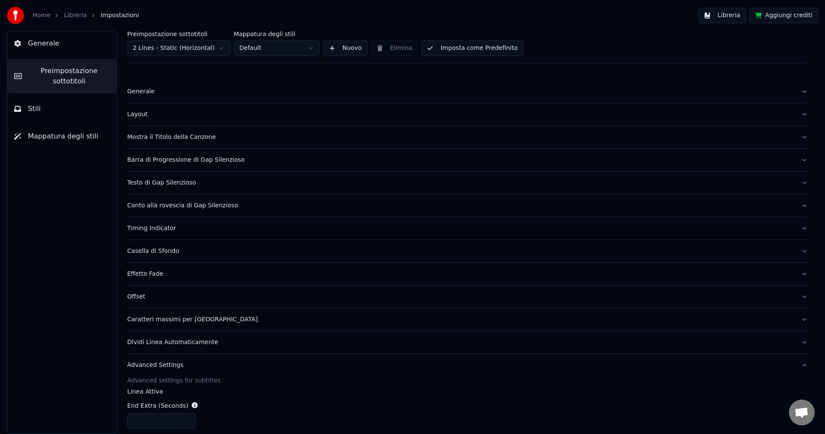
click at [161, 251] on div "Casella di Sfondo" at bounding box center [460, 251] width 667 height 9
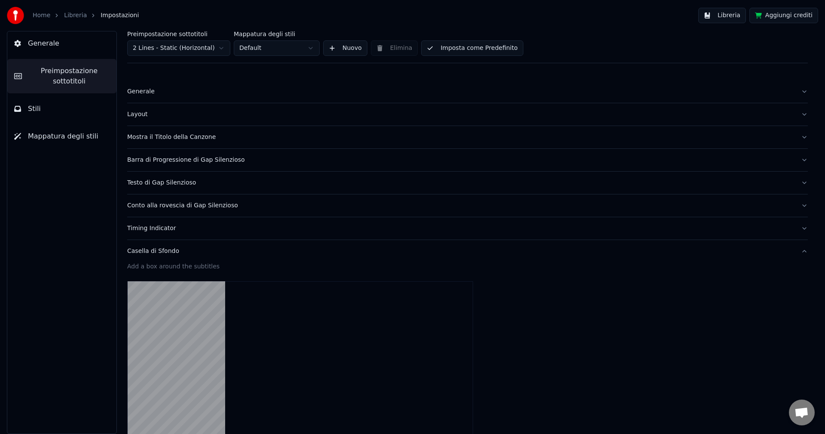
click at [155, 257] on button "Casella di Sfondo" at bounding box center [467, 251] width 681 height 22
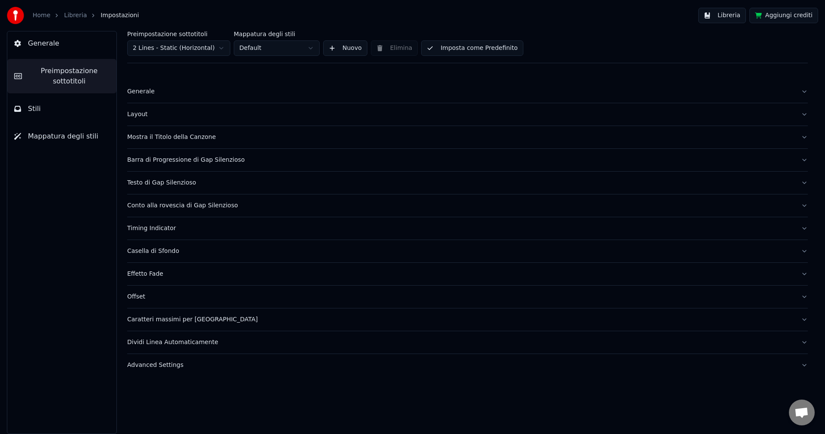
click at [170, 209] on div "Conto alla rovescia di Gap Silenzioso" at bounding box center [460, 205] width 667 height 9
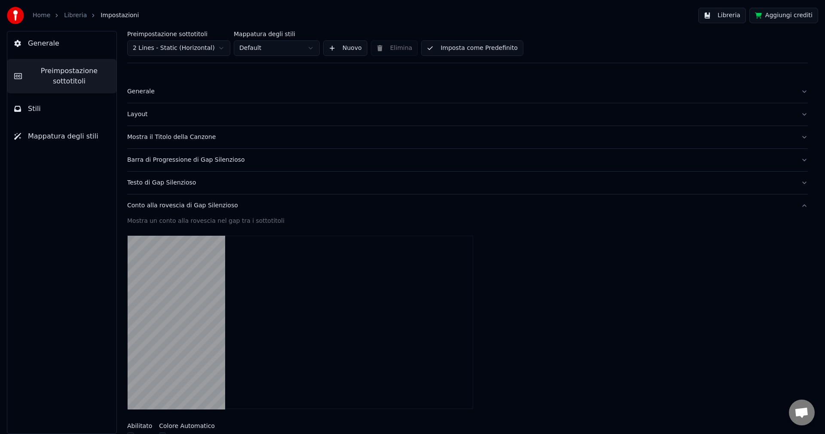
click at [170, 209] on div "Conto alla rovescia di Gap Silenzioso" at bounding box center [460, 205] width 667 height 9
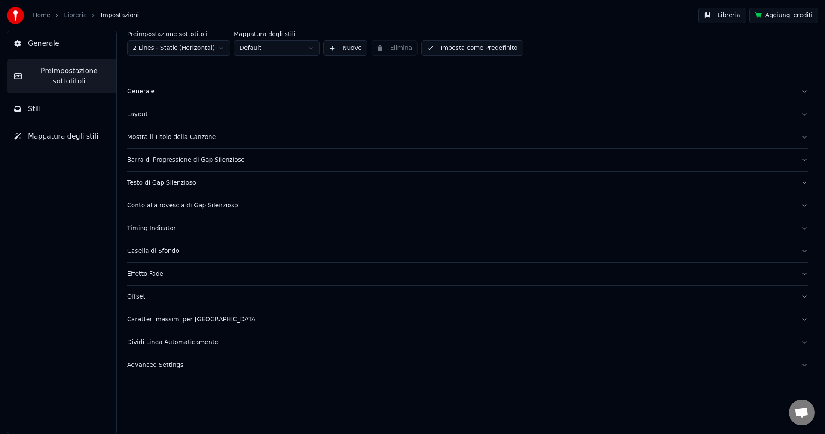
click at [162, 183] on div "Testo di Gap Silenzioso" at bounding box center [460, 182] width 667 height 9
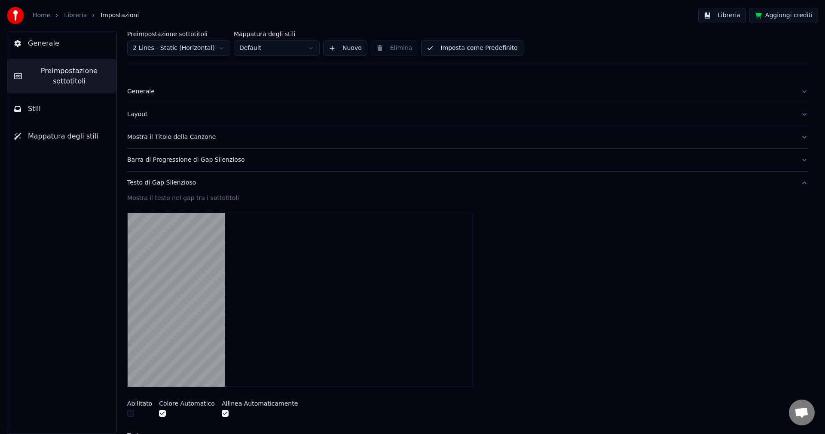
click at [162, 183] on div "Testo di Gap Silenzioso" at bounding box center [460, 182] width 667 height 9
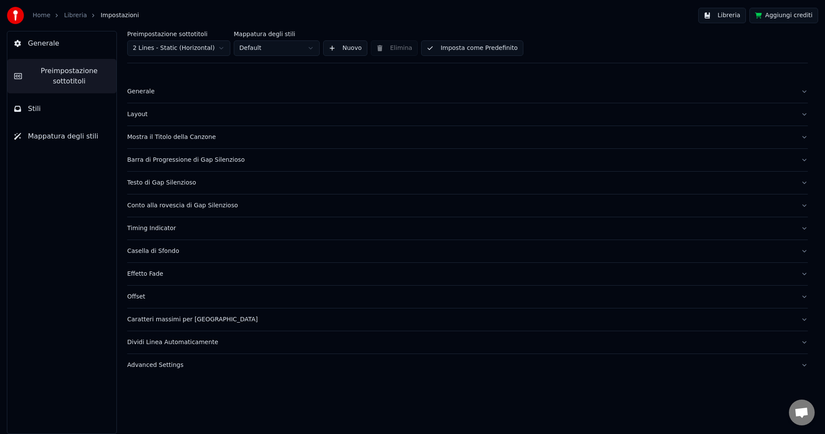
click at [167, 162] on div "Barra di Progressione di Gap Silenzioso" at bounding box center [460, 160] width 667 height 9
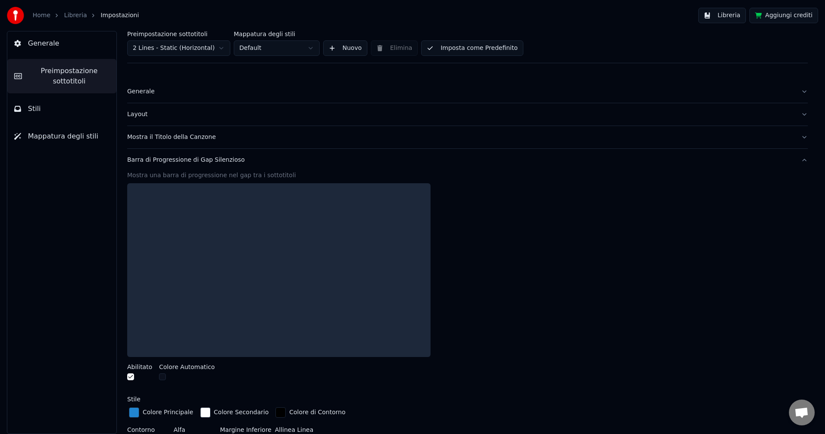
click at [167, 162] on div "Barra di Progressione di Gap Silenzioso" at bounding box center [460, 160] width 667 height 9
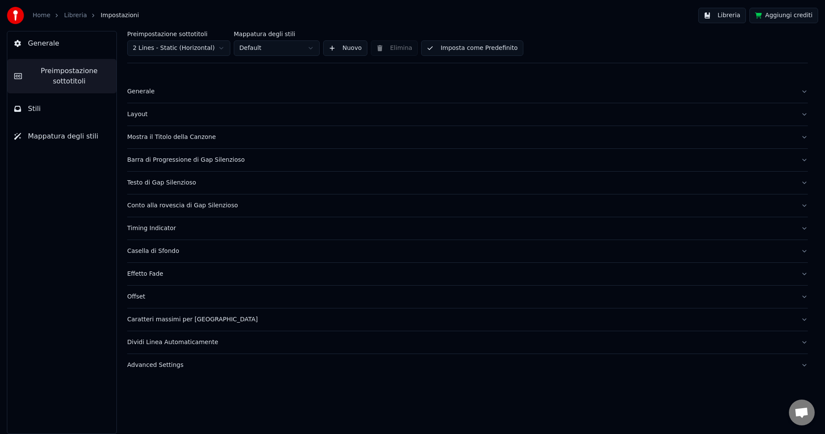
click at [171, 136] on div "Mostra il Titolo della Canzone" at bounding box center [460, 137] width 667 height 9
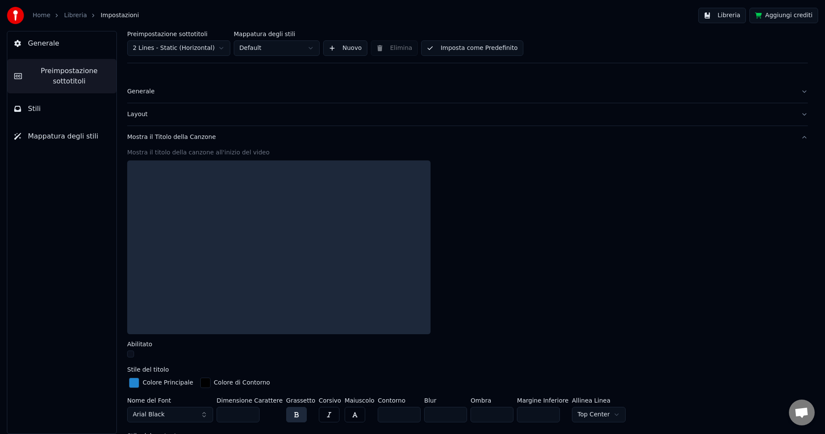
click at [171, 136] on div "Mostra il Titolo della Canzone" at bounding box center [460, 137] width 667 height 9
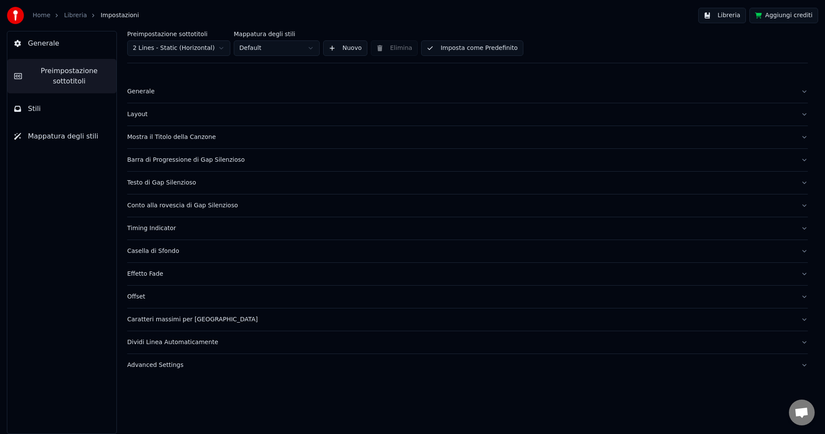
click at [124, 121] on div "Preimpostazione sottotitoli 2 Lines - Static (Horizontal) Mappatura degli stili…" at bounding box center [467, 232] width 715 height 403
click at [134, 120] on button "Layout" at bounding box center [467, 114] width 681 height 22
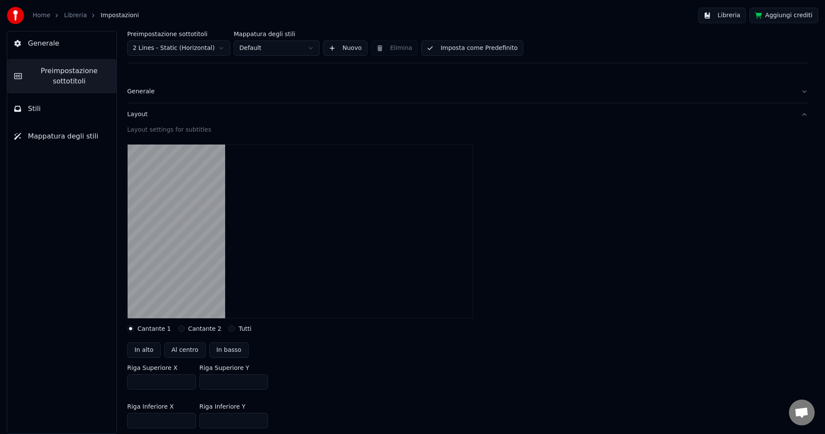
click at [134, 120] on button "Layout" at bounding box center [467, 114] width 681 height 22
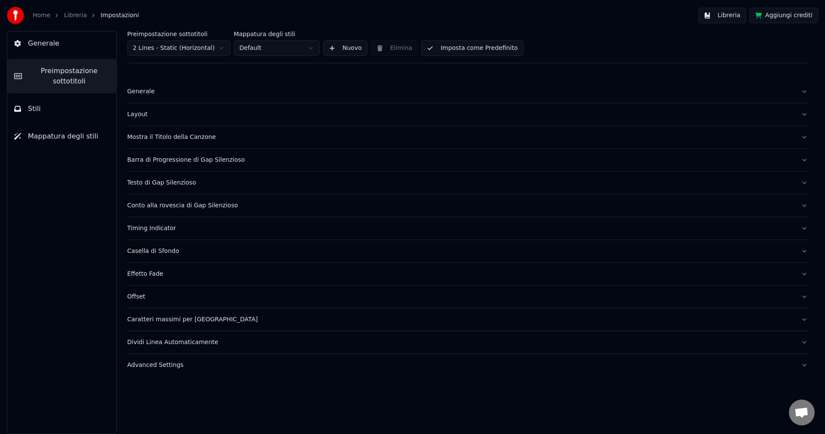
click at [79, 19] on link "Libreria" at bounding box center [75, 15] width 23 height 9
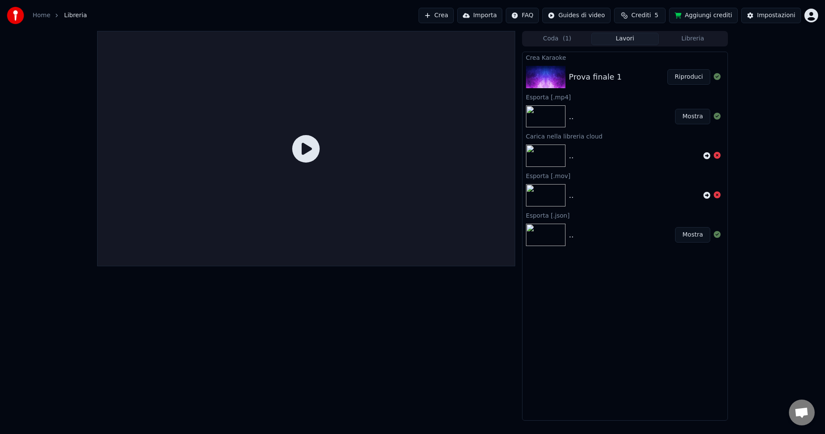
click at [688, 78] on button "Riproduci" at bounding box center [688, 76] width 43 height 15
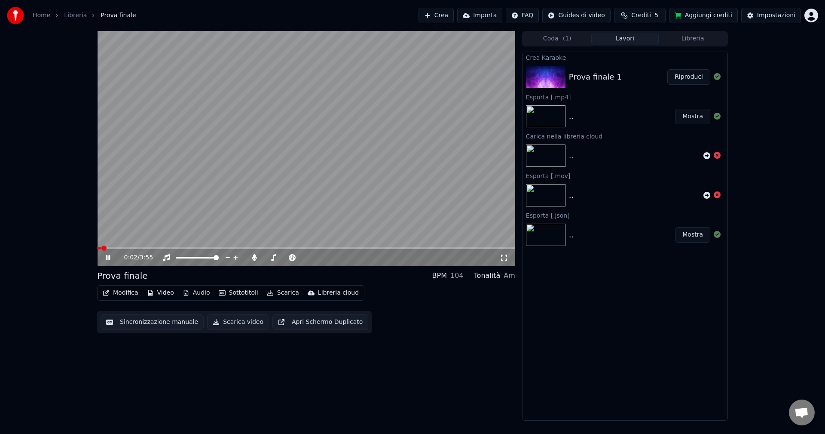
click at [306, 183] on video at bounding box center [306, 148] width 418 height 235
click at [232, 246] on video at bounding box center [306, 148] width 418 height 235
click at [235, 248] on span at bounding box center [306, 248] width 418 height 2
click at [385, 184] on video at bounding box center [306, 148] width 418 height 235
drag, startPoint x: 464, startPoint y: 144, endPoint x: 367, endPoint y: 140, distance: 96.8
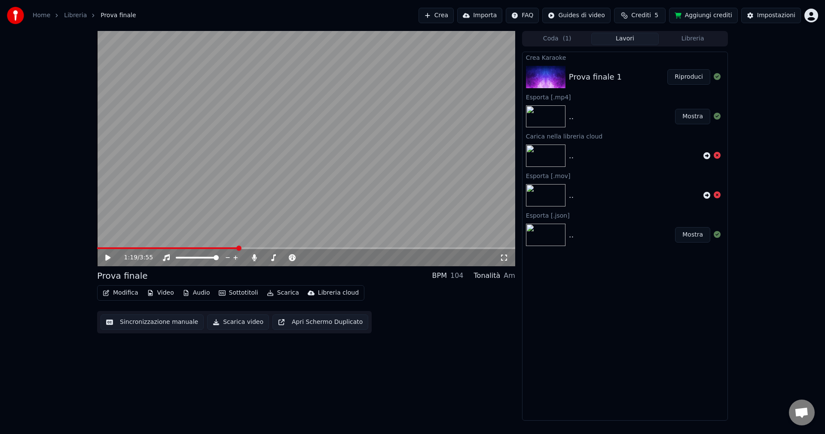
click at [372, 141] on video at bounding box center [306, 148] width 418 height 235
click at [323, 134] on video at bounding box center [306, 148] width 418 height 235
click at [49, 18] on div "Home" at bounding box center [46, 15] width 27 height 9
click at [45, 15] on link "Home" at bounding box center [42, 15] width 18 height 9
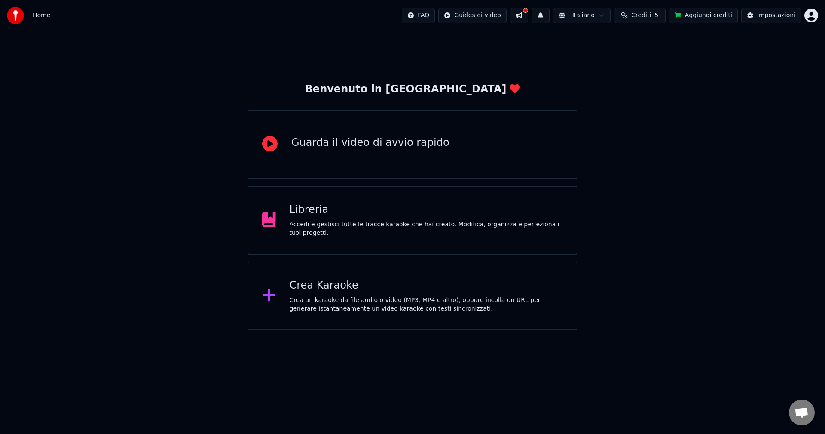
click at [348, 293] on div "Crea Karaoke Crea un karaoke da file audio o video (MP3, MP4 e altro), oppure i…" at bounding box center [427, 295] width 274 height 34
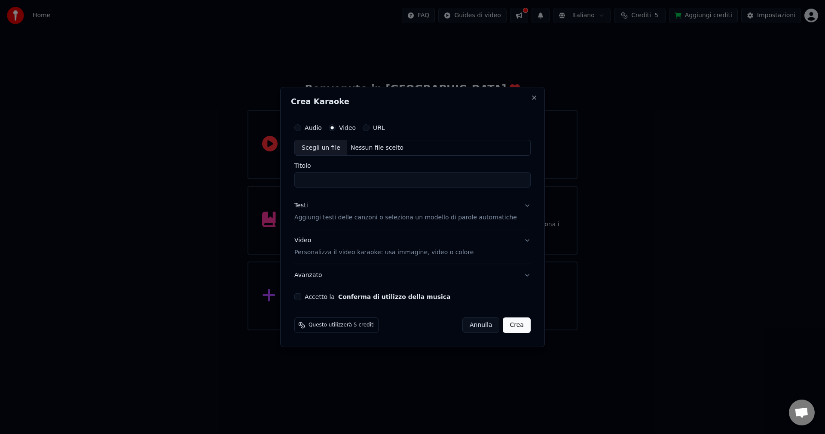
click at [301, 126] on button "Audio" at bounding box center [297, 127] width 7 height 7
click at [327, 149] on div "Scegli un file" at bounding box center [321, 147] width 52 height 15
type input "**********"
drag, startPoint x: 361, startPoint y: 179, endPoint x: 356, endPoint y: 180, distance: 4.8
click at [356, 180] on input "**********" at bounding box center [412, 179] width 236 height 15
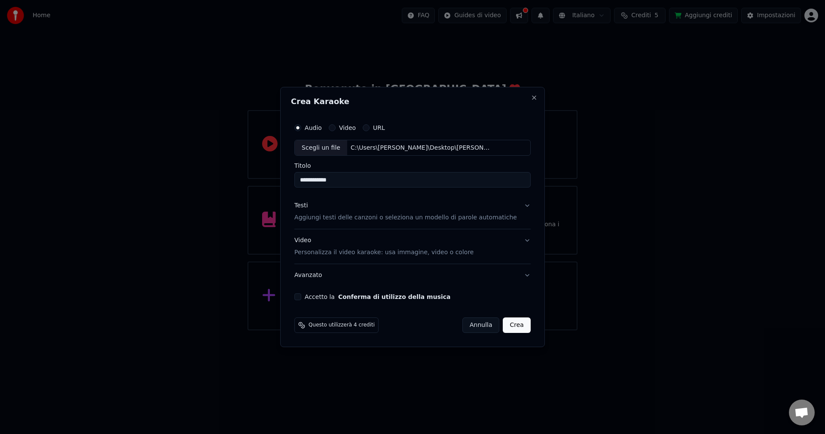
click at [509, 327] on button "Crea" at bounding box center [517, 324] width 28 height 15
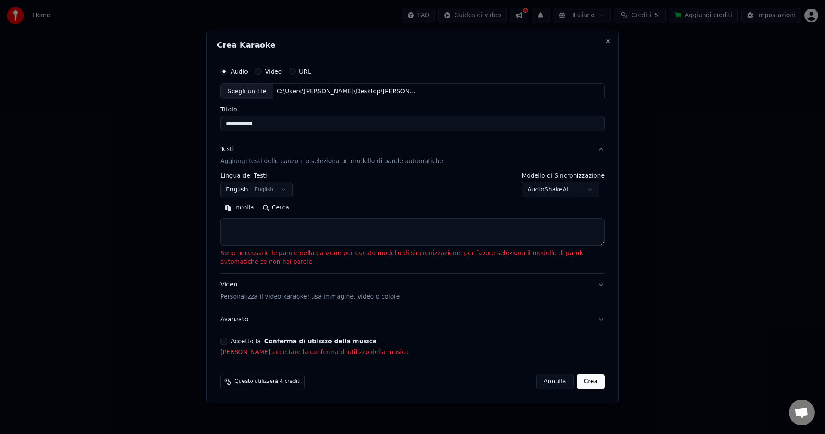
click at [224, 340] on button "Accetto la Conferma di utilizzo della musica" at bounding box center [223, 340] width 7 height 7
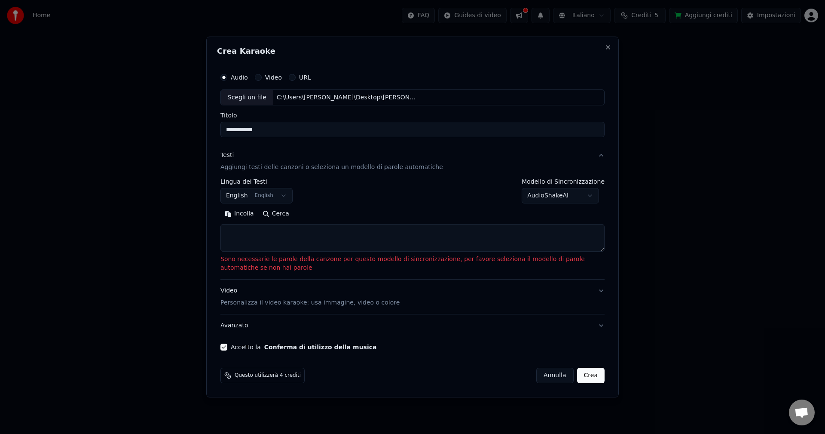
click at [283, 235] on textarea at bounding box center [412, 238] width 384 height 28
paste textarea "**********"
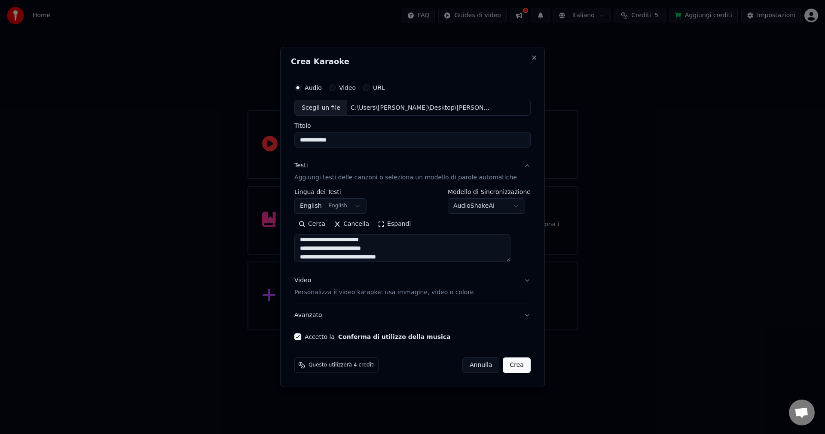
scroll to position [54, 0]
click at [335, 253] on textarea "**********" at bounding box center [402, 249] width 216 height 28
paste textarea "**********"
click at [330, 259] on textarea "**********" at bounding box center [402, 249] width 216 height 28
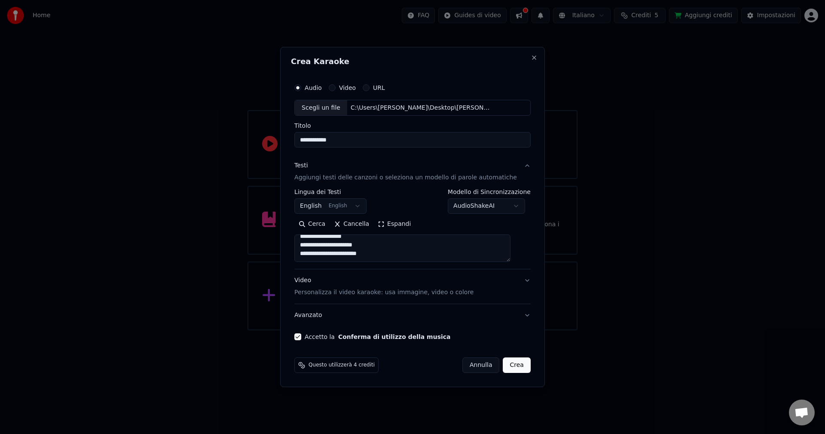
paste textarea "**********"
click at [337, 255] on textarea "**********" at bounding box center [402, 249] width 216 height 28
paste textarea "**********"
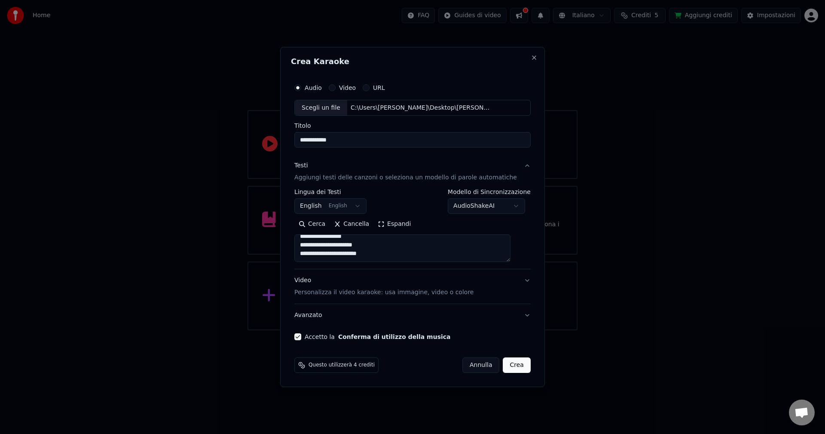
click at [386, 256] on textarea "**********" at bounding box center [402, 249] width 216 height 28
paste textarea "**********"
click at [358, 255] on textarea "**********" at bounding box center [402, 249] width 216 height 28
paste textarea "**********"
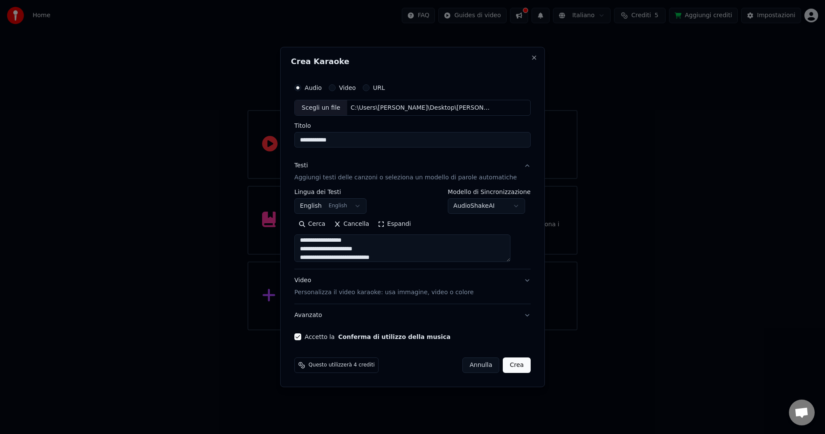
scroll to position [337, 0]
type textarea "**********"
click at [511, 365] on button "Crea" at bounding box center [517, 364] width 28 height 15
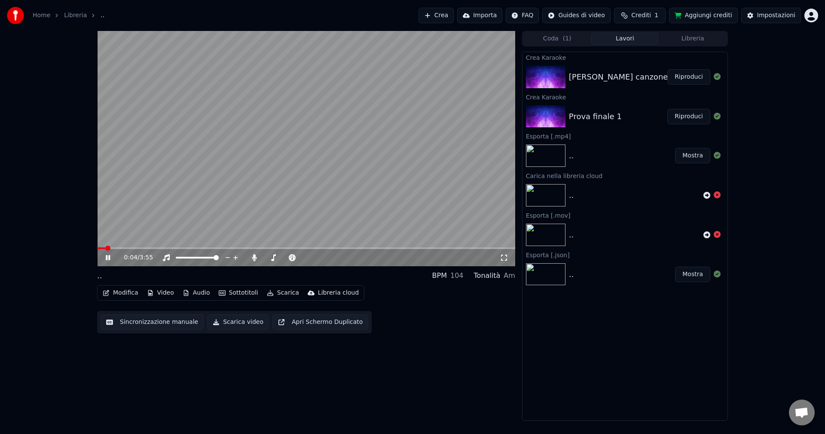
click at [217, 248] on span at bounding box center [306, 248] width 418 height 2
click at [246, 247] on video at bounding box center [306, 148] width 418 height 235
click at [248, 247] on video at bounding box center [306, 148] width 418 height 235
click at [250, 248] on span at bounding box center [306, 248] width 418 height 2
click at [284, 248] on span at bounding box center [306, 248] width 418 height 2
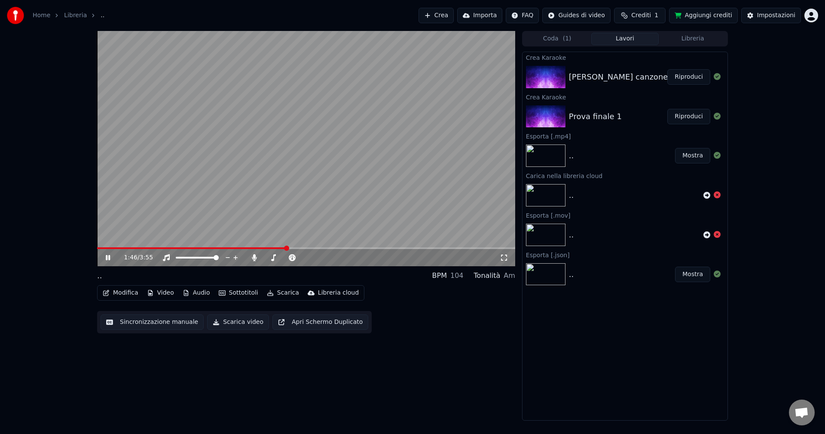
click at [274, 173] on video at bounding box center [306, 148] width 418 height 235
click at [556, 42] on button "Coda ( 1 )" at bounding box center [557, 39] width 68 height 12
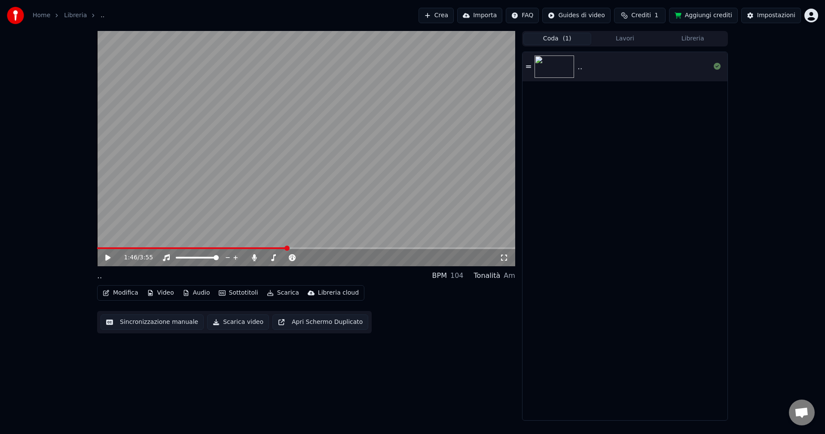
click at [470, 150] on video at bounding box center [306, 148] width 418 height 235
click at [465, 138] on video at bounding box center [306, 148] width 418 height 235
click at [271, 292] on button "Scarica" at bounding box center [282, 293] width 39 height 12
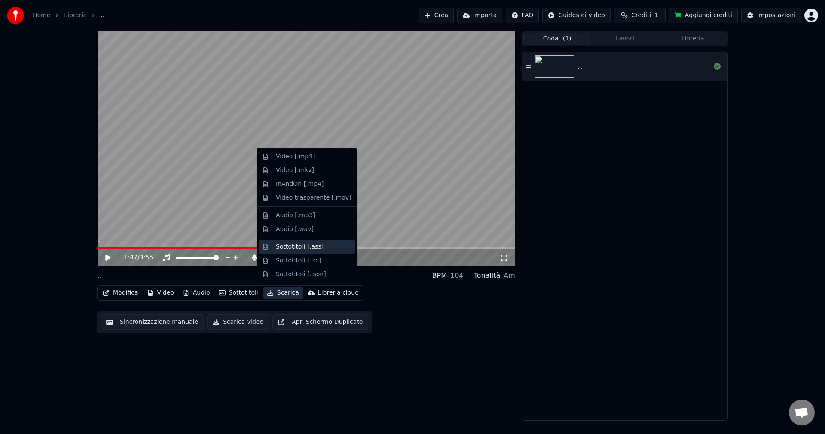
click at [297, 252] on div "Sottotitoli [.ass]" at bounding box center [307, 247] width 96 height 14
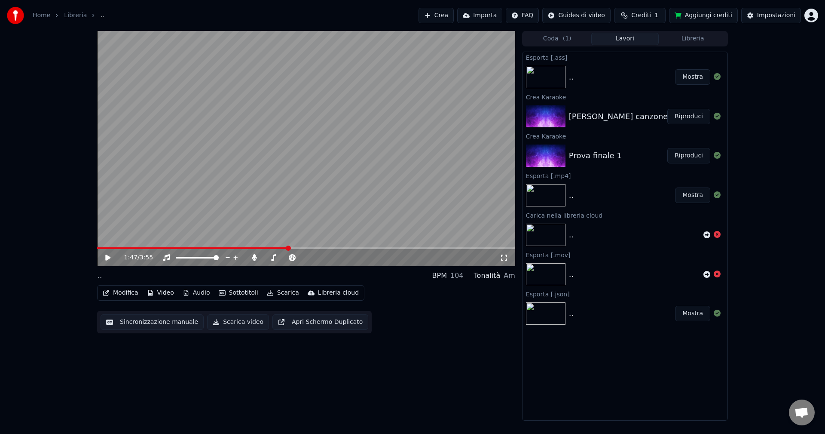
click at [235, 287] on button "Sottotitoli" at bounding box center [238, 293] width 46 height 12
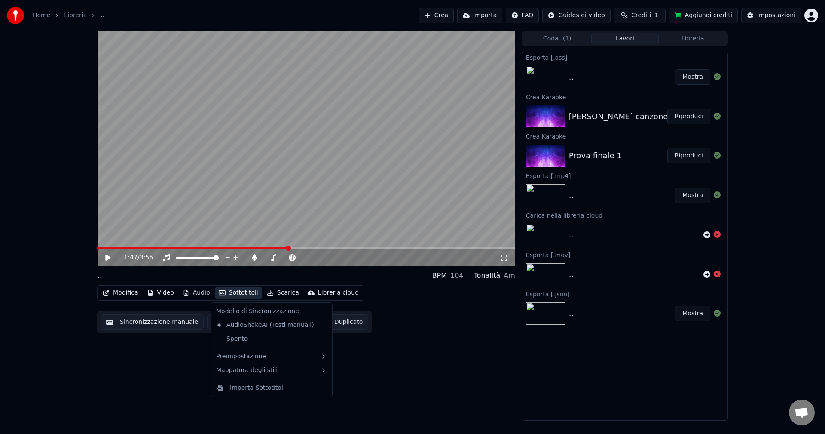
click at [235, 287] on button "Sottotitoli" at bounding box center [238, 293] width 46 height 12
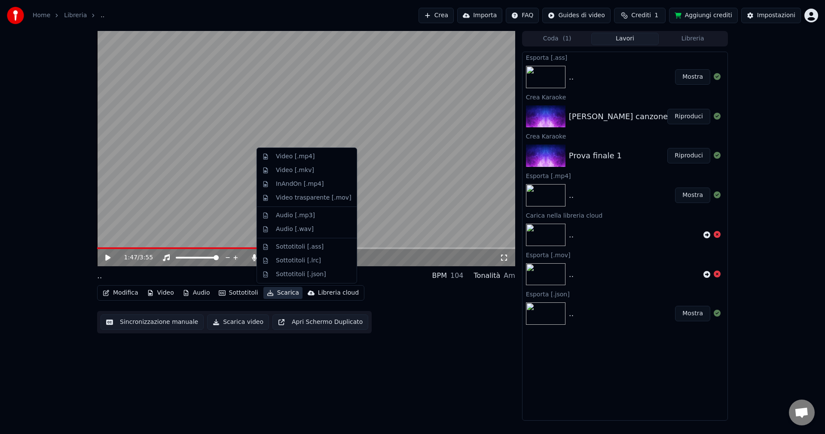
click at [277, 293] on button "Scarica" at bounding box center [282, 293] width 39 height 12
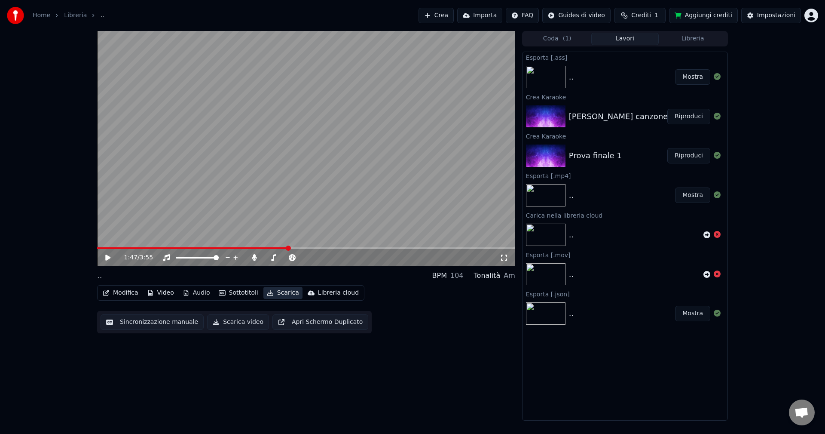
click at [277, 293] on button "Scarica" at bounding box center [282, 293] width 39 height 12
click at [274, 293] on button "Scarica" at bounding box center [282, 293] width 39 height 12
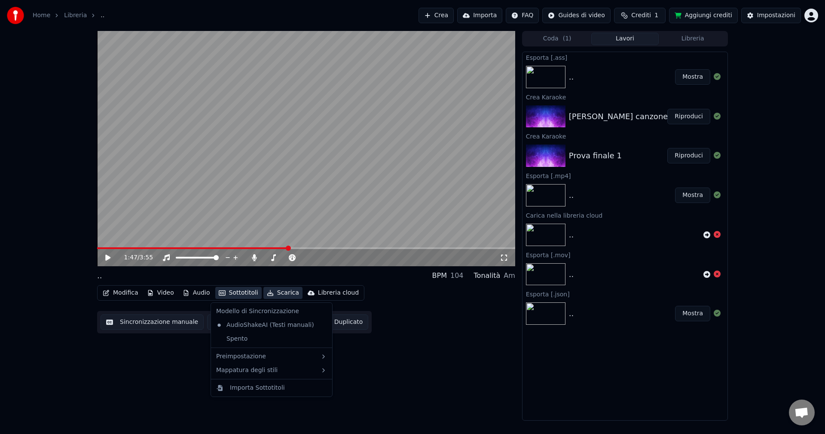
click at [285, 296] on button "Scarica" at bounding box center [282, 293] width 39 height 12
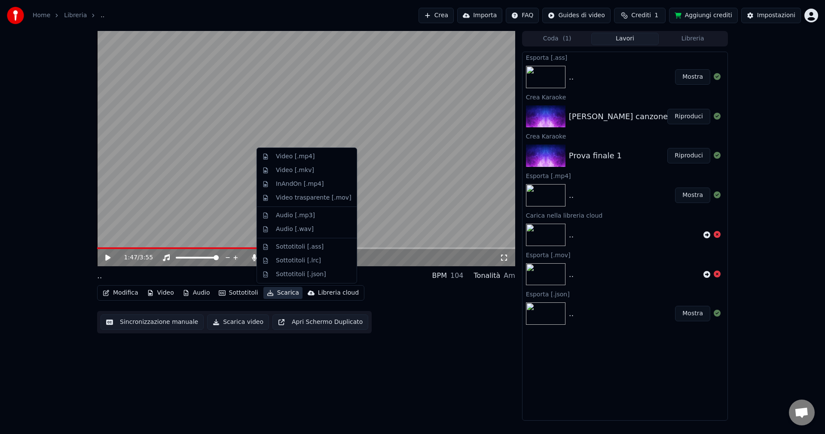
click at [285, 296] on button "Scarica" at bounding box center [282, 293] width 39 height 12
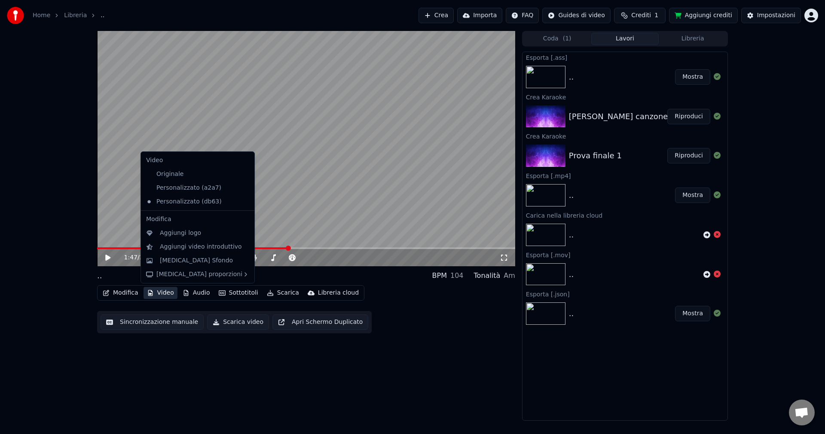
click at [281, 300] on div "Modifica Video Audio Sottotitoli Scarica Libreria cloud" at bounding box center [230, 292] width 267 height 15
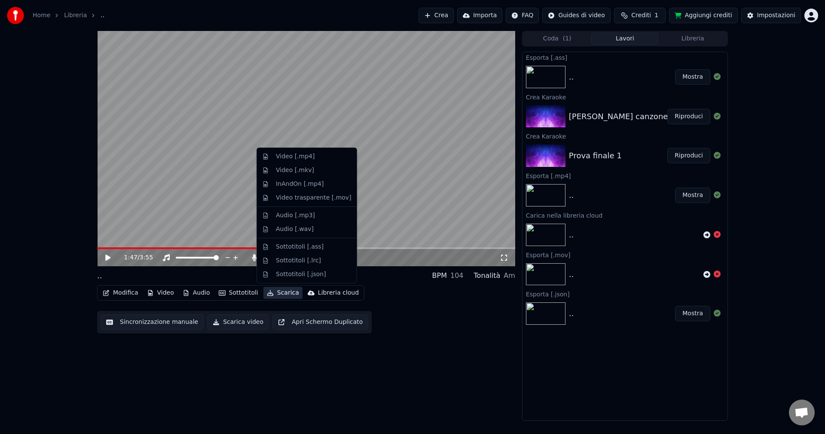
click at [281, 293] on button "Scarica" at bounding box center [282, 293] width 39 height 12
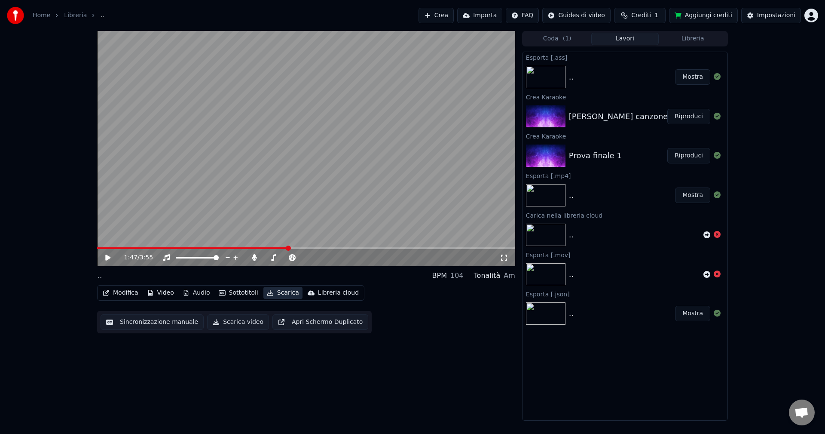
click at [281, 293] on button "Scarica" at bounding box center [282, 293] width 39 height 12
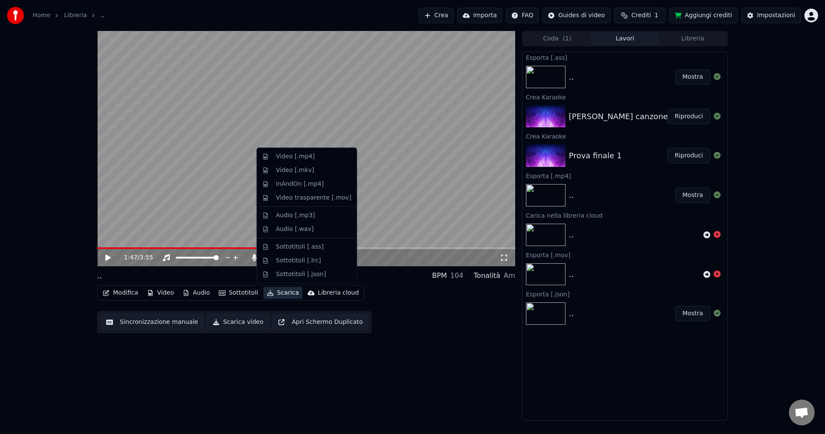
click at [281, 293] on button "Scarica" at bounding box center [282, 293] width 39 height 12
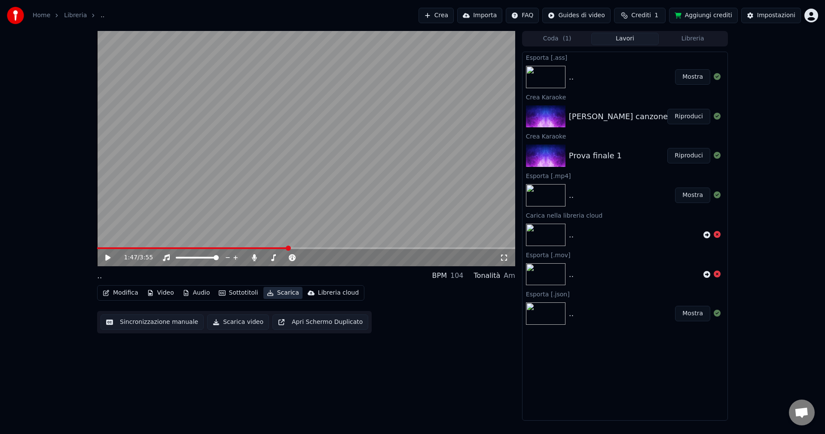
click at [281, 293] on button "Scarica" at bounding box center [282, 293] width 39 height 12
